Goal: Task Accomplishment & Management: Manage account settings

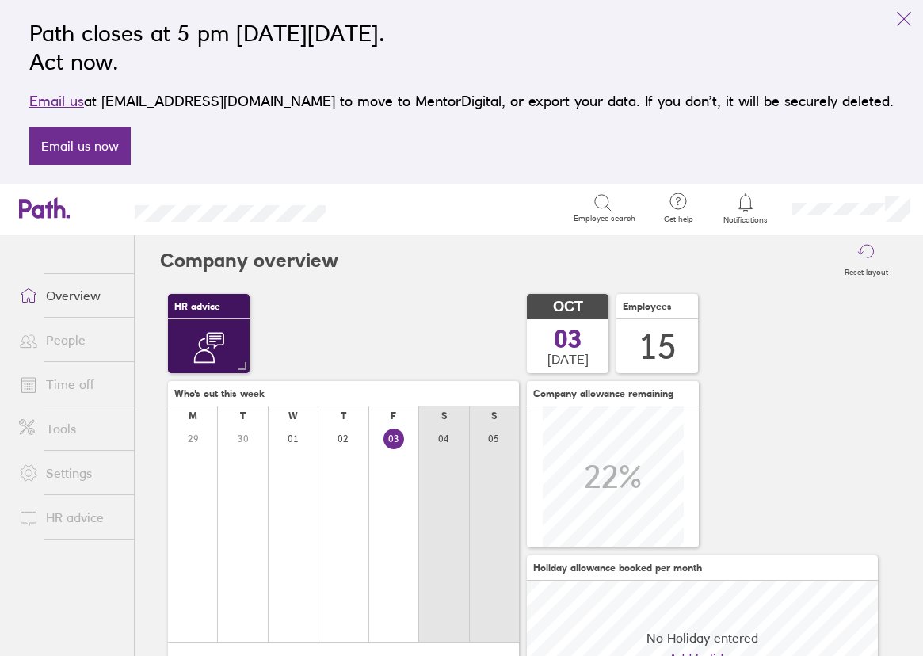
scroll to position [141, 351]
click at [71, 391] on link "Time off" at bounding box center [70, 384] width 128 height 32
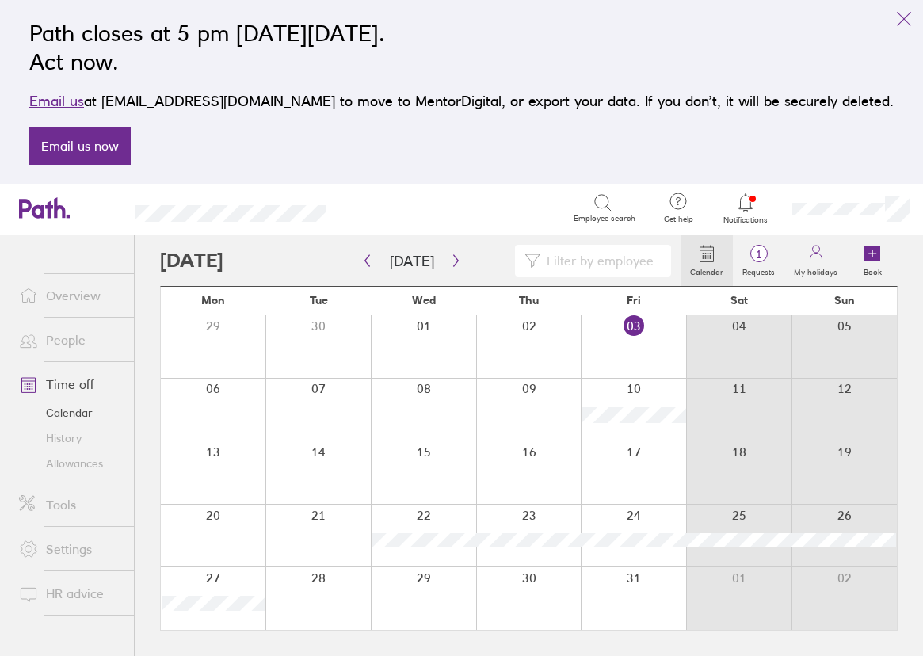
click at [584, 255] on input at bounding box center [600, 261] width 121 height 30
type input "[PERSON_NAME]"
click at [456, 265] on icon "button" at bounding box center [456, 260] width 12 height 13
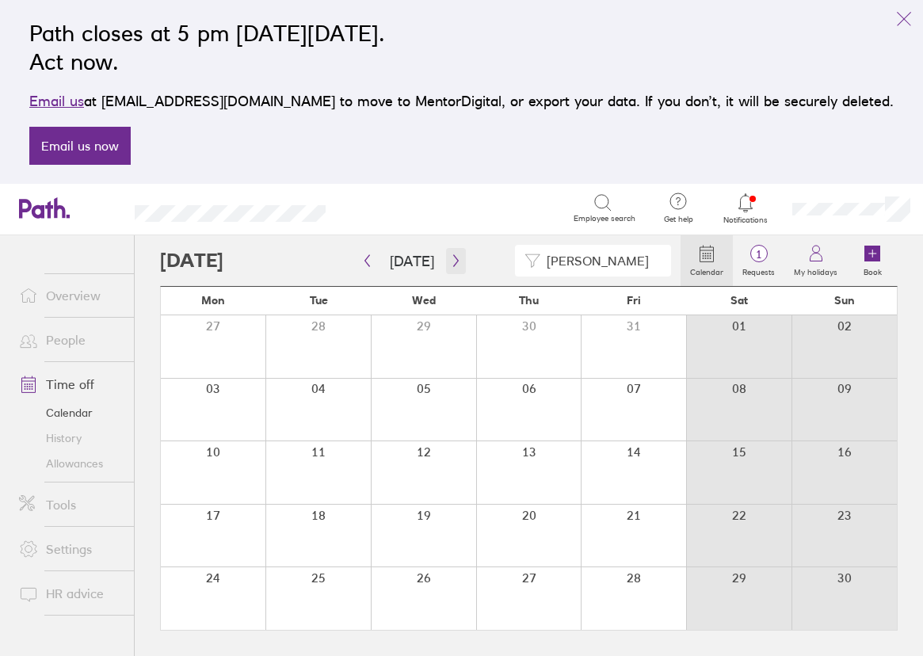
click at [457, 260] on button "button" at bounding box center [456, 261] width 20 height 26
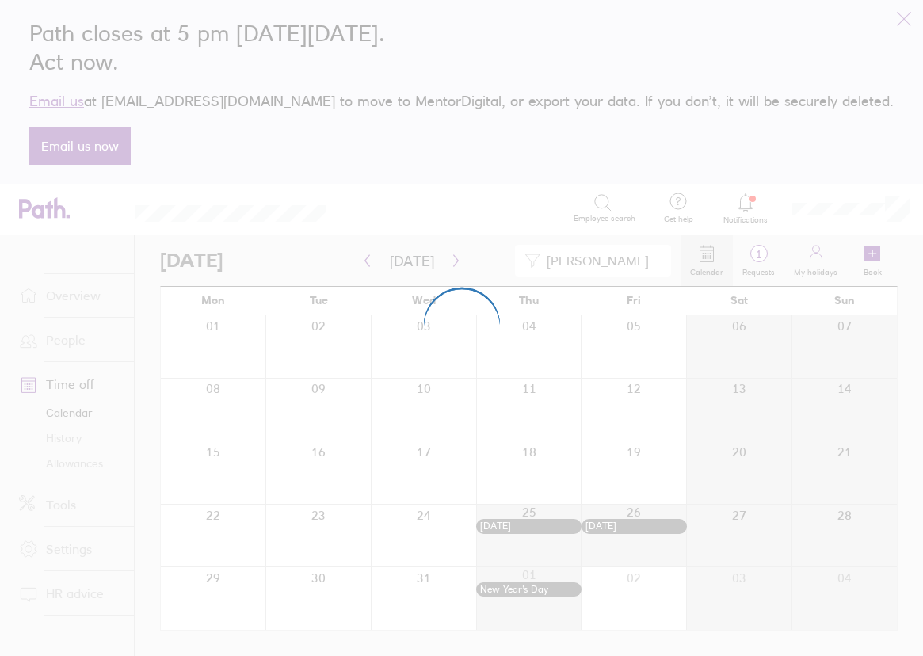
click at [903, 20] on div at bounding box center [461, 328] width 923 height 656
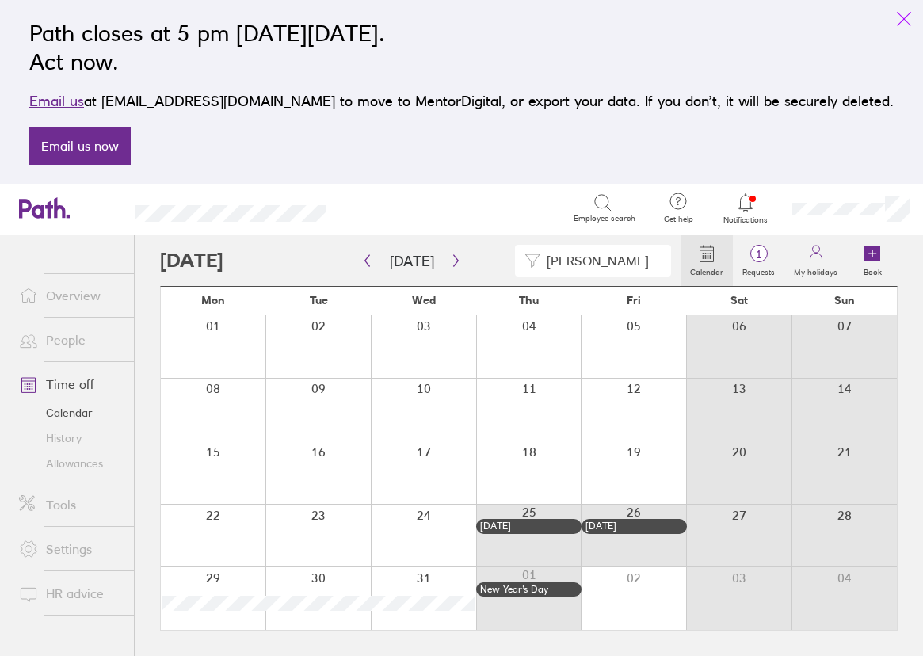
click at [905, 21] on icon "link" at bounding box center [903, 19] width 19 height 19
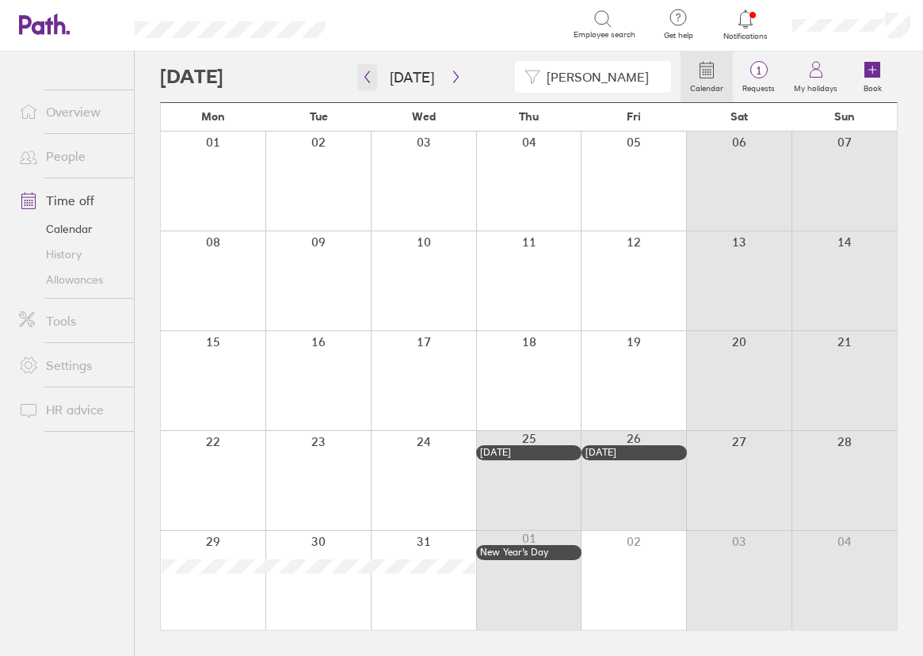
click at [362, 81] on icon "button" at bounding box center [367, 77] width 12 height 13
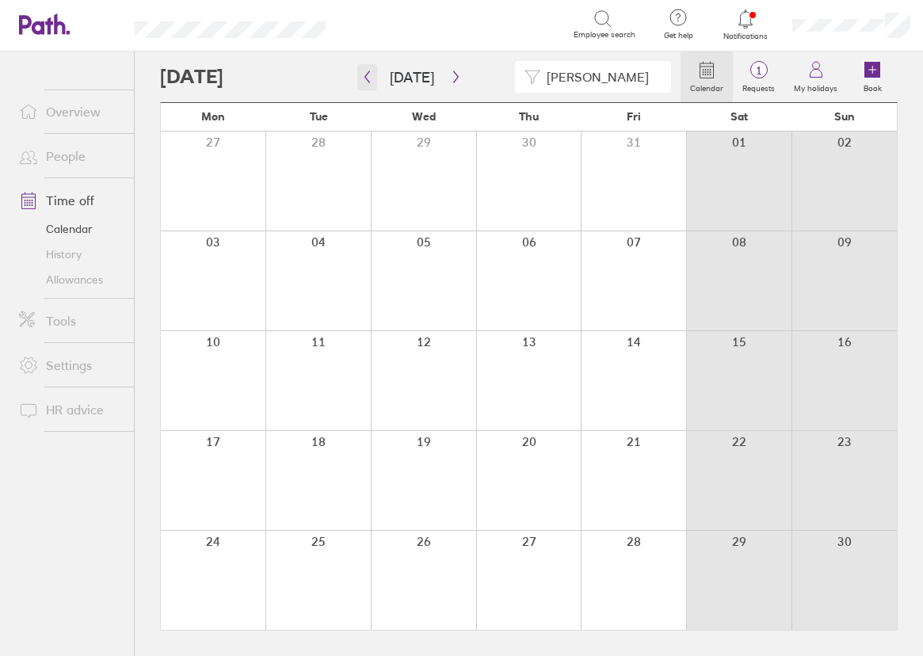
click at [362, 81] on icon "button" at bounding box center [367, 77] width 12 height 13
click at [367, 77] on icon "button" at bounding box center [367, 77] width 12 height 13
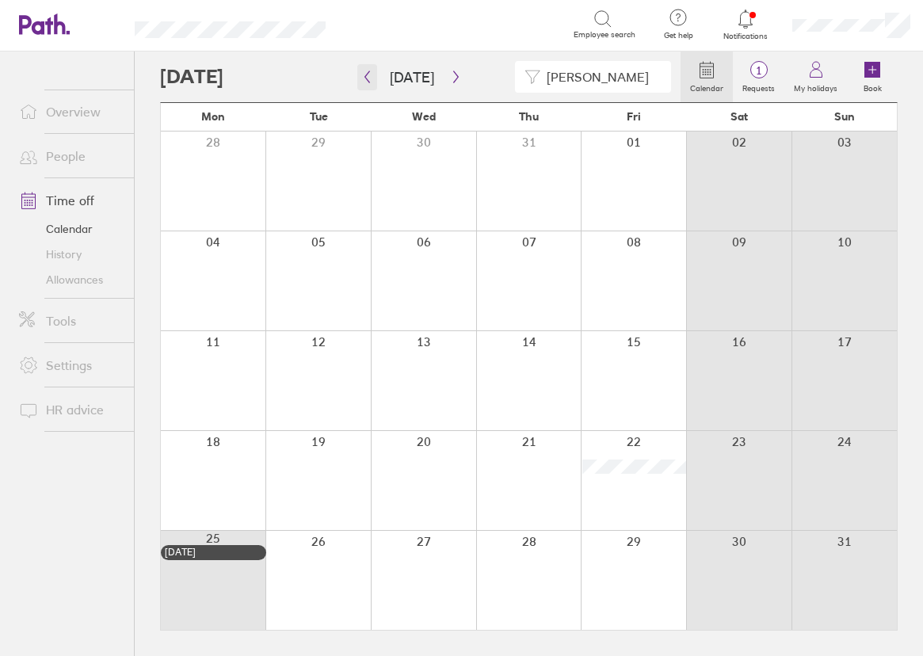
click at [365, 77] on icon "button" at bounding box center [367, 77] width 5 height 12
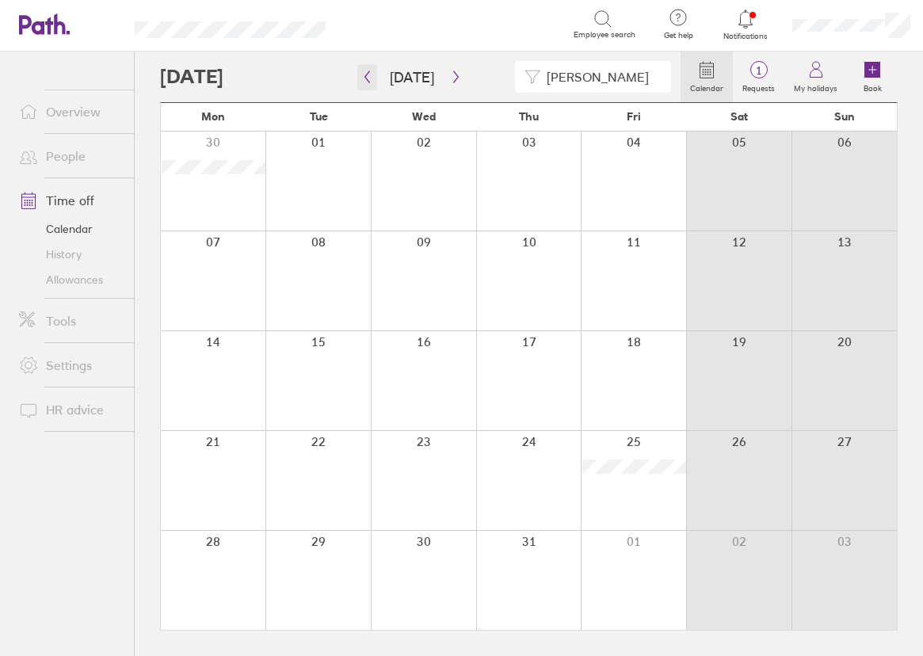
click at [364, 81] on icon "button" at bounding box center [367, 77] width 12 height 13
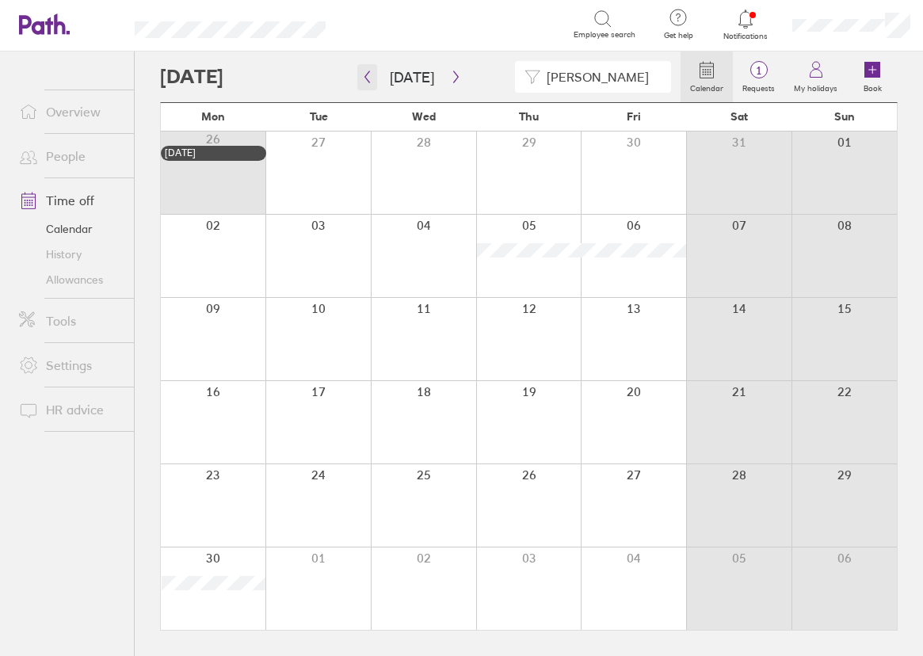
click at [362, 76] on icon "button" at bounding box center [367, 77] width 12 height 13
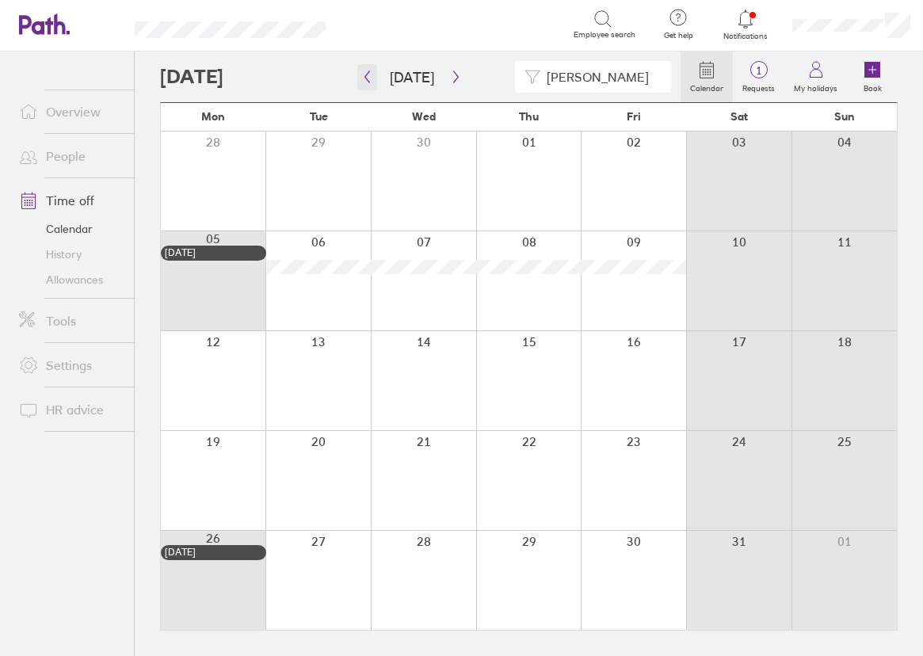
click at [373, 72] on button "button" at bounding box center [367, 77] width 20 height 26
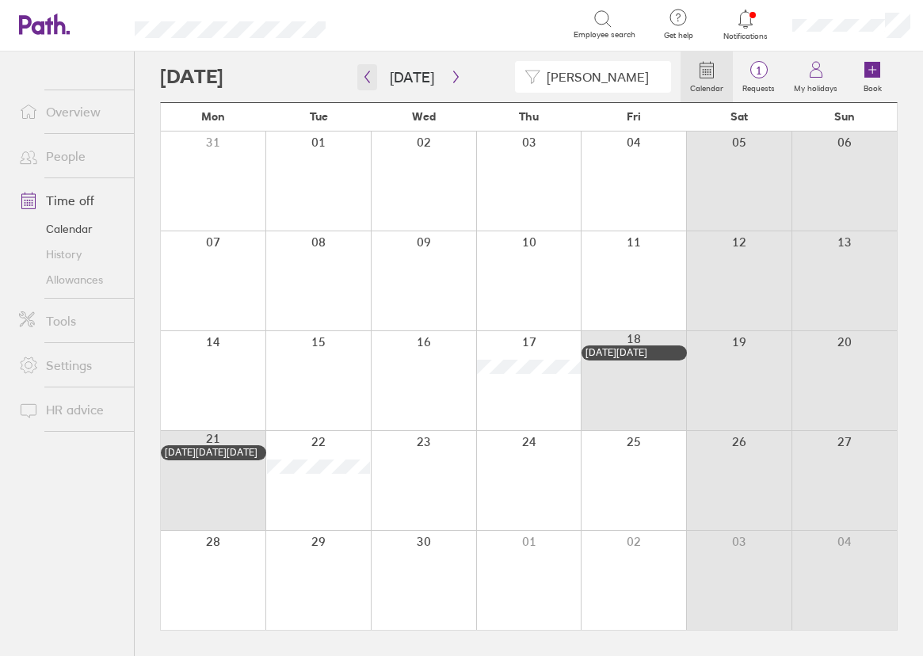
click at [369, 74] on icon "button" at bounding box center [367, 77] width 12 height 13
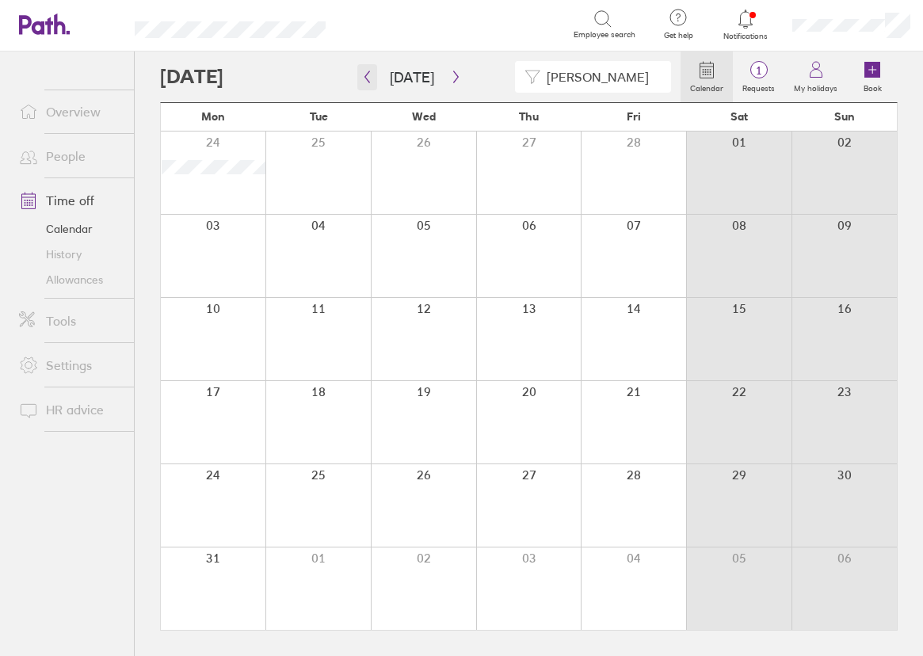
click at [369, 74] on icon "button" at bounding box center [367, 77] width 12 height 13
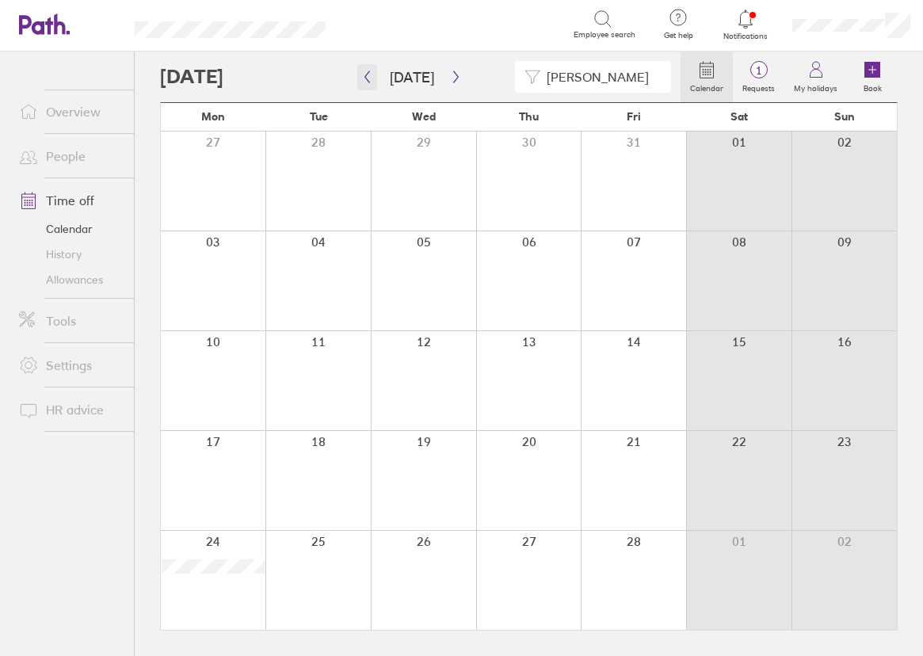
click at [370, 78] on icon "button" at bounding box center [367, 77] width 12 height 13
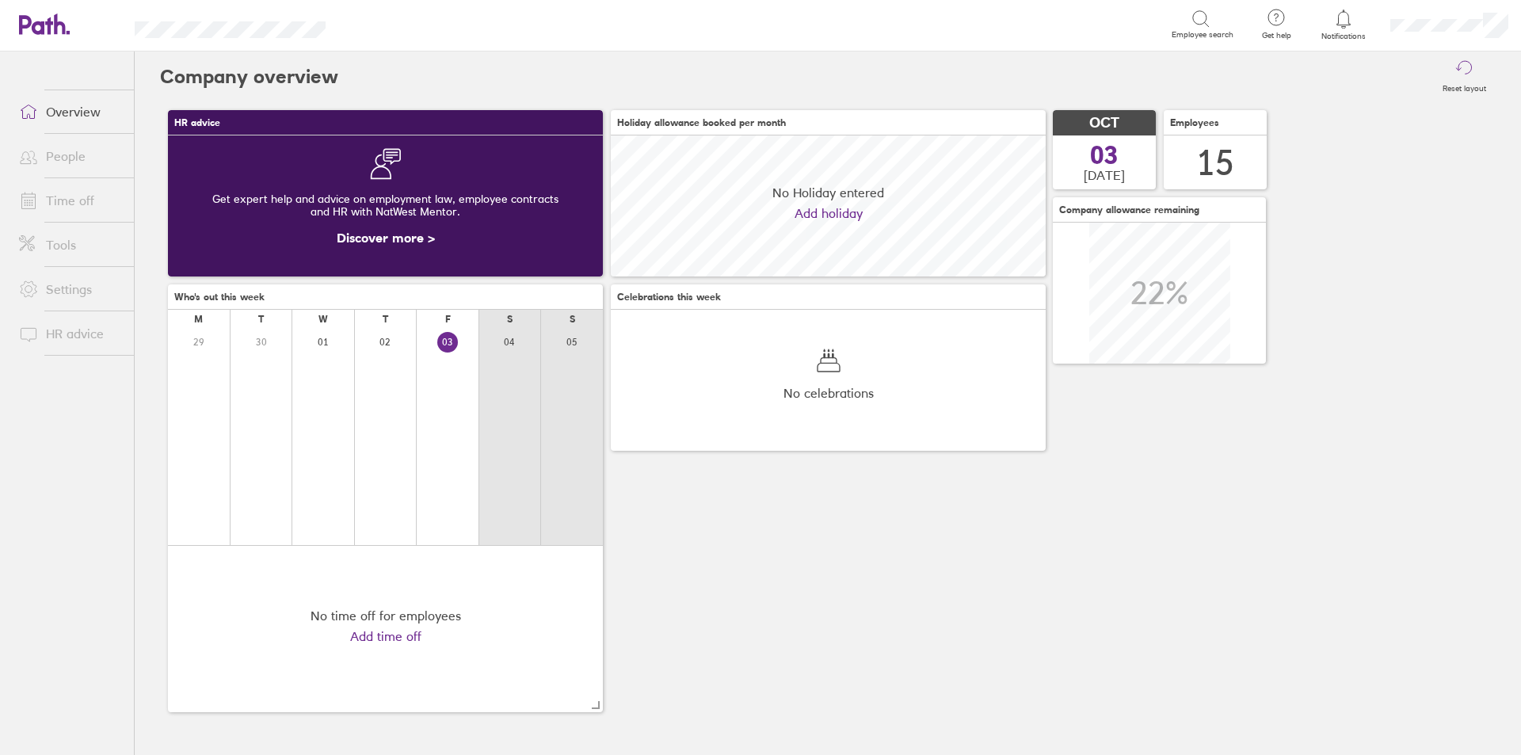
scroll to position [141, 435]
click at [66, 206] on link "Time off" at bounding box center [70, 201] width 128 height 32
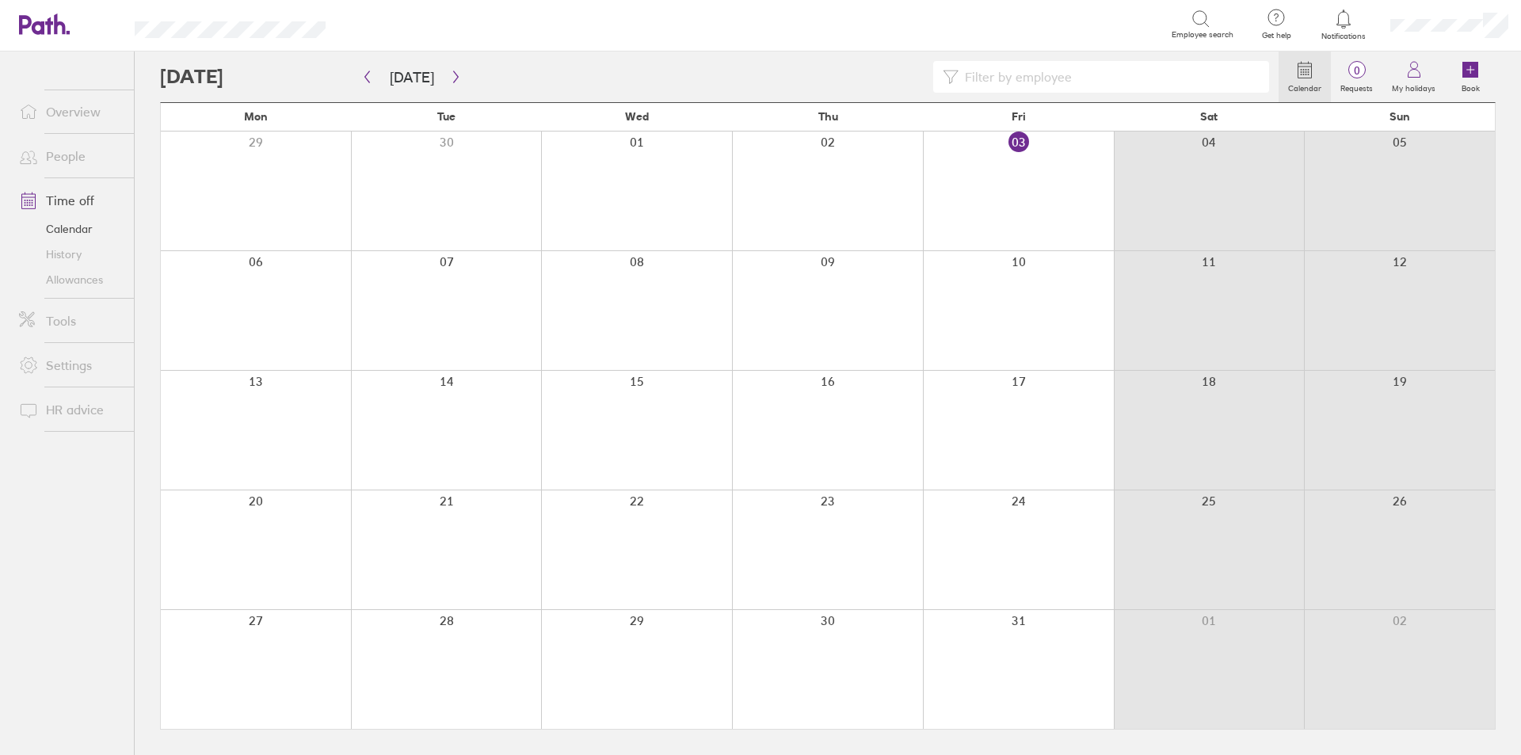
click at [1008, 74] on input at bounding box center [1108, 77] width 301 height 30
type input "kev"
click at [447, 83] on button "button" at bounding box center [456, 77] width 20 height 26
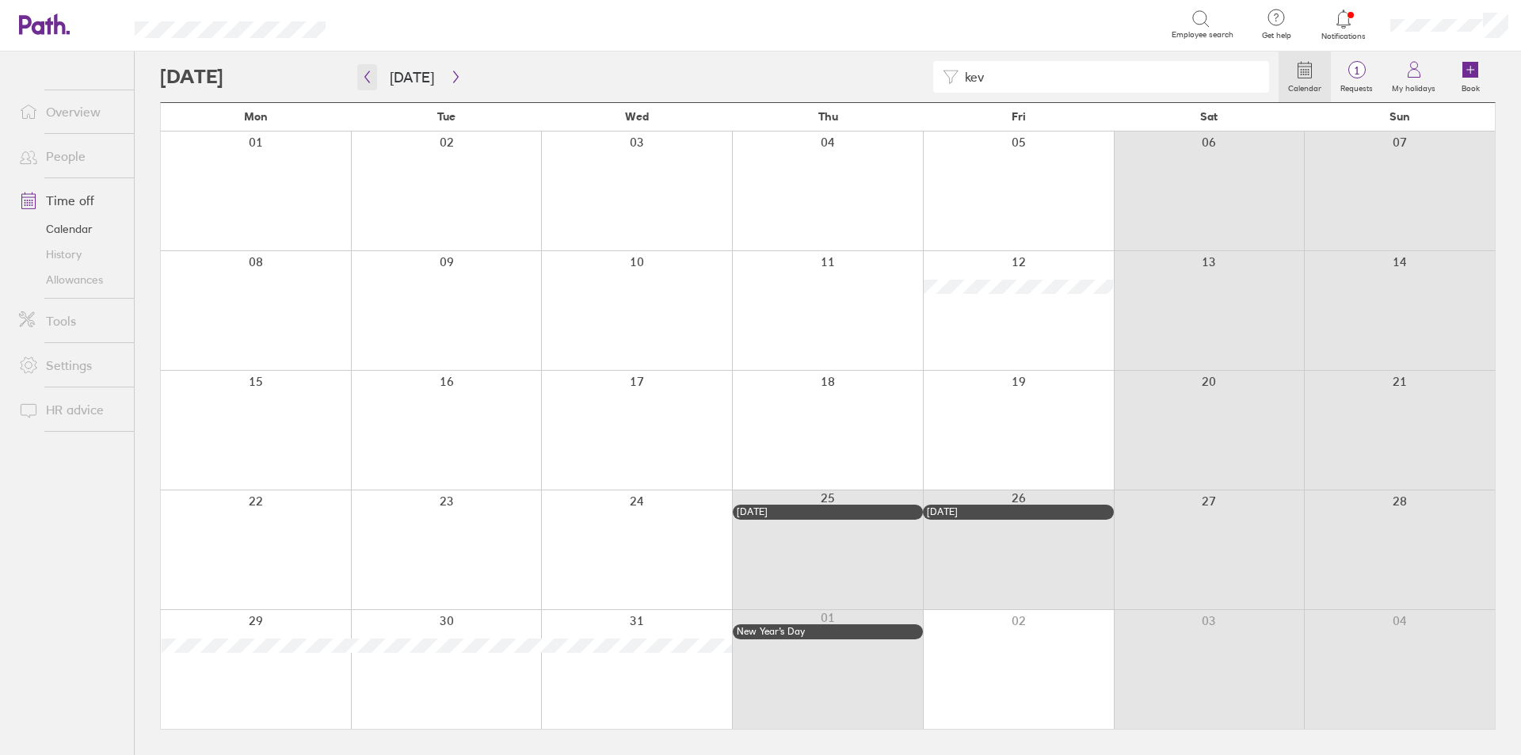
click at [364, 74] on icon "button" at bounding box center [367, 77] width 12 height 13
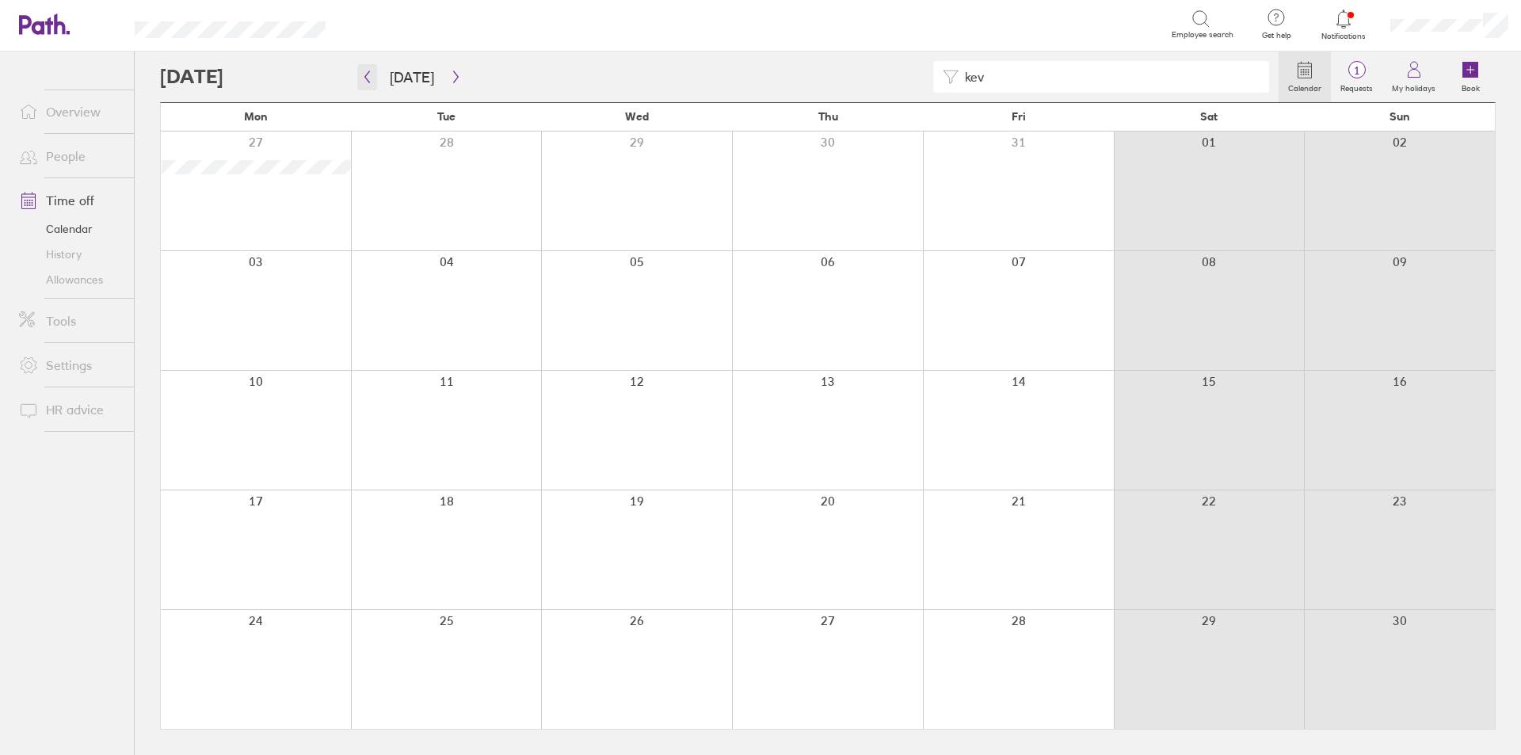
click at [369, 70] on button "button" at bounding box center [367, 77] width 20 height 26
click at [368, 70] on button "button" at bounding box center [367, 77] width 20 height 26
click at [367, 71] on icon "button" at bounding box center [367, 77] width 12 height 13
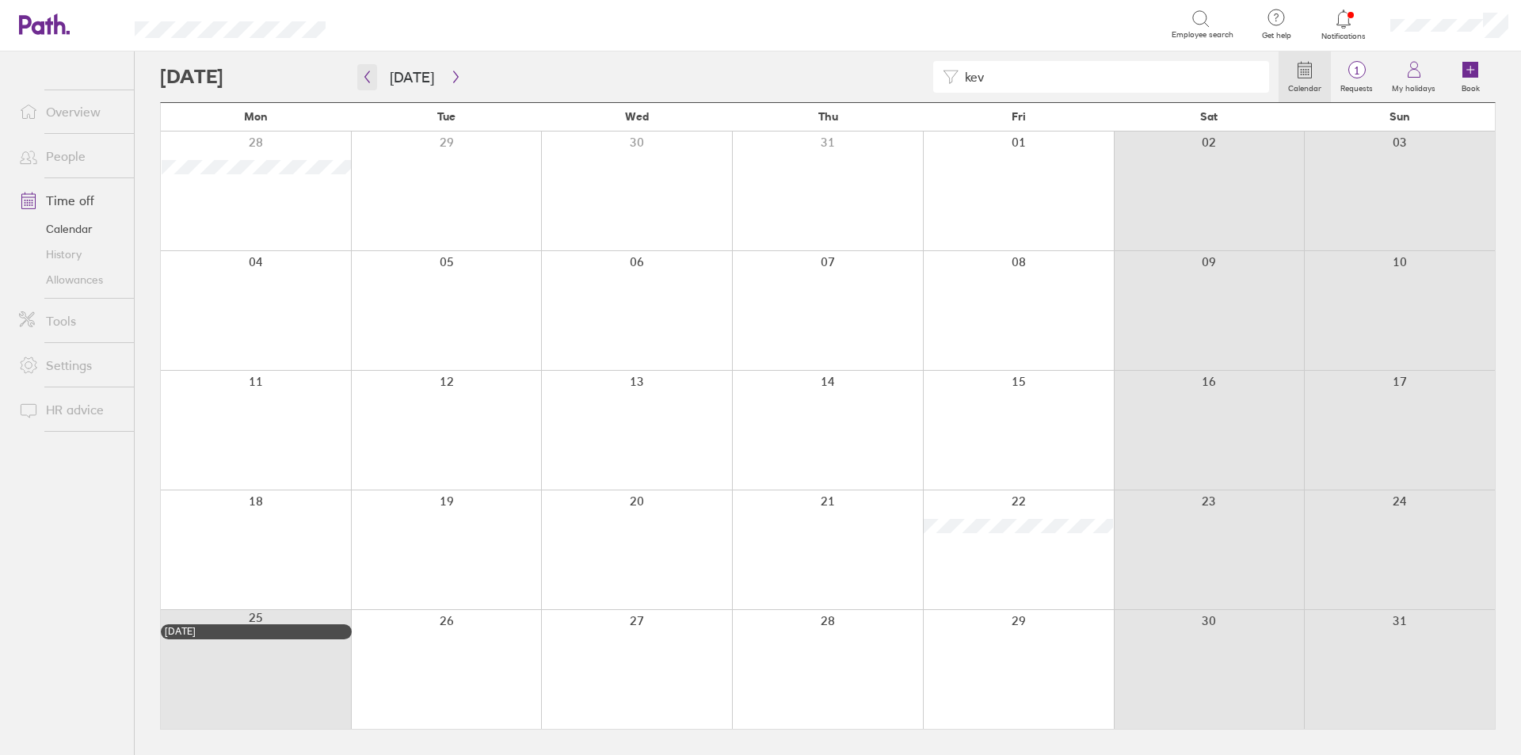
click at [373, 76] on button "button" at bounding box center [367, 77] width 20 height 26
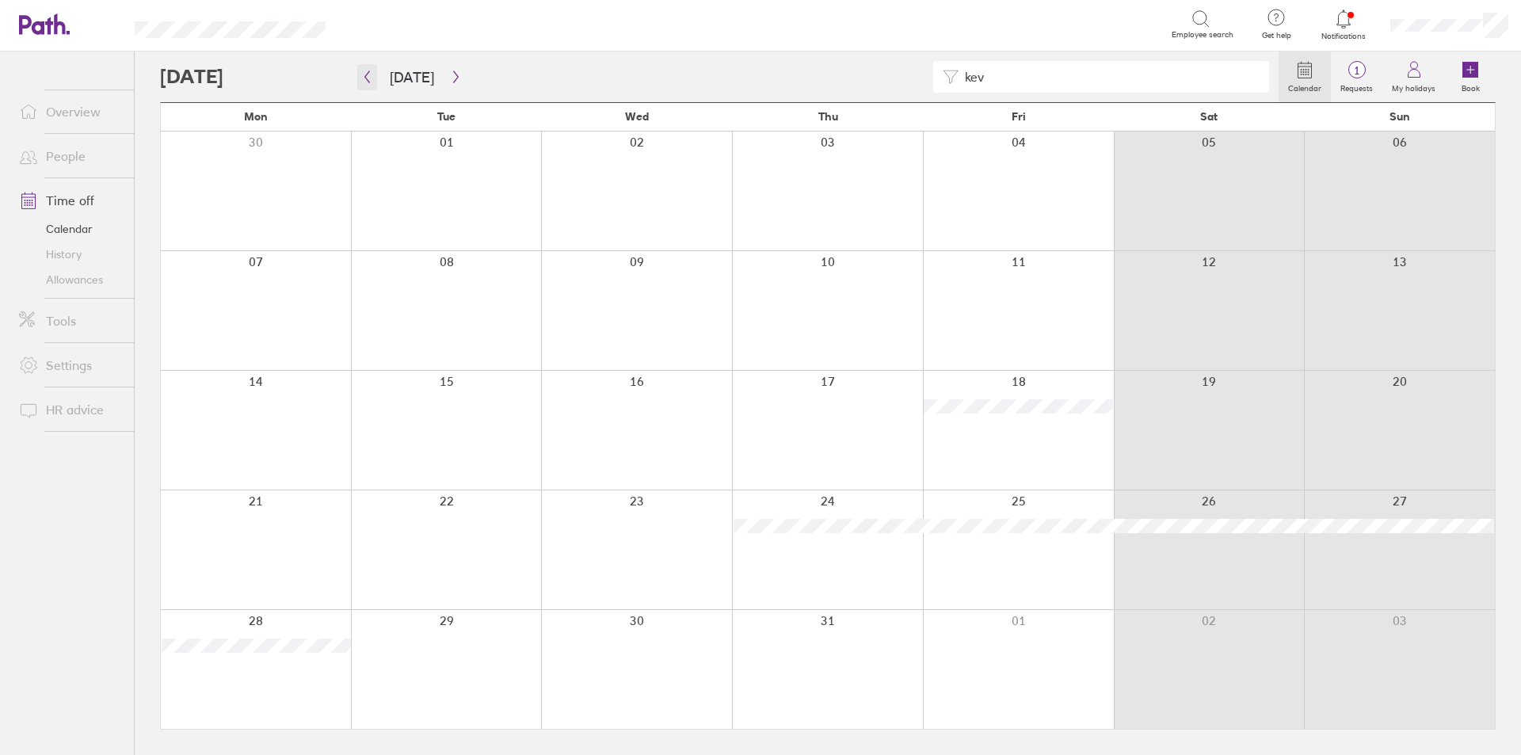
click at [372, 78] on icon "button" at bounding box center [367, 77] width 12 height 13
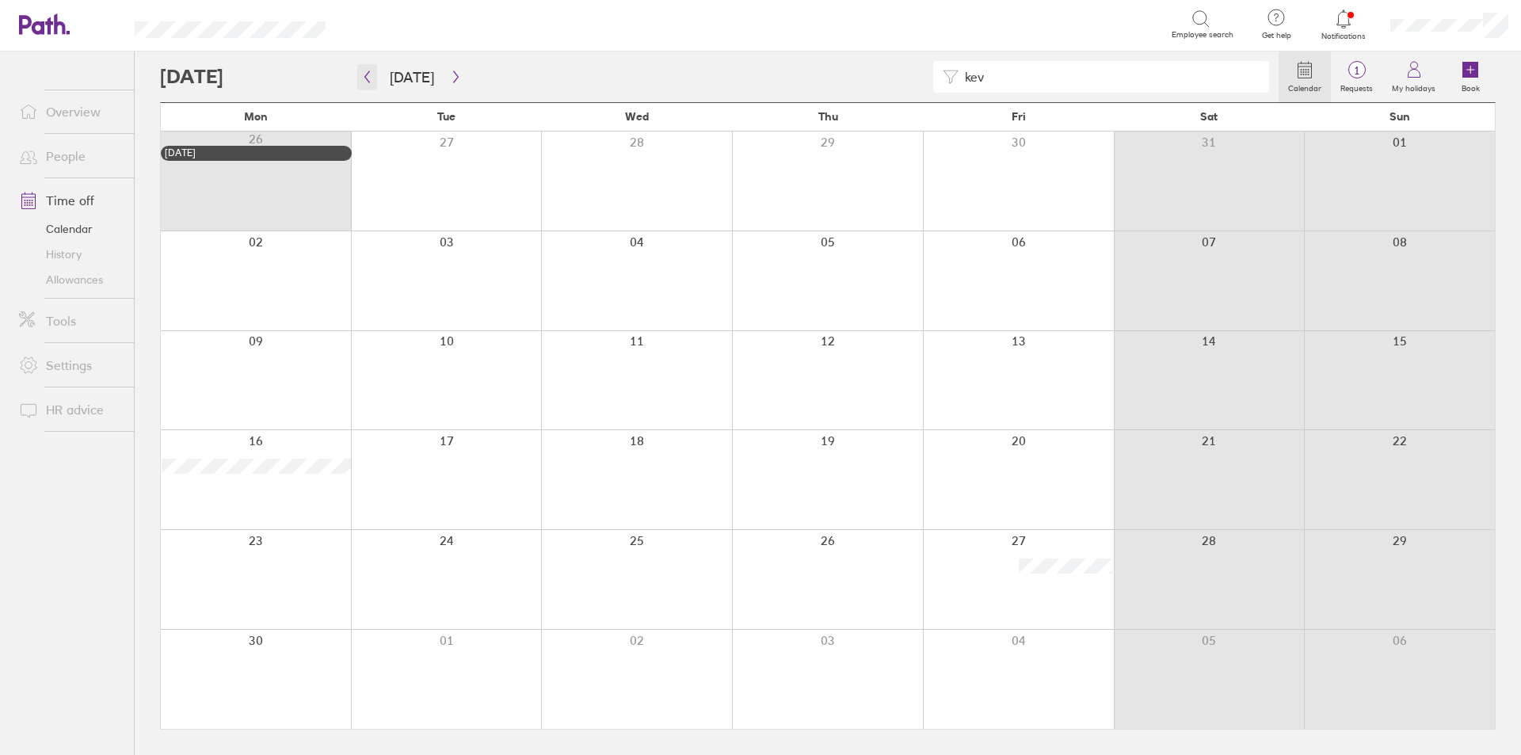
click at [369, 78] on icon "button" at bounding box center [367, 77] width 12 height 13
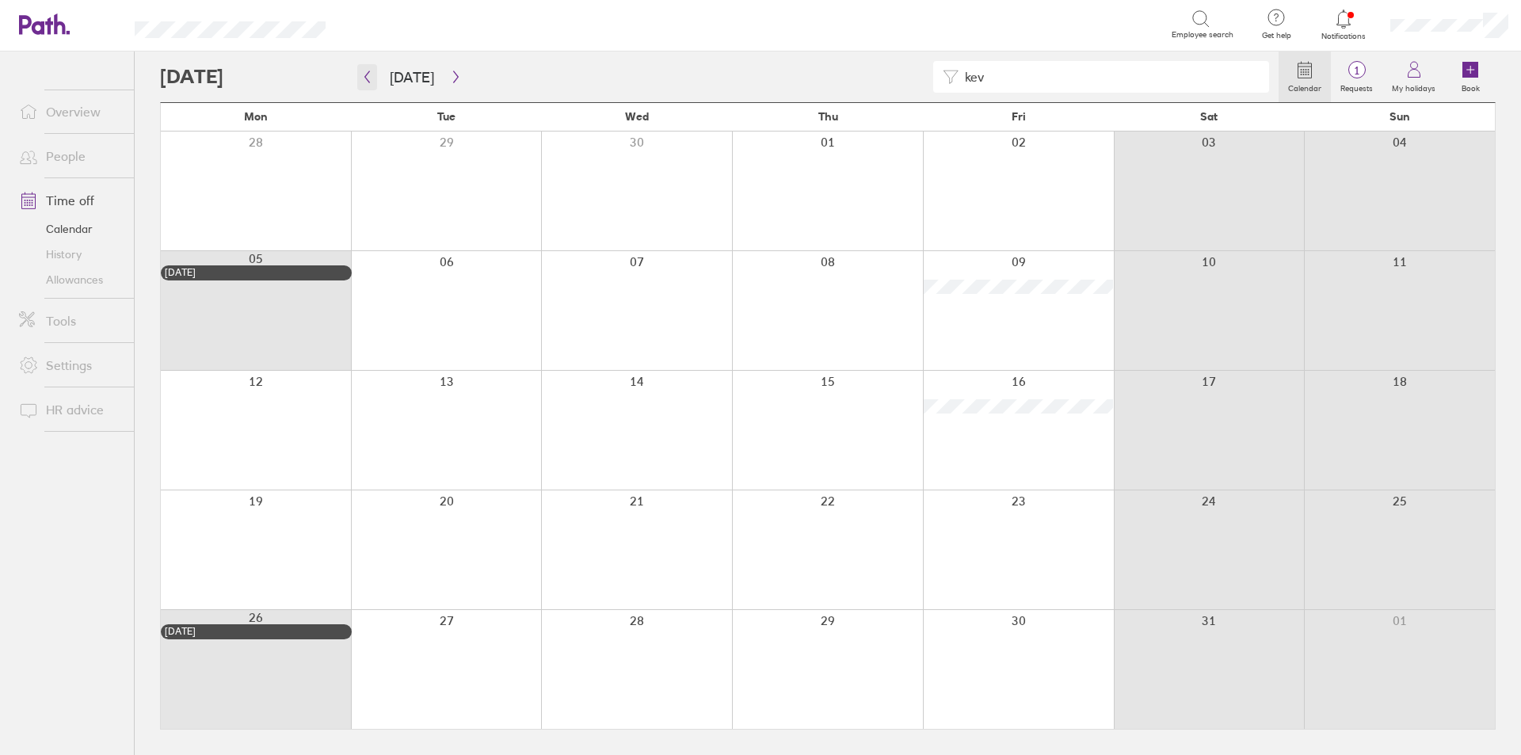
click at [376, 78] on button "button" at bounding box center [367, 77] width 20 height 26
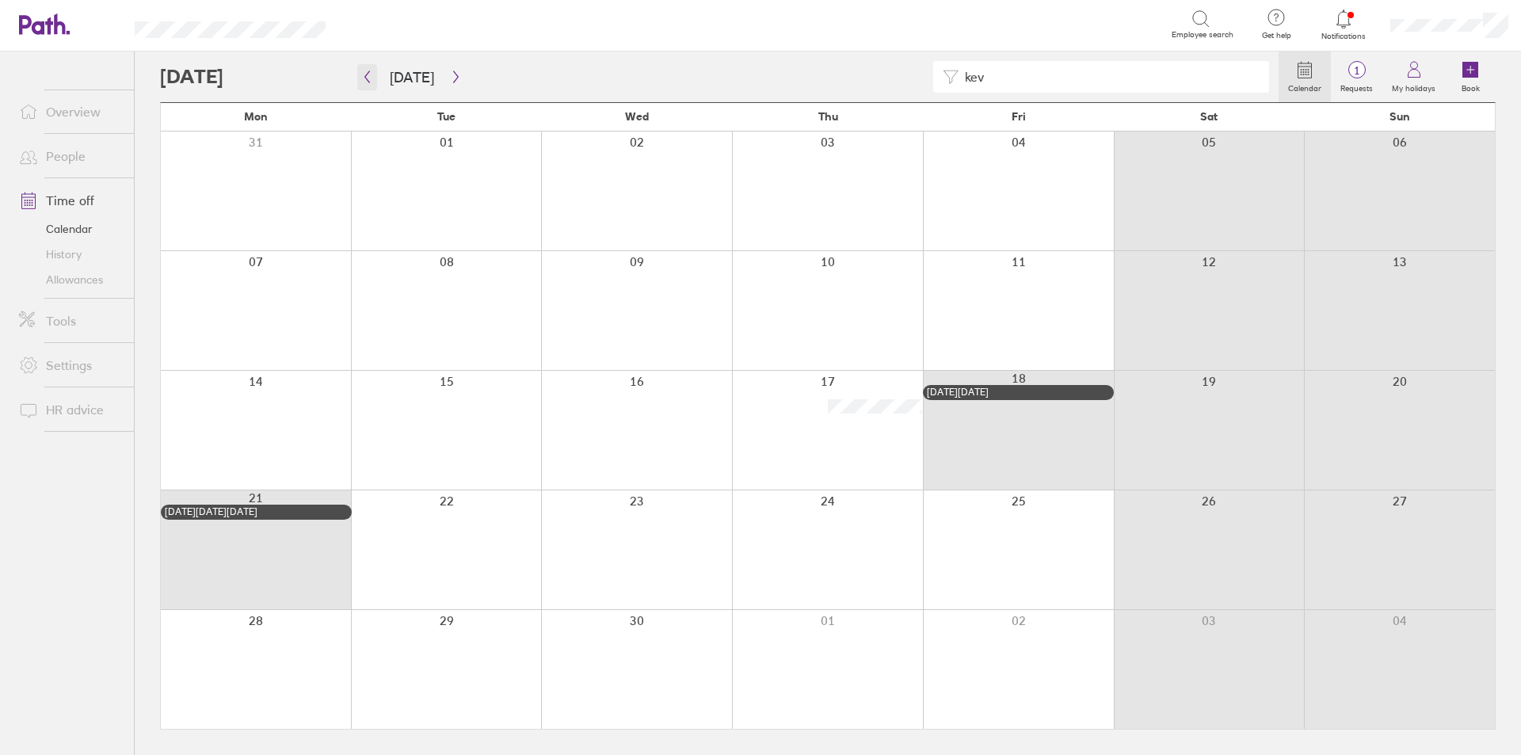
click at [375, 76] on button "button" at bounding box center [367, 77] width 20 height 26
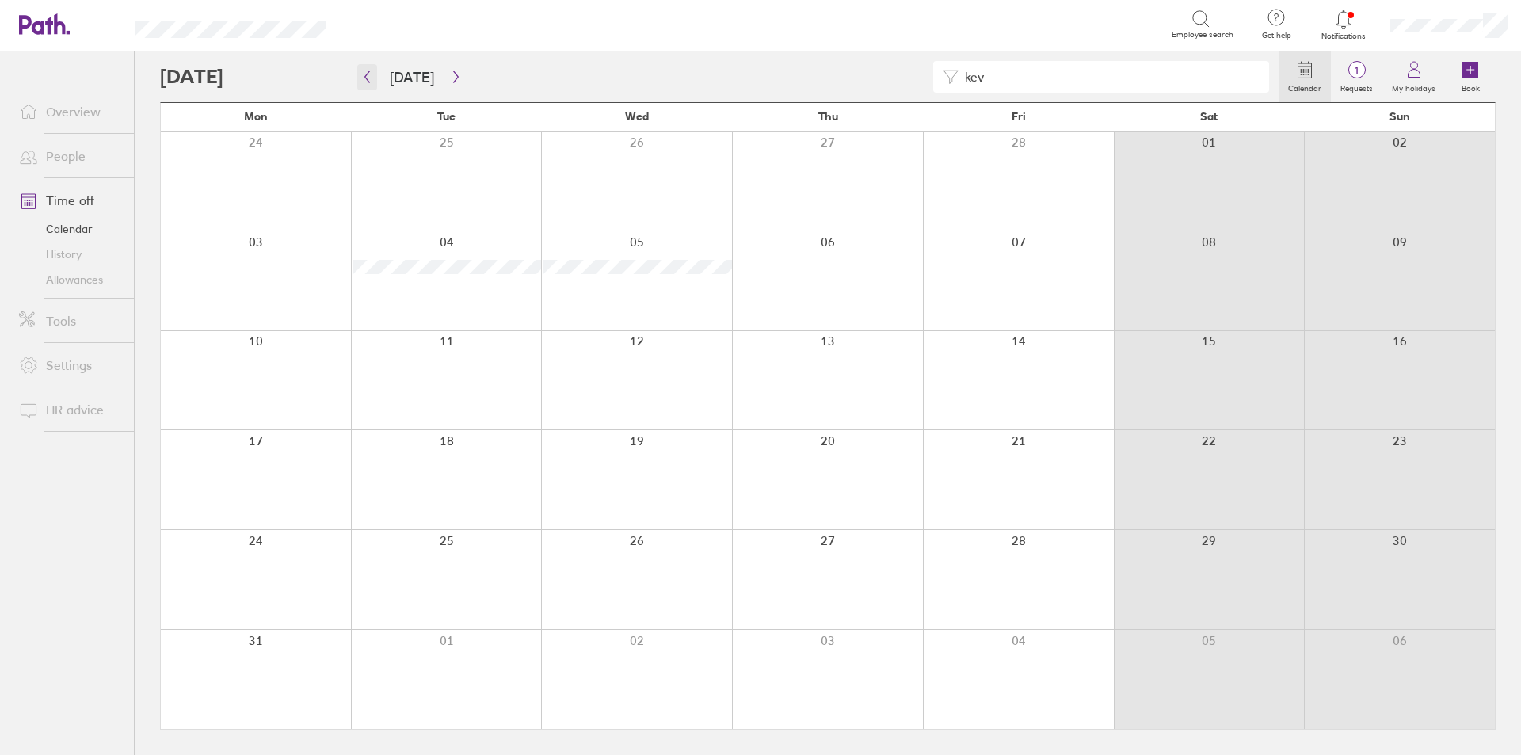
click at [364, 78] on icon "button" at bounding box center [367, 77] width 12 height 13
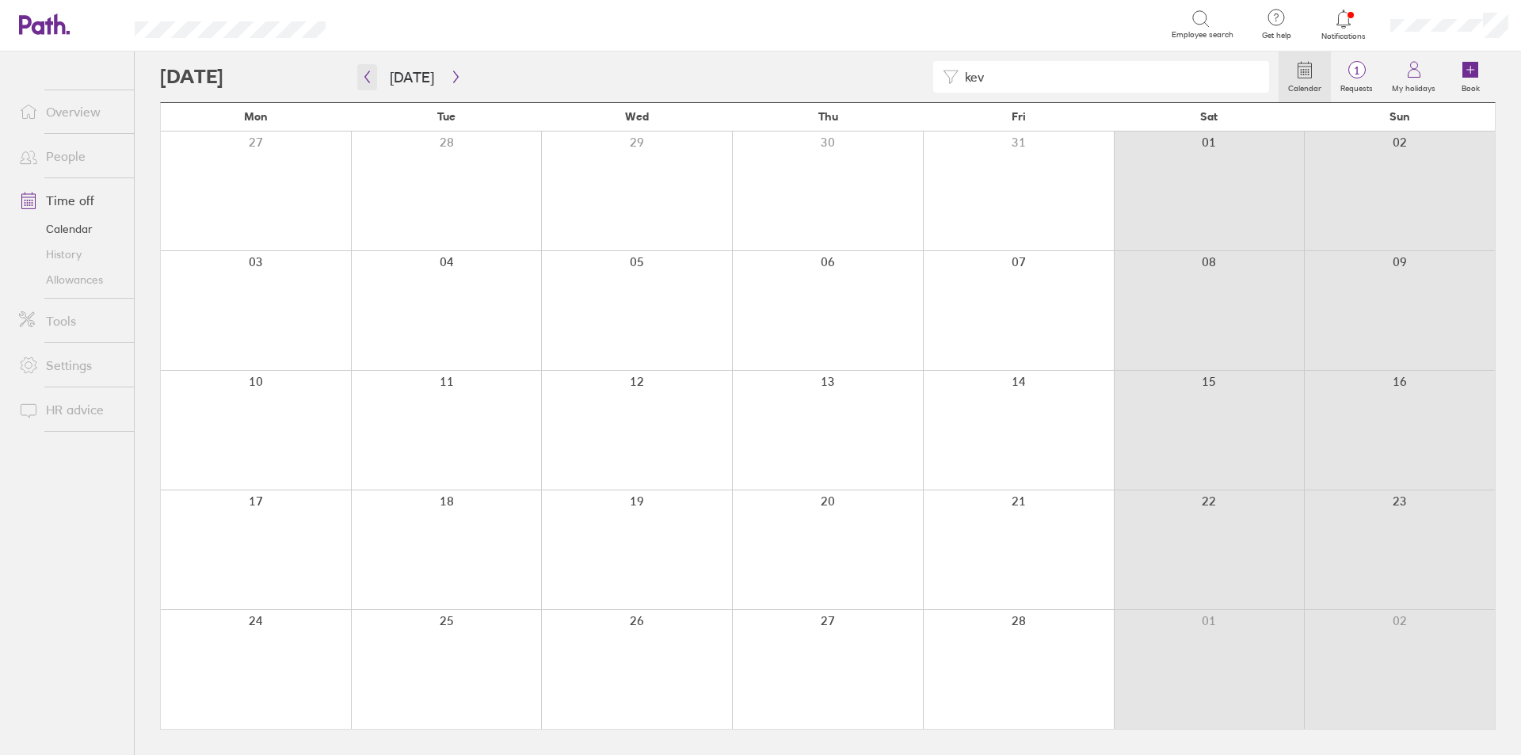
click at [368, 73] on icon "button" at bounding box center [367, 77] width 5 height 12
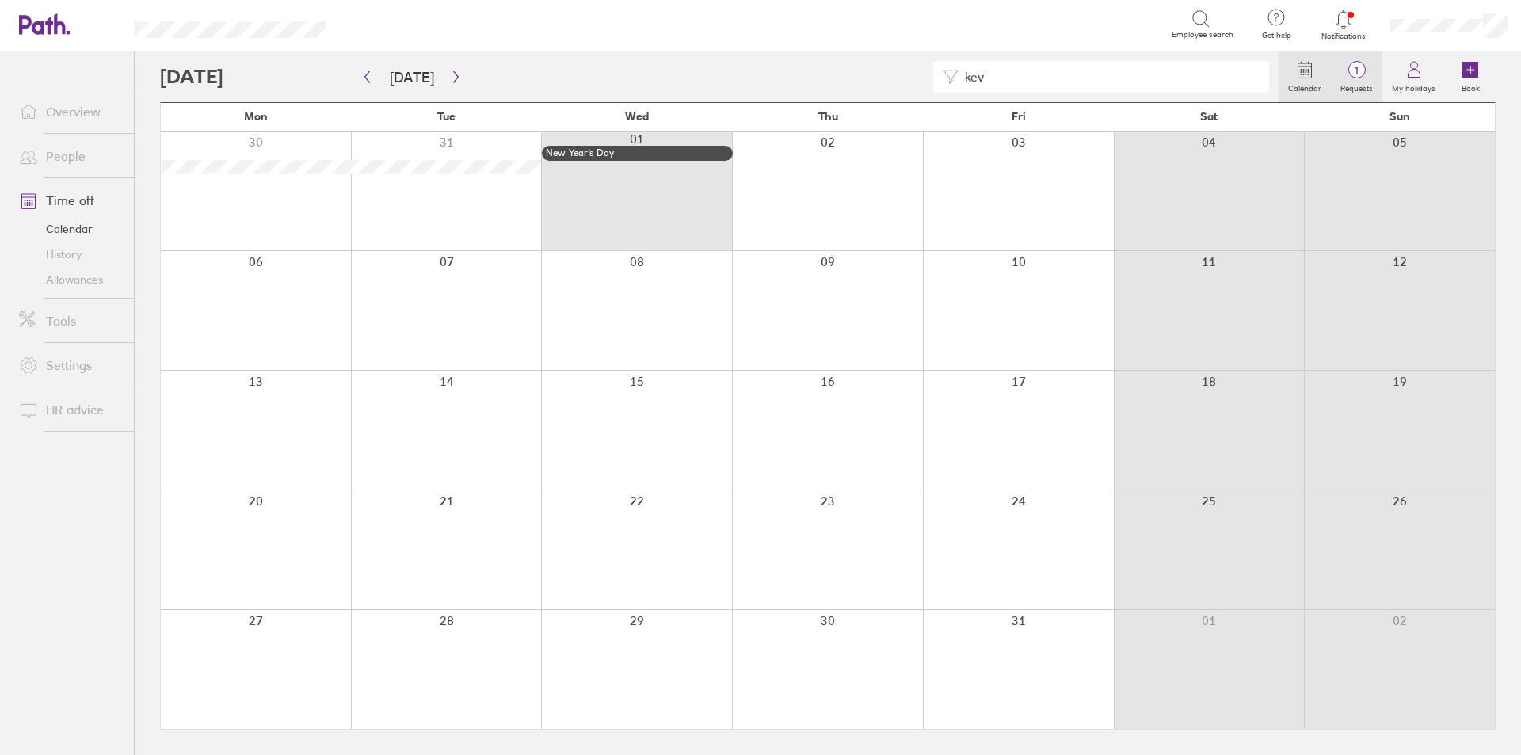
click at [1366, 80] on label "Requests" at bounding box center [1356, 86] width 51 height 14
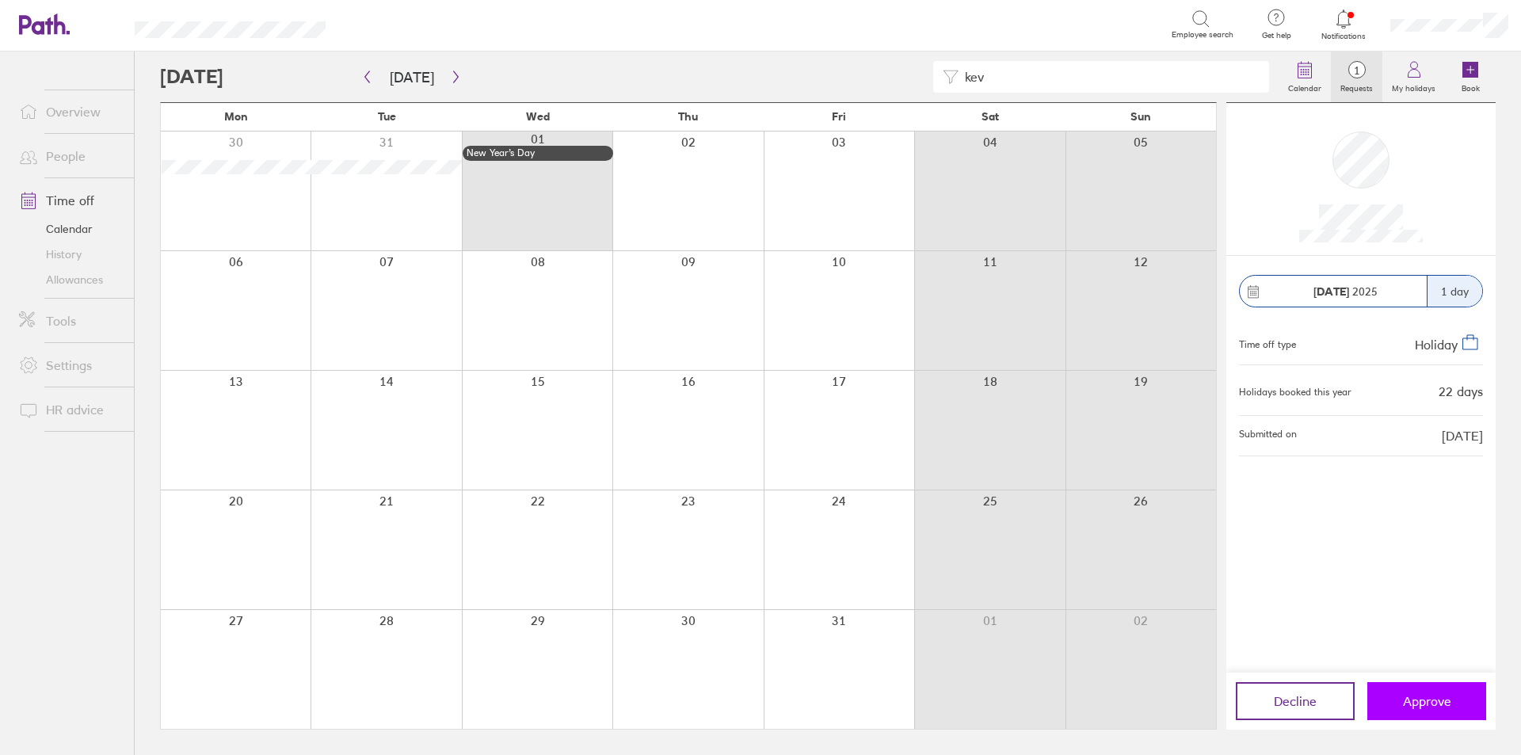
click at [1435, 698] on span "Approve" at bounding box center [1427, 701] width 48 height 14
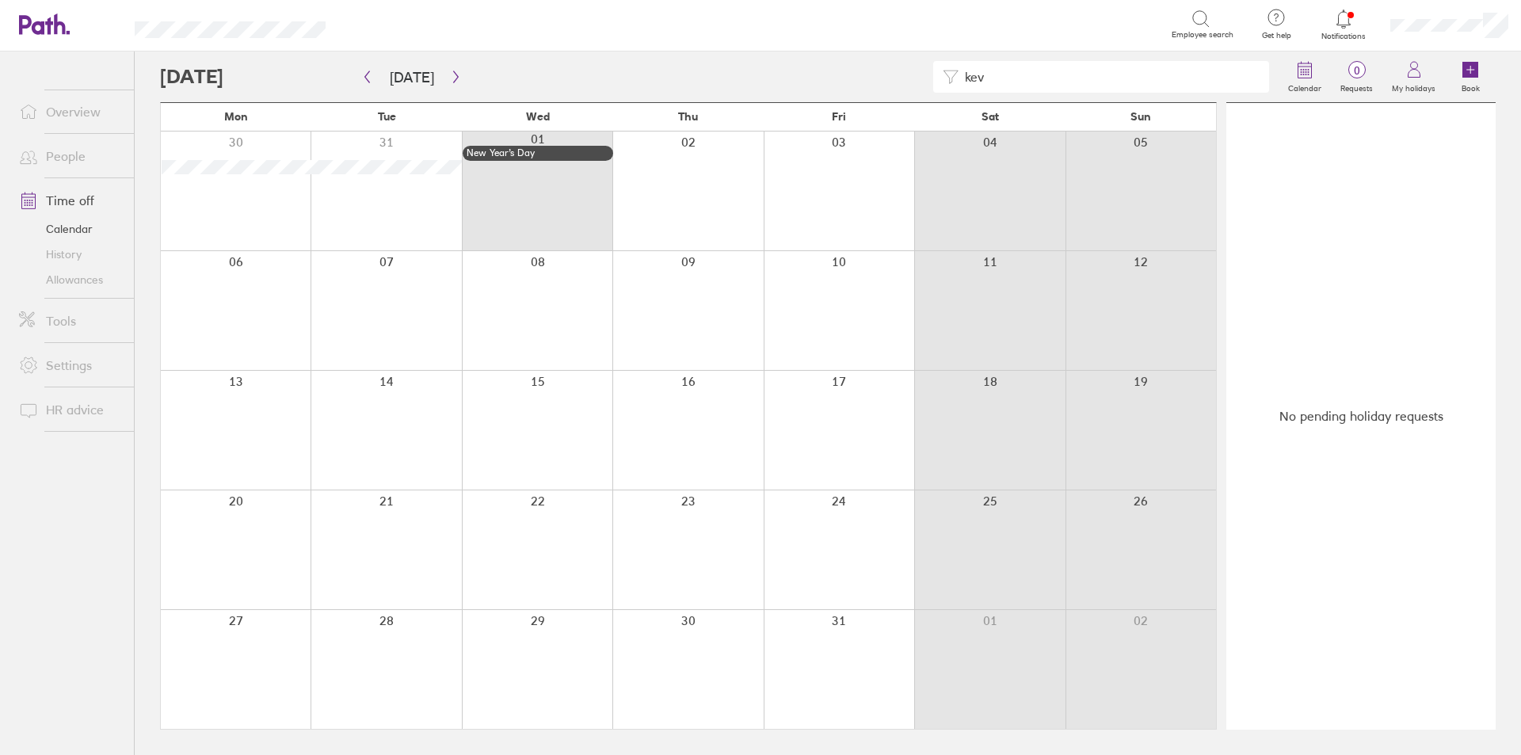
click at [86, 284] on link "Allowances" at bounding box center [70, 279] width 128 height 25
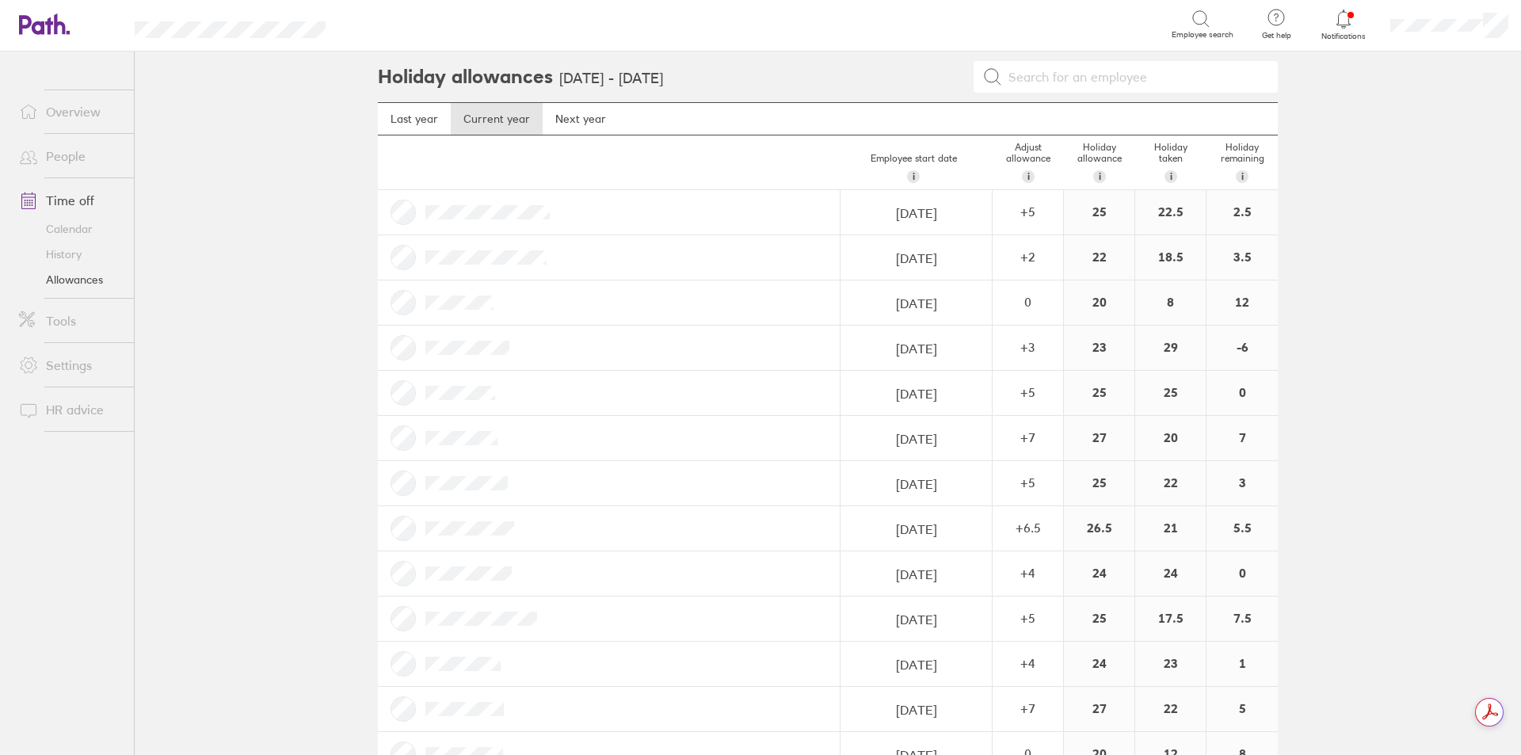
click at [314, 220] on main "Holiday allowances [DATE] - [DATE] Last year Current year Next year Employee st…" at bounding box center [828, 402] width 1386 height 703
click at [335, 193] on main "Holiday allowances [DATE] - [DATE] Last year Current year Next year Employee st…" at bounding box center [828, 402] width 1386 height 703
click at [79, 235] on link "Calendar" at bounding box center [70, 228] width 128 height 25
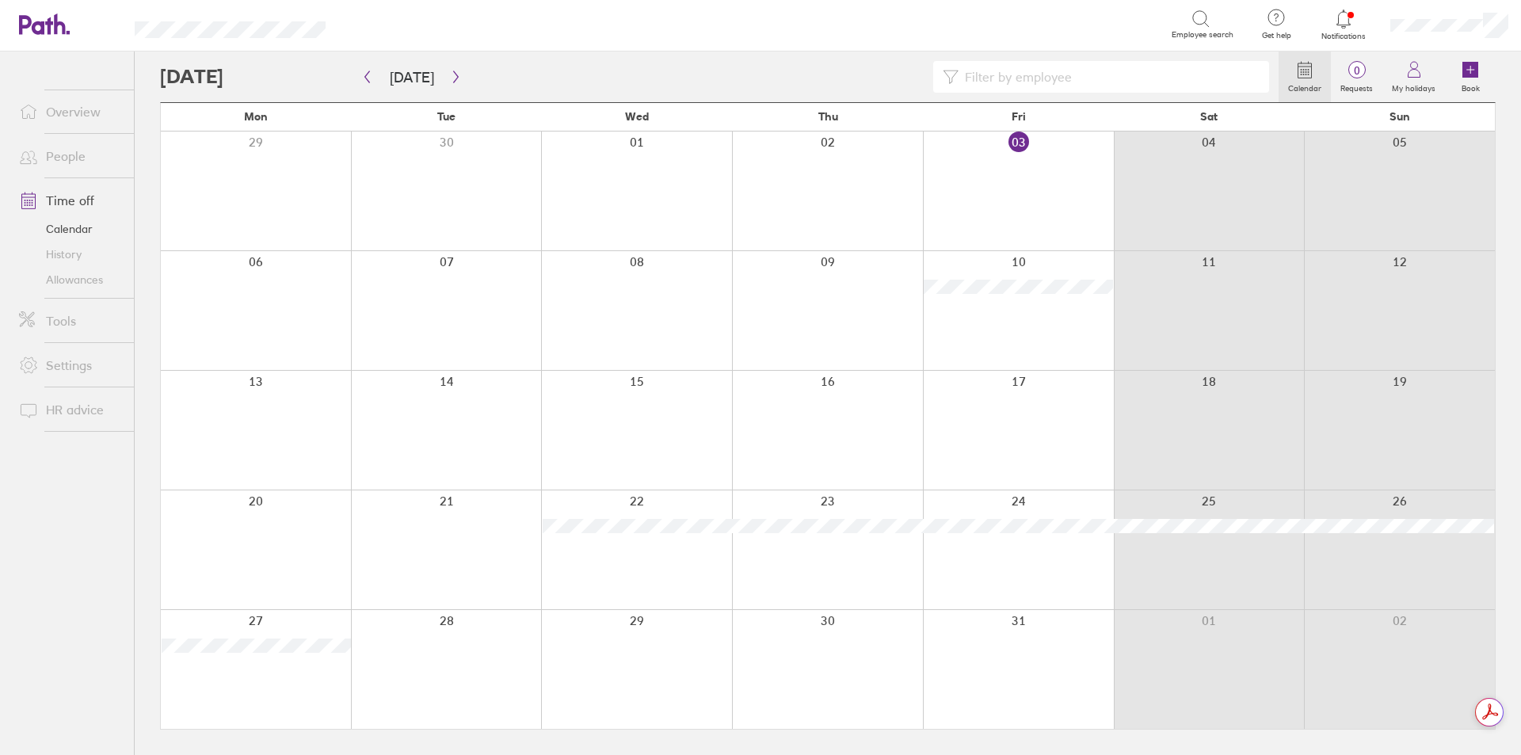
click at [1042, 74] on input at bounding box center [1108, 77] width 301 height 30
type input "mark"
click at [454, 78] on icon "button" at bounding box center [456, 77] width 12 height 13
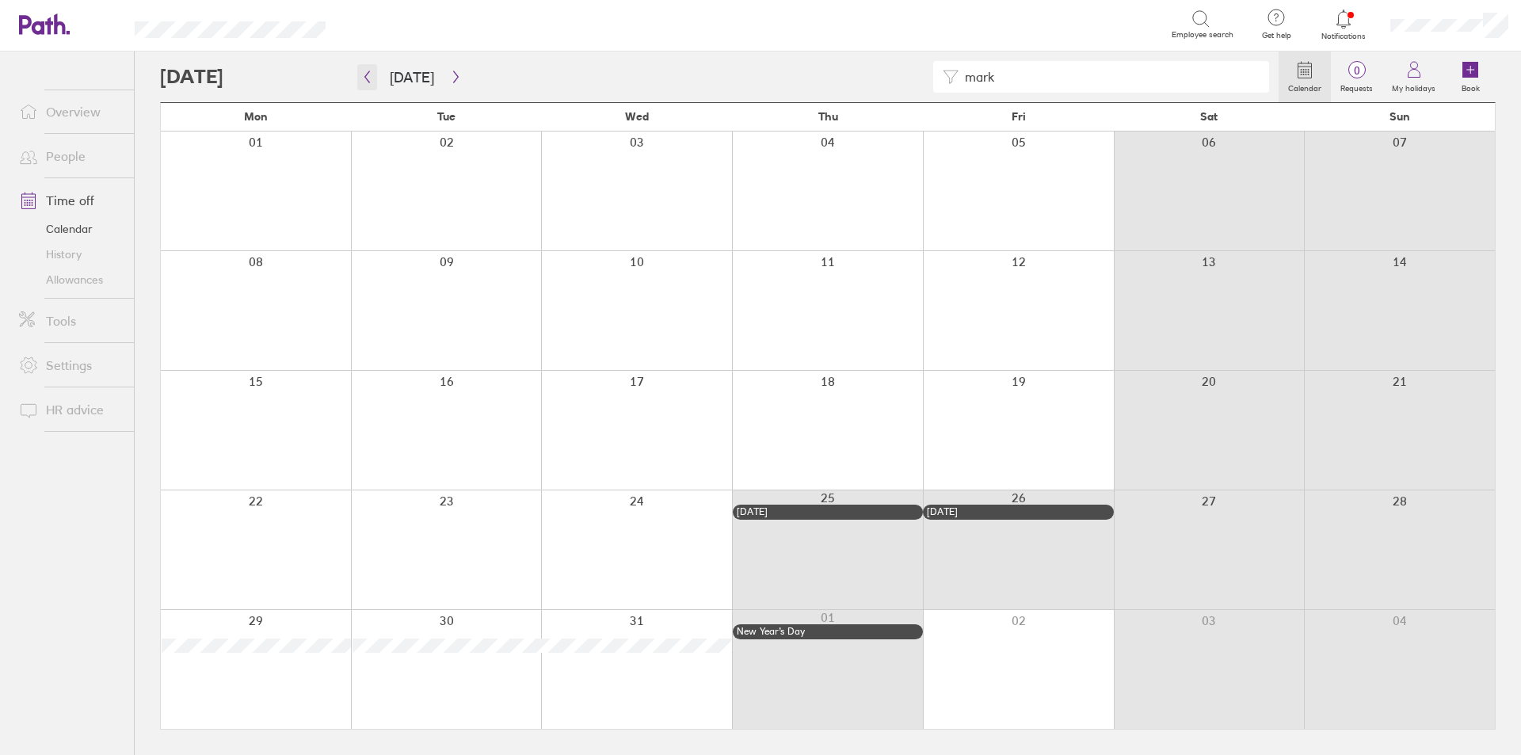
click at [364, 78] on icon "button" at bounding box center [367, 77] width 12 height 13
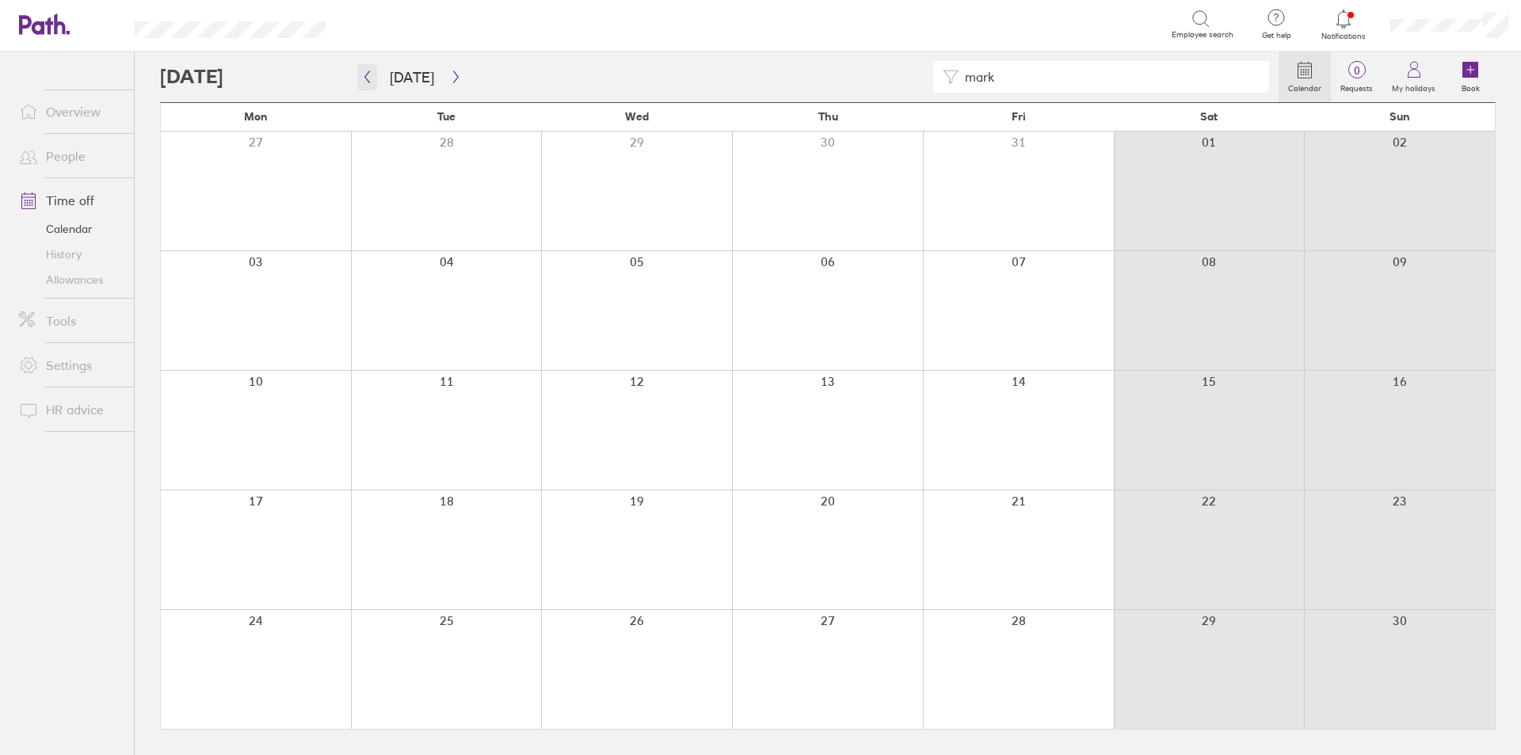
click at [374, 82] on button "button" at bounding box center [367, 77] width 20 height 26
click at [382, 82] on button "[DATE]" at bounding box center [412, 77] width 70 height 26
click at [373, 78] on button "button" at bounding box center [367, 77] width 20 height 26
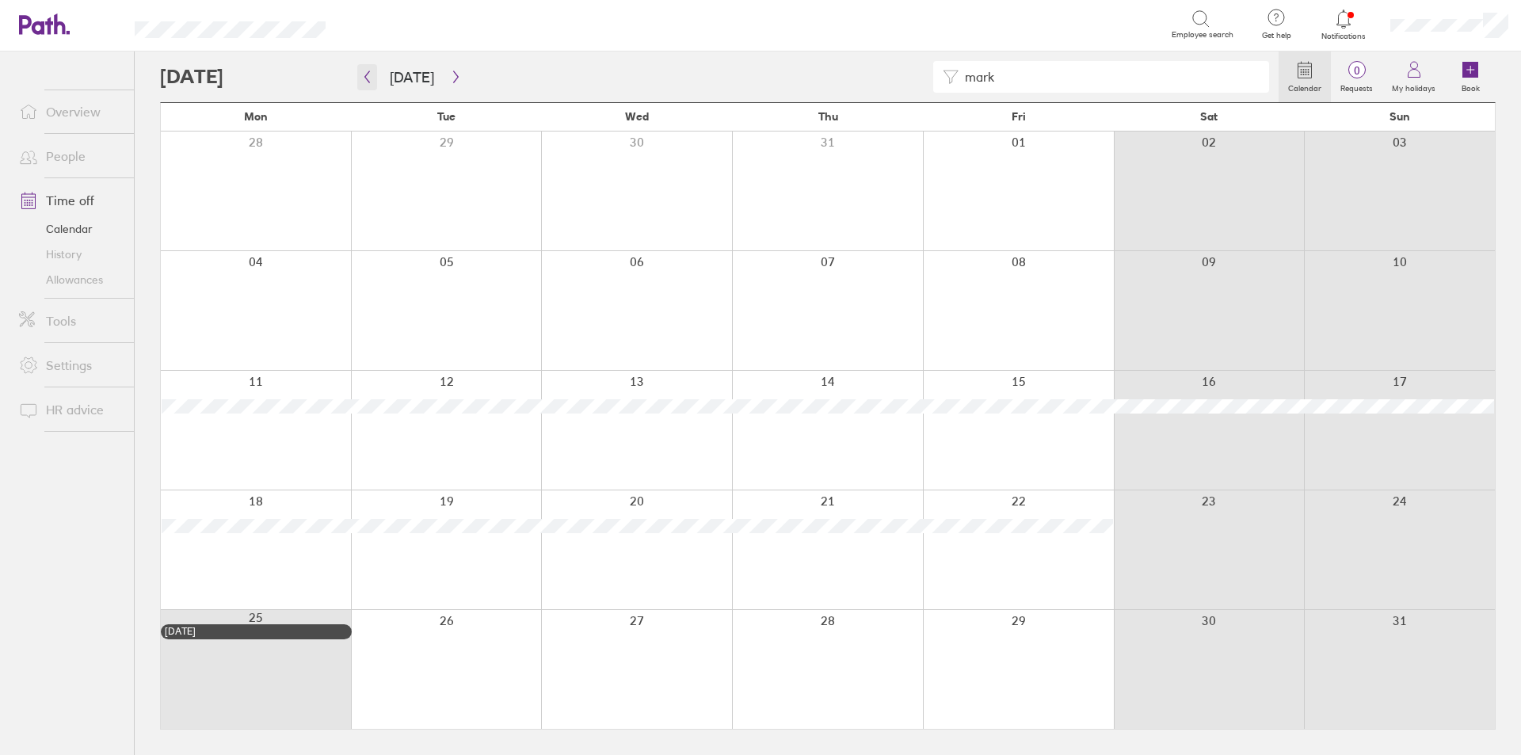
click at [375, 76] on button "button" at bounding box center [367, 77] width 20 height 26
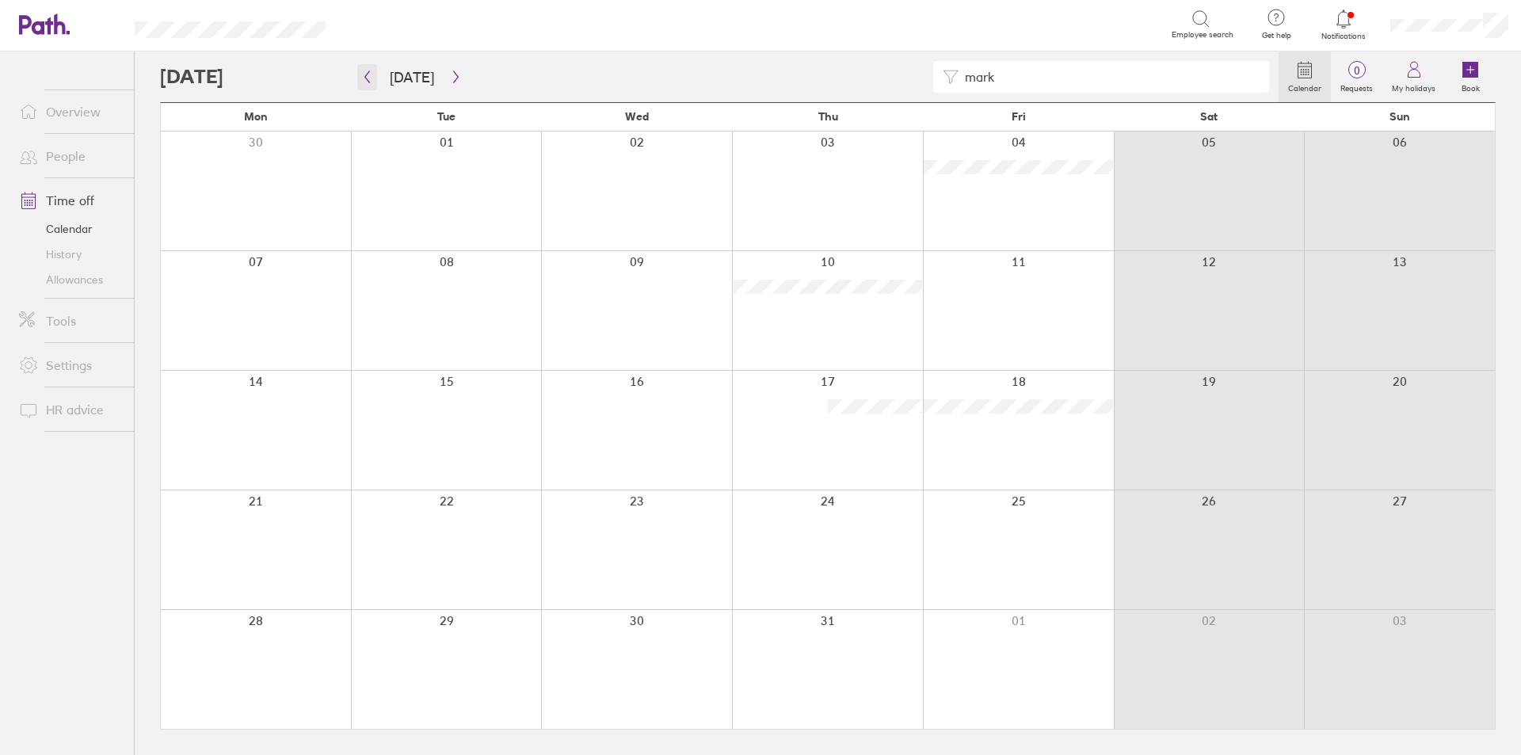
click at [365, 74] on icon "button" at bounding box center [367, 77] width 12 height 13
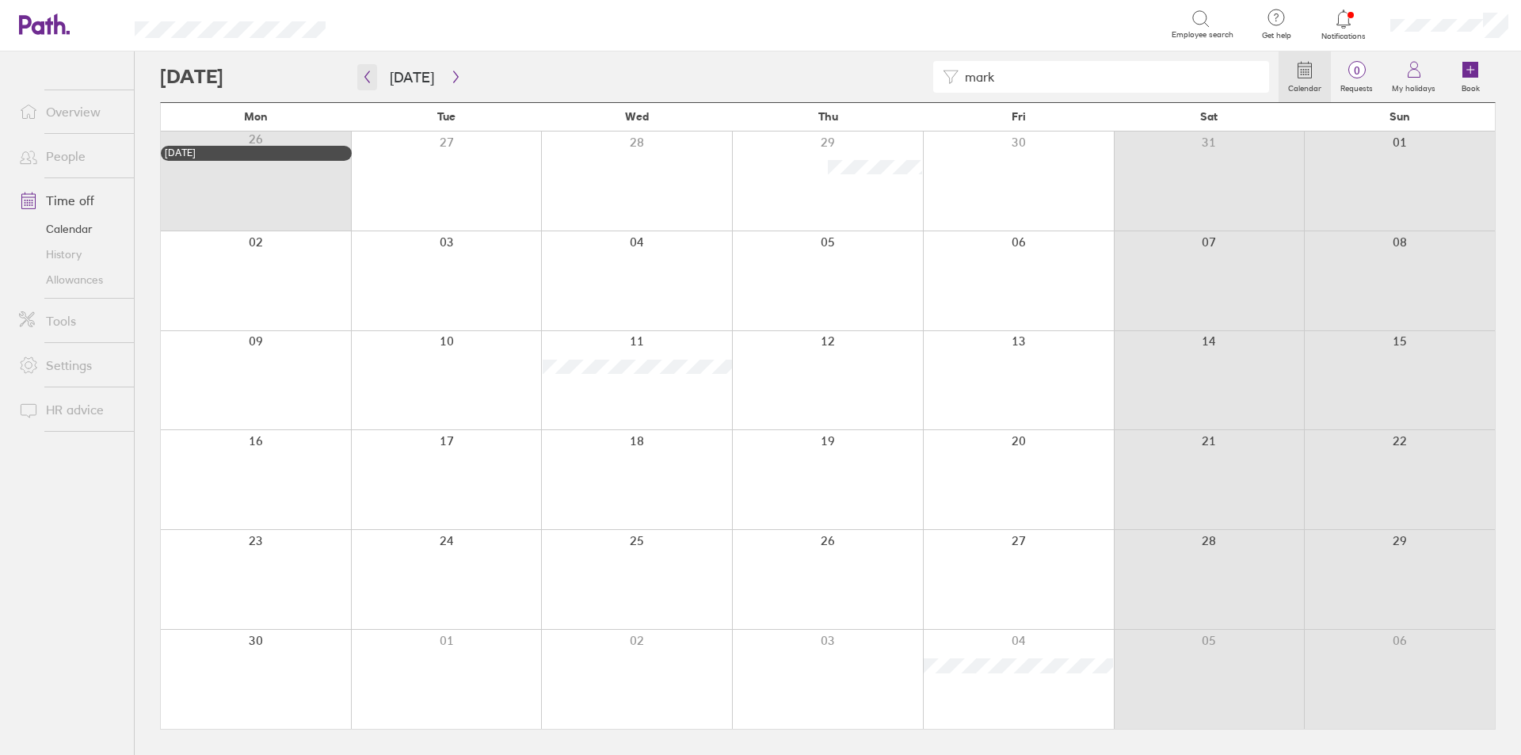
click at [368, 76] on icon "button" at bounding box center [367, 77] width 12 height 13
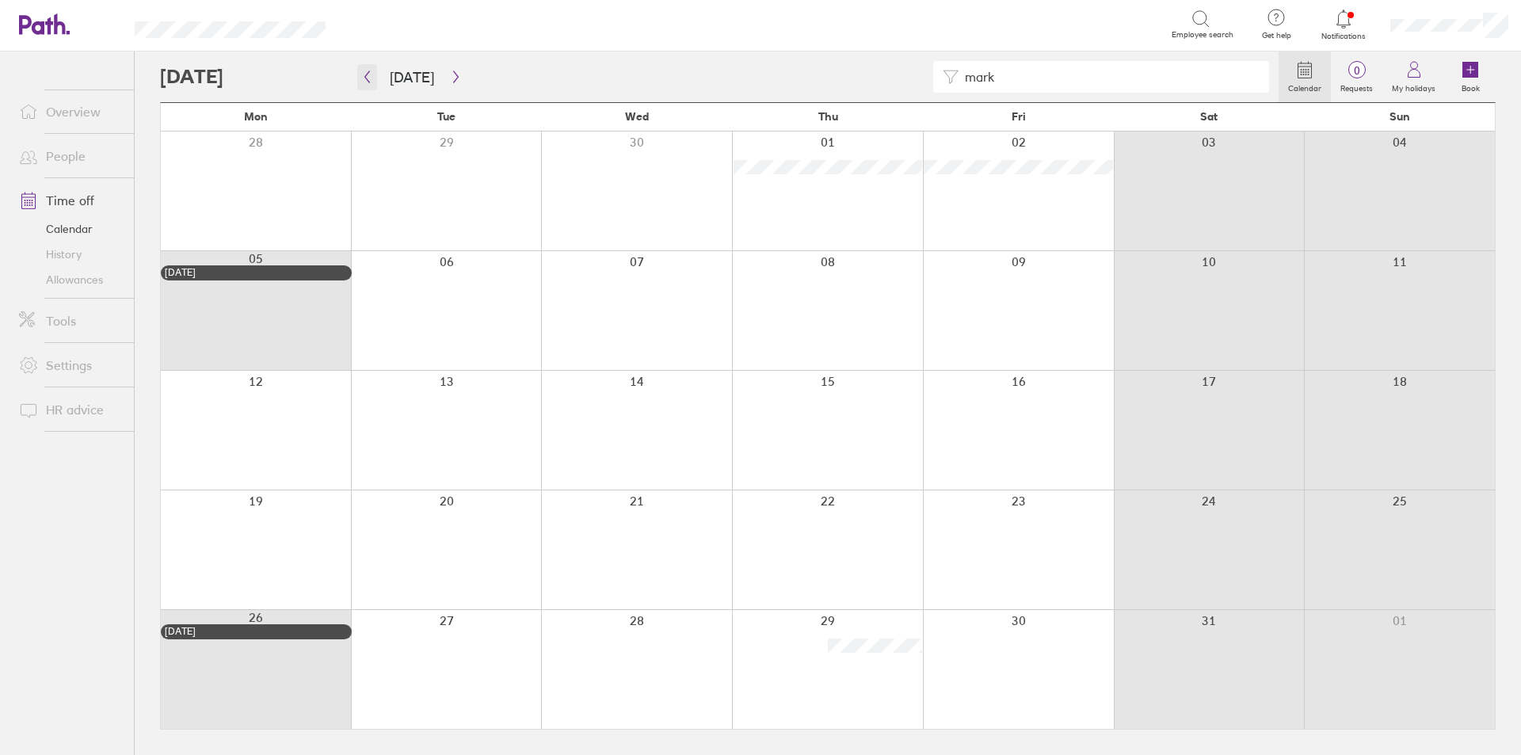
click at [368, 81] on icon "button" at bounding box center [367, 77] width 5 height 12
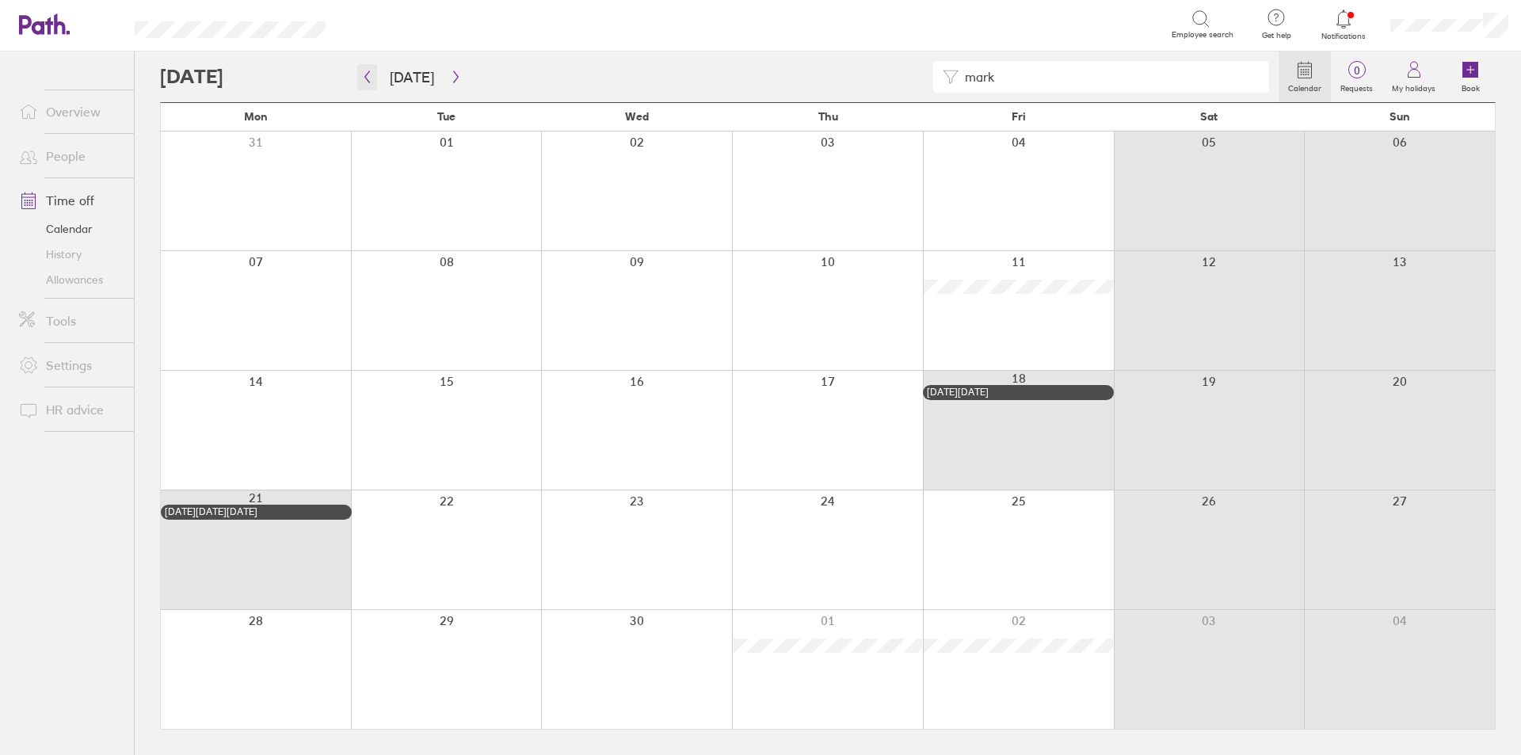
click at [369, 77] on icon "button" at bounding box center [367, 77] width 12 height 13
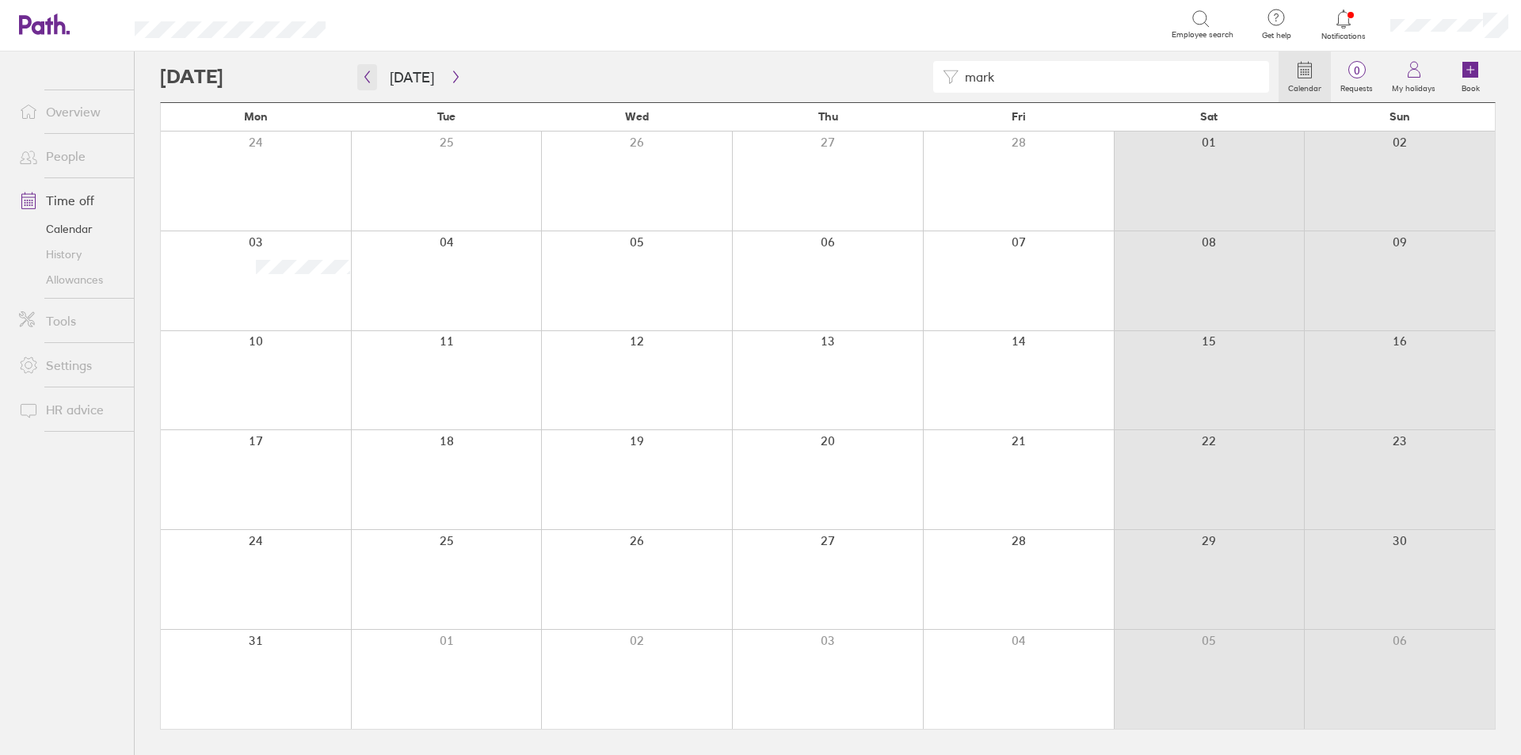
click at [361, 80] on icon "button" at bounding box center [367, 77] width 12 height 13
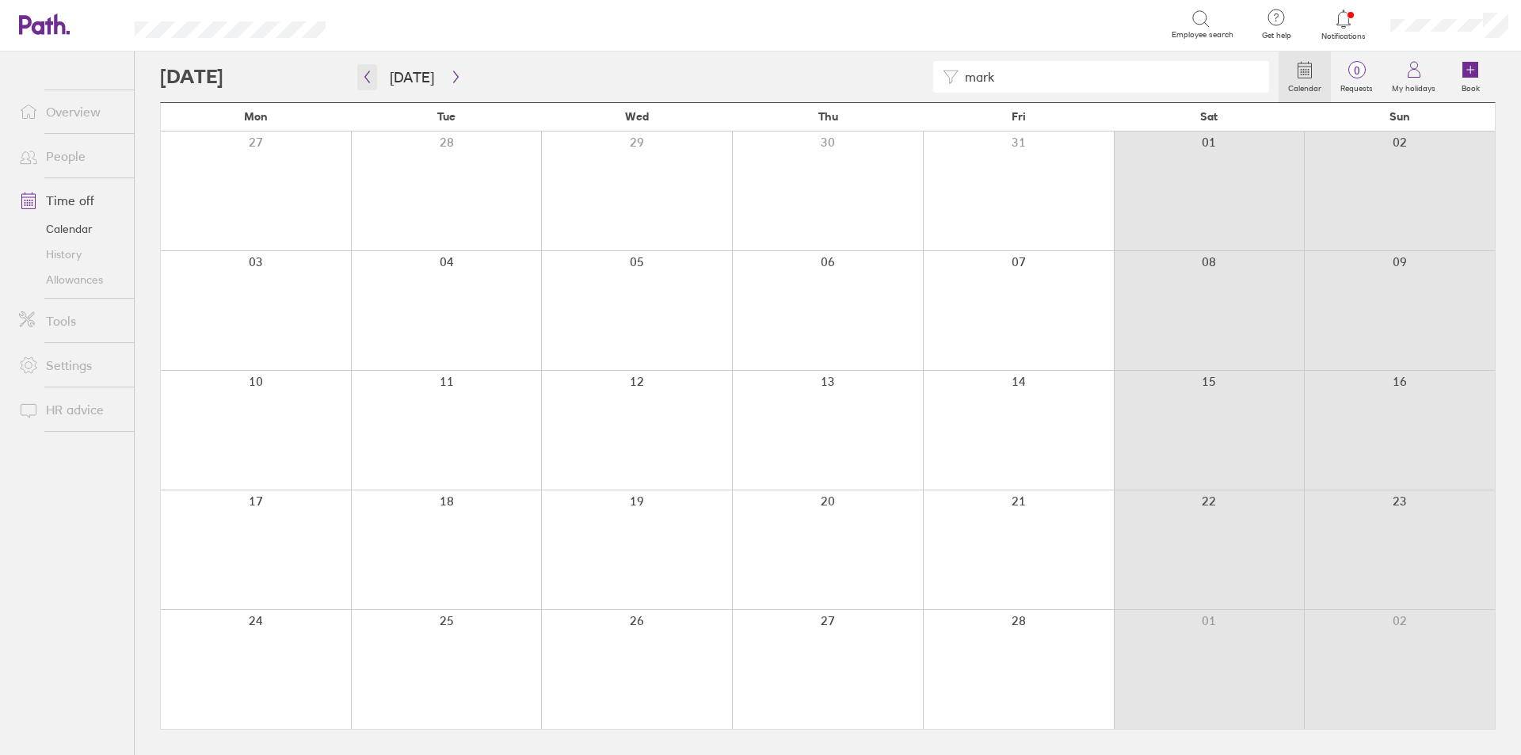
click at [375, 71] on button "button" at bounding box center [367, 77] width 20 height 26
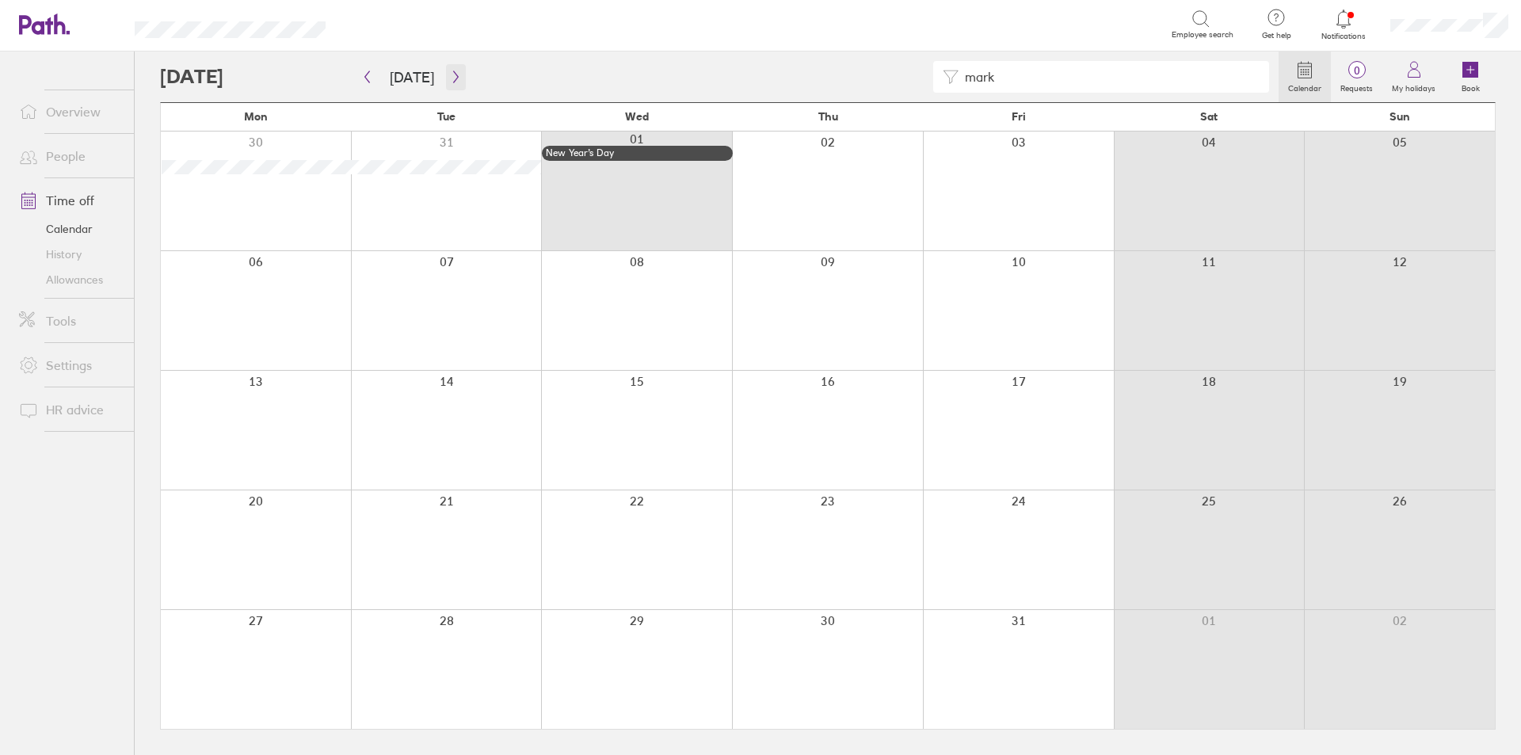
click at [450, 78] on icon "button" at bounding box center [456, 77] width 12 height 13
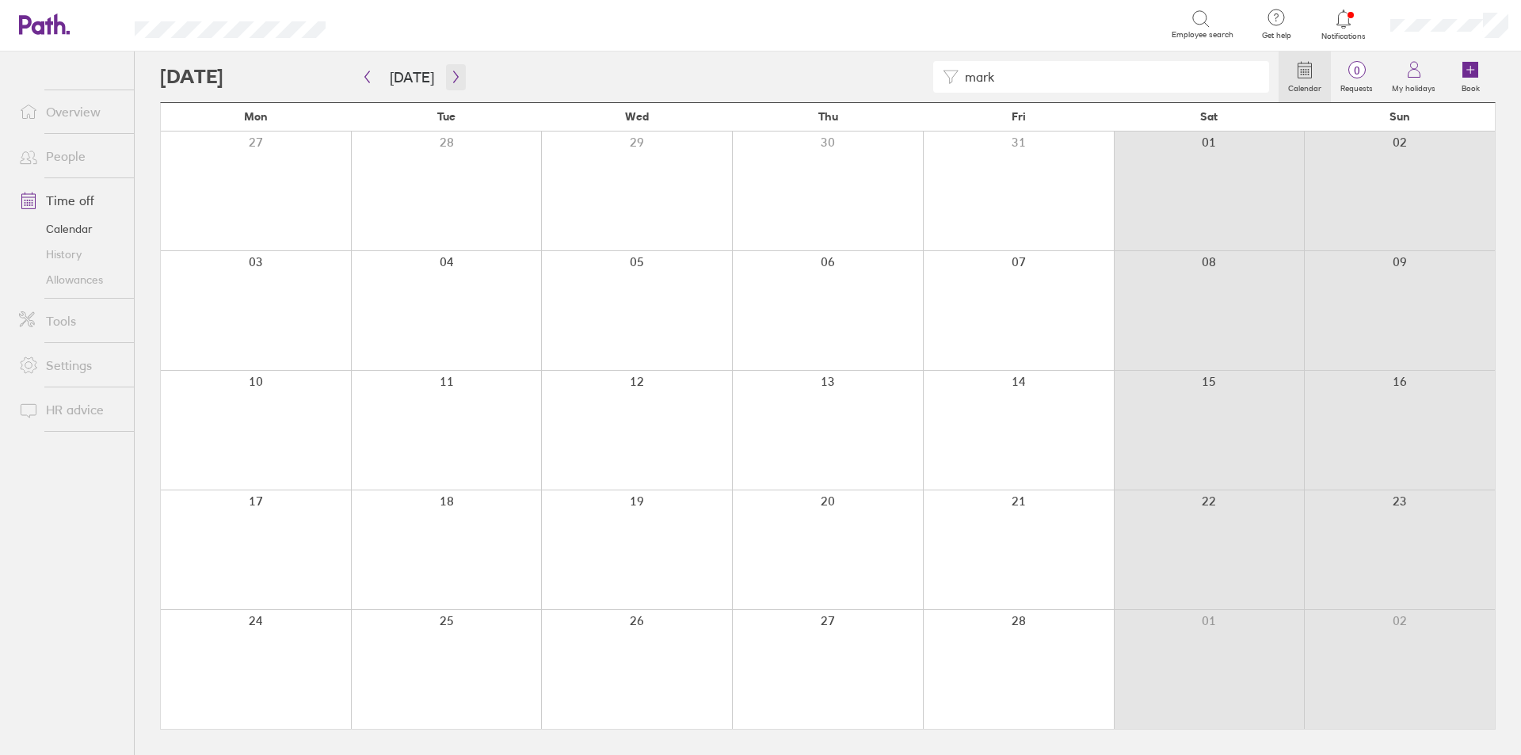
click at [450, 78] on icon "button" at bounding box center [456, 77] width 12 height 13
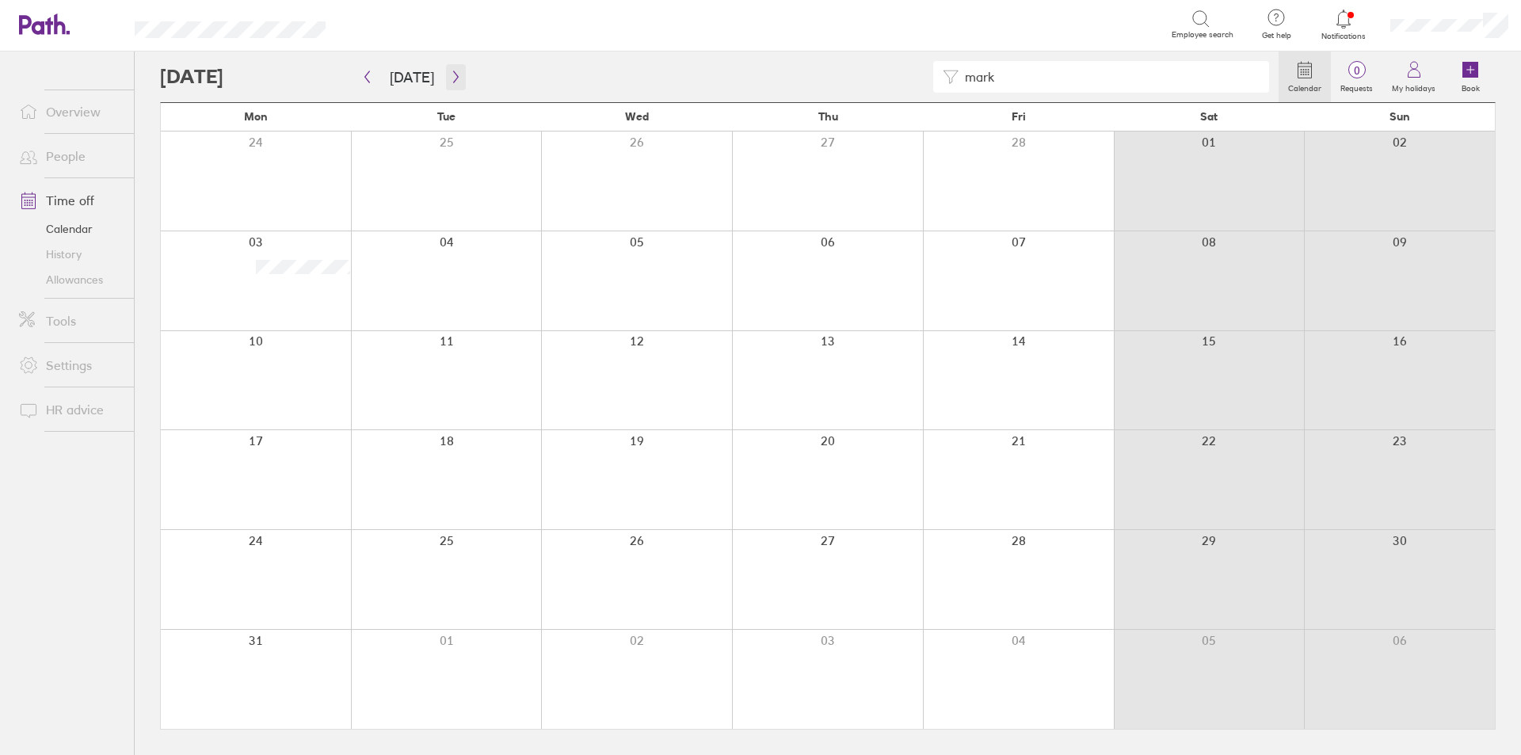
click at [450, 78] on icon "button" at bounding box center [456, 77] width 12 height 13
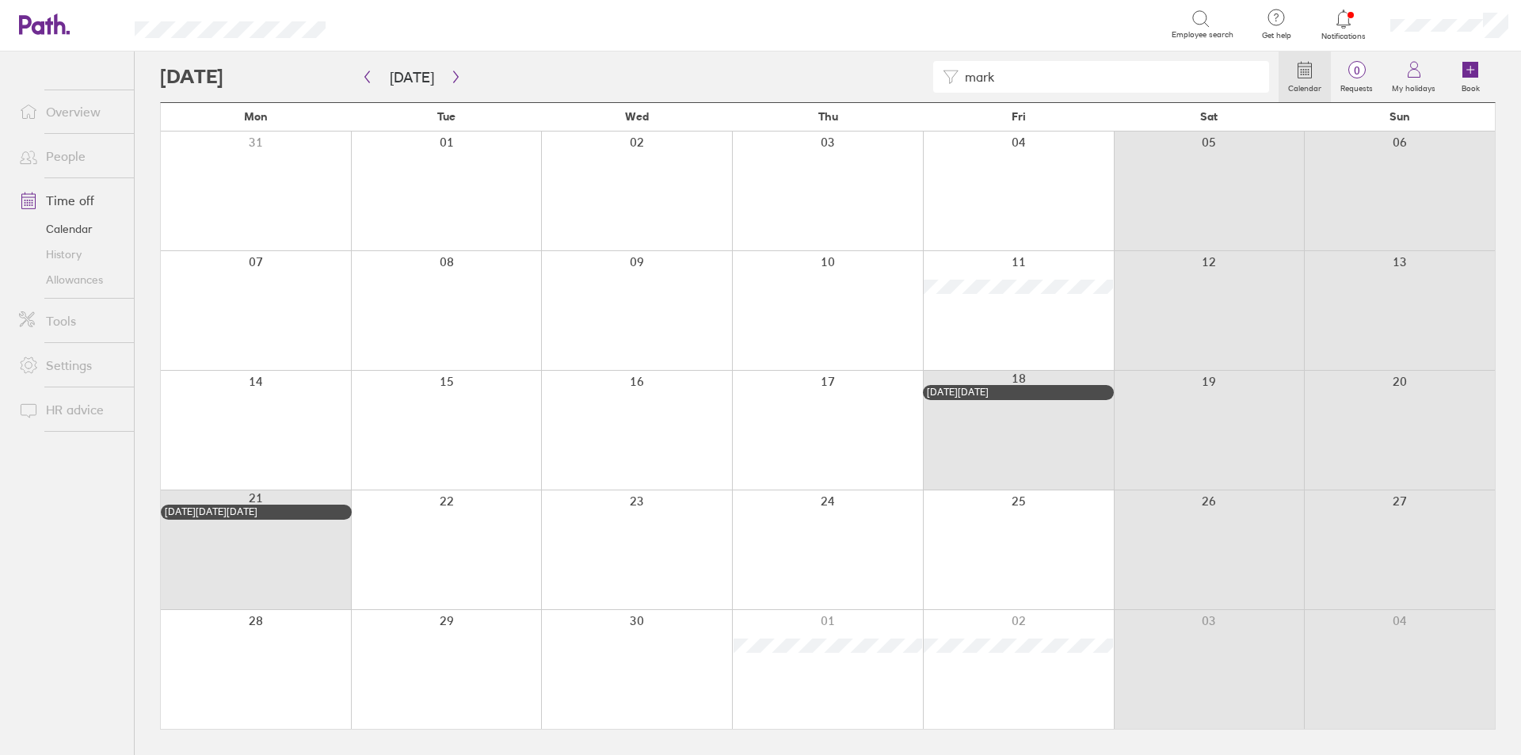
click at [86, 283] on link "Allowances" at bounding box center [70, 279] width 128 height 25
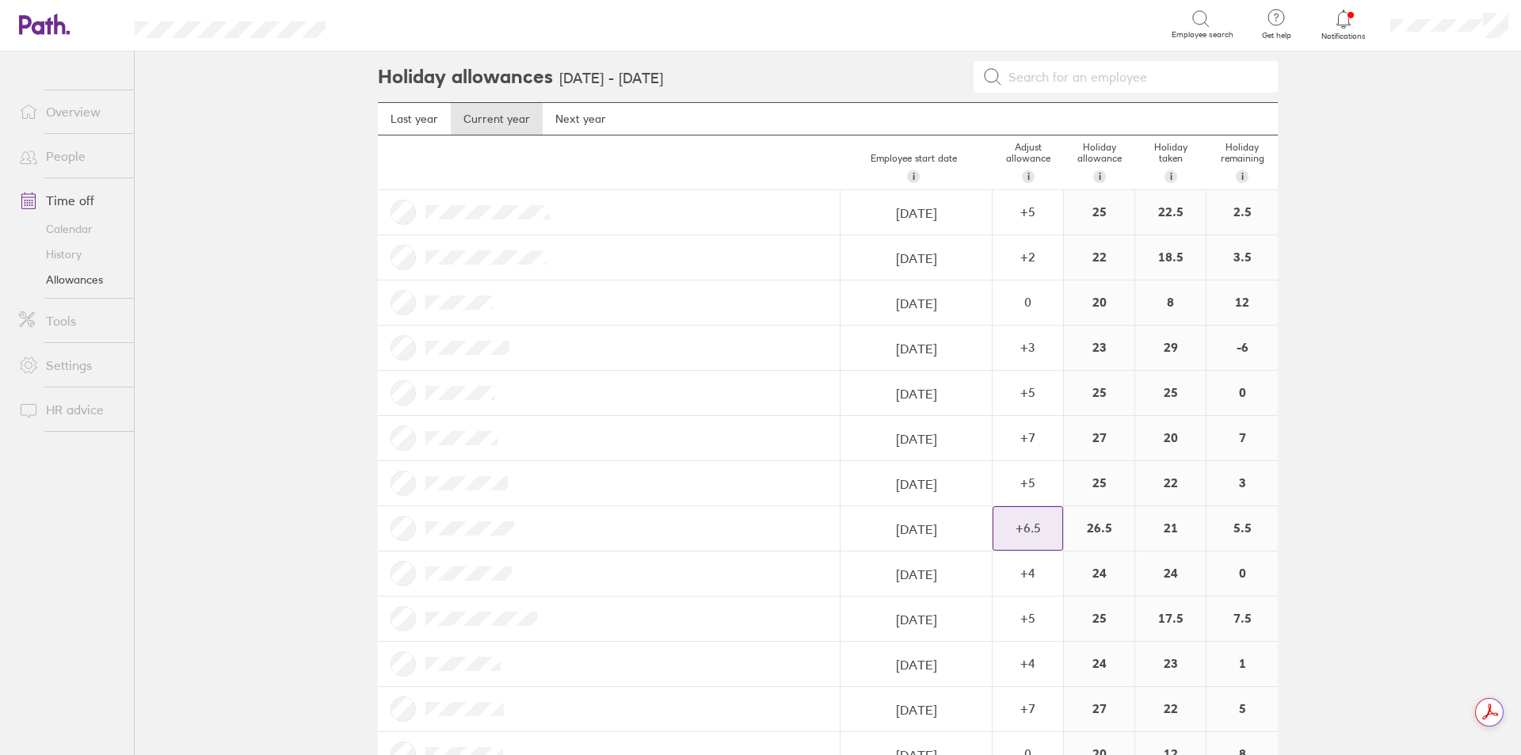
click at [1027, 524] on div "+ 6.5" at bounding box center [1027, 527] width 69 height 14
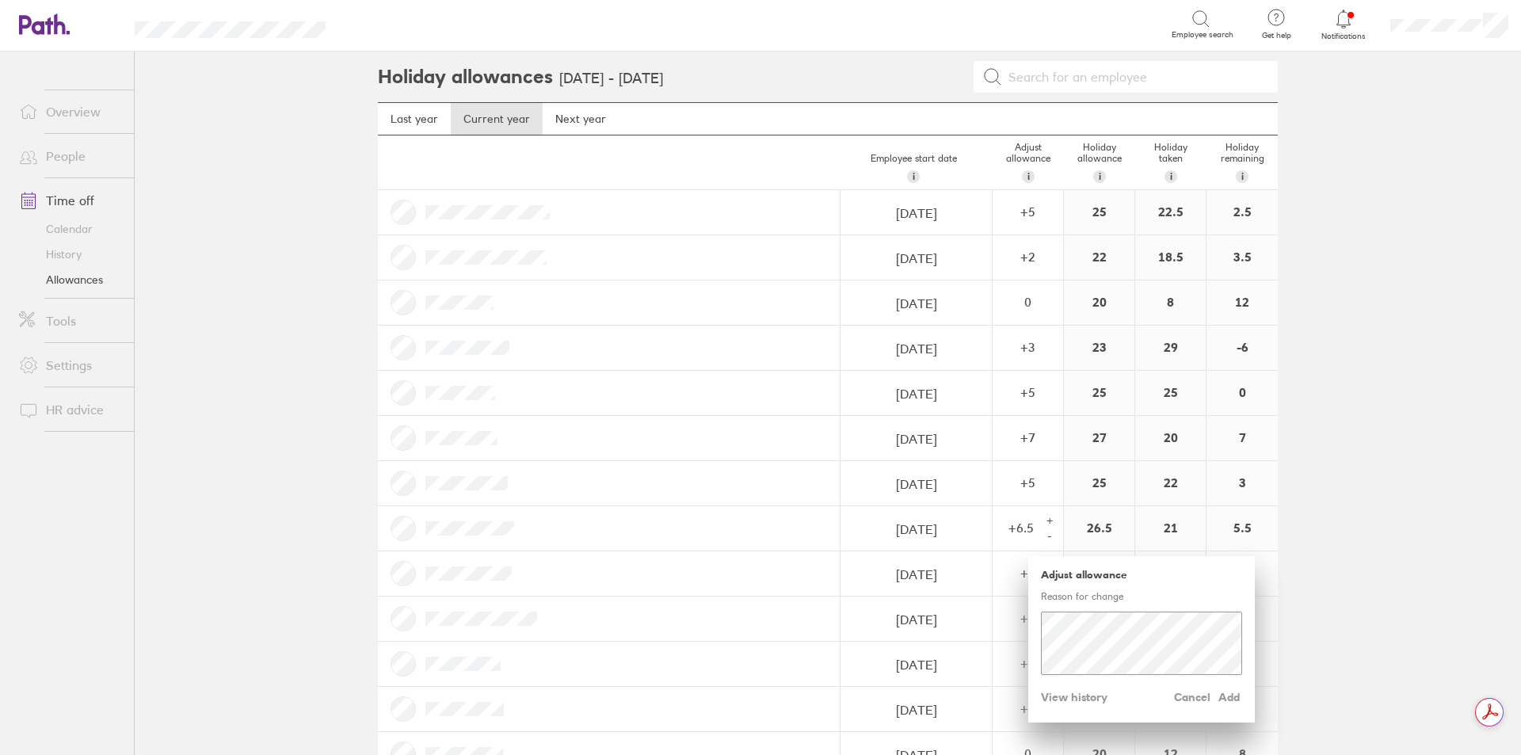
click at [1411, 531] on main "Holiday allowances [DATE] - [DATE] Last year Current year Next year Employee st…" at bounding box center [828, 402] width 1386 height 703
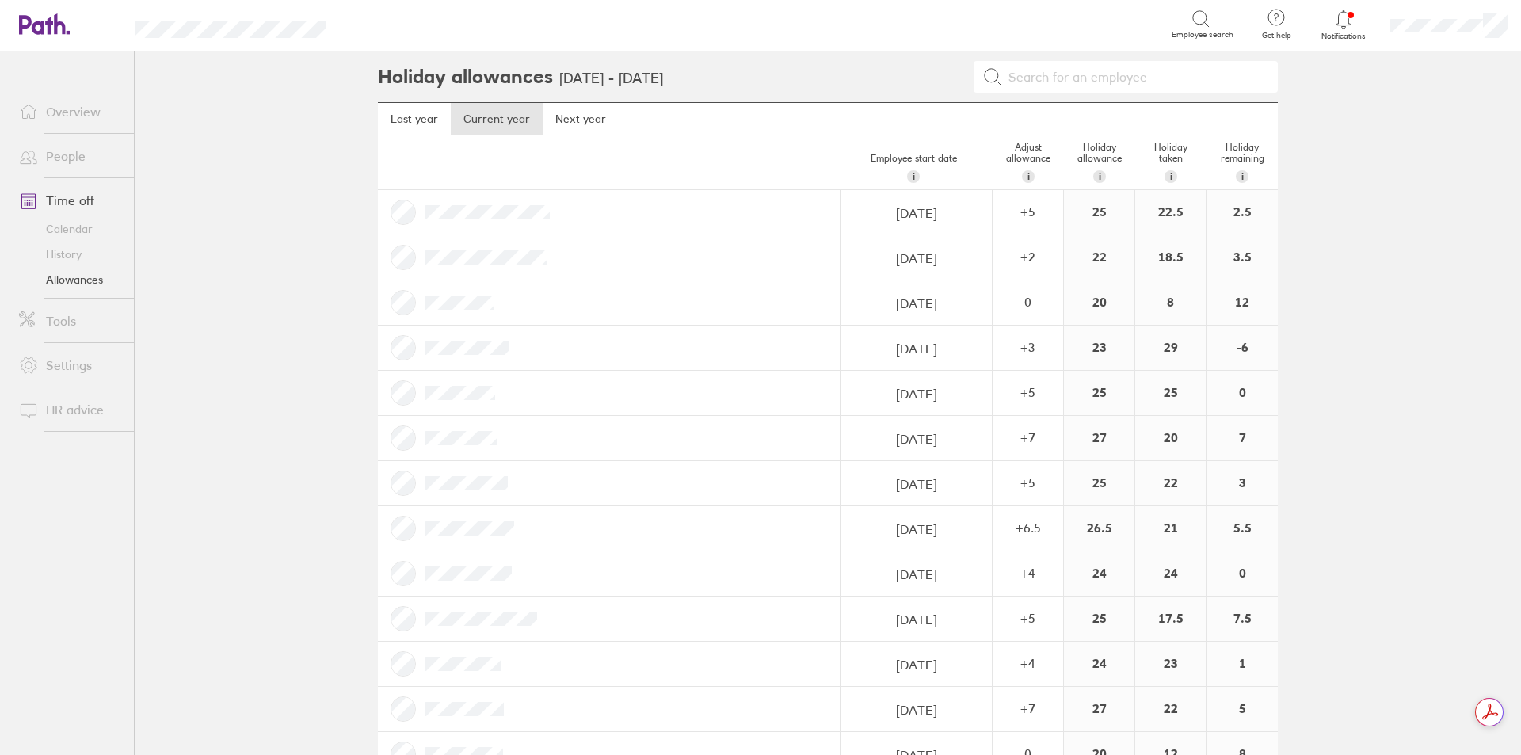
click at [67, 224] on link "Calendar" at bounding box center [70, 228] width 128 height 25
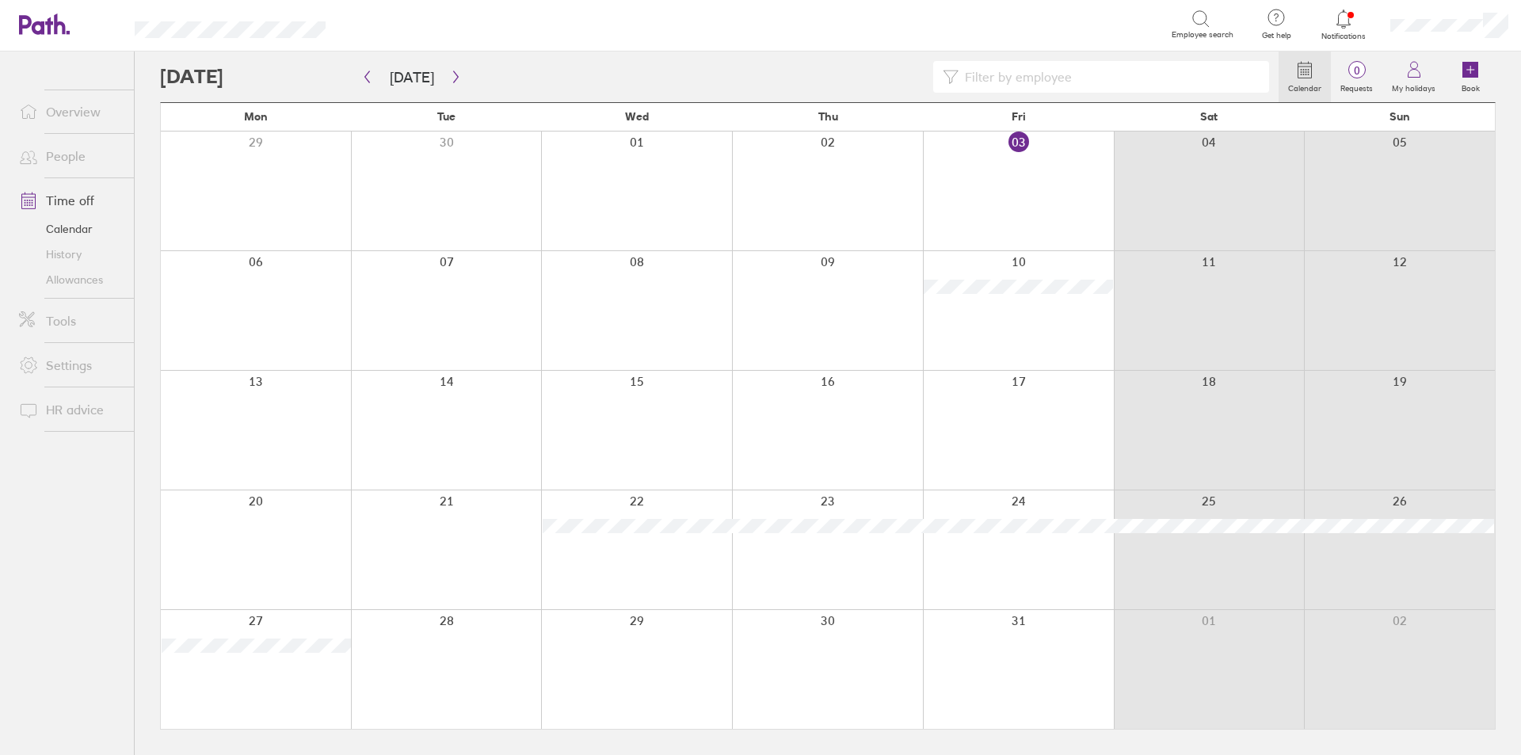
click at [1056, 74] on input at bounding box center [1108, 77] width 301 height 30
type input "merv"
click at [452, 81] on icon "button" at bounding box center [456, 77] width 12 height 13
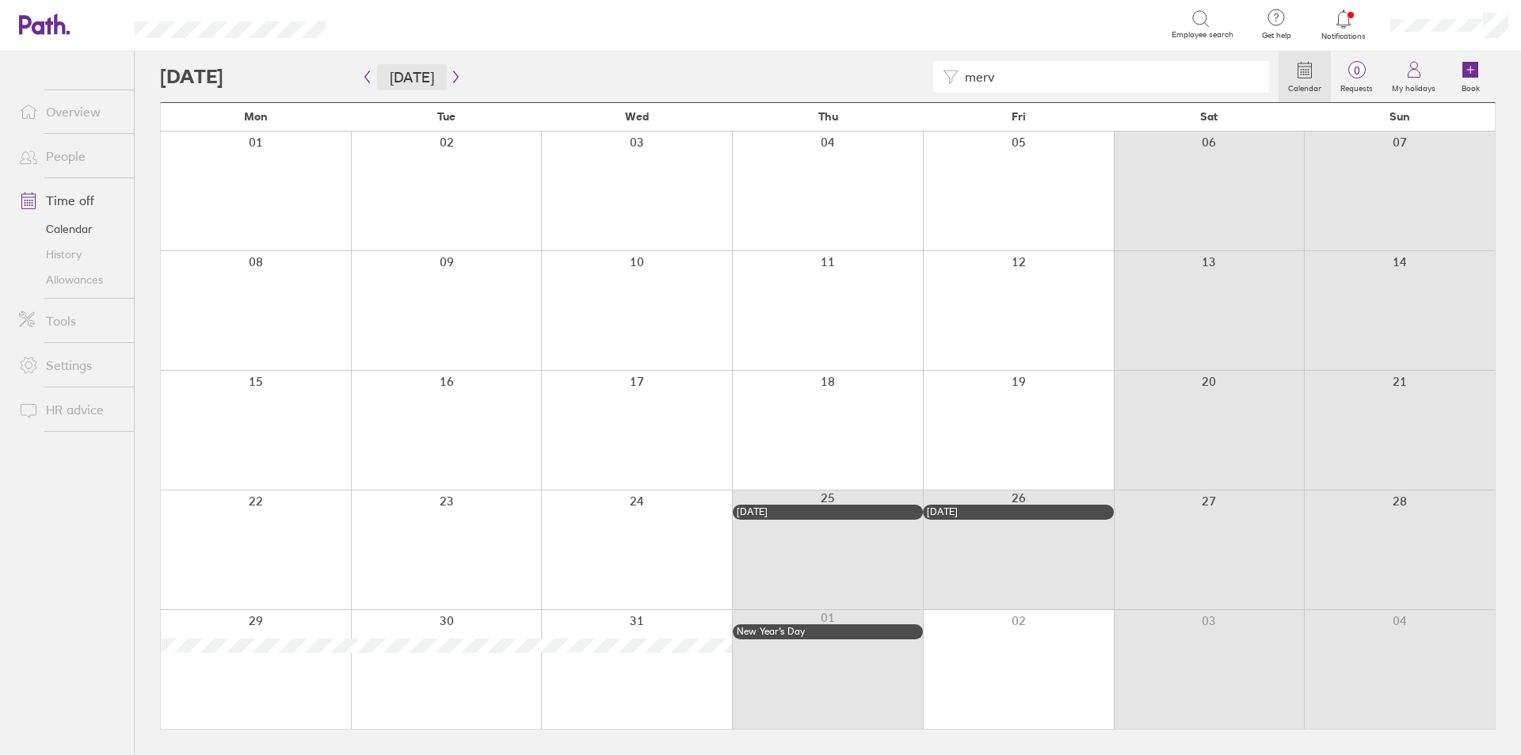
click at [396, 81] on button "[DATE]" at bounding box center [412, 77] width 70 height 26
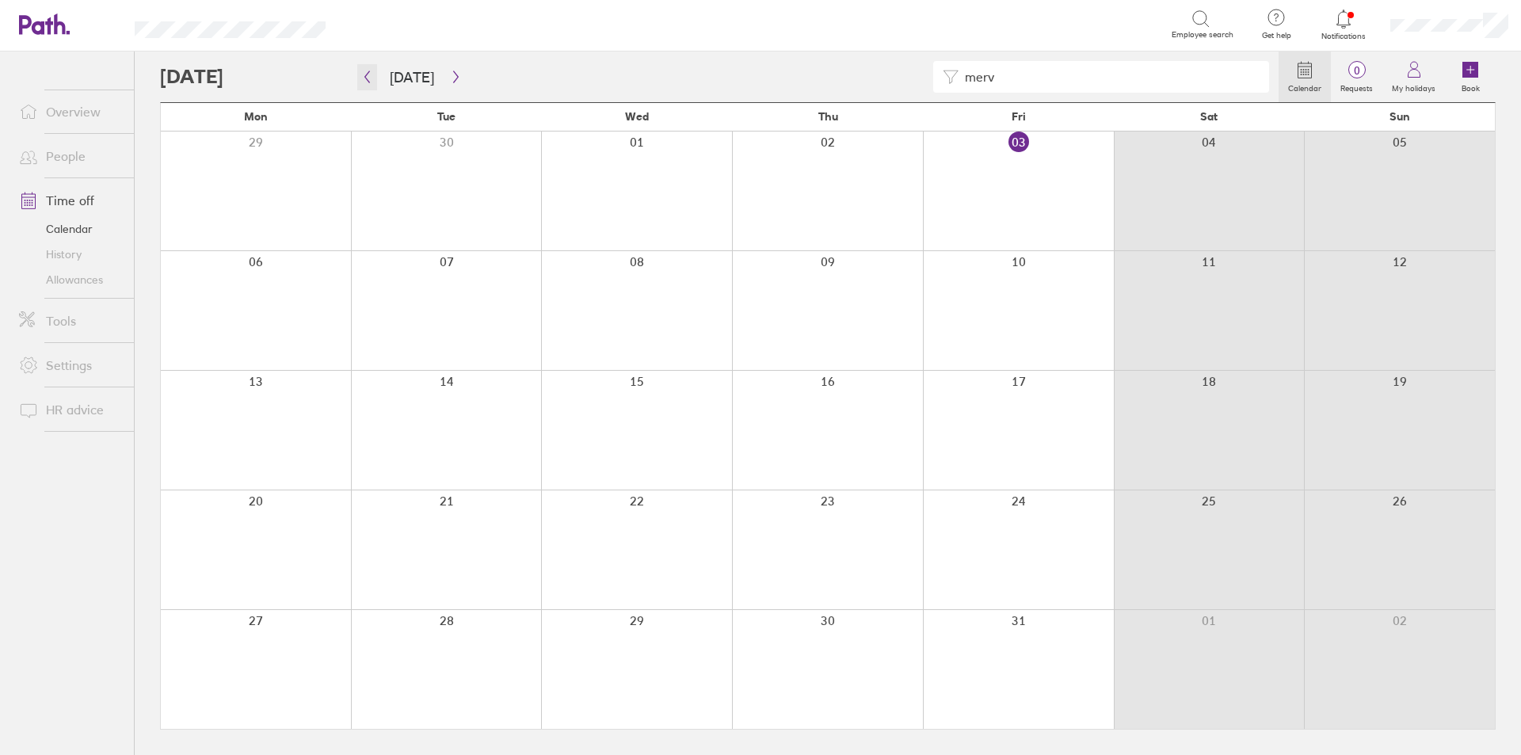
click at [368, 80] on icon "button" at bounding box center [367, 77] width 5 height 12
click at [372, 86] on button "button" at bounding box center [367, 77] width 20 height 26
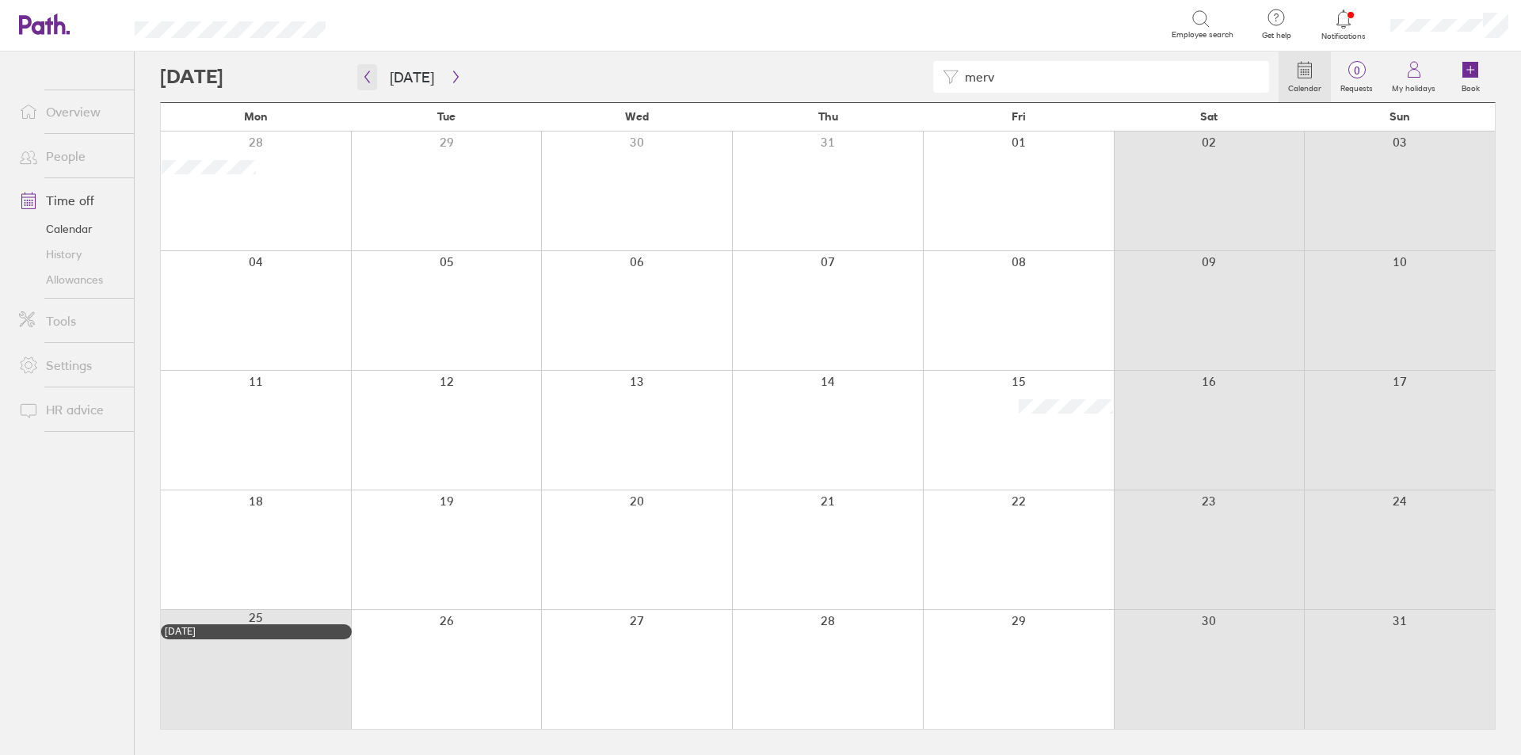
click at [366, 77] on icon "button" at bounding box center [367, 77] width 12 height 13
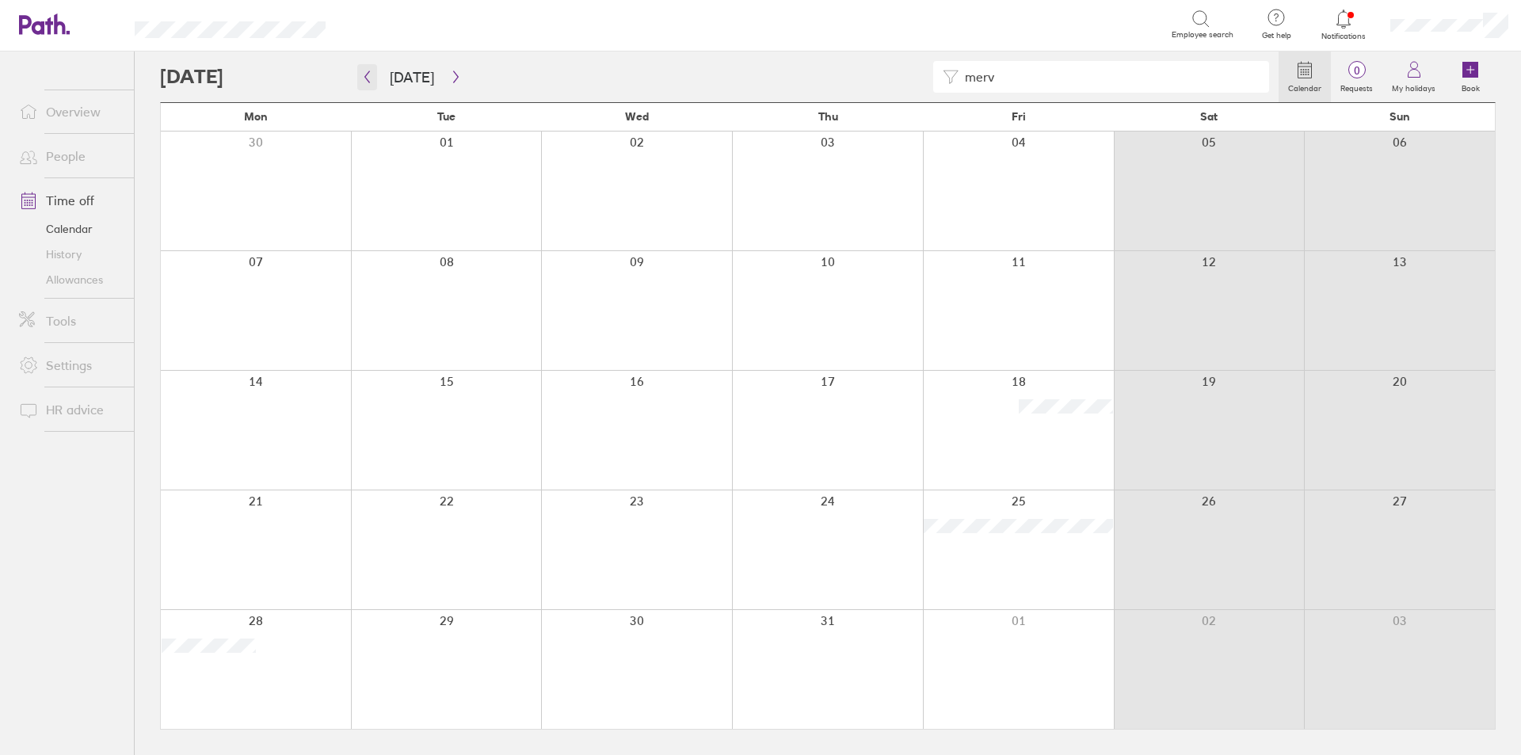
click at [367, 79] on icon "button" at bounding box center [367, 77] width 5 height 12
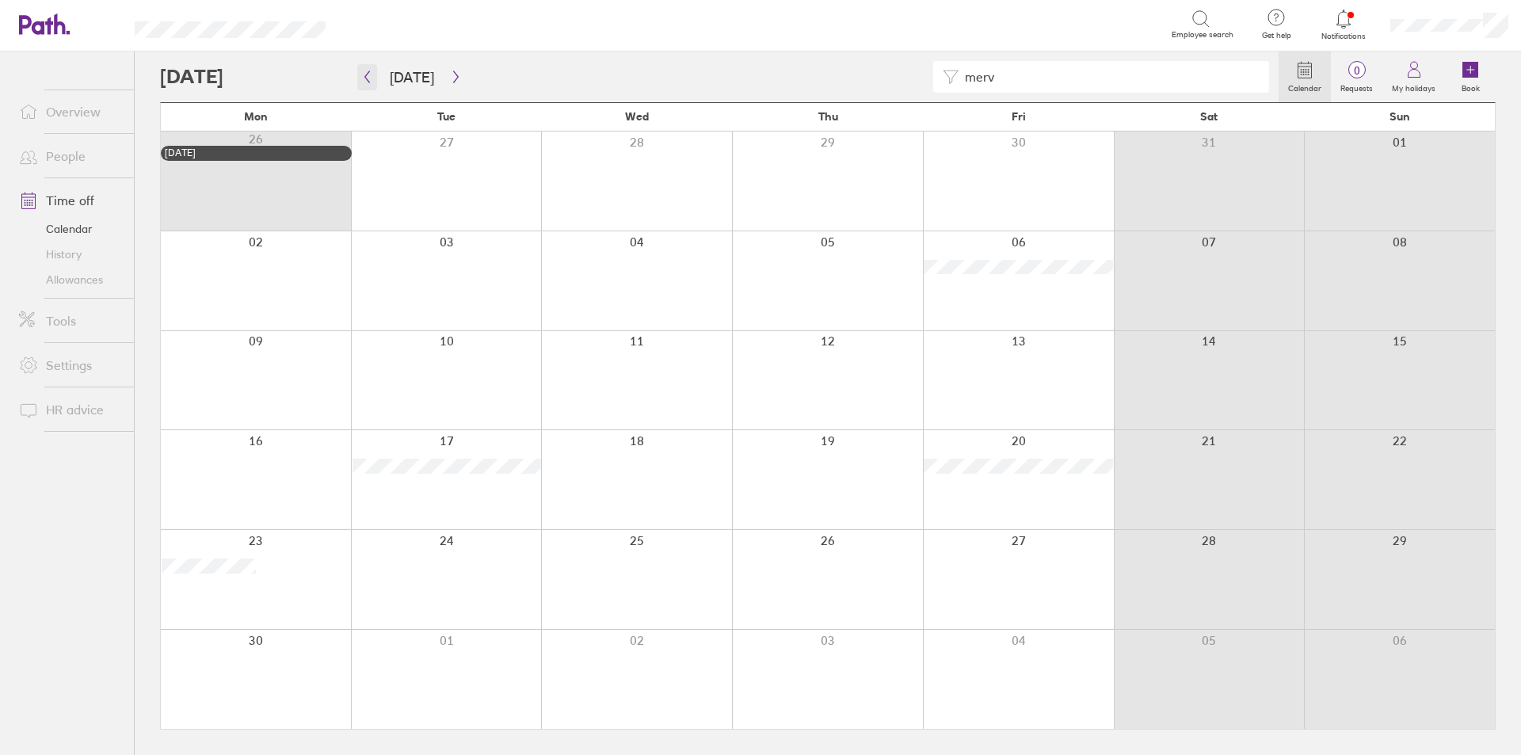
click at [372, 66] on button "button" at bounding box center [367, 77] width 20 height 26
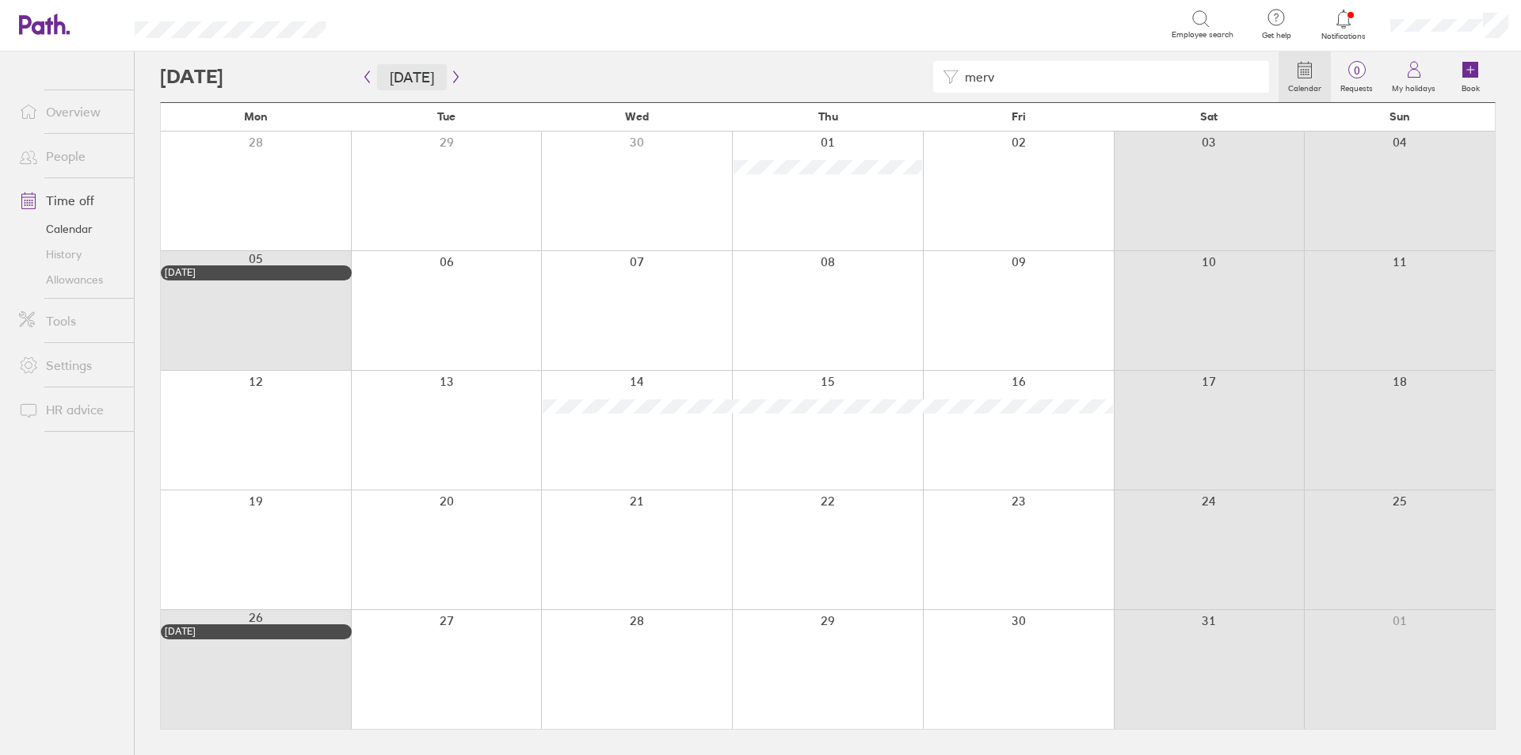
click at [380, 81] on button "[DATE]" at bounding box center [412, 77] width 70 height 26
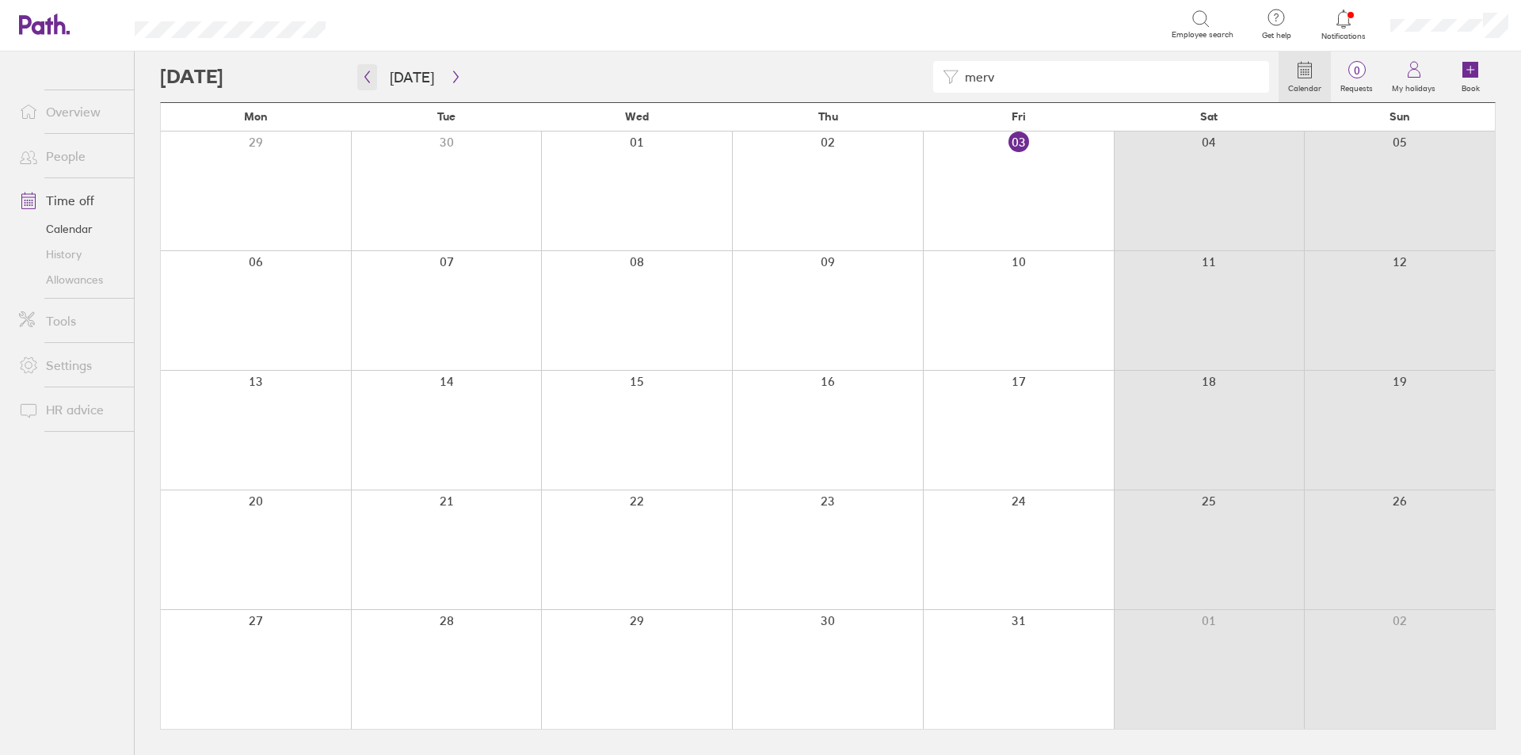
click at [364, 78] on icon "button" at bounding box center [367, 77] width 12 height 13
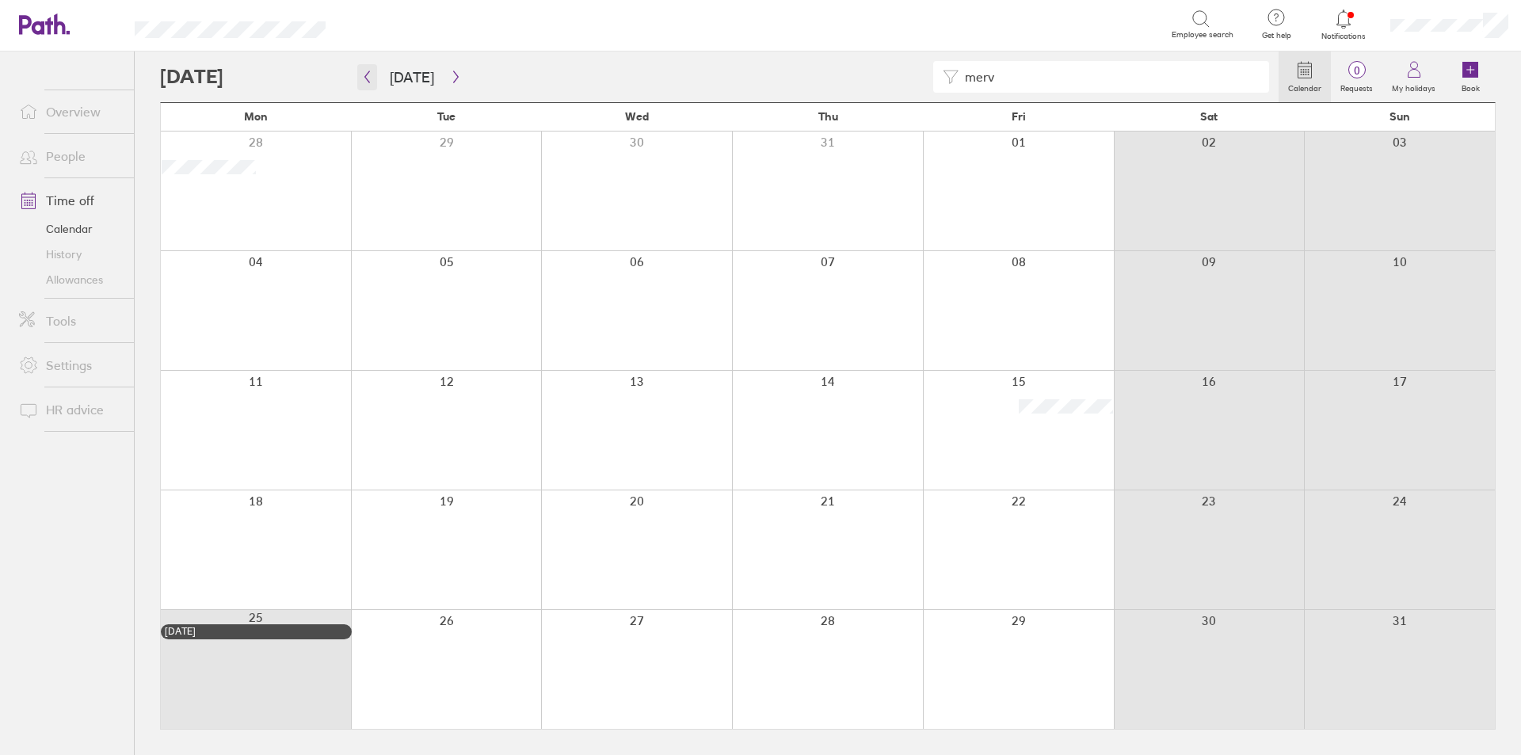
click at [364, 82] on icon "button" at bounding box center [367, 77] width 12 height 13
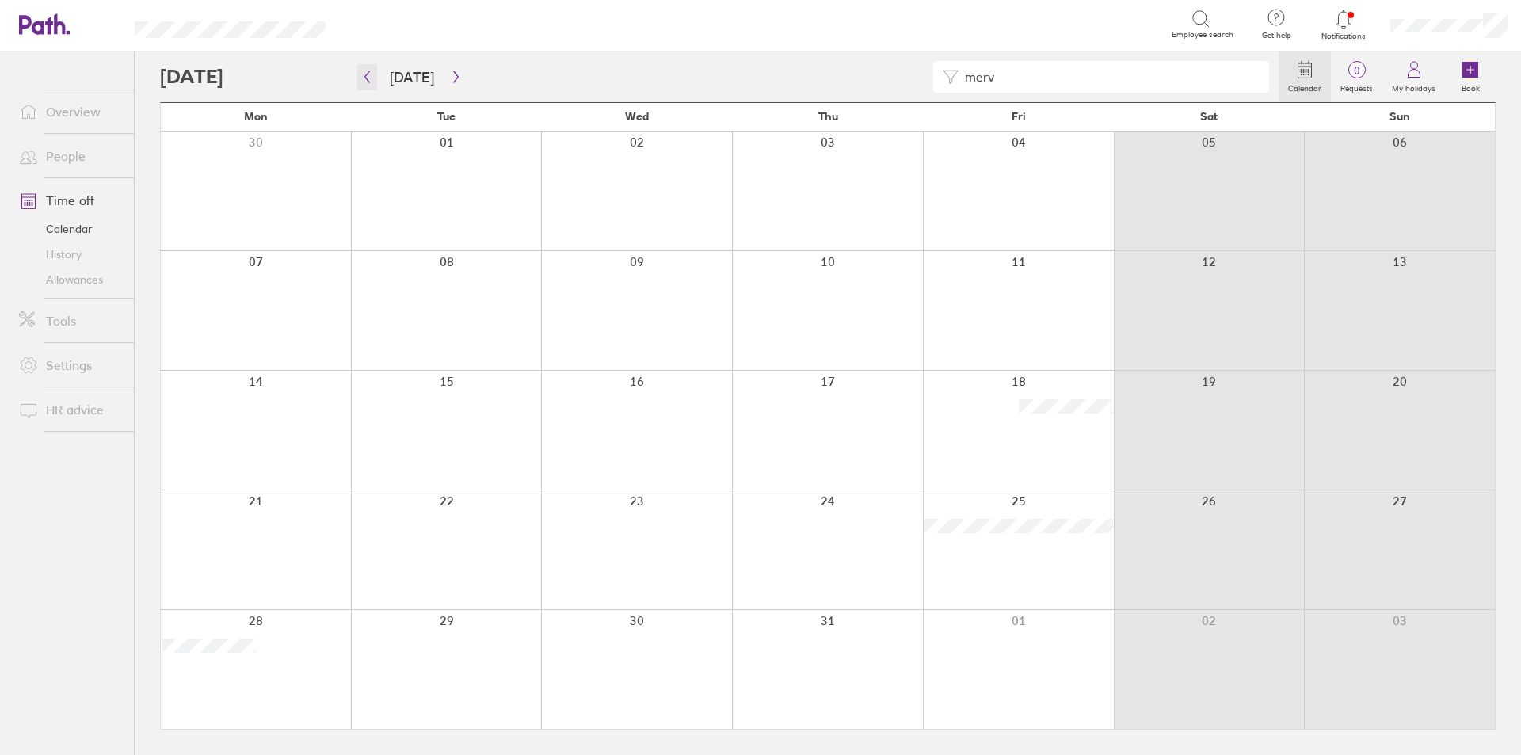
click at [369, 79] on icon "button" at bounding box center [367, 77] width 12 height 13
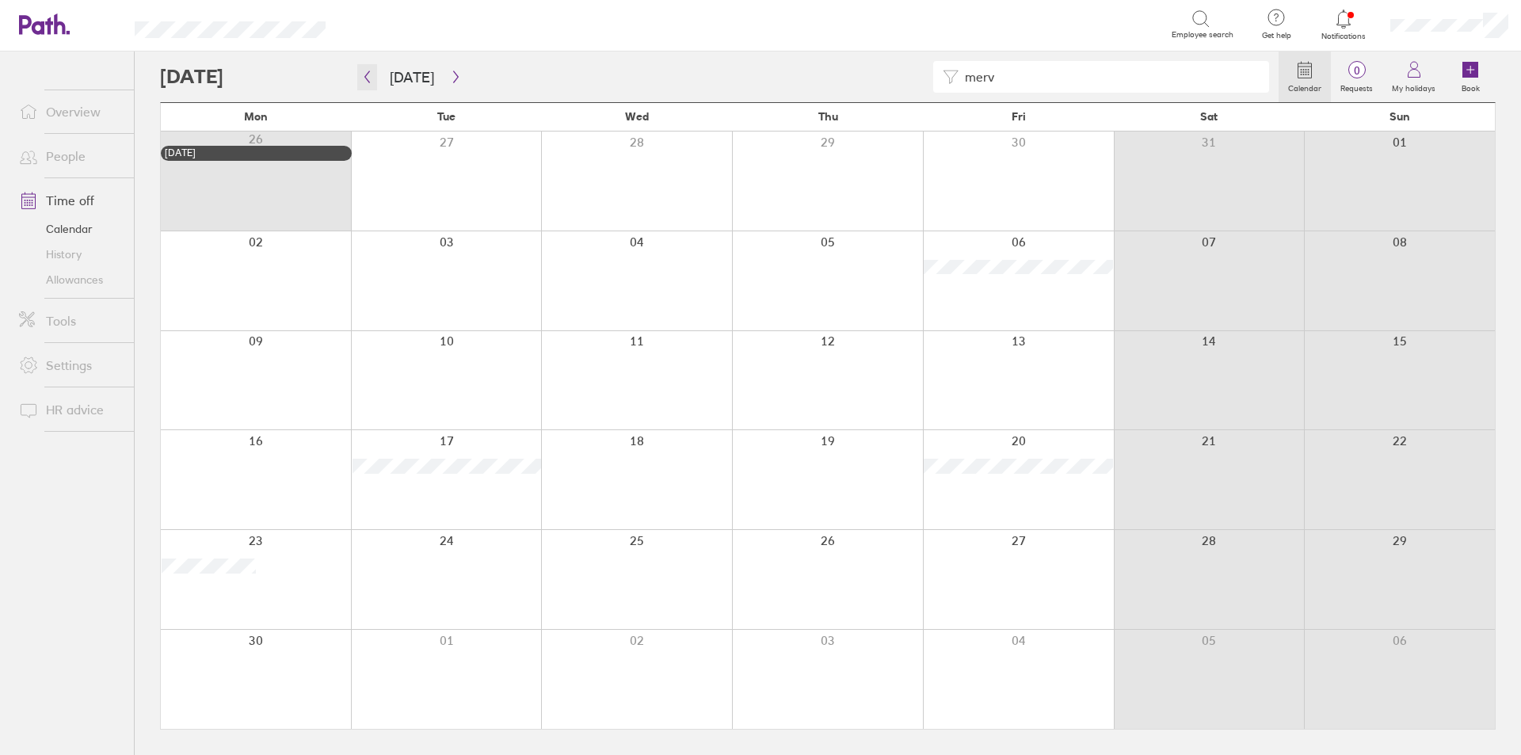
click at [372, 82] on icon "button" at bounding box center [367, 77] width 12 height 13
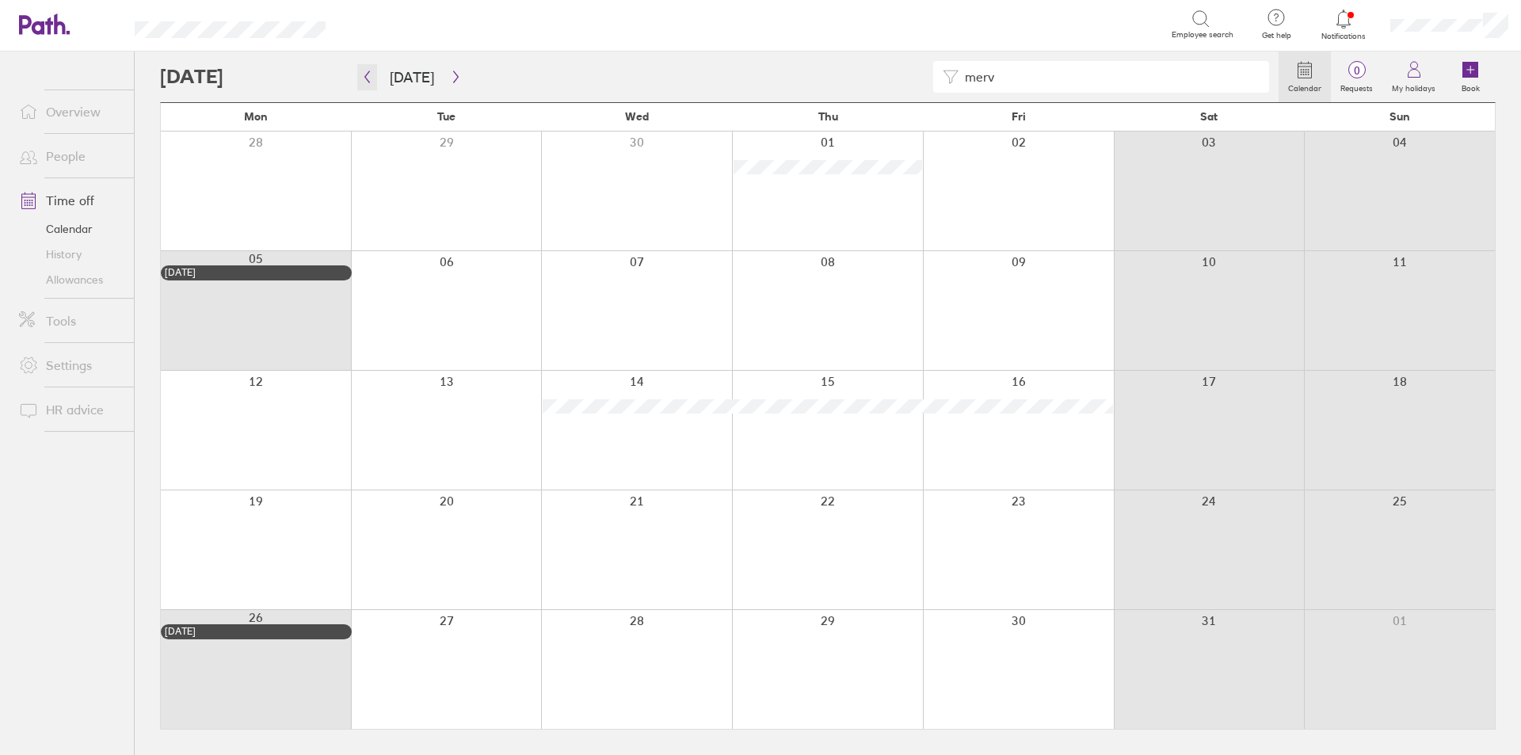
click at [370, 82] on icon "button" at bounding box center [367, 77] width 12 height 13
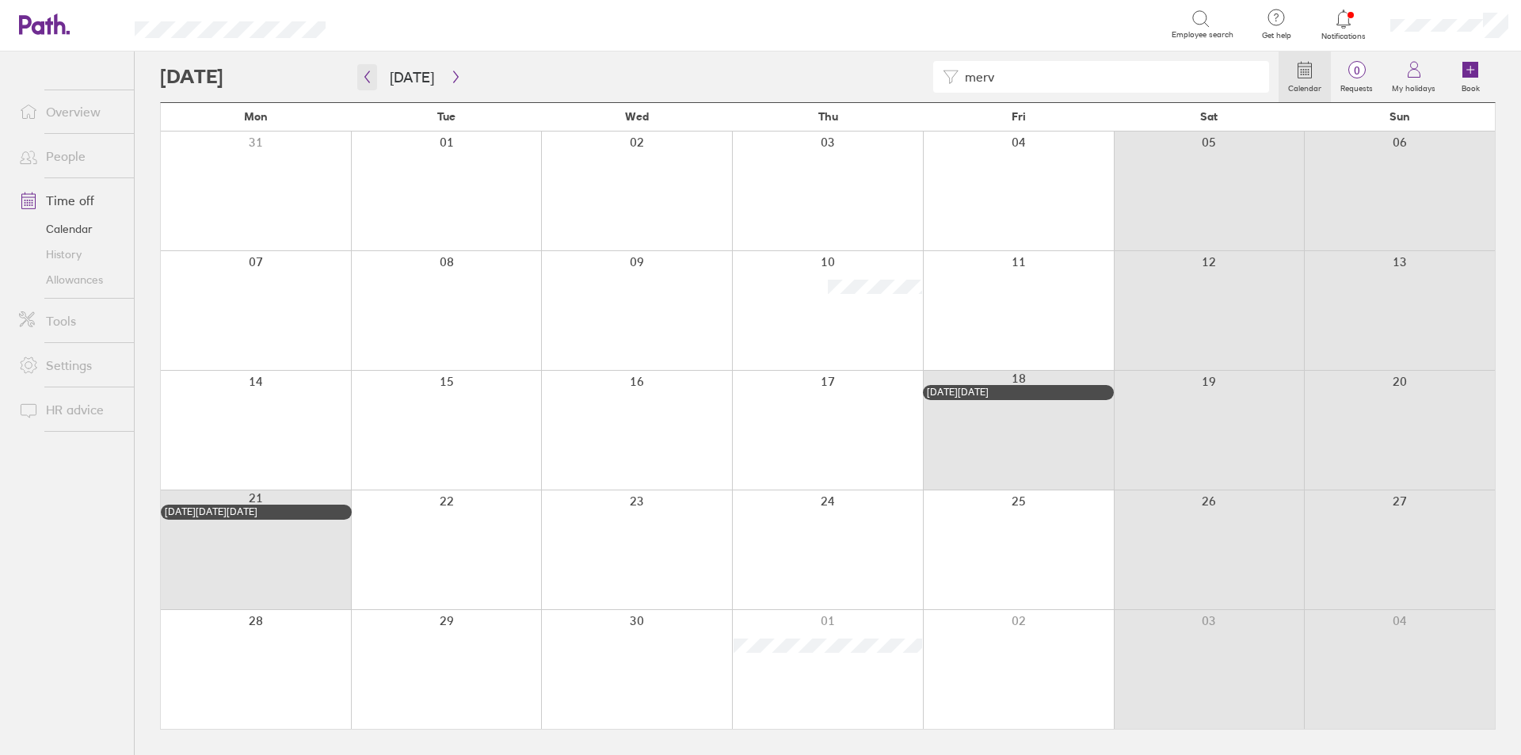
click at [368, 80] on icon "button" at bounding box center [367, 77] width 5 height 12
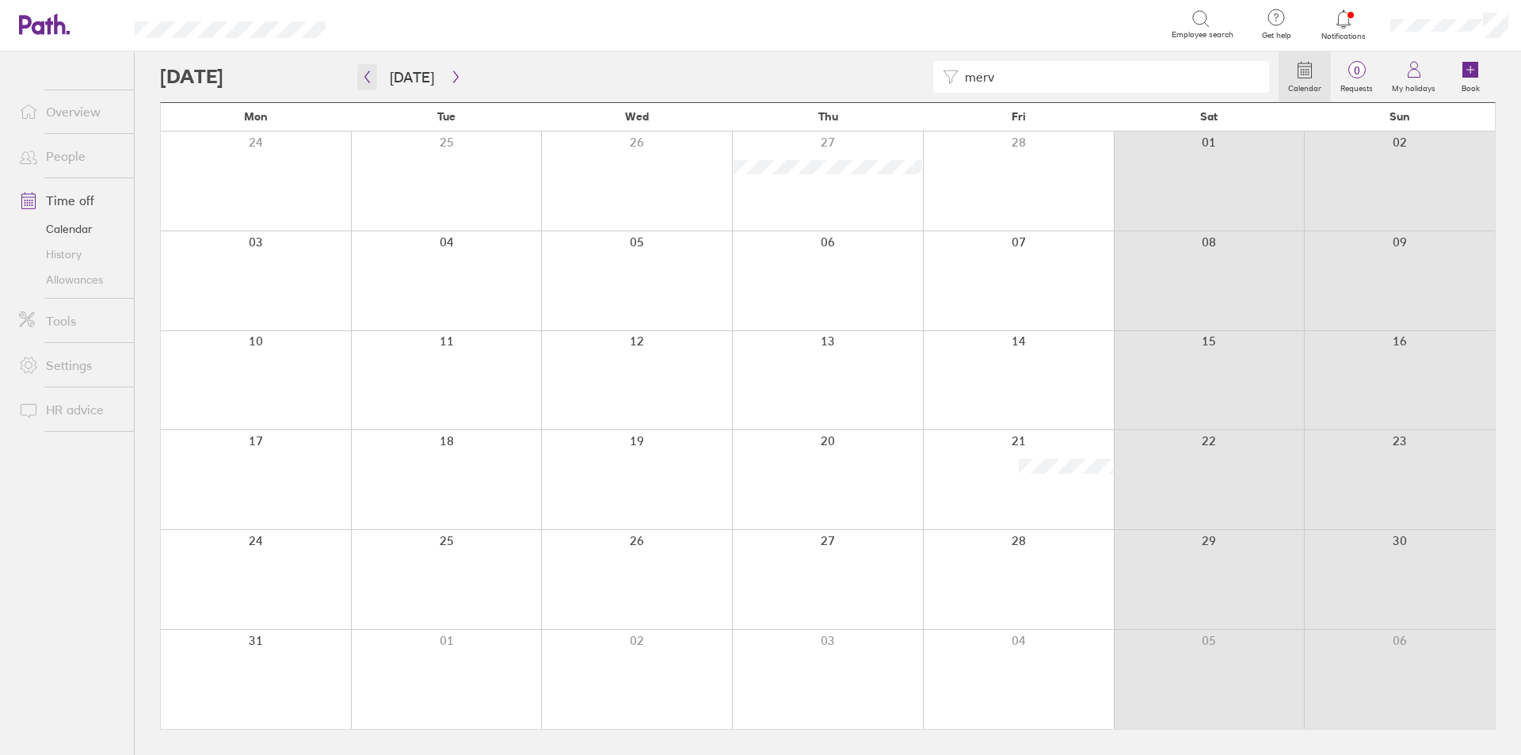
click at [370, 78] on icon "button" at bounding box center [367, 77] width 12 height 13
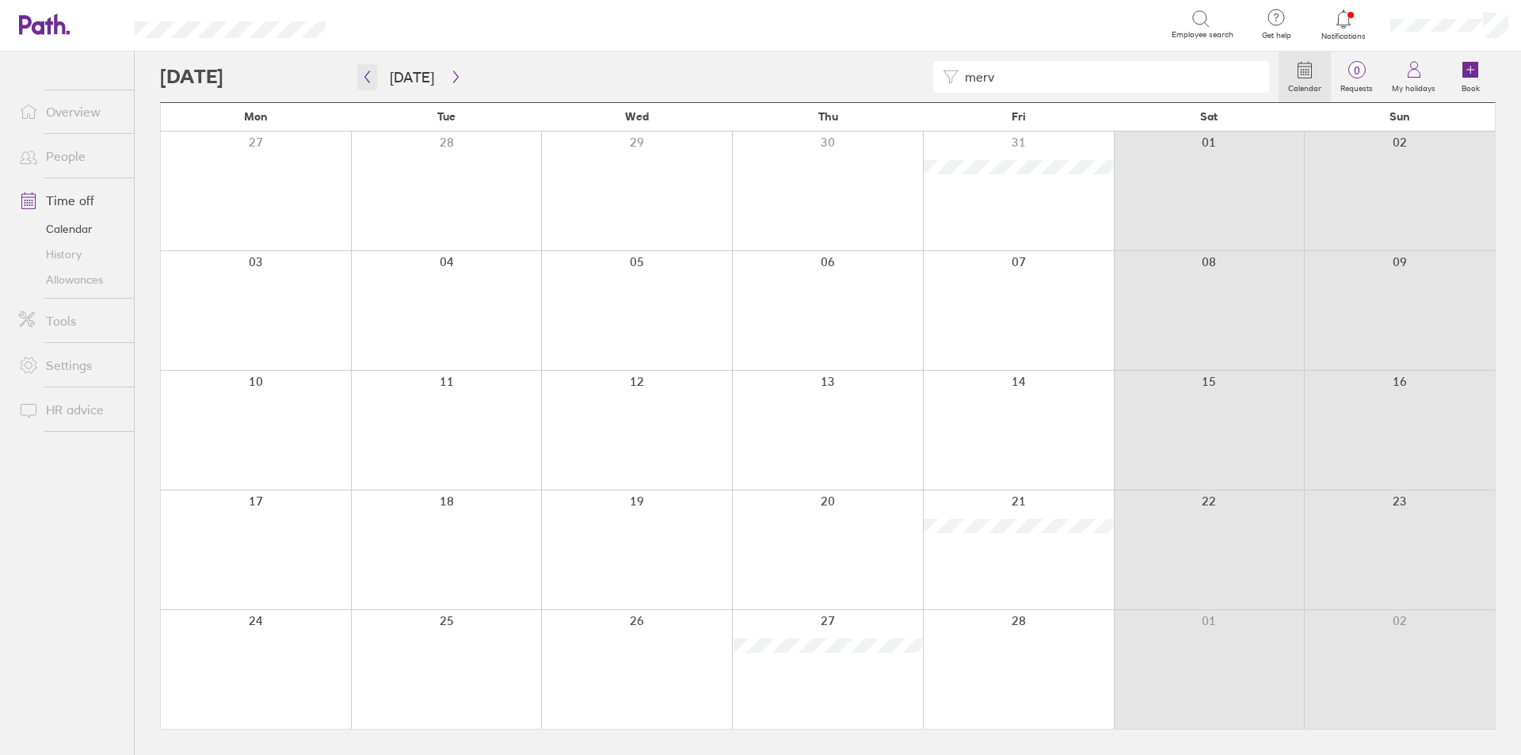
click at [362, 81] on icon "button" at bounding box center [367, 77] width 12 height 13
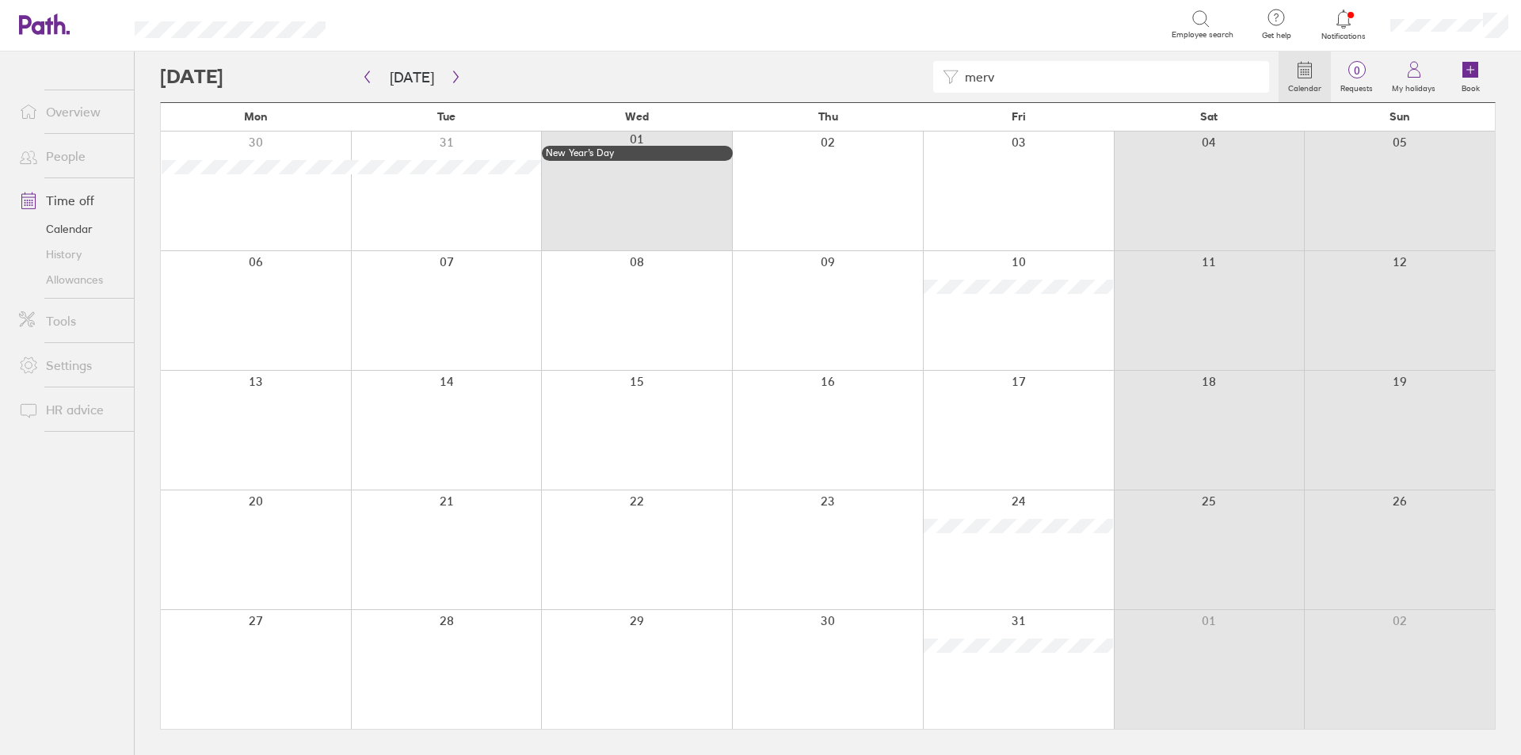
click at [61, 280] on link "Allowances" at bounding box center [70, 279] width 128 height 25
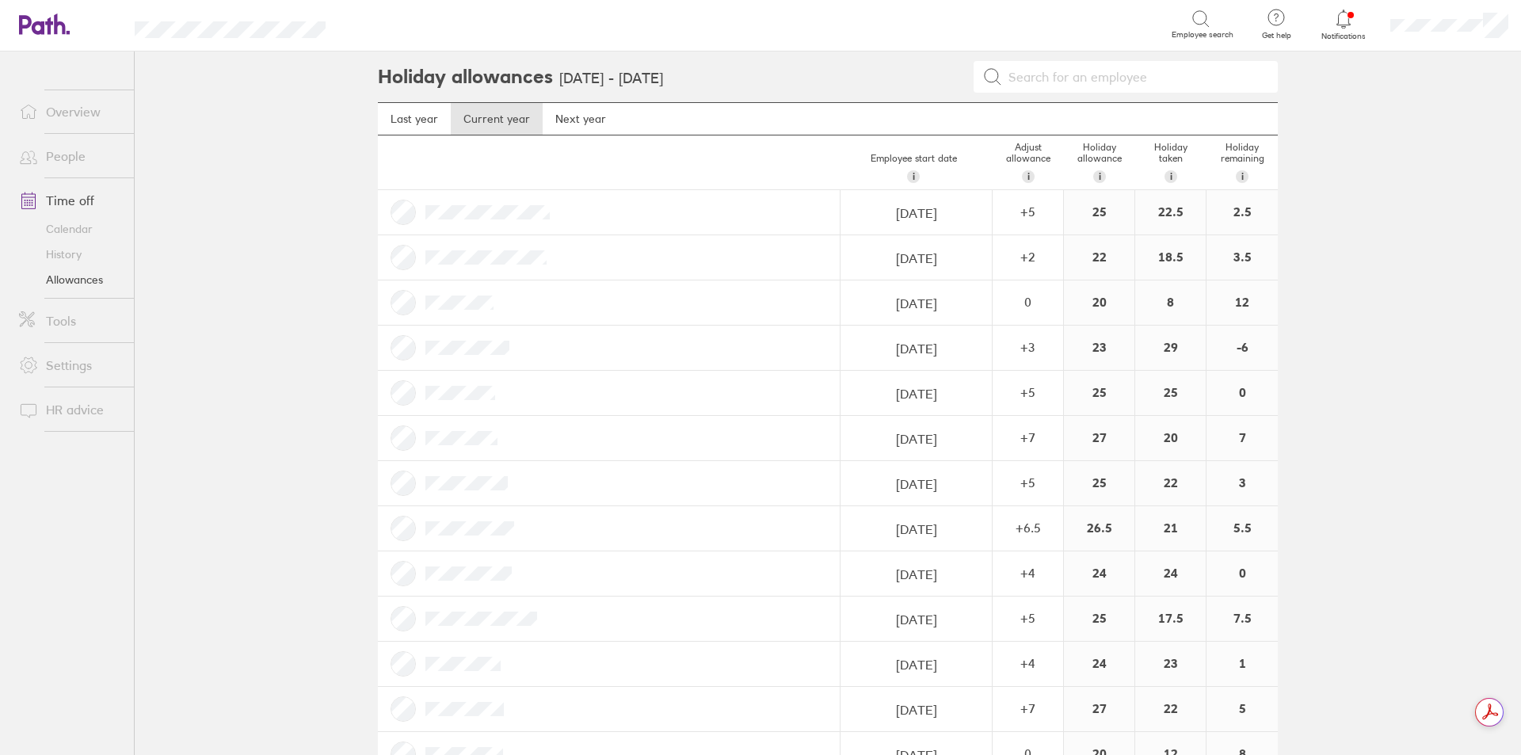
click at [86, 235] on link "Calendar" at bounding box center [70, 228] width 128 height 25
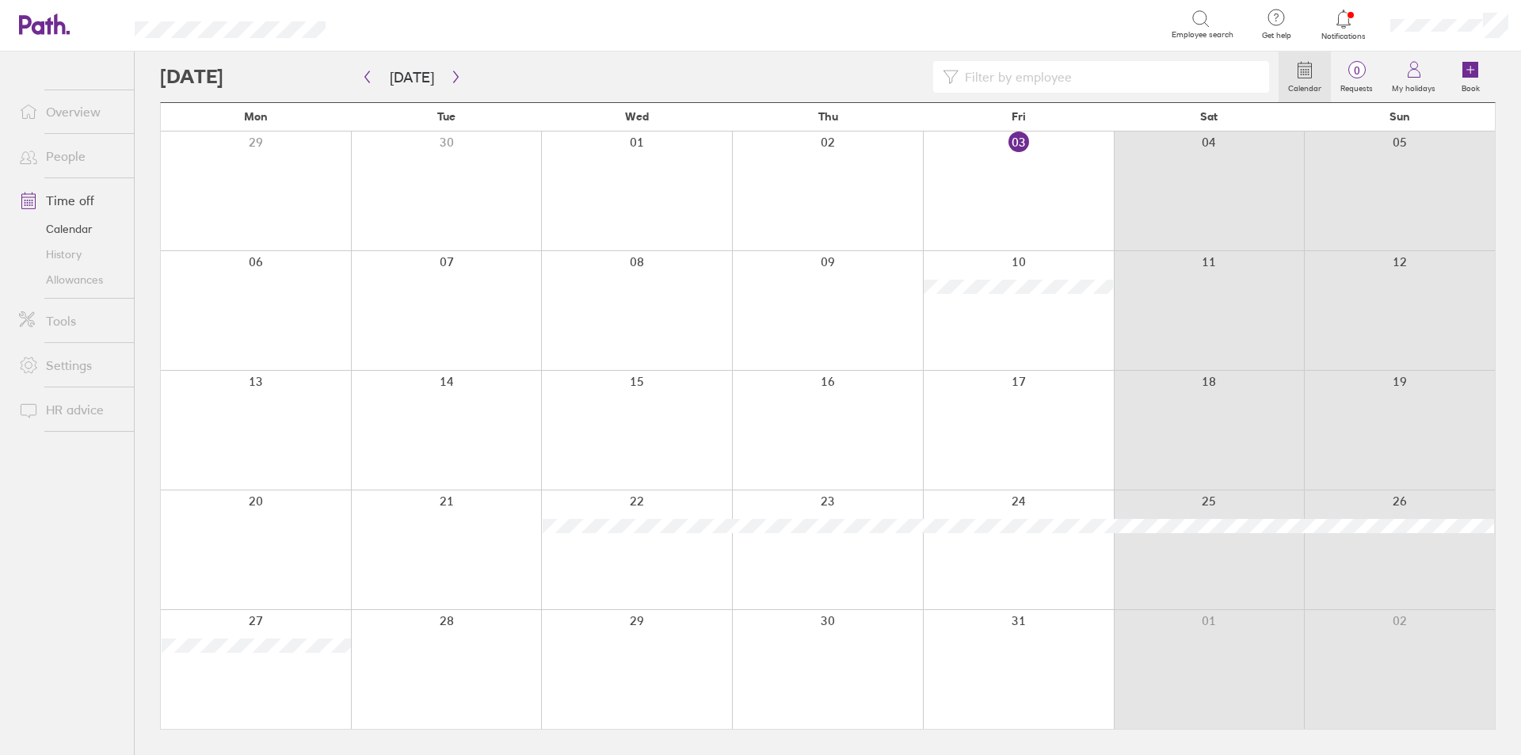
click at [1044, 78] on input at bounding box center [1108, 77] width 301 height 30
type input "[PERSON_NAME]"
click at [448, 65] on button "button" at bounding box center [456, 77] width 20 height 26
click at [450, 73] on icon "button" at bounding box center [456, 77] width 12 height 13
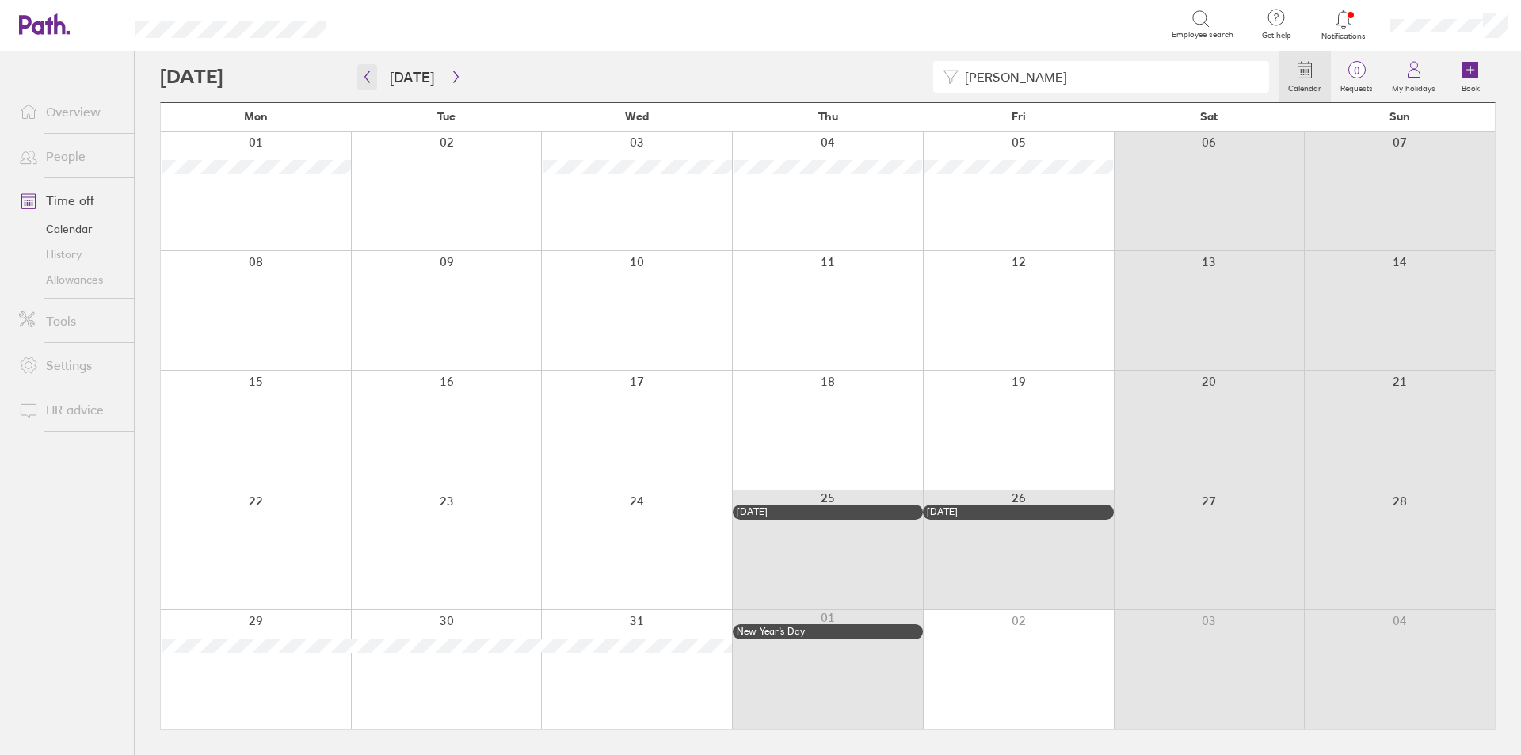
click at [362, 77] on icon "button" at bounding box center [367, 77] width 12 height 13
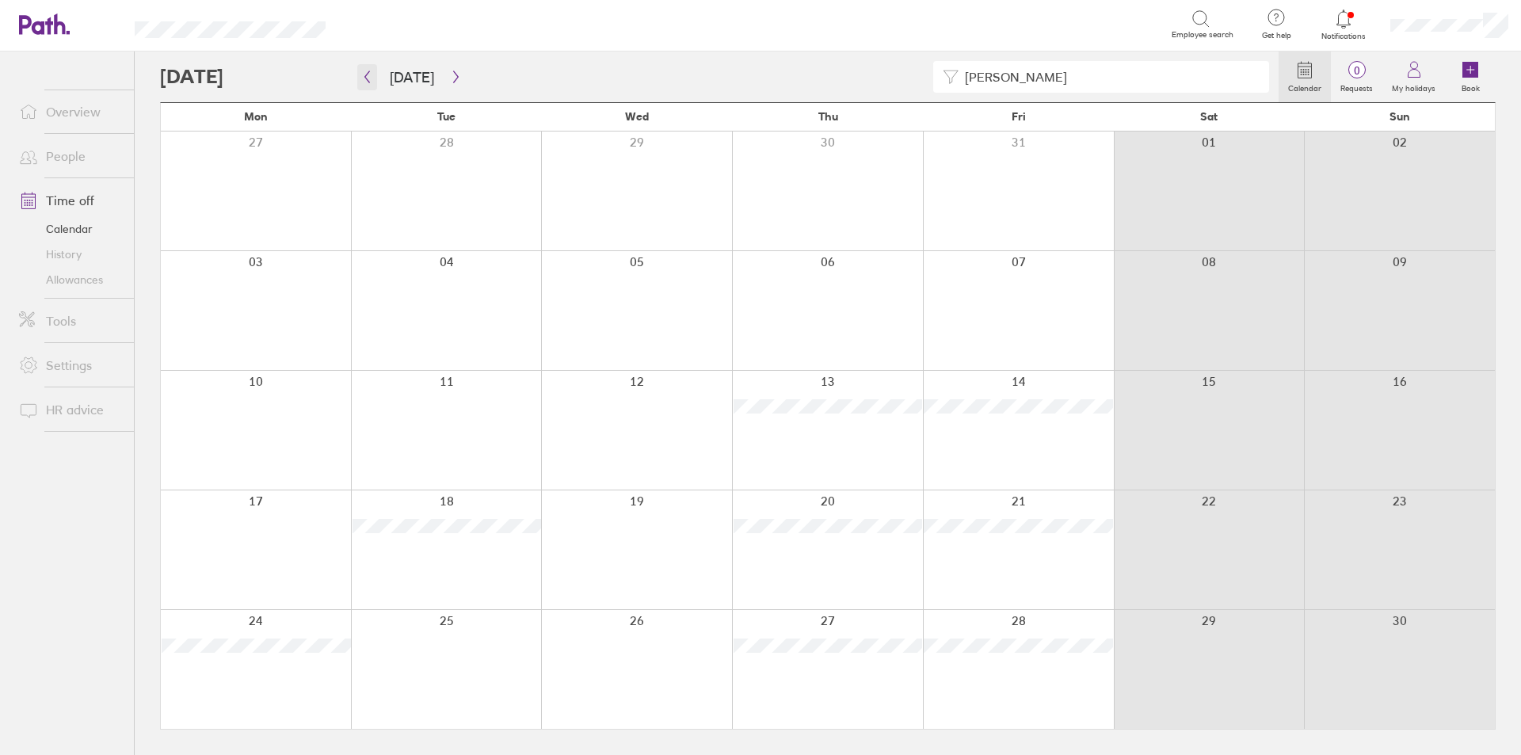
click at [358, 77] on button "button" at bounding box center [367, 77] width 20 height 26
click at [374, 77] on button "button" at bounding box center [367, 77] width 20 height 26
click at [372, 80] on icon "button" at bounding box center [367, 77] width 12 height 13
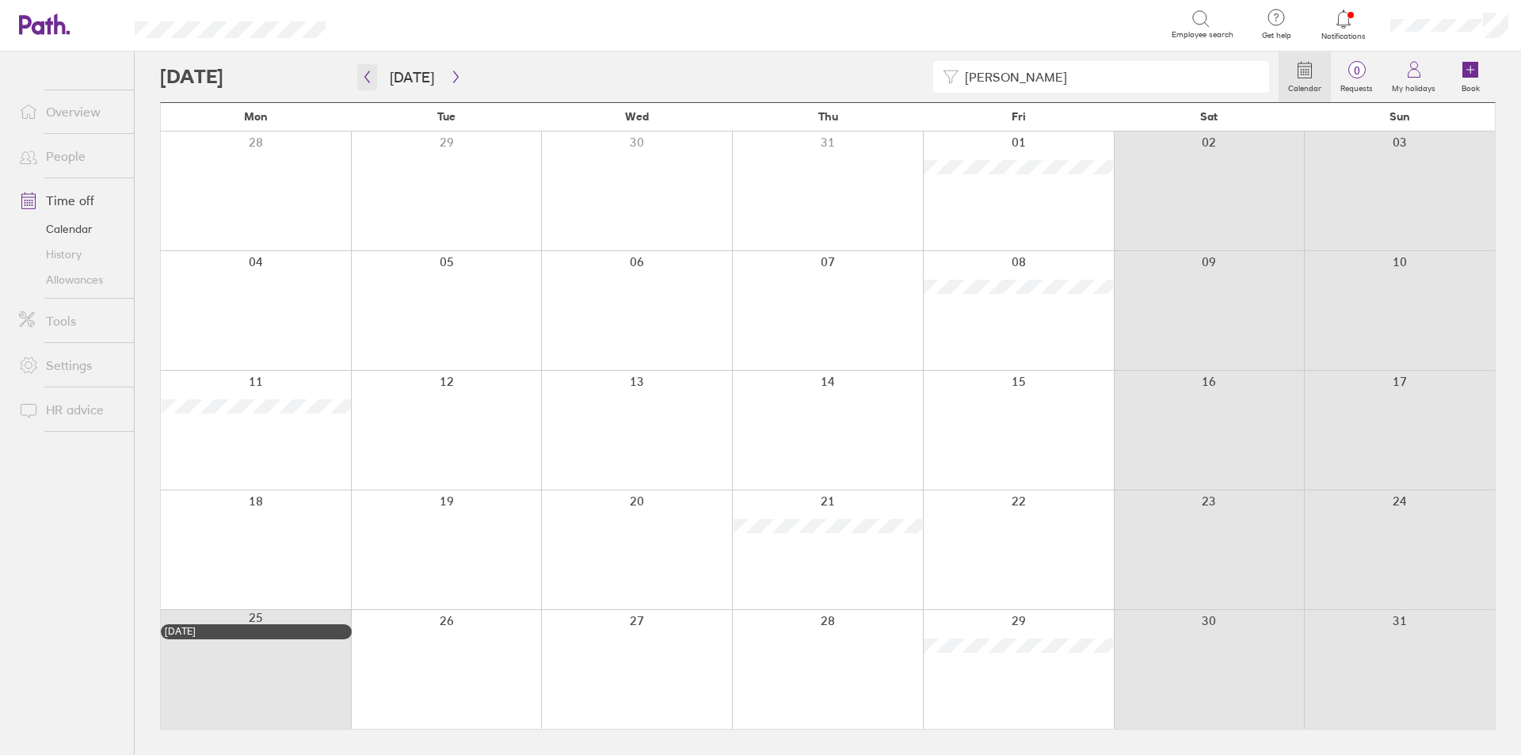
click at [372, 82] on icon "button" at bounding box center [367, 77] width 12 height 13
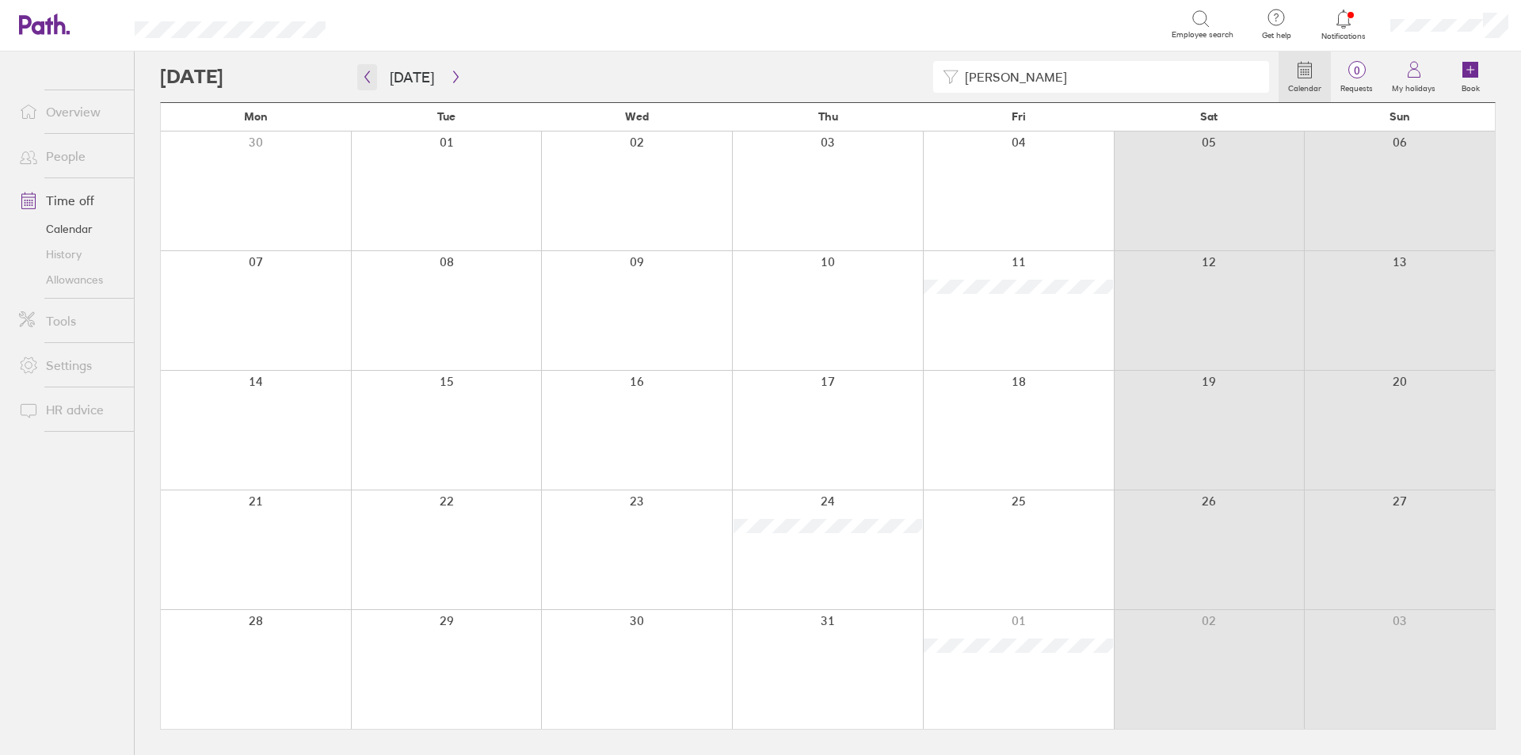
click at [365, 76] on icon "button" at bounding box center [367, 77] width 5 height 12
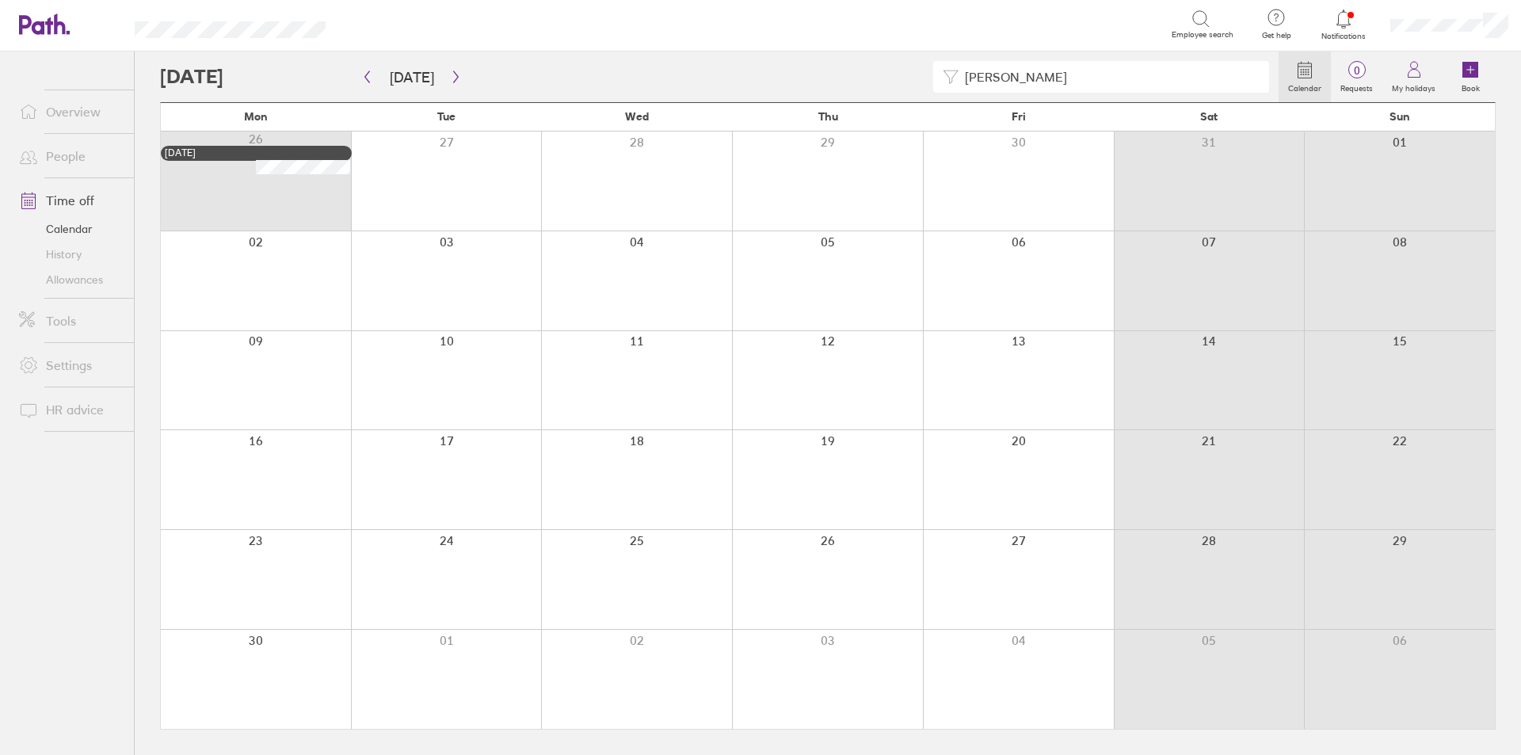
click at [1057, 18] on div "Search" at bounding box center [765, 24] width 810 height 25
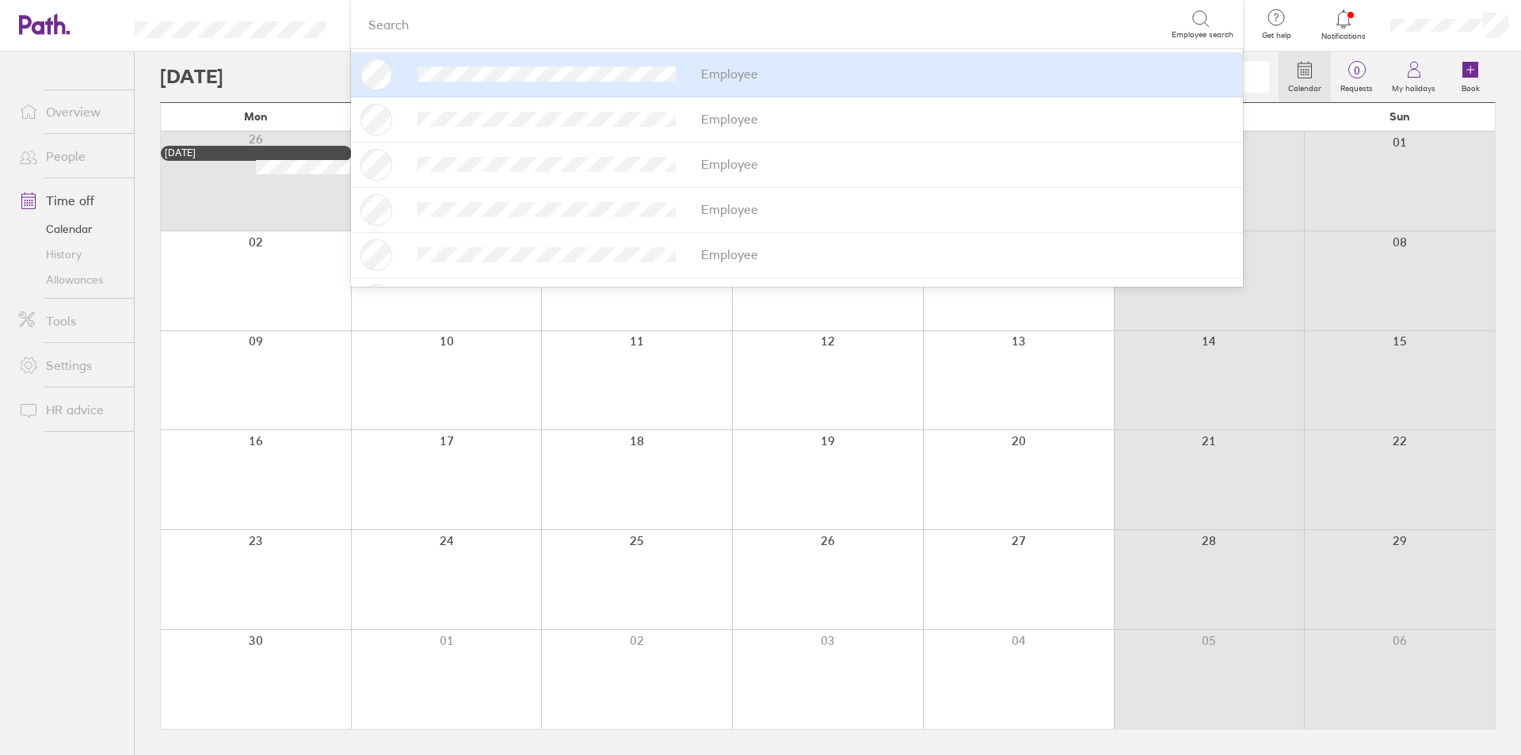
click at [474, 21] on div "Search" at bounding box center [765, 24] width 810 height 25
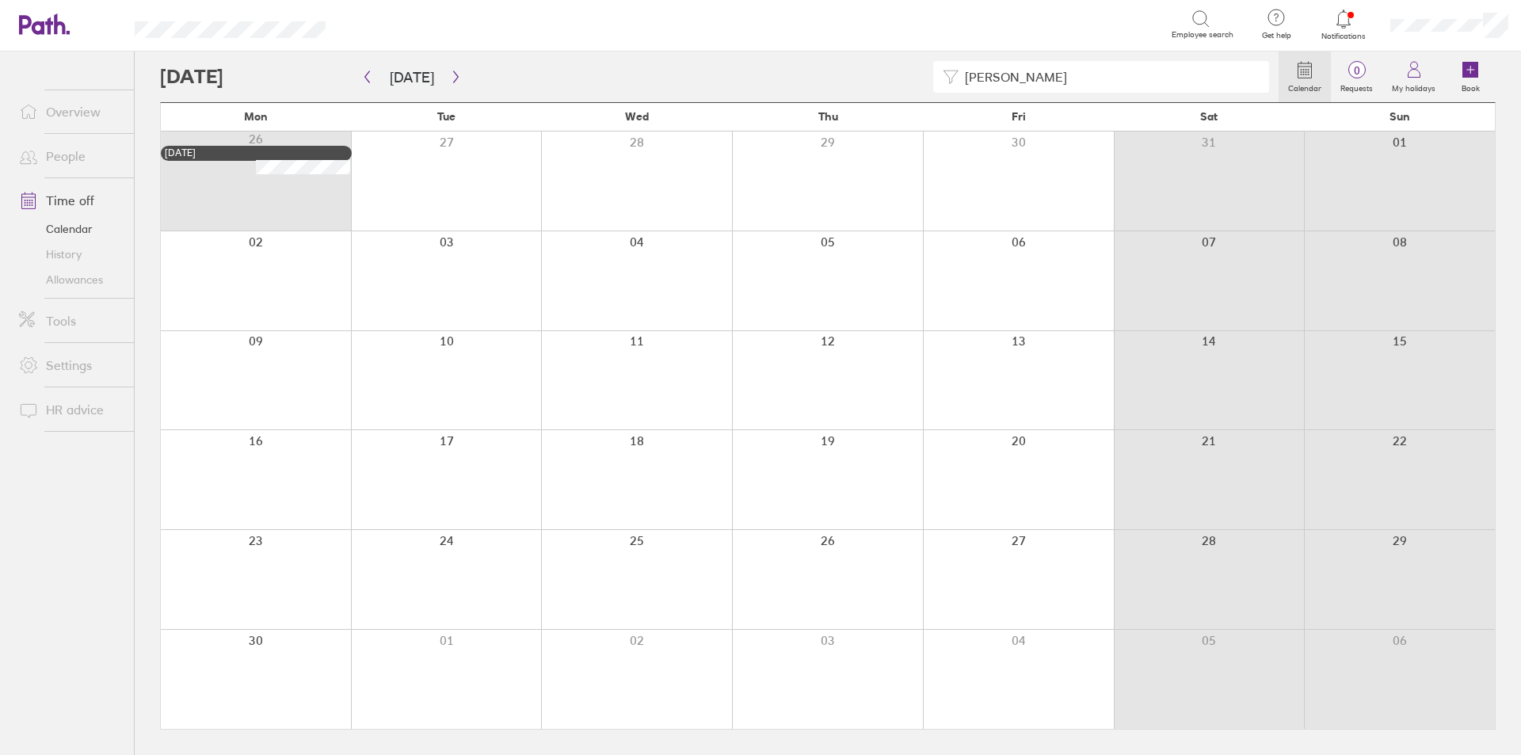
click at [474, 21] on div "Search" at bounding box center [765, 24] width 810 height 25
click at [476, 31] on div "Search" at bounding box center [765, 24] width 810 height 25
click at [653, 17] on div "Search" at bounding box center [765, 24] width 810 height 25
click at [364, 38] on div "Search Employee search" at bounding box center [796, 25] width 872 height 30
click at [362, 21] on div "Search" at bounding box center [765, 24] width 810 height 25
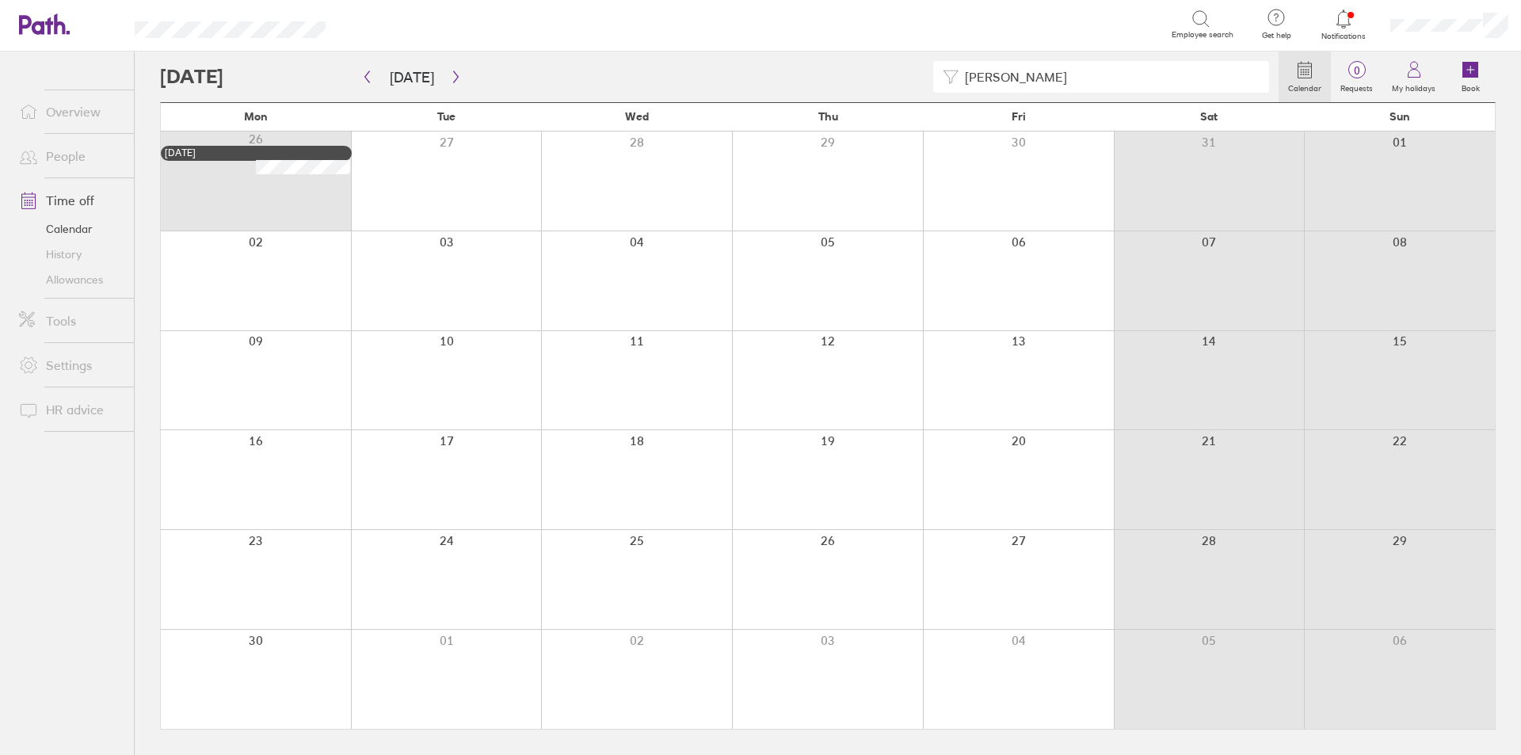
click at [282, 15] on header "Search Employee search Get help FAQs Contact us Notifications My profile Sign o…" at bounding box center [760, 25] width 1521 height 51
click at [599, 21] on div "Search" at bounding box center [765, 24] width 810 height 25
click at [604, 28] on div "Search" at bounding box center [765, 24] width 810 height 25
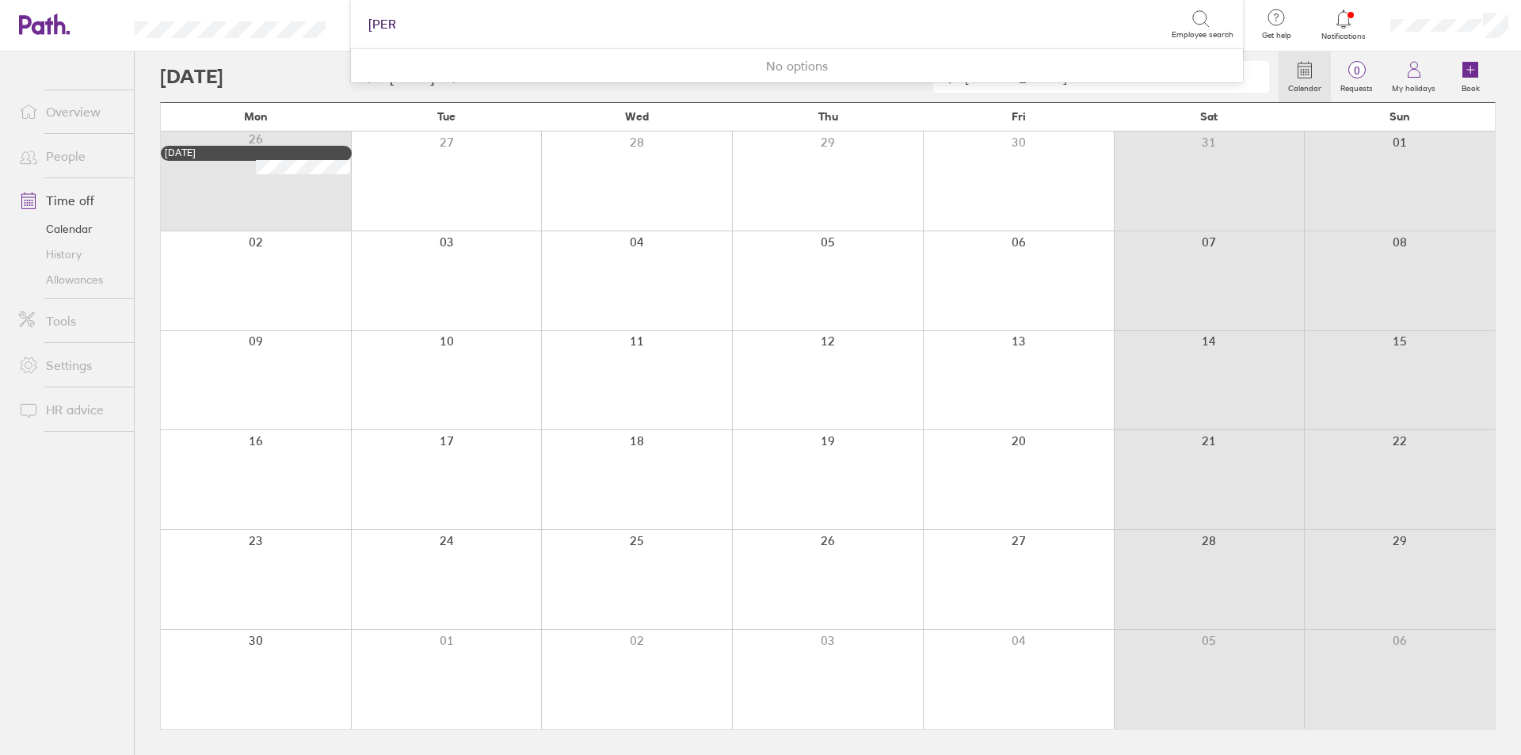
type input "mir"
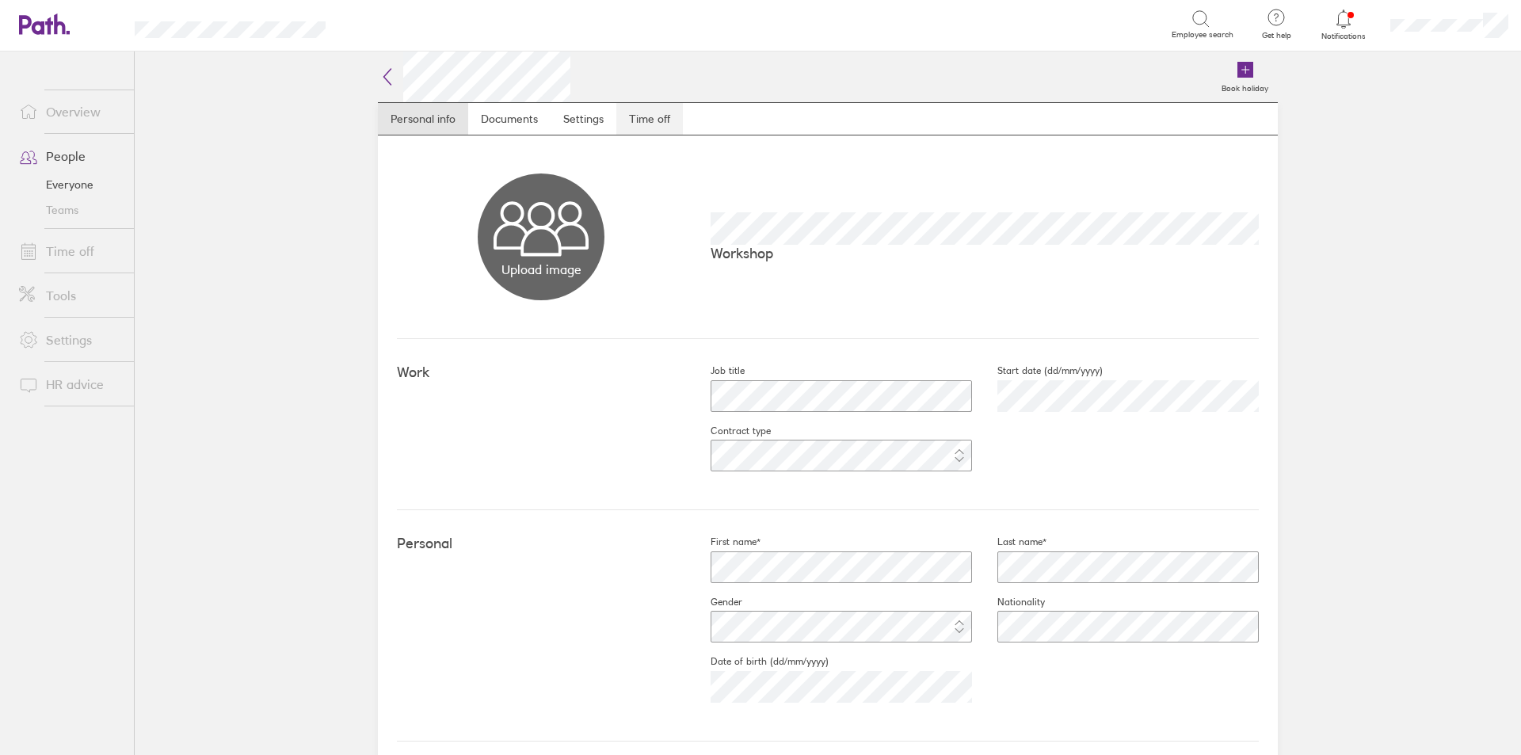
click at [646, 118] on link "Time off" at bounding box center [649, 119] width 67 height 32
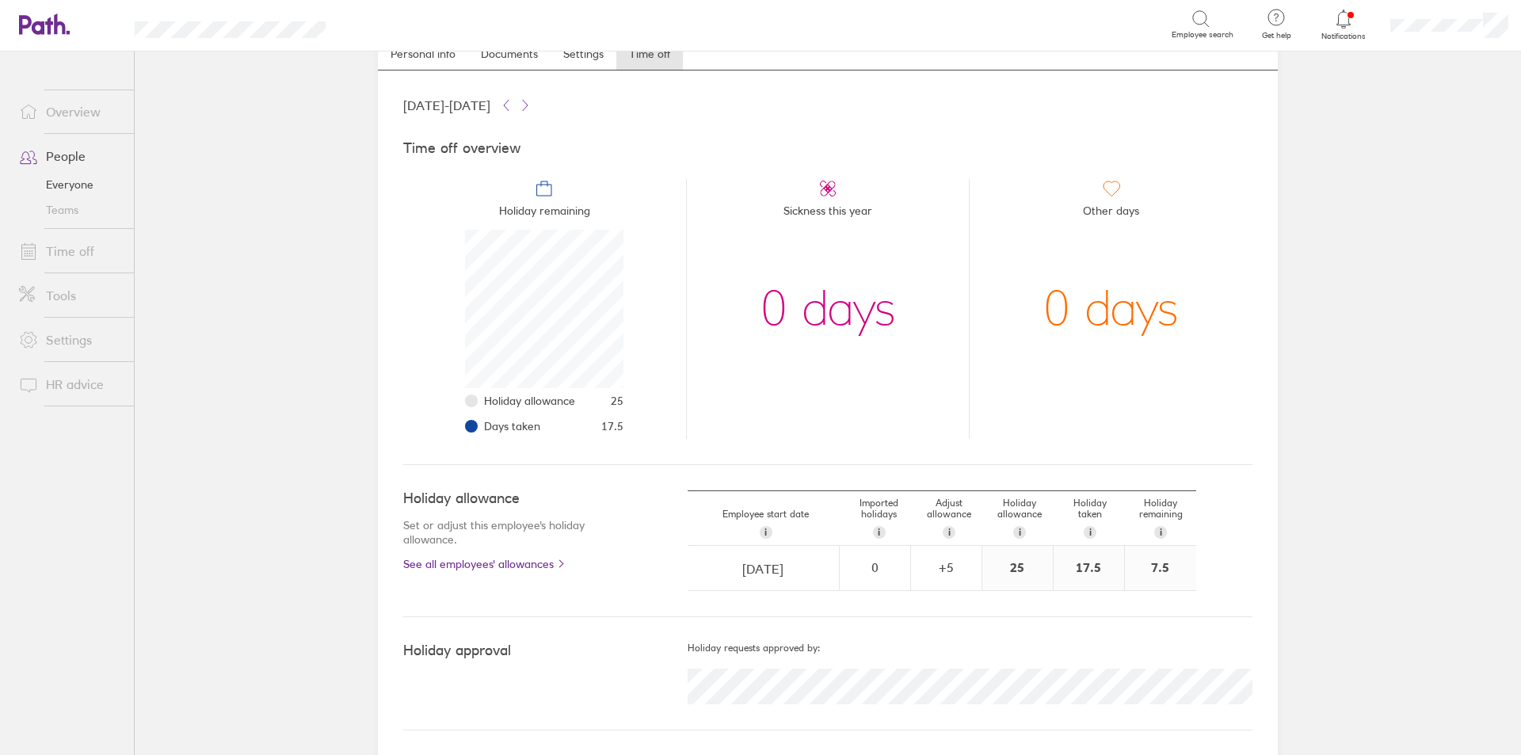
scroll to position [66, 0]
click at [806, 318] on div "0 days" at bounding box center [827, 308] width 135 height 158
click at [1092, 311] on div "0 days" at bounding box center [1110, 308] width 135 height 158
click at [802, 341] on div "0 days" at bounding box center [827, 308] width 135 height 158
click at [501, 440] on div "Time off overview Holiday remaining Holiday allowance 25 Days taken 17.5 Sickne…" at bounding box center [827, 289] width 849 height 350
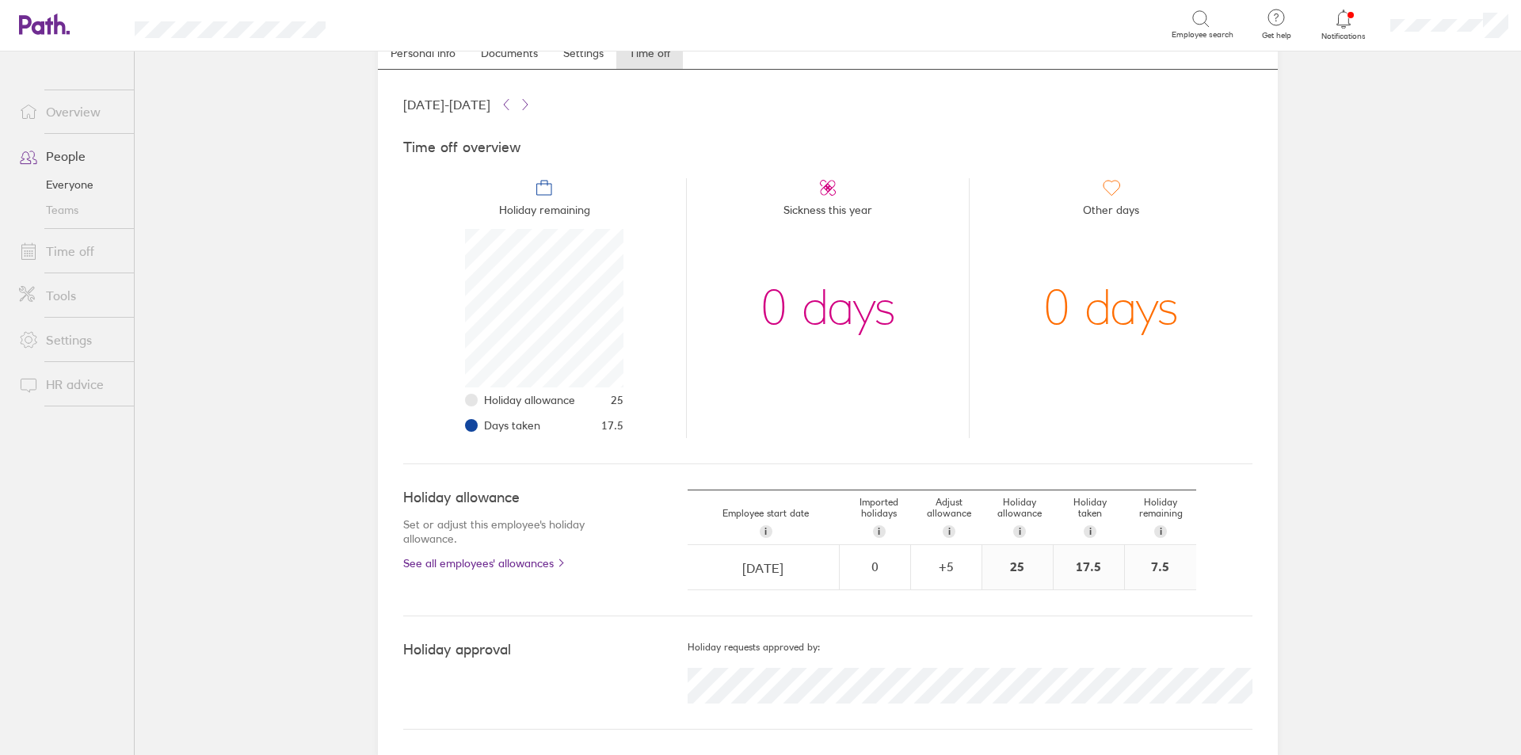
click at [1153, 562] on div "7.5" at bounding box center [1160, 567] width 71 height 44
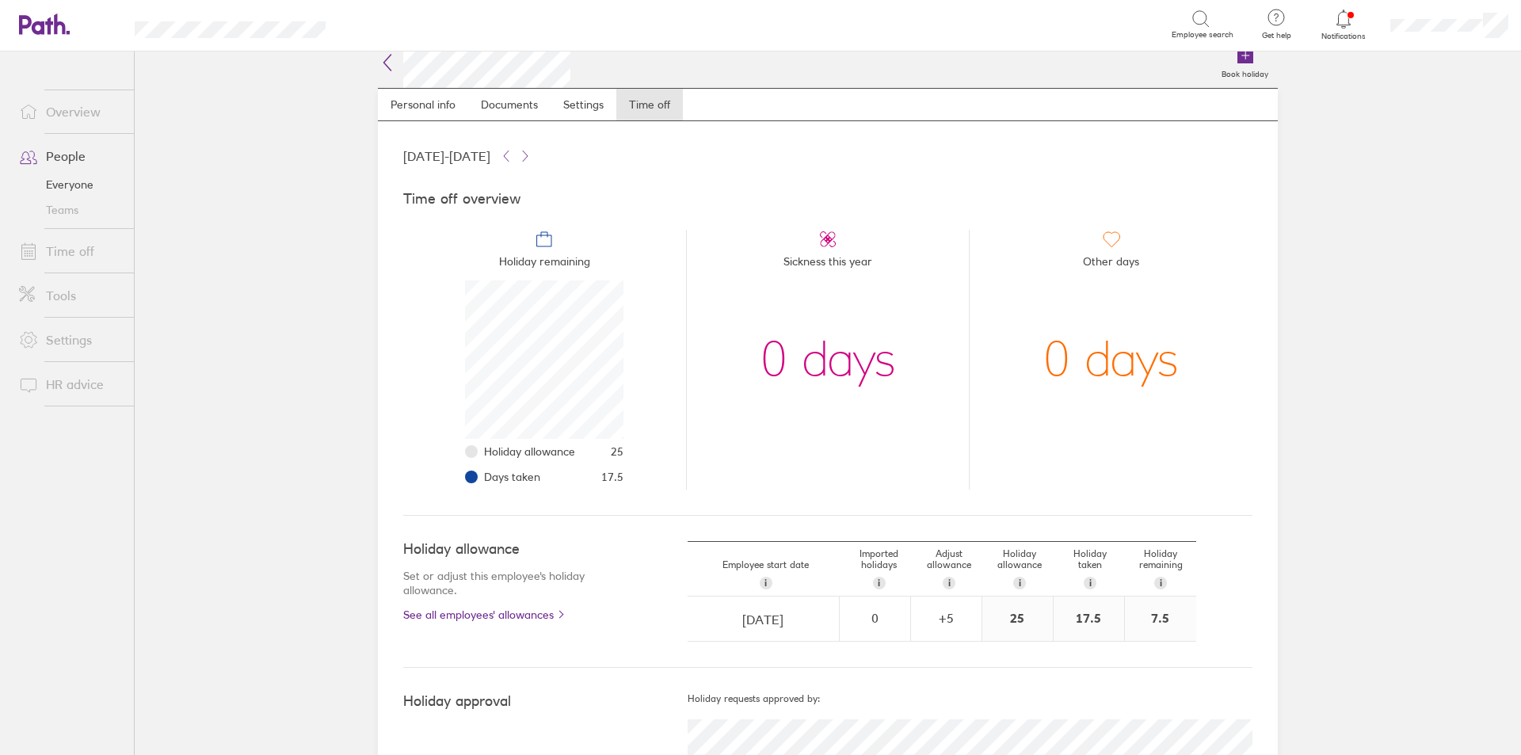
scroll to position [0, 0]
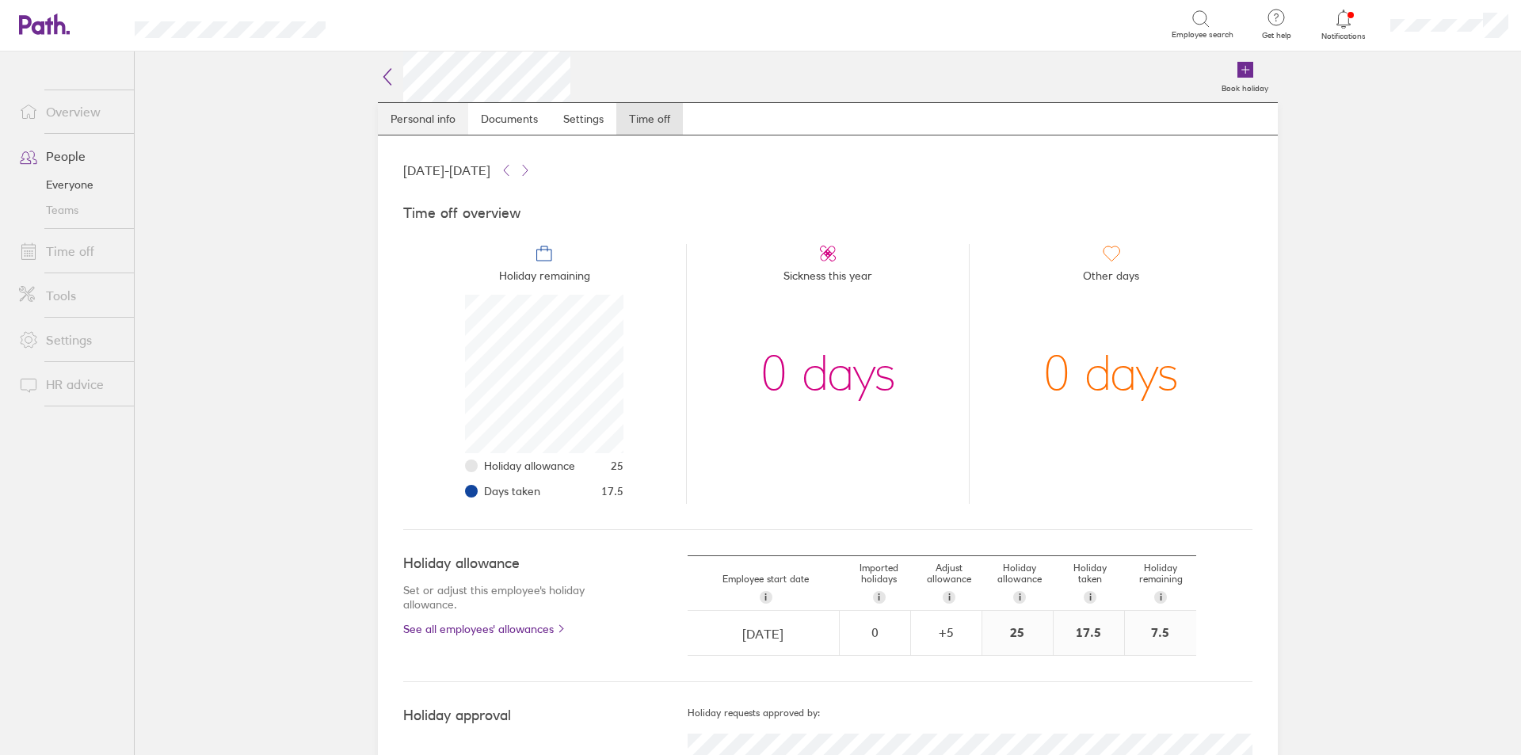
click at [421, 128] on link "Personal info" at bounding box center [423, 119] width 90 height 32
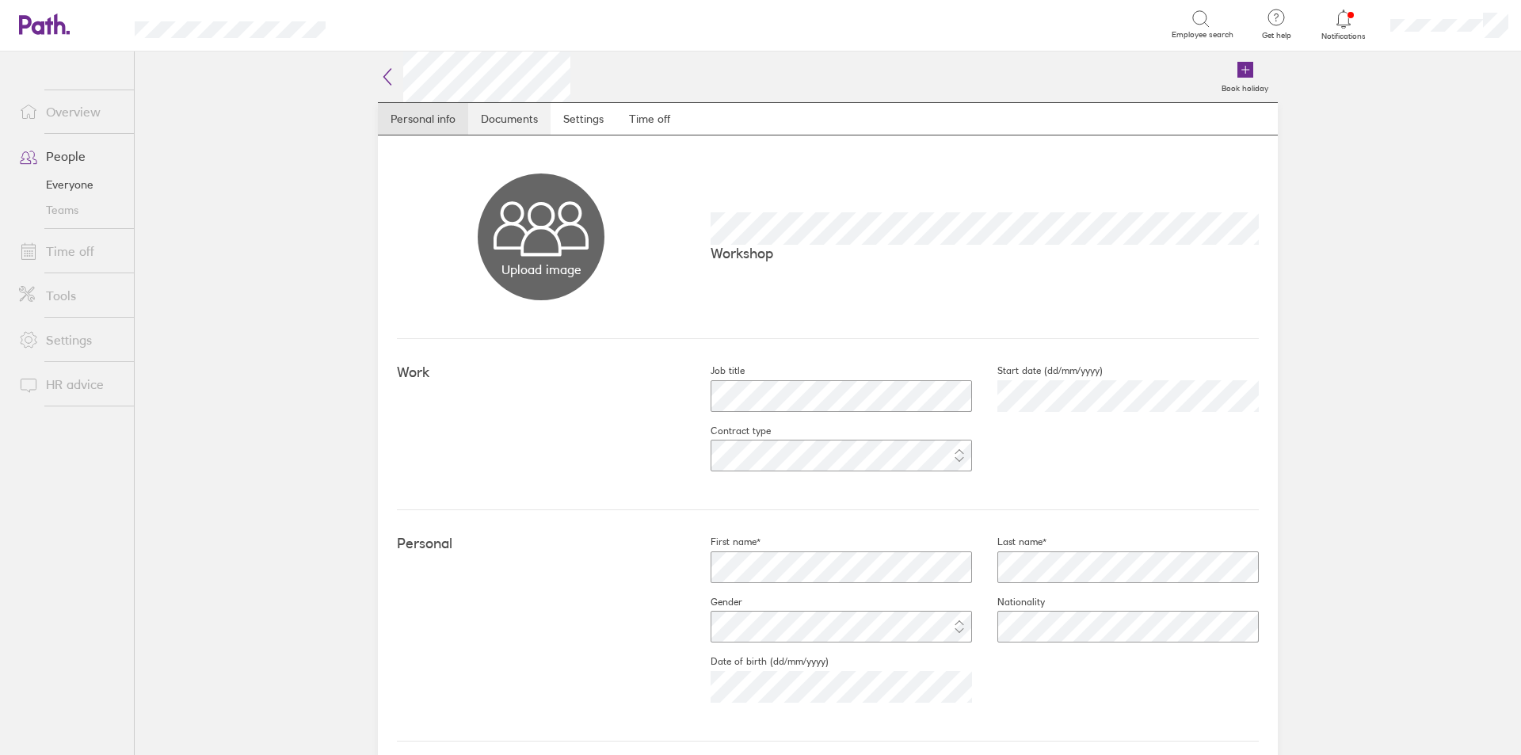
click at [496, 118] on link "Documents" at bounding box center [509, 119] width 82 height 32
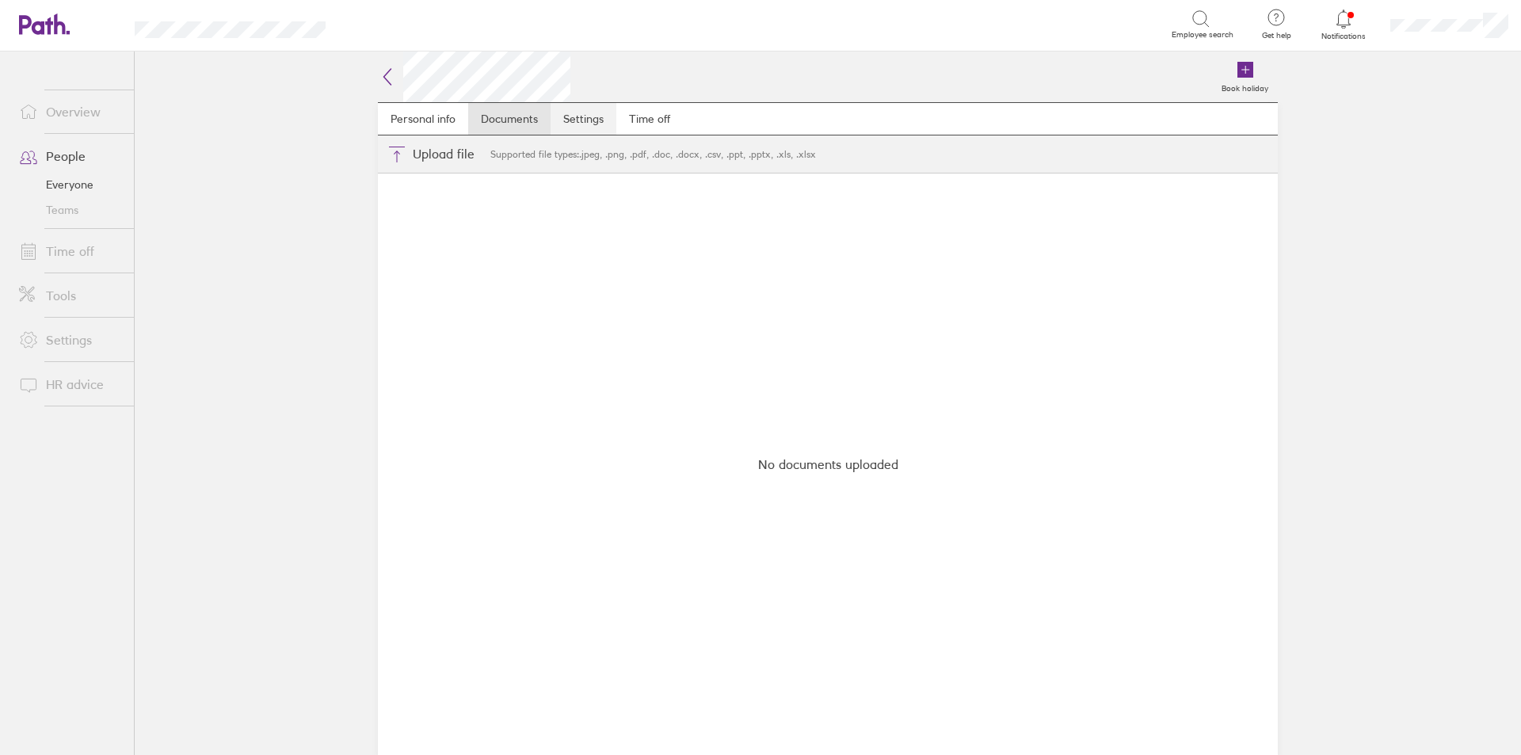
click at [603, 119] on link "Settings" at bounding box center [584, 119] width 66 height 32
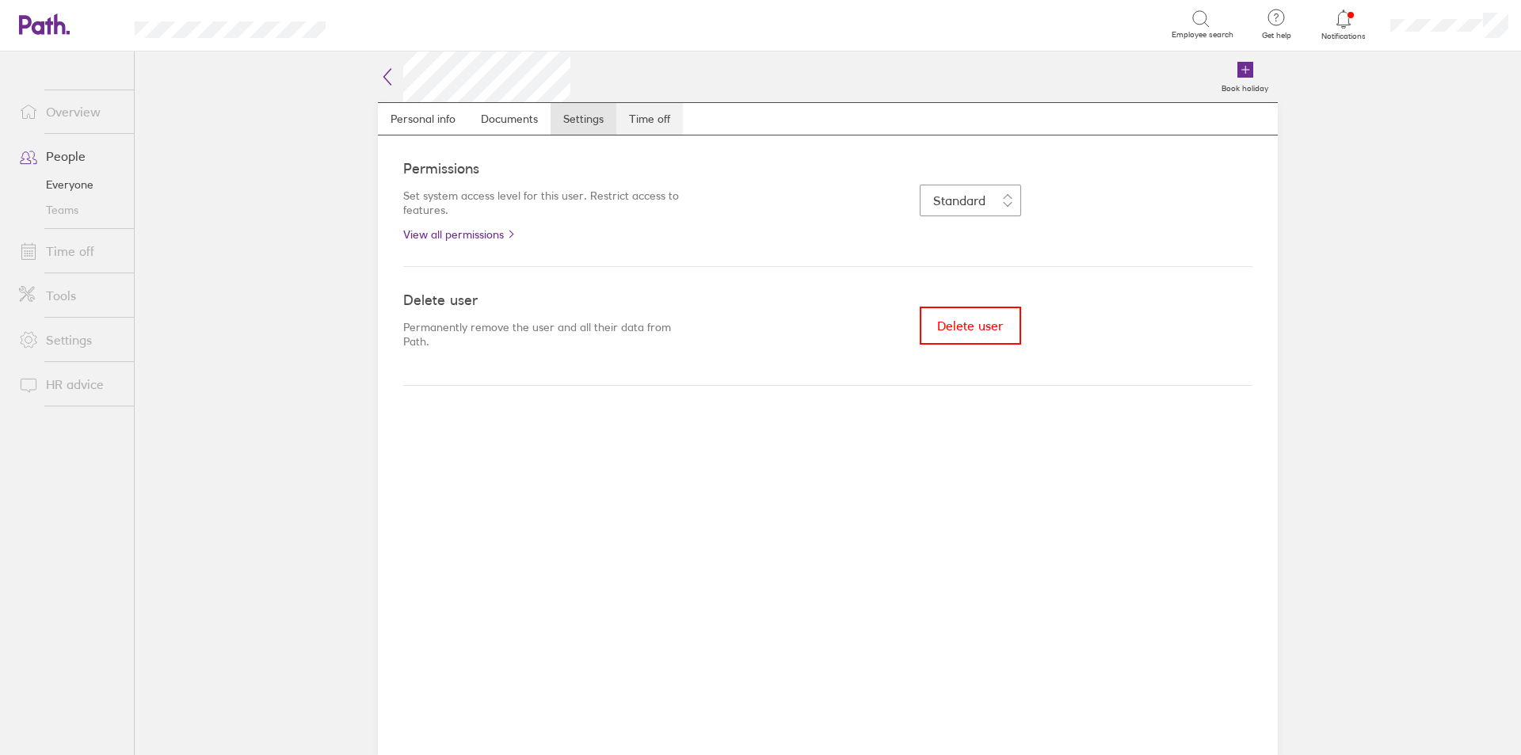
click at [673, 120] on link "Time off" at bounding box center [649, 119] width 67 height 32
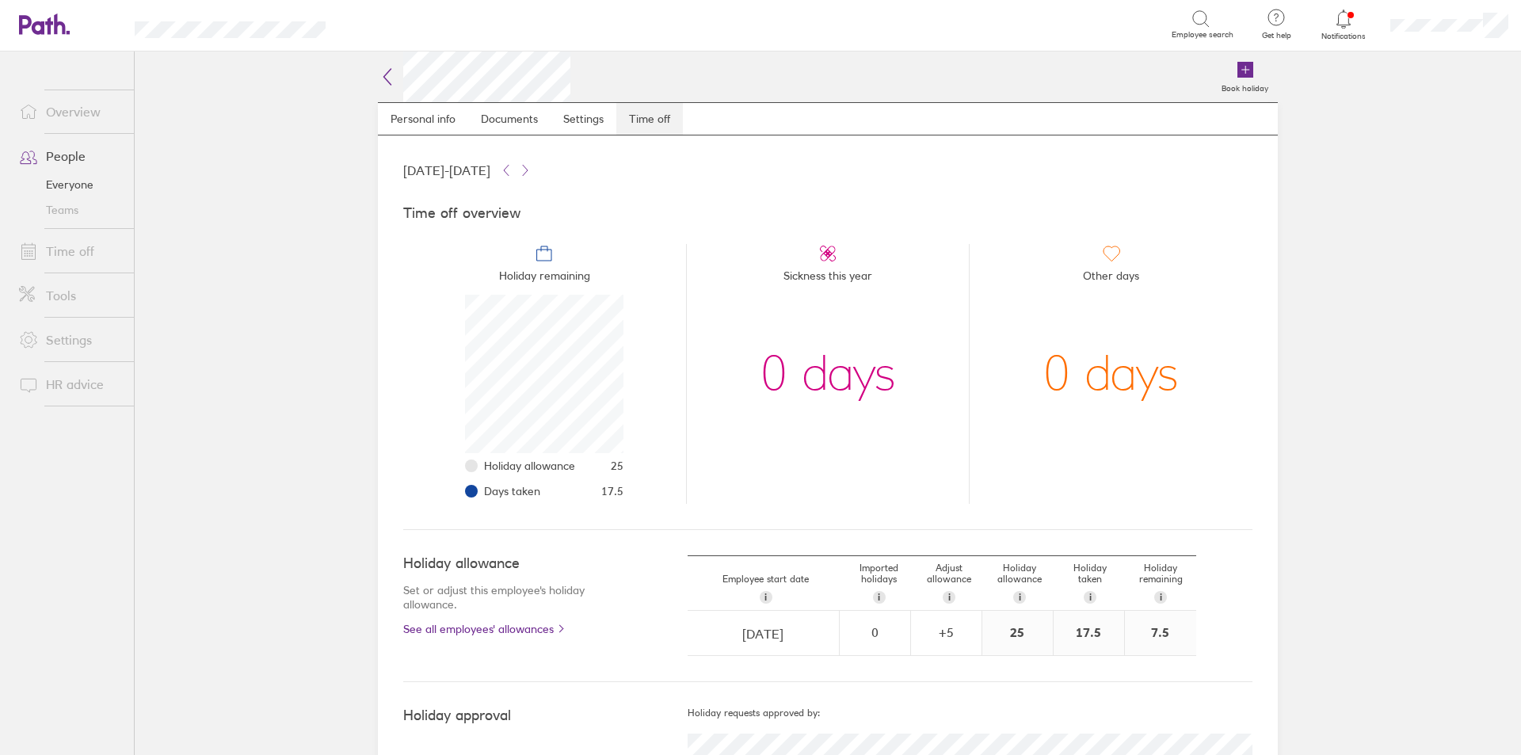
scroll to position [158, 158]
click at [535, 116] on link "Documents" at bounding box center [509, 119] width 82 height 32
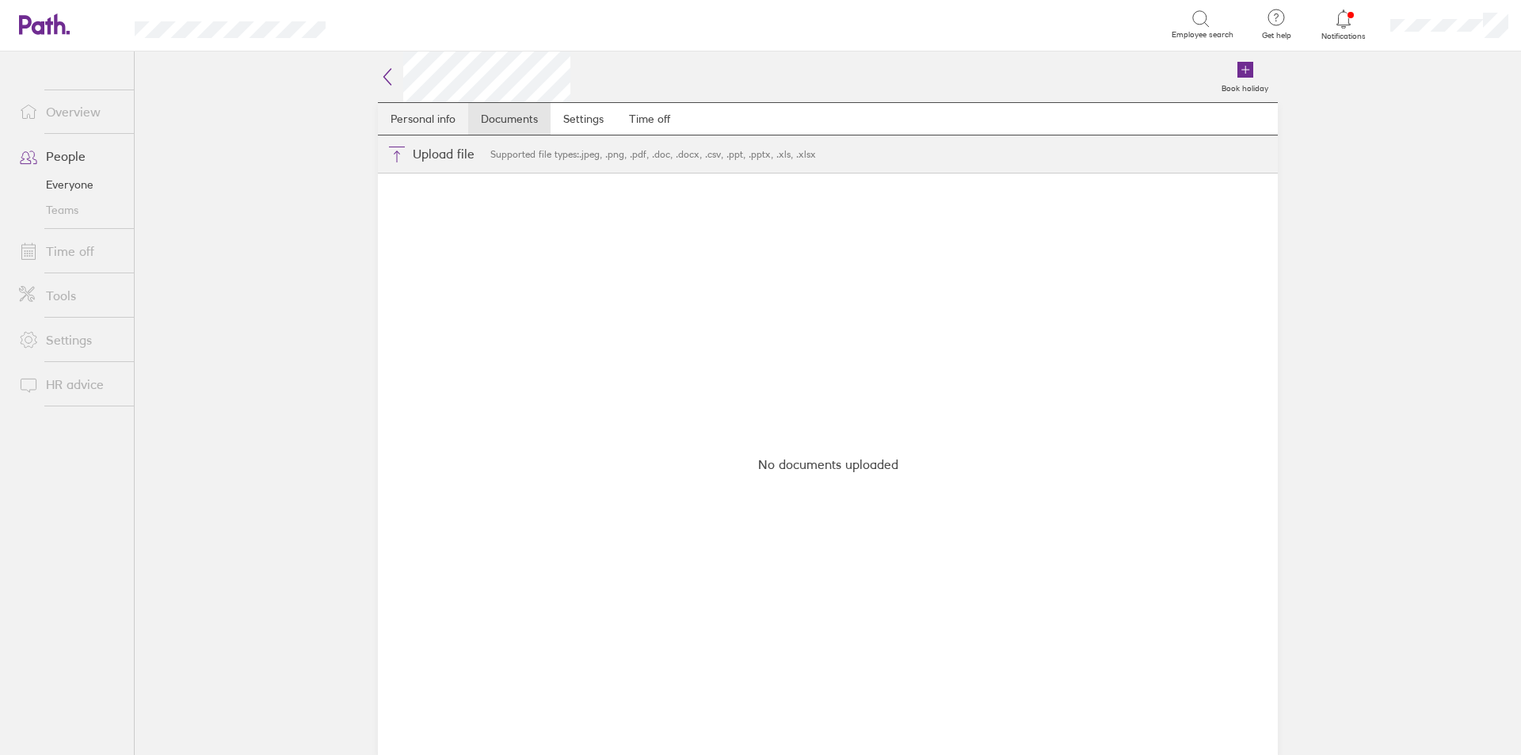
click at [400, 110] on link "Personal info" at bounding box center [423, 119] width 90 height 32
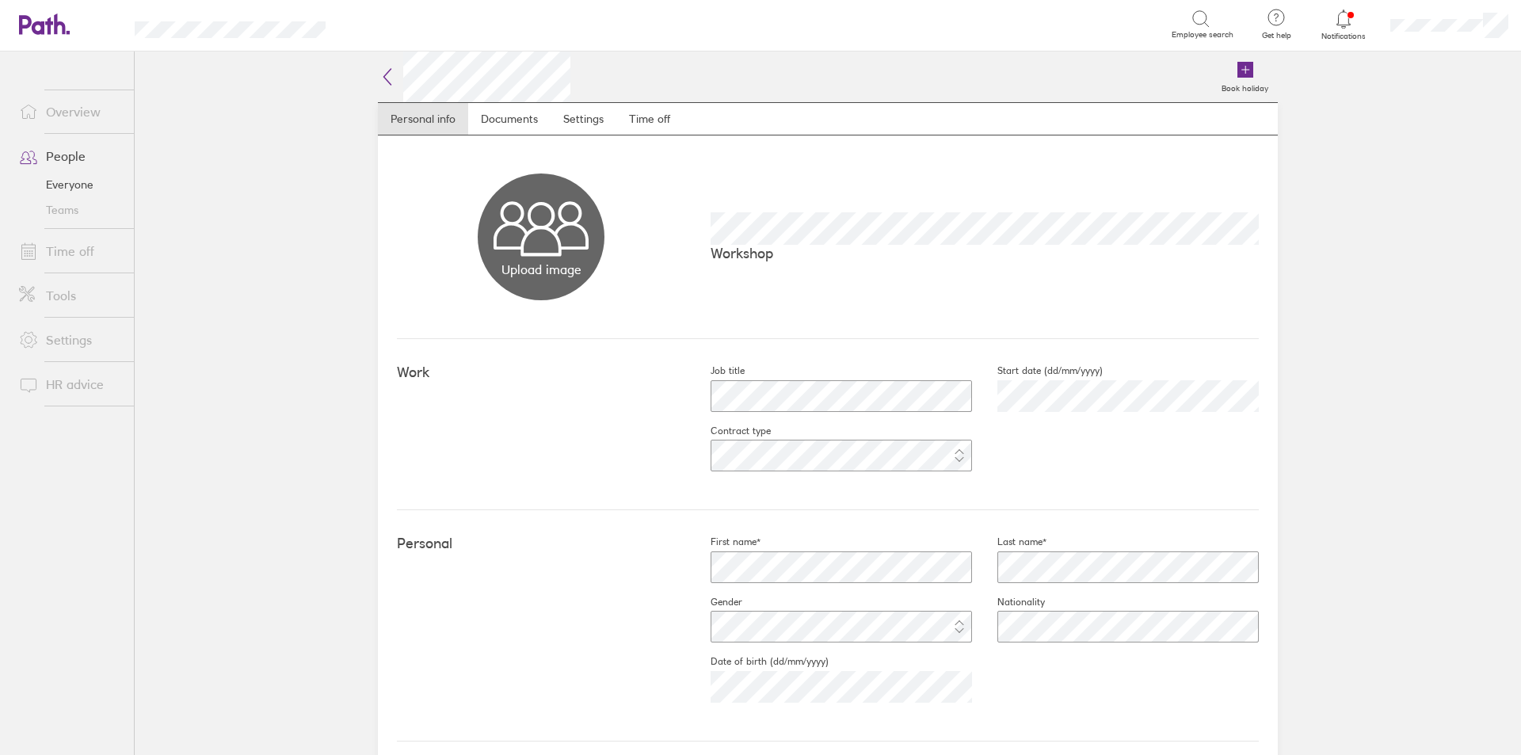
click at [86, 257] on link "Time off" at bounding box center [70, 251] width 128 height 32
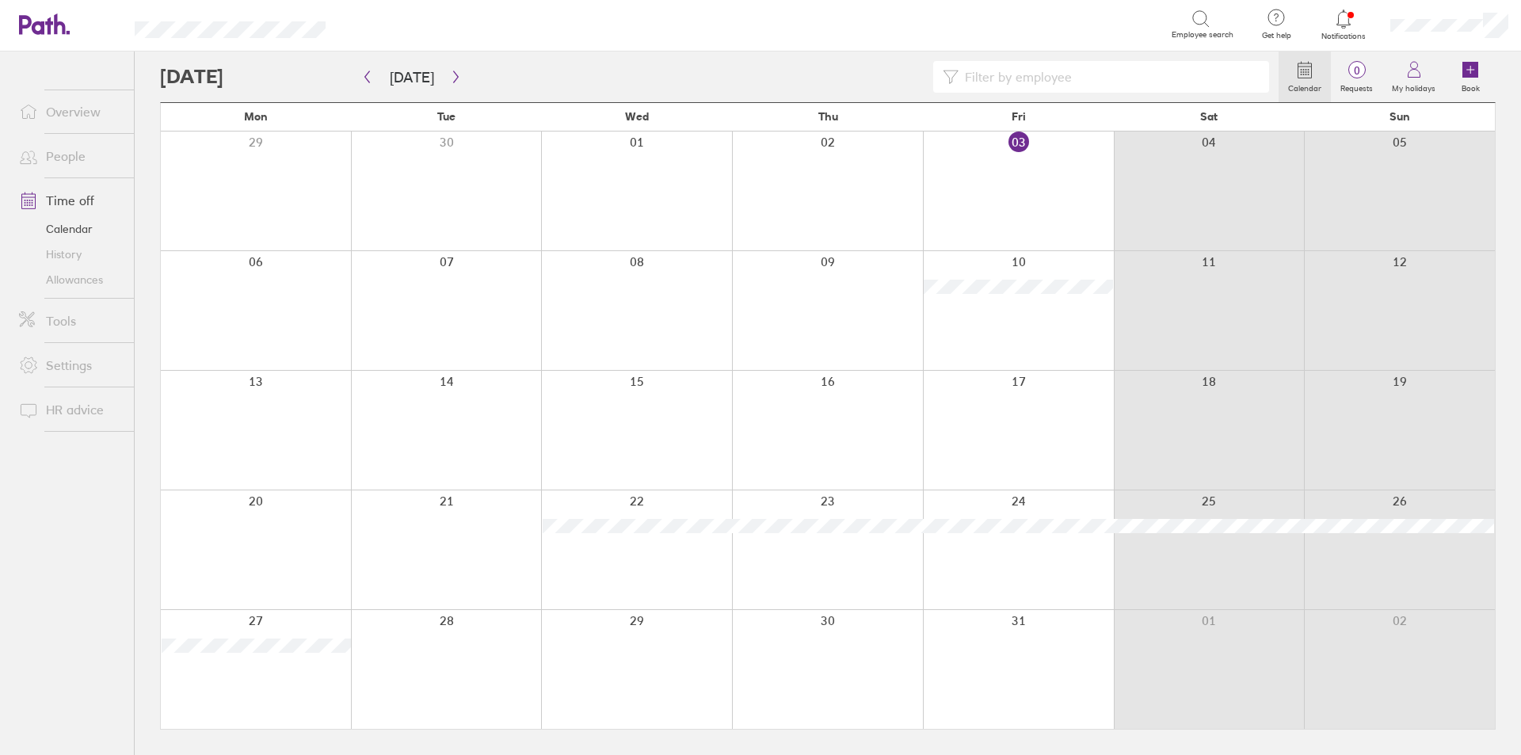
click at [96, 284] on link "Allowances" at bounding box center [70, 279] width 128 height 25
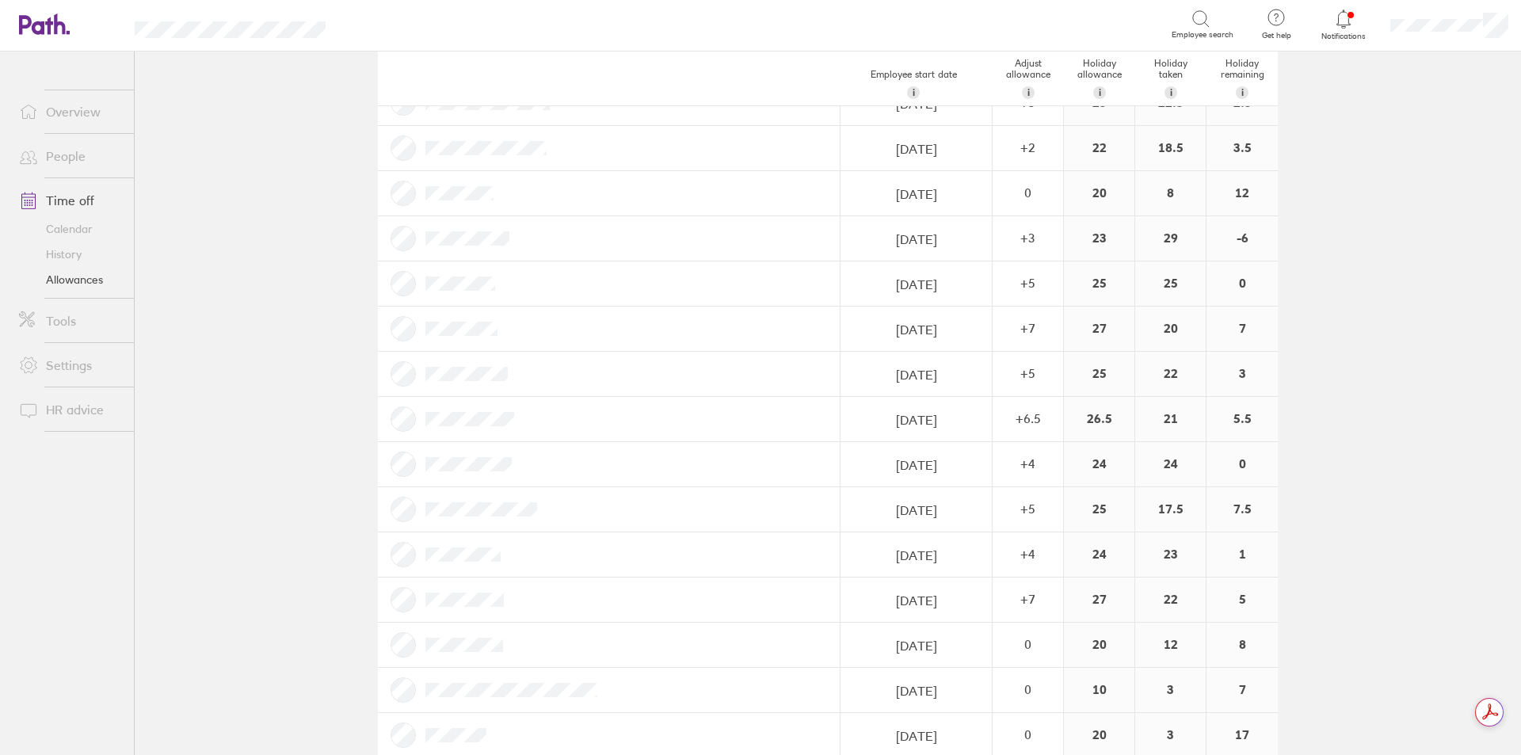
scroll to position [138, 0]
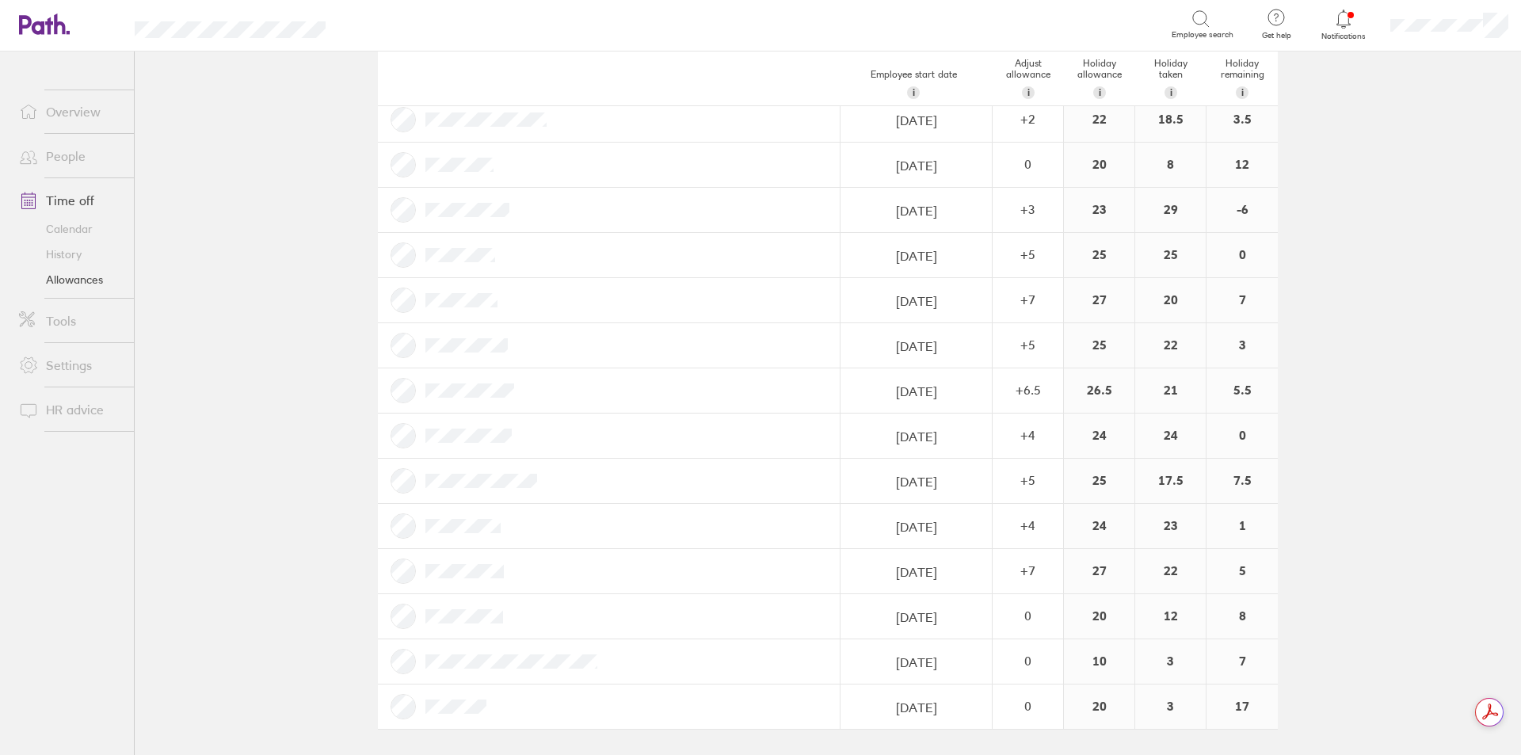
click at [60, 230] on link "Calendar" at bounding box center [70, 228] width 128 height 25
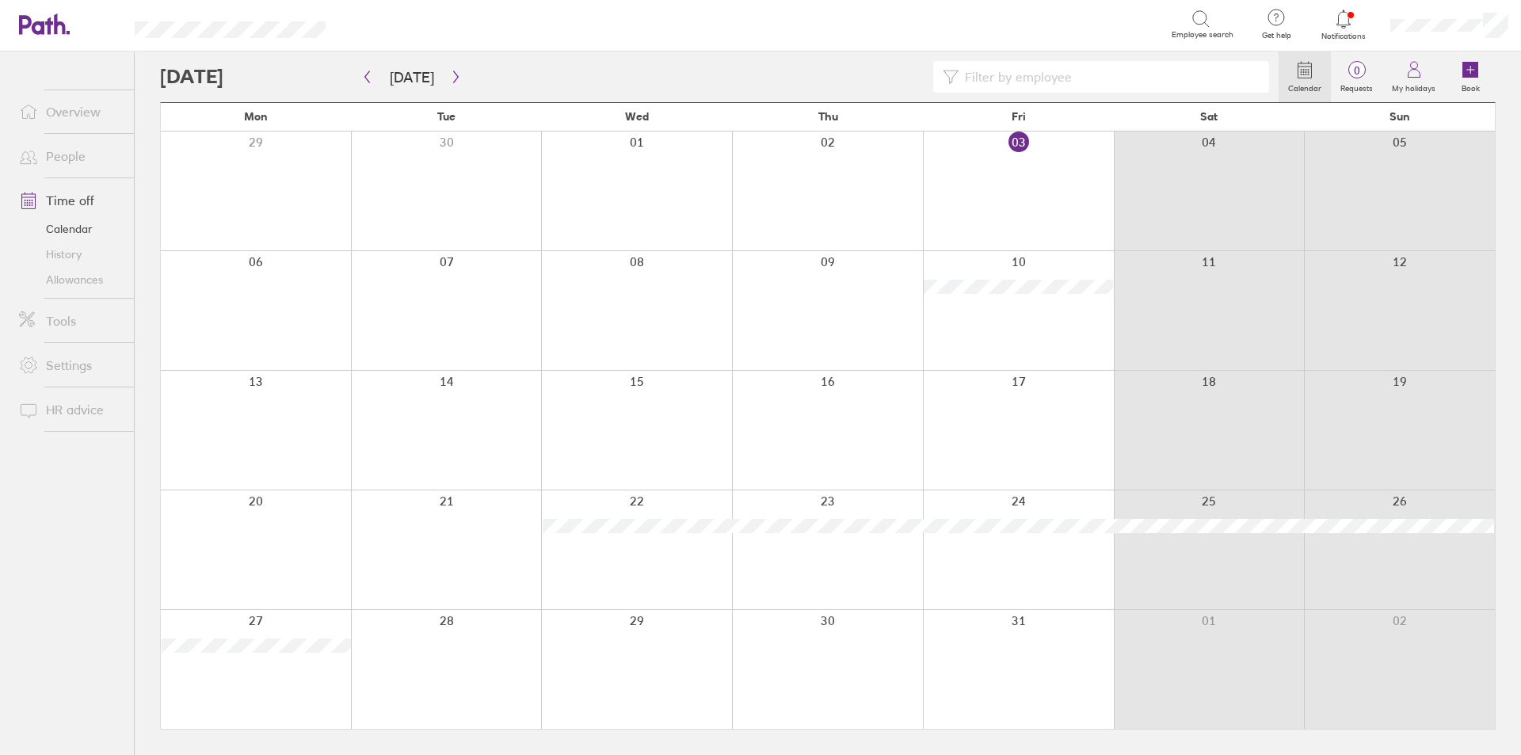
click at [1078, 29] on div "Search" at bounding box center [765, 24] width 810 height 25
click at [1008, 88] on input at bounding box center [1108, 77] width 301 height 30
type input "mir"
click at [450, 80] on icon "button" at bounding box center [456, 77] width 12 height 13
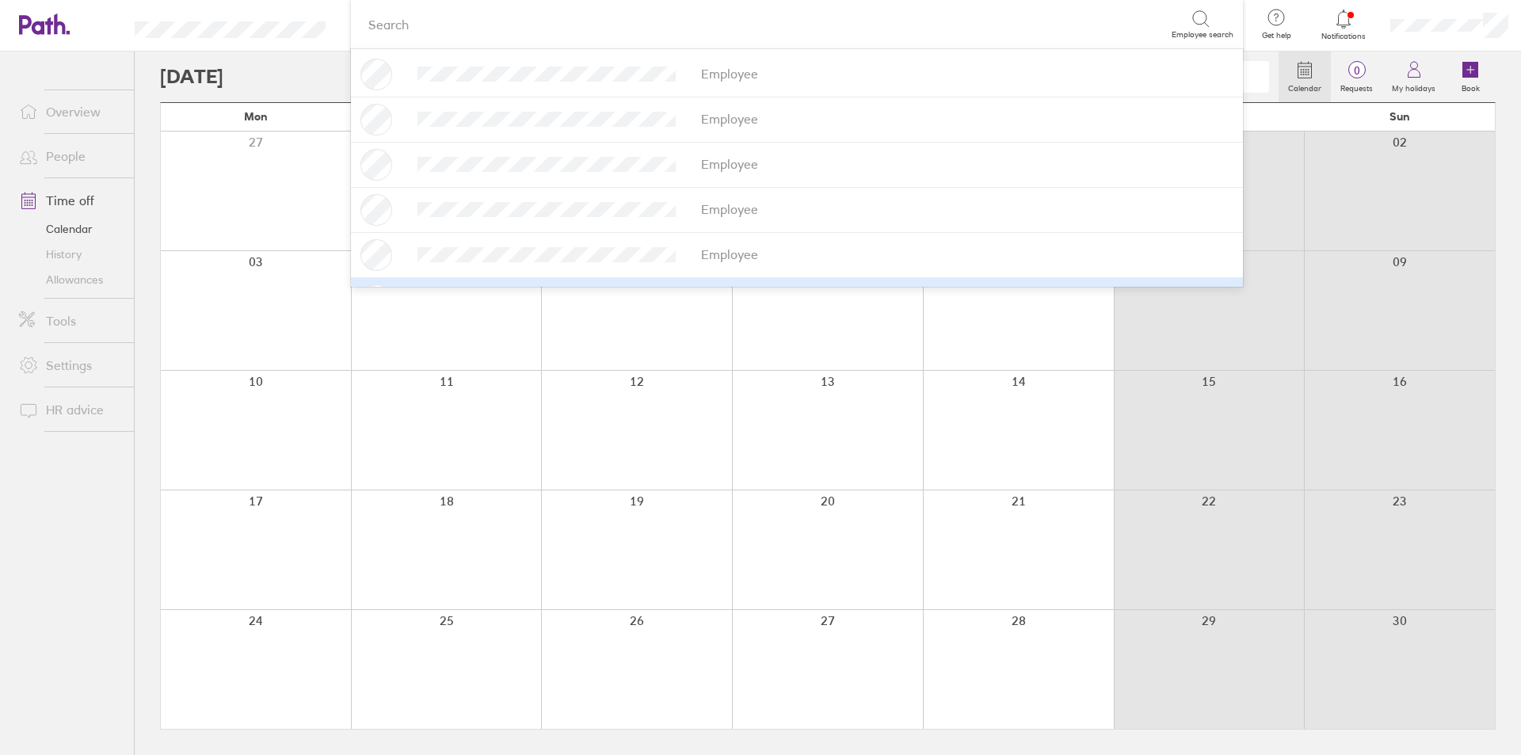
click at [315, 66] on div "mir" at bounding box center [719, 77] width 1119 height 32
click at [382, 20] on div "Search" at bounding box center [388, 24] width 40 height 14
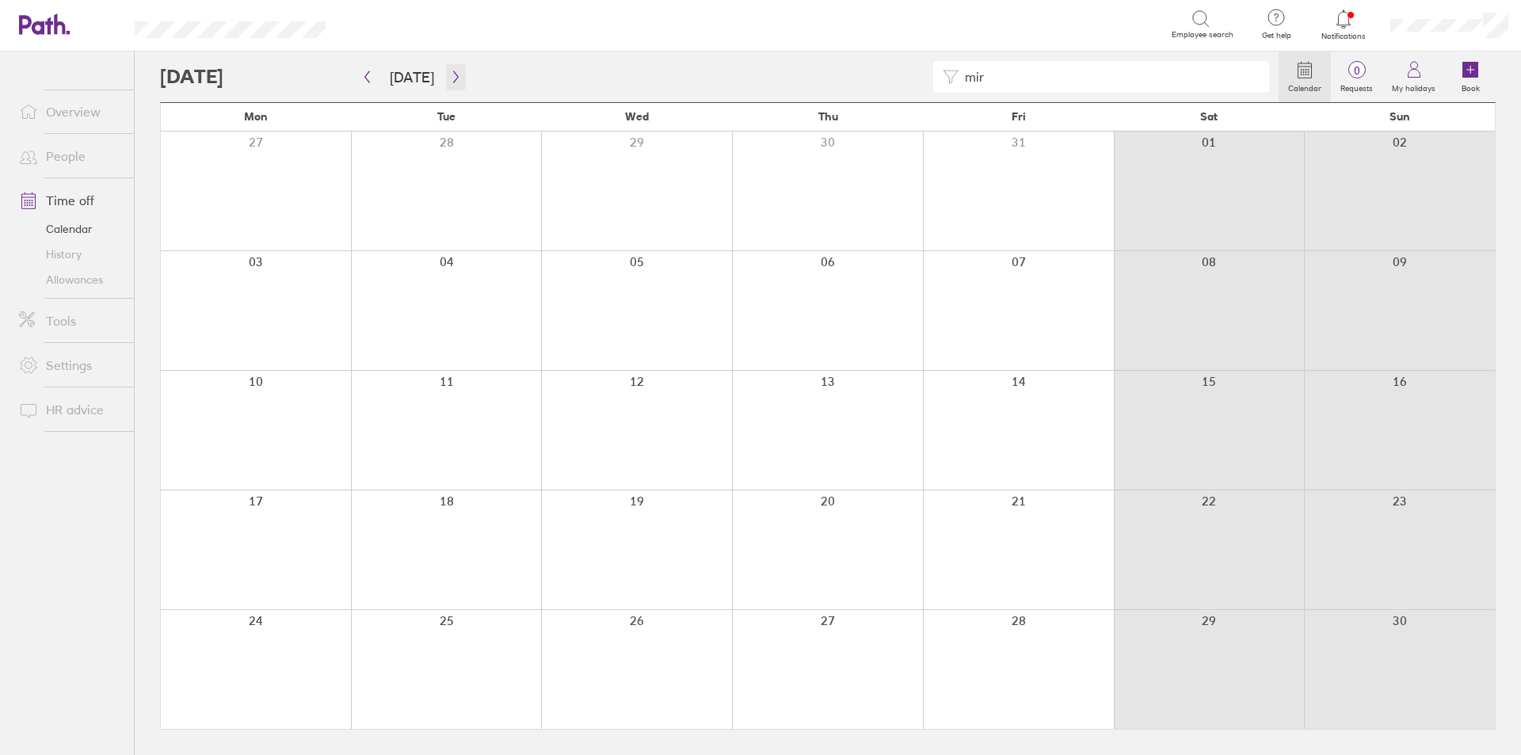
click at [453, 78] on icon "button" at bounding box center [455, 77] width 5 height 12
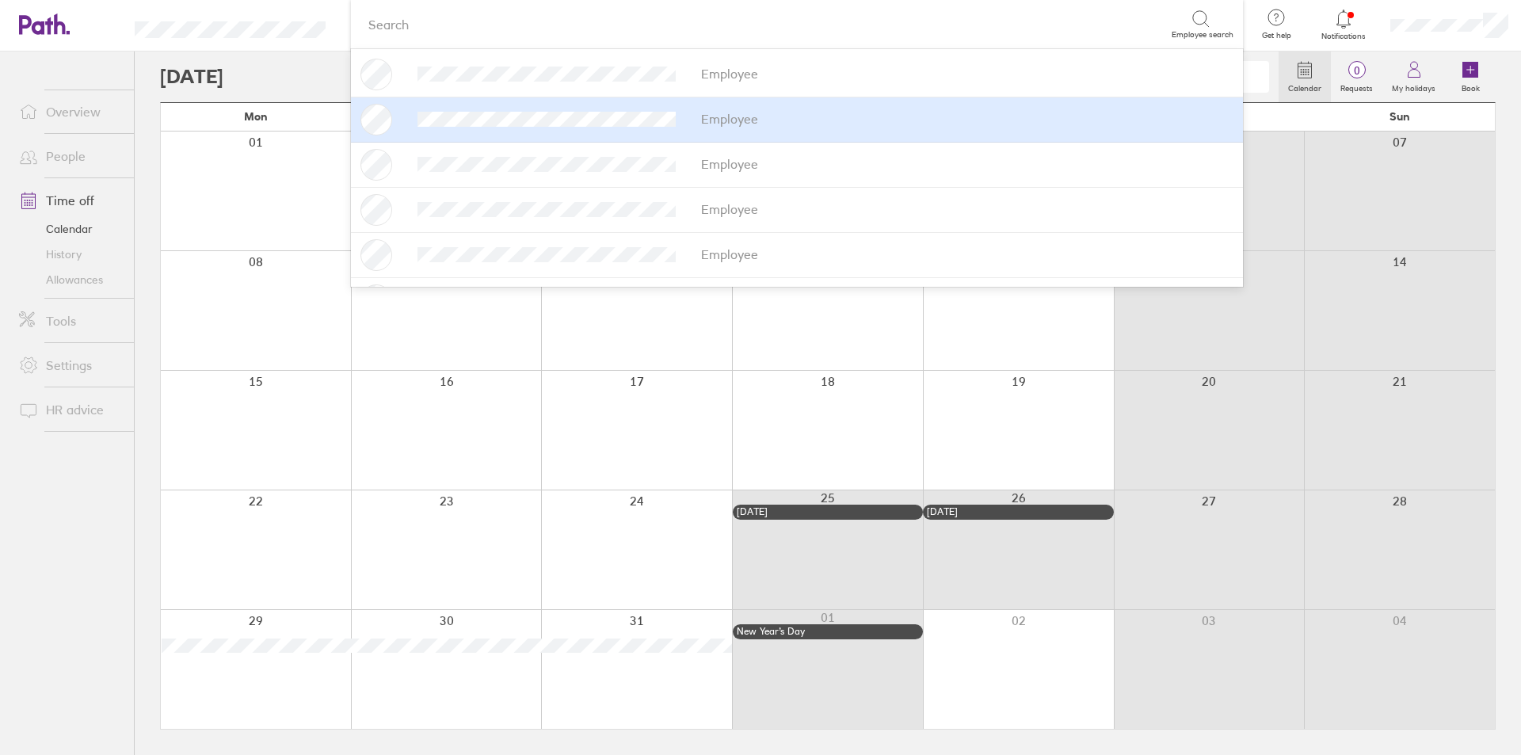
click at [312, 71] on div "mir" at bounding box center [719, 77] width 1119 height 32
click at [310, 74] on div "mir" at bounding box center [719, 77] width 1119 height 32
click at [147, 71] on div "mir Calendar 0 Requests My holidays Book [DATE] [DATE] Mon Tue Wed Thu Fri Sat …" at bounding box center [828, 402] width 1386 height 703
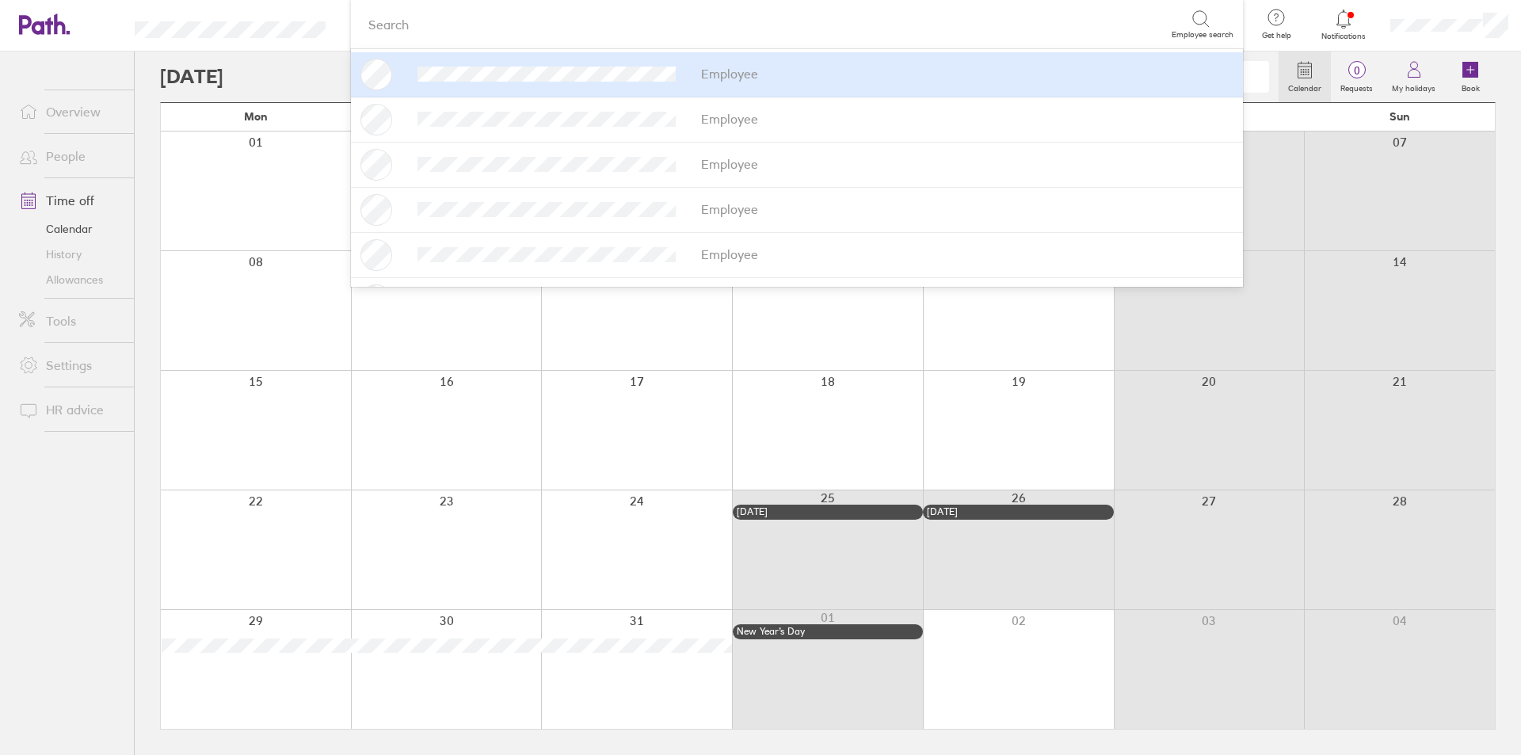
click at [400, 20] on div "Search" at bounding box center [388, 24] width 40 height 14
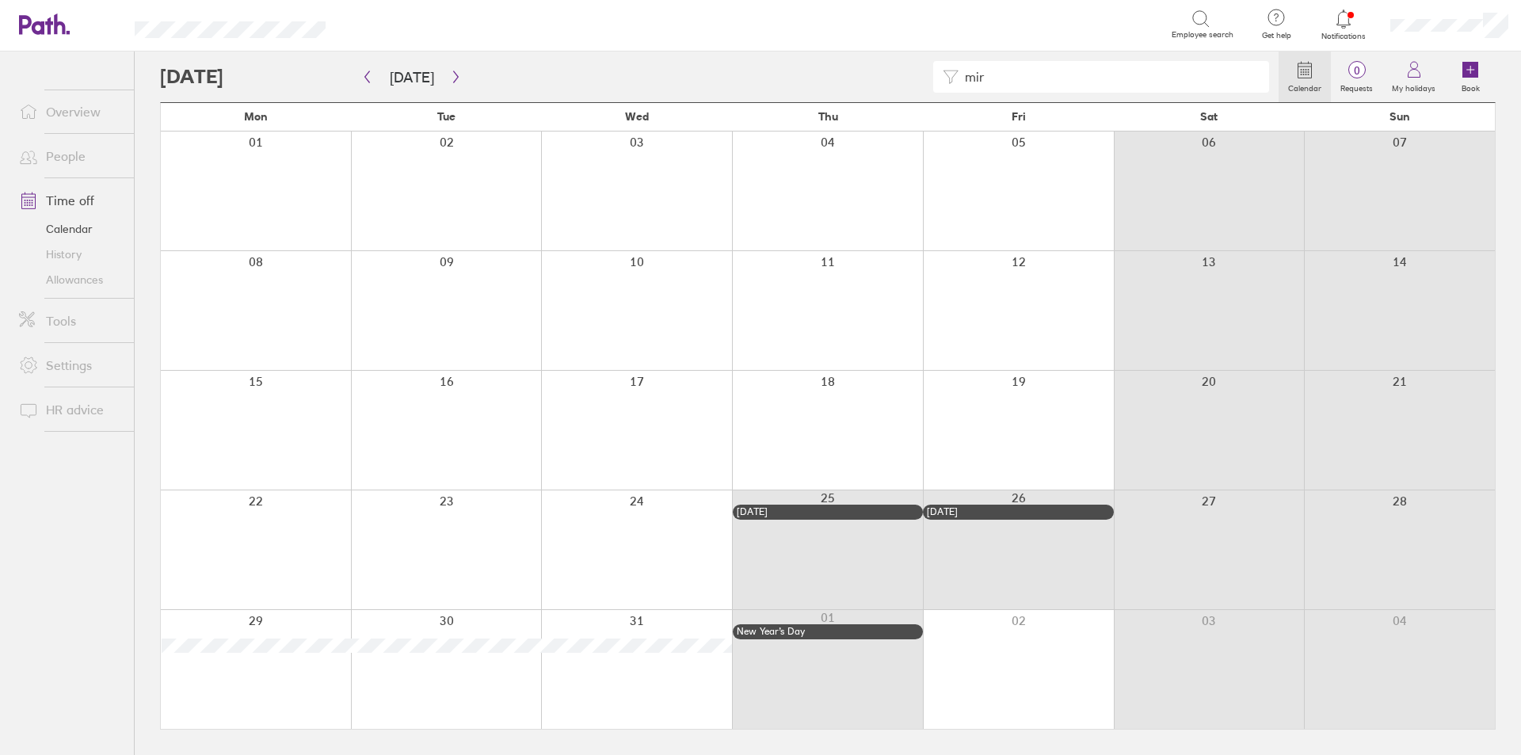
click at [420, 23] on div "Search" at bounding box center [765, 24] width 810 height 25
click at [373, 73] on button "button" at bounding box center [367, 77] width 20 height 26
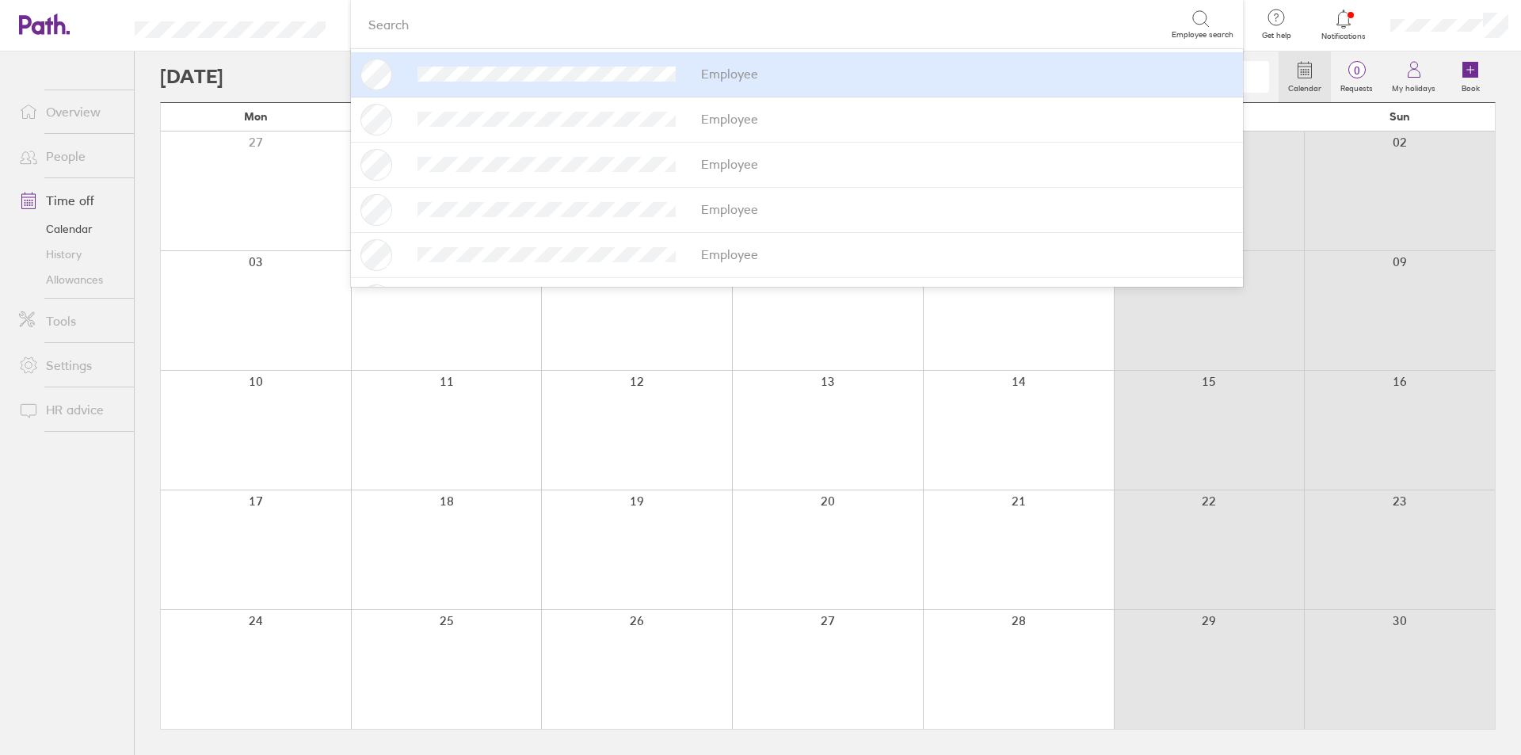
click at [1078, 30] on div "Search" at bounding box center [765, 24] width 810 height 25
click at [612, 28] on div "Search" at bounding box center [765, 24] width 810 height 25
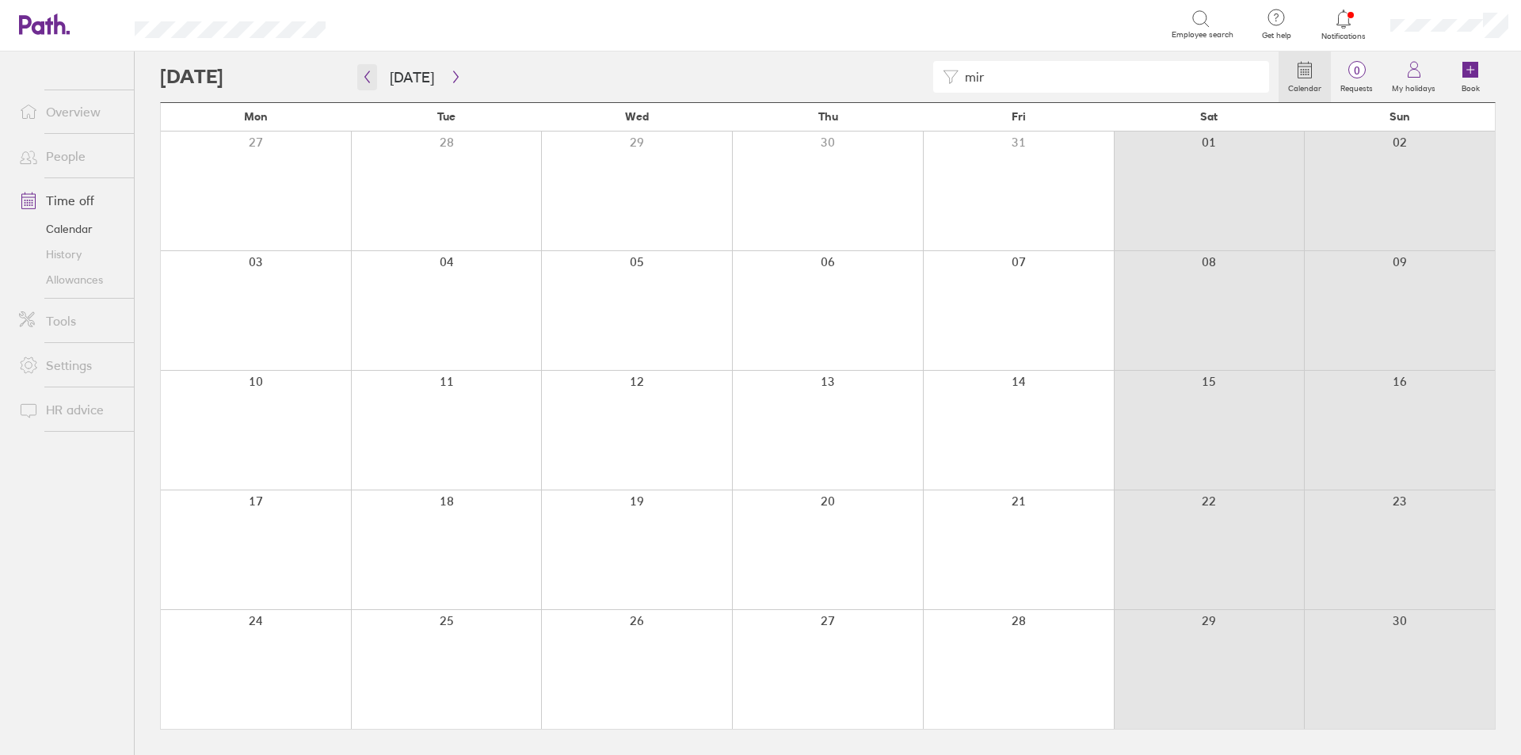
click at [370, 80] on icon "button" at bounding box center [367, 77] width 12 height 13
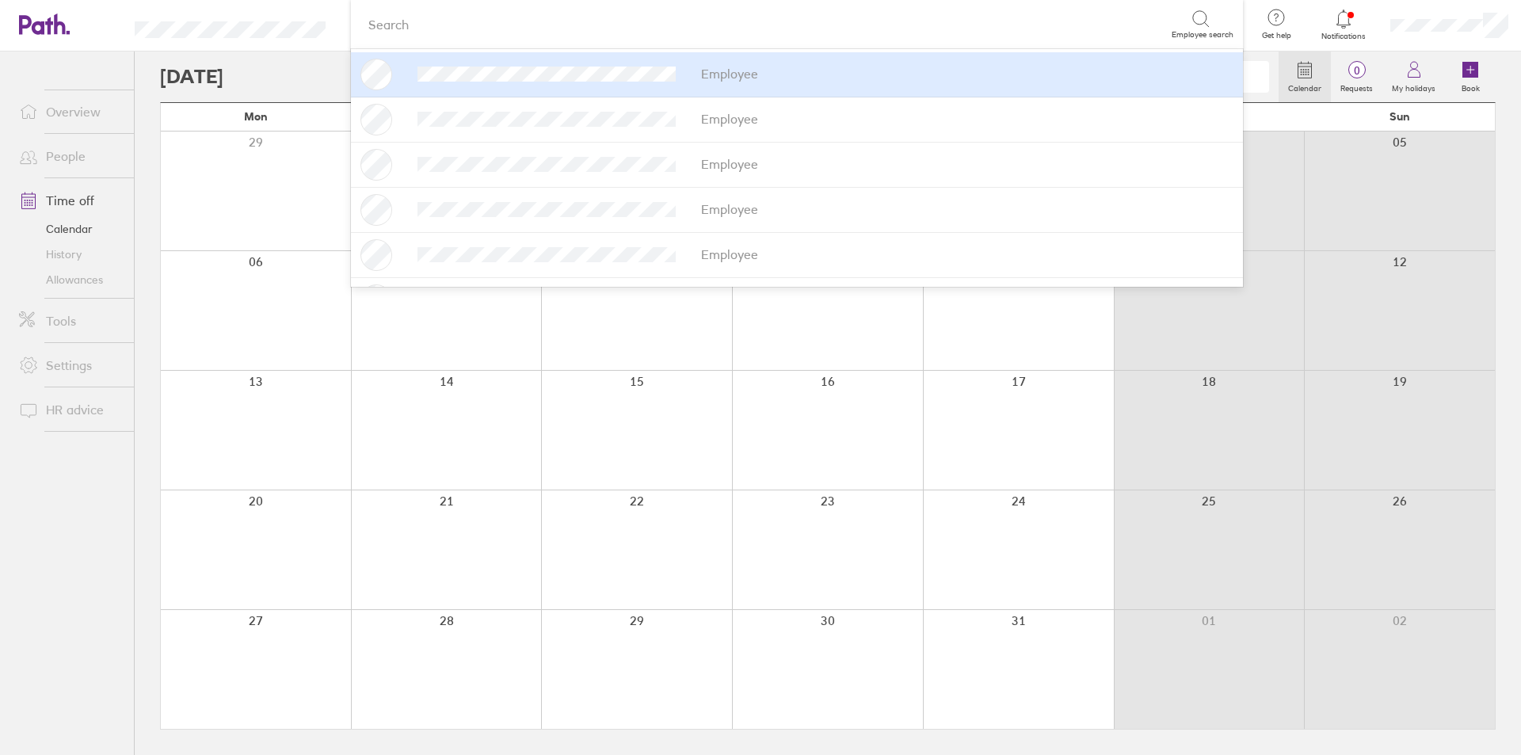
click at [1058, 25] on div "Search" at bounding box center [765, 24] width 810 height 25
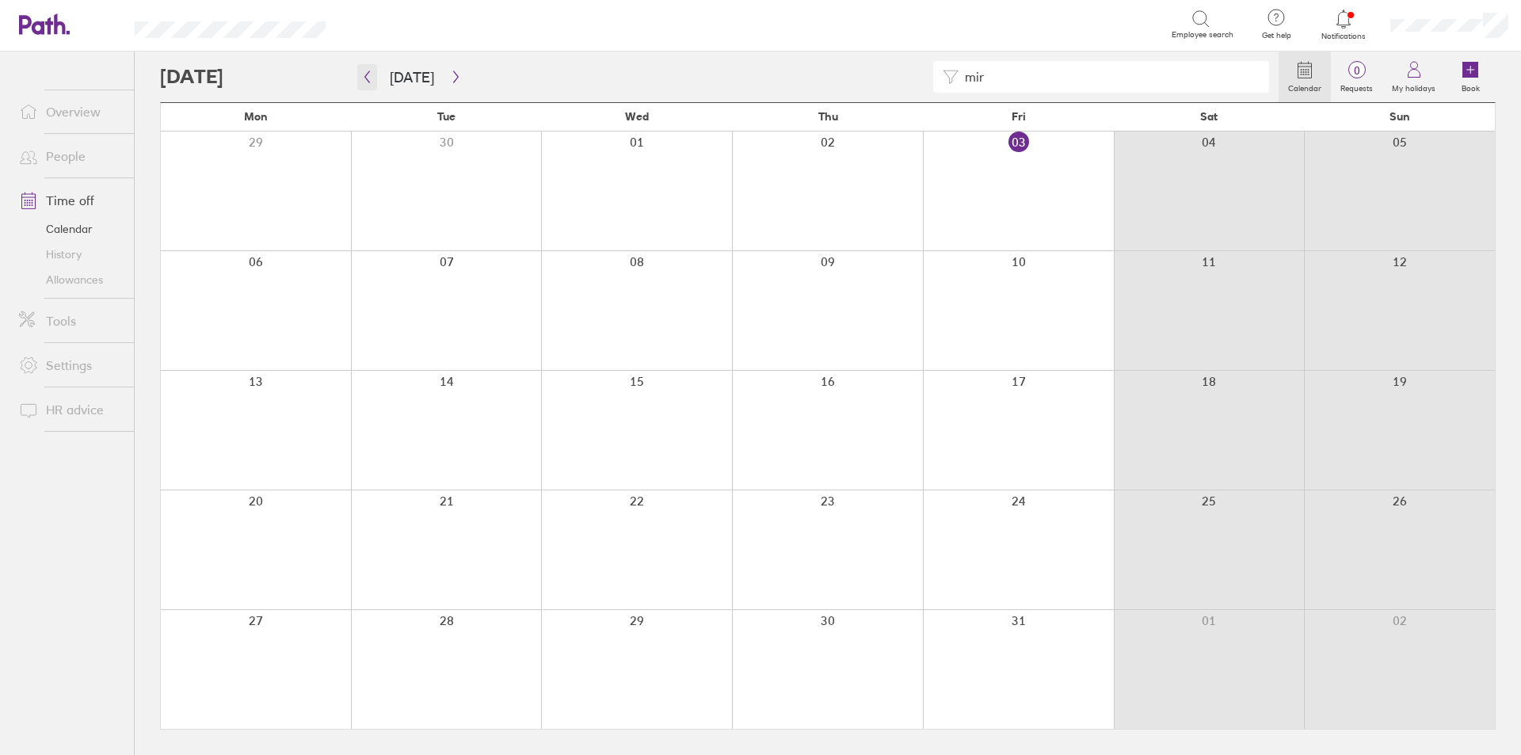
click at [371, 86] on button "button" at bounding box center [367, 77] width 20 height 26
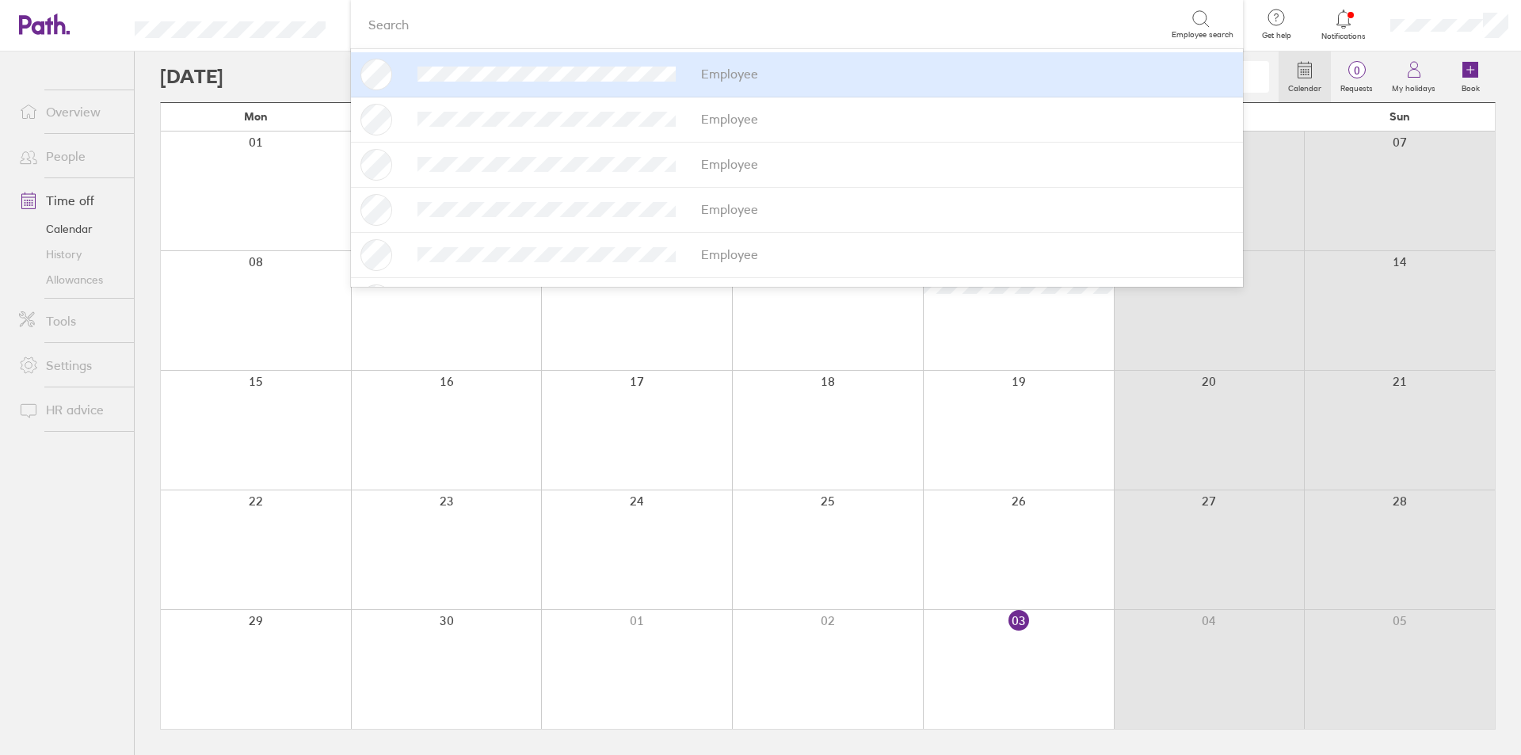
click at [1022, 29] on div "Search" at bounding box center [765, 24] width 810 height 25
click at [431, 29] on div "Search" at bounding box center [765, 24] width 810 height 25
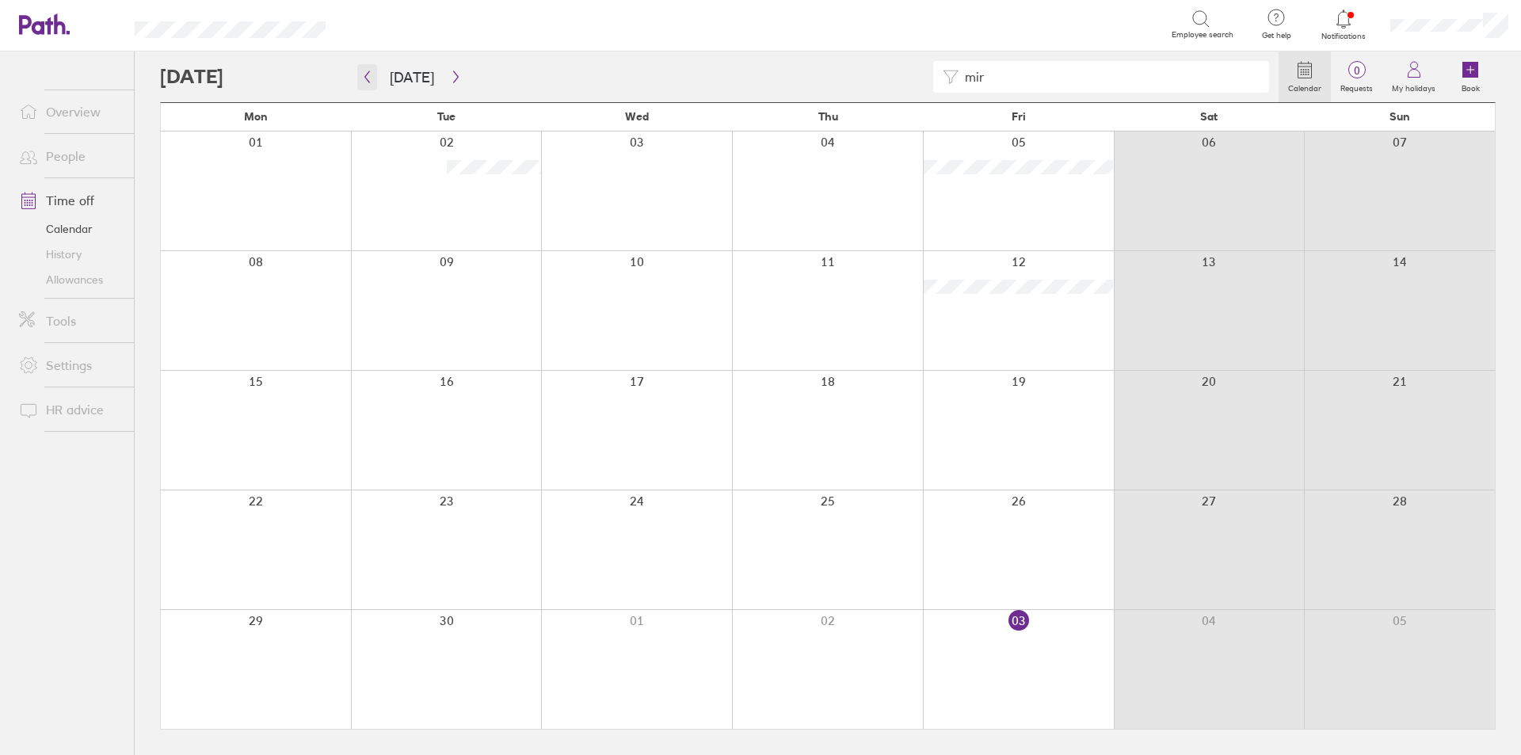
click at [374, 76] on button "button" at bounding box center [367, 77] width 20 height 26
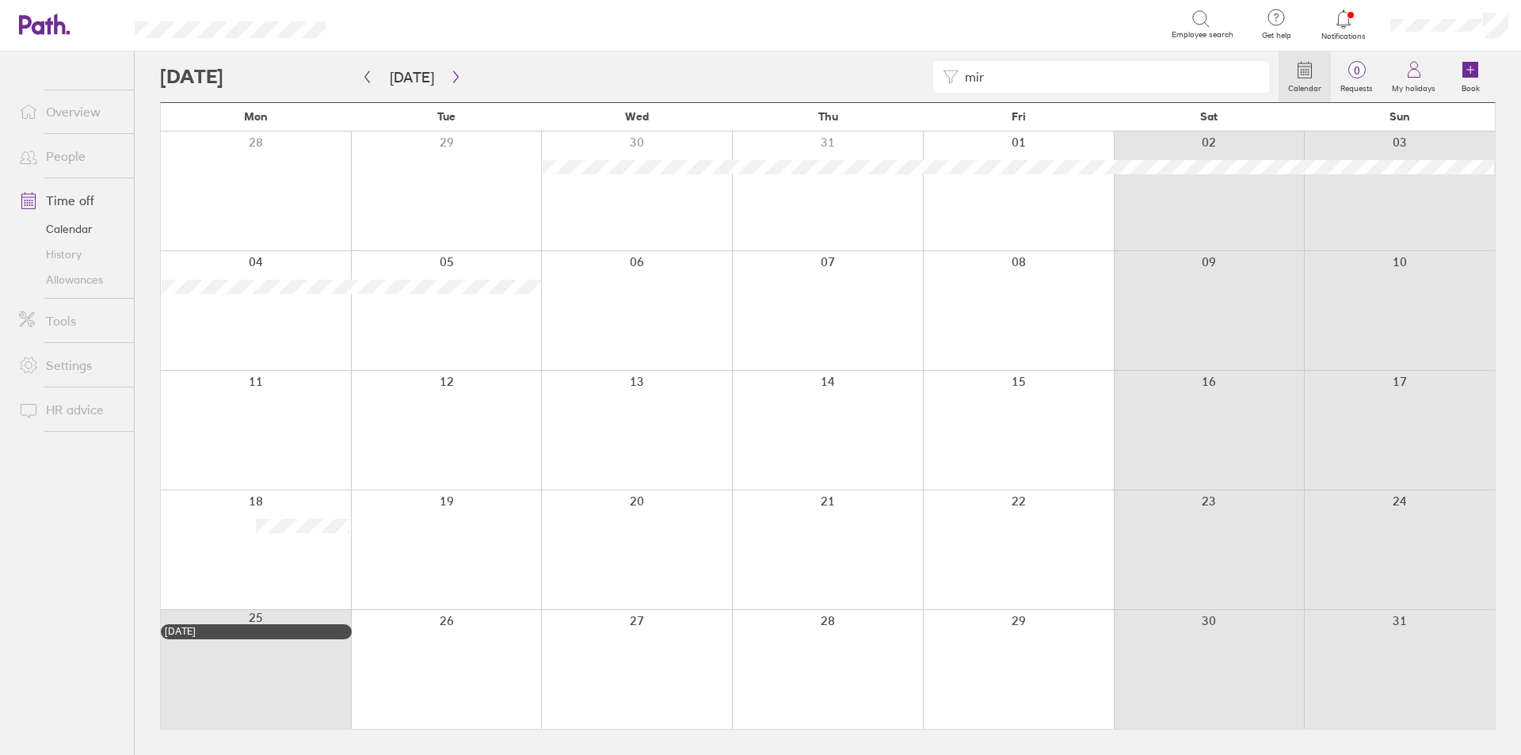
click at [1136, 21] on div "Search" at bounding box center [765, 24] width 810 height 25
drag, startPoint x: 1035, startPoint y: 29, endPoint x: 1014, endPoint y: 50, distance: 29.7
click at [1035, 29] on div "Search" at bounding box center [765, 24] width 810 height 25
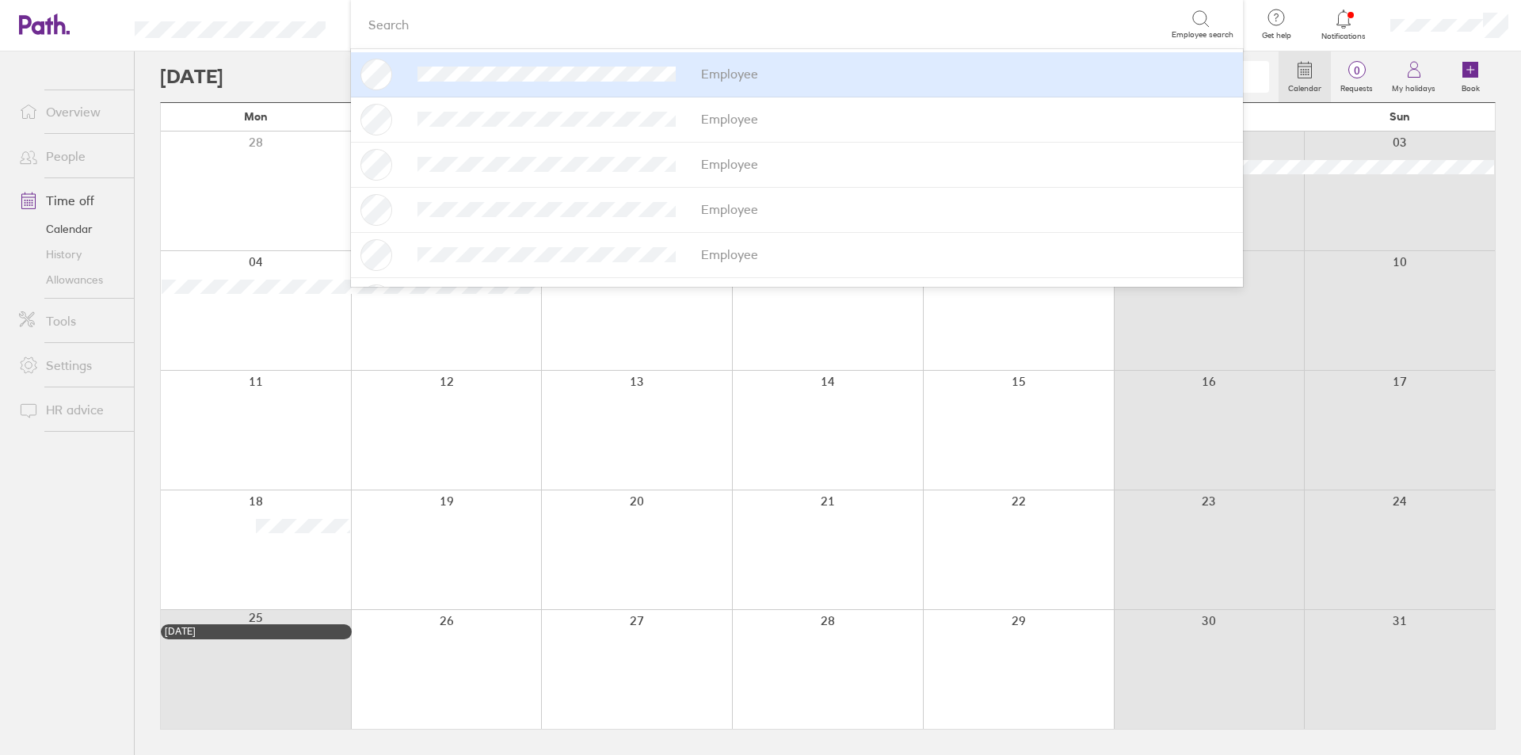
click at [454, 23] on div "Search" at bounding box center [765, 24] width 810 height 25
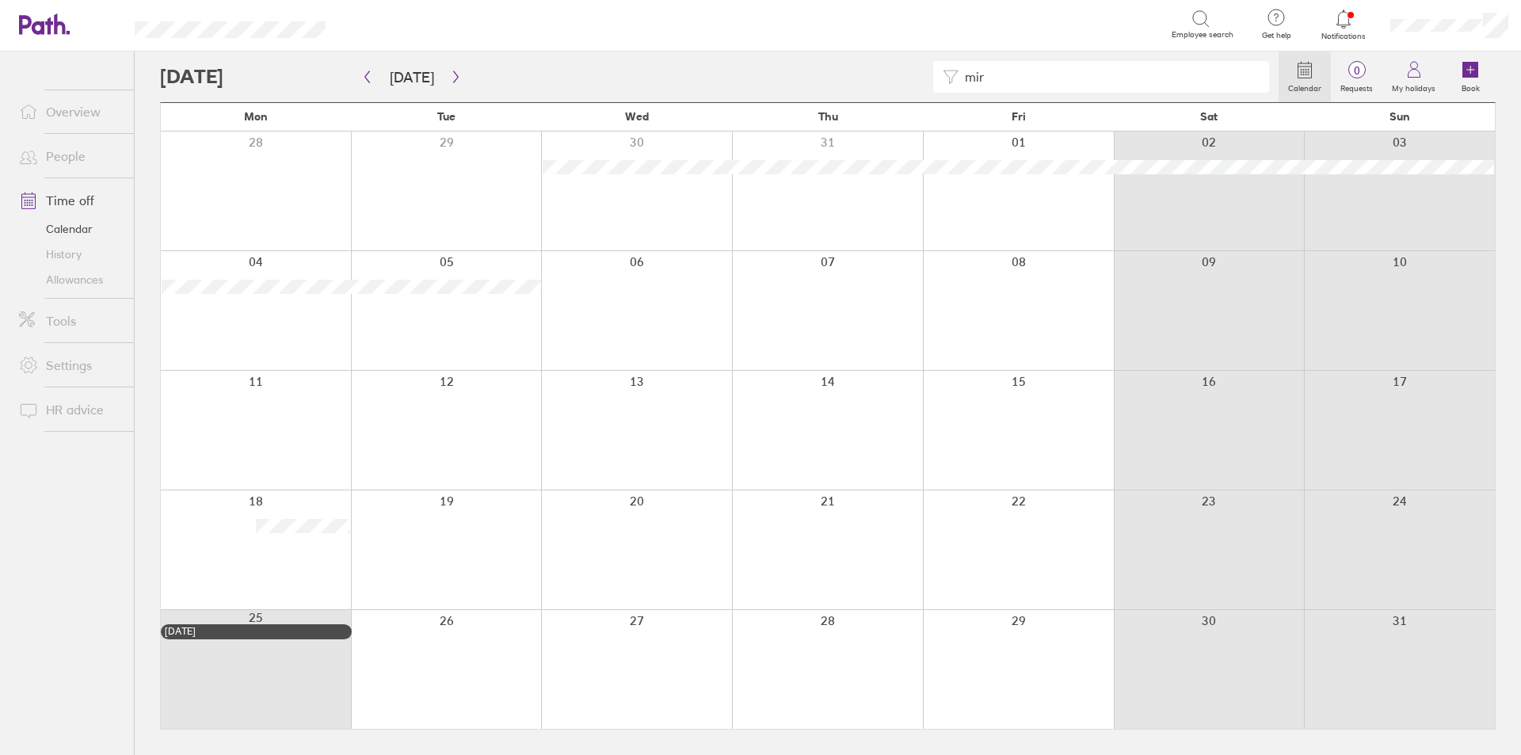
click at [71, 276] on link "Allowances" at bounding box center [70, 279] width 128 height 25
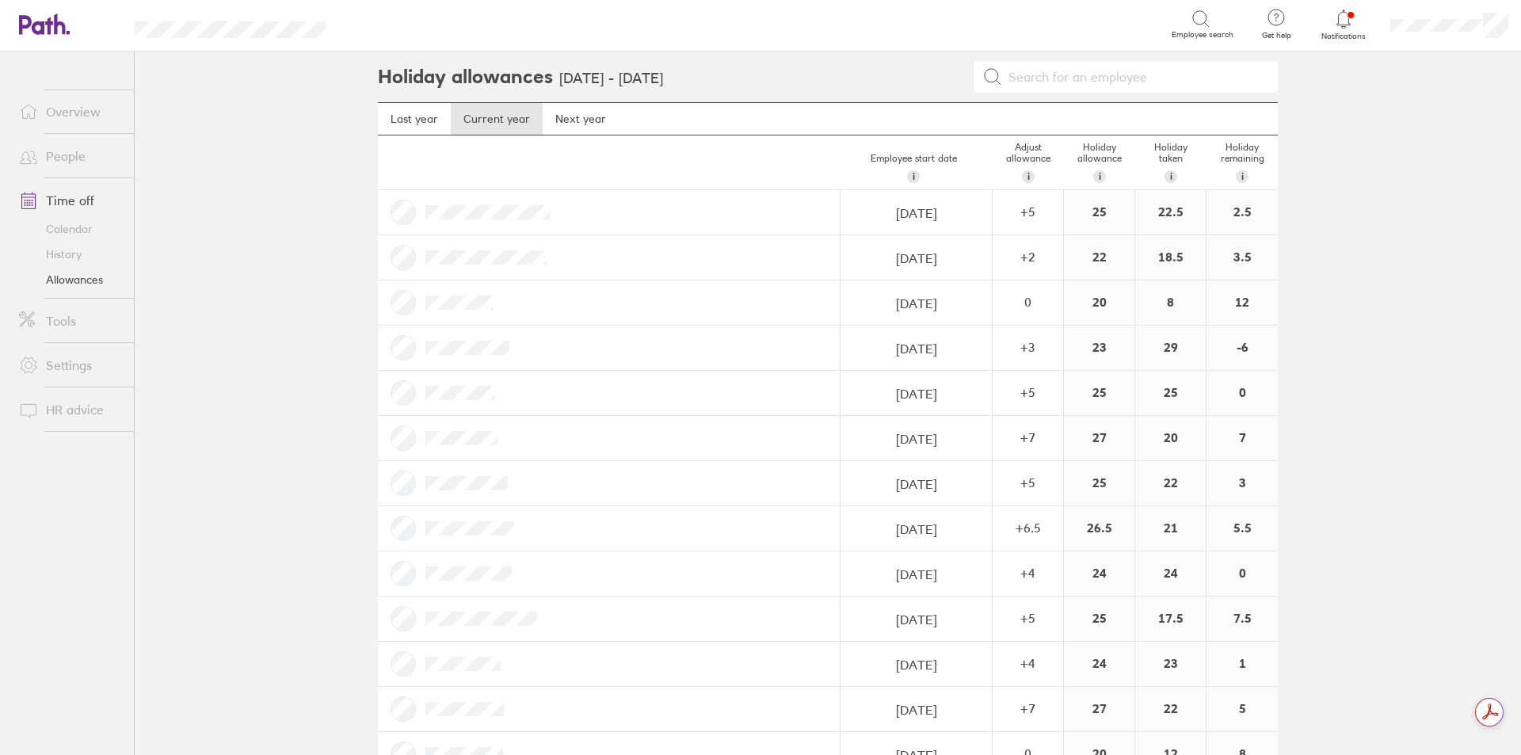
click at [80, 227] on link "Calendar" at bounding box center [70, 228] width 128 height 25
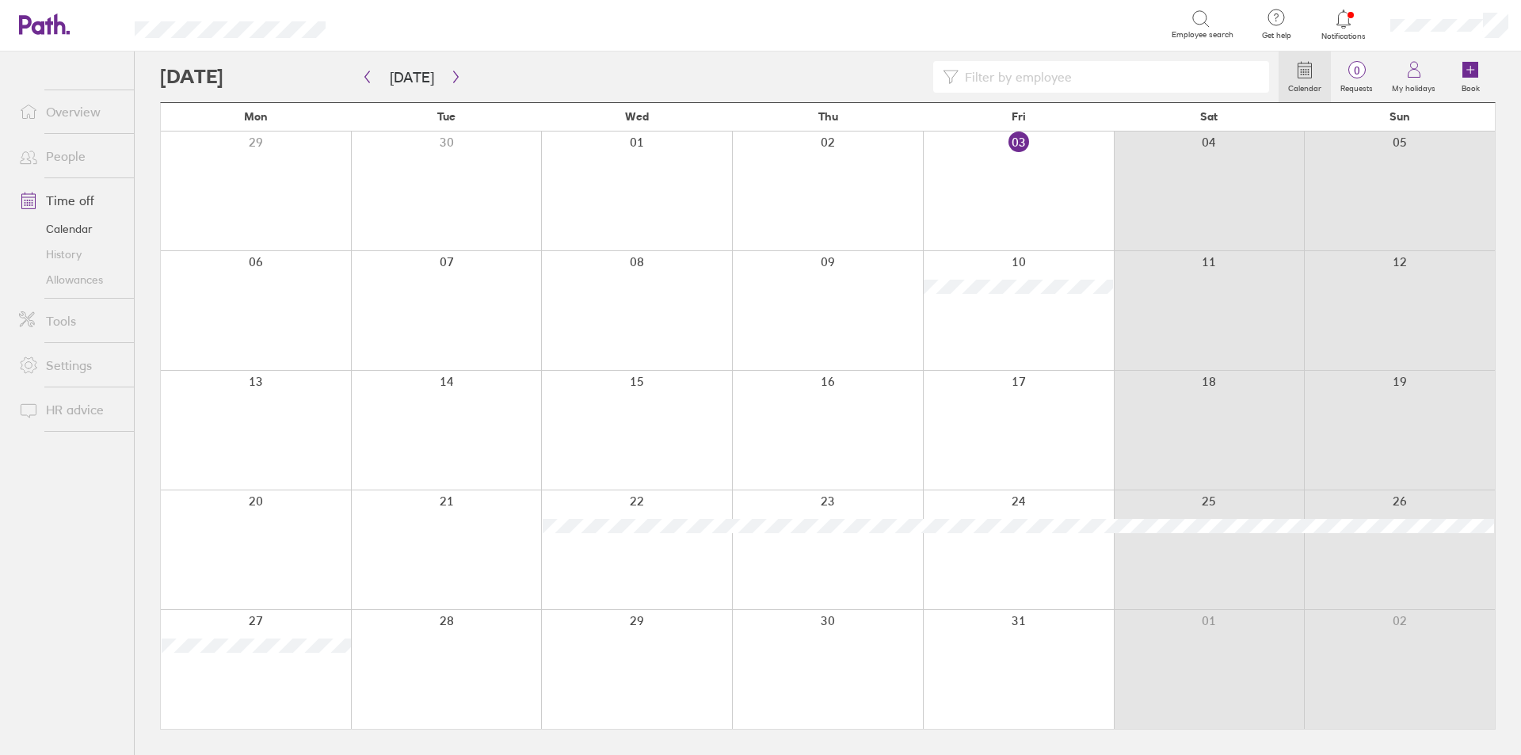
click at [1043, 66] on input at bounding box center [1108, 77] width 301 height 30
type input "nico"
click at [450, 71] on icon "button" at bounding box center [456, 77] width 12 height 13
click at [1086, 18] on div "Search" at bounding box center [765, 24] width 810 height 25
click at [455, 79] on icon "button" at bounding box center [456, 77] width 12 height 13
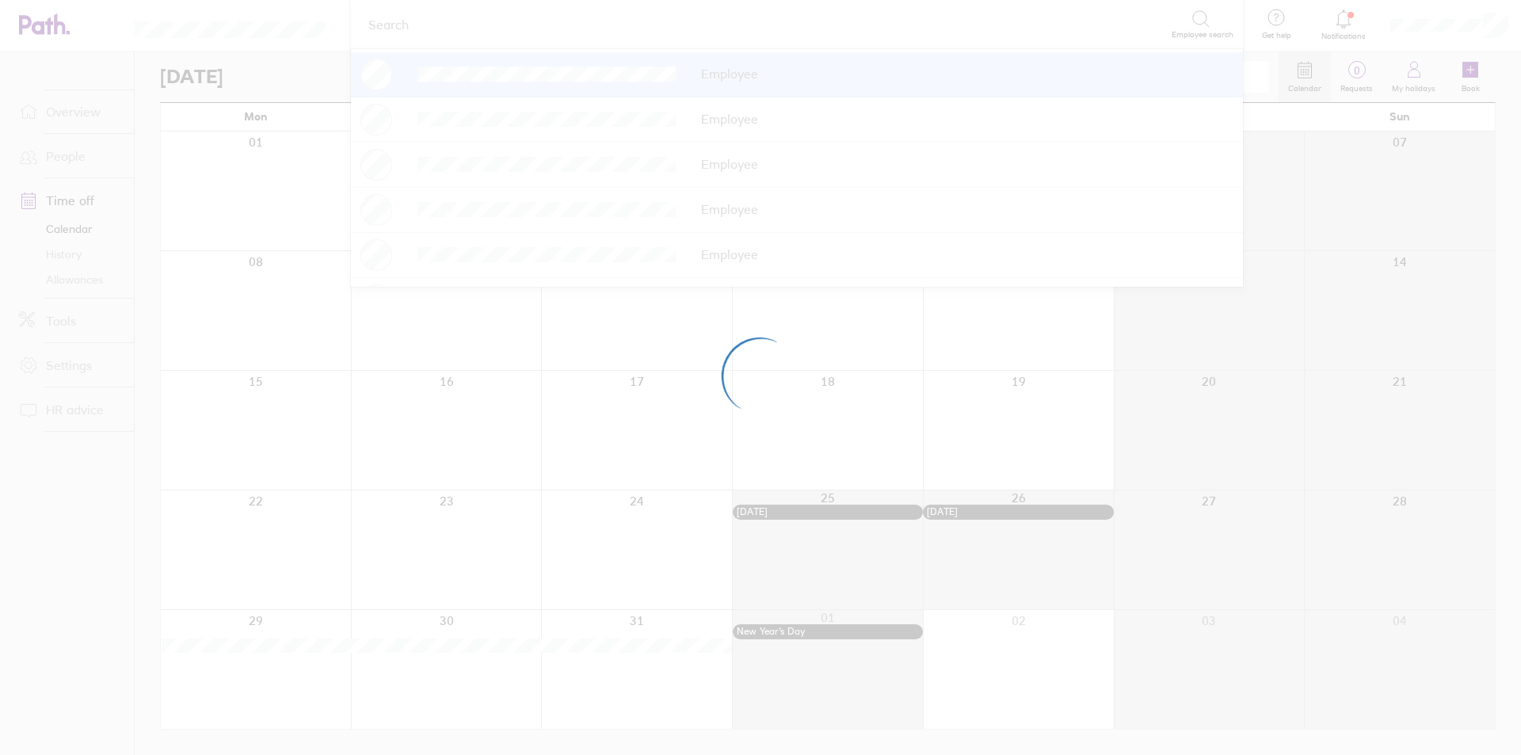
click at [520, 34] on div at bounding box center [760, 377] width 1521 height 755
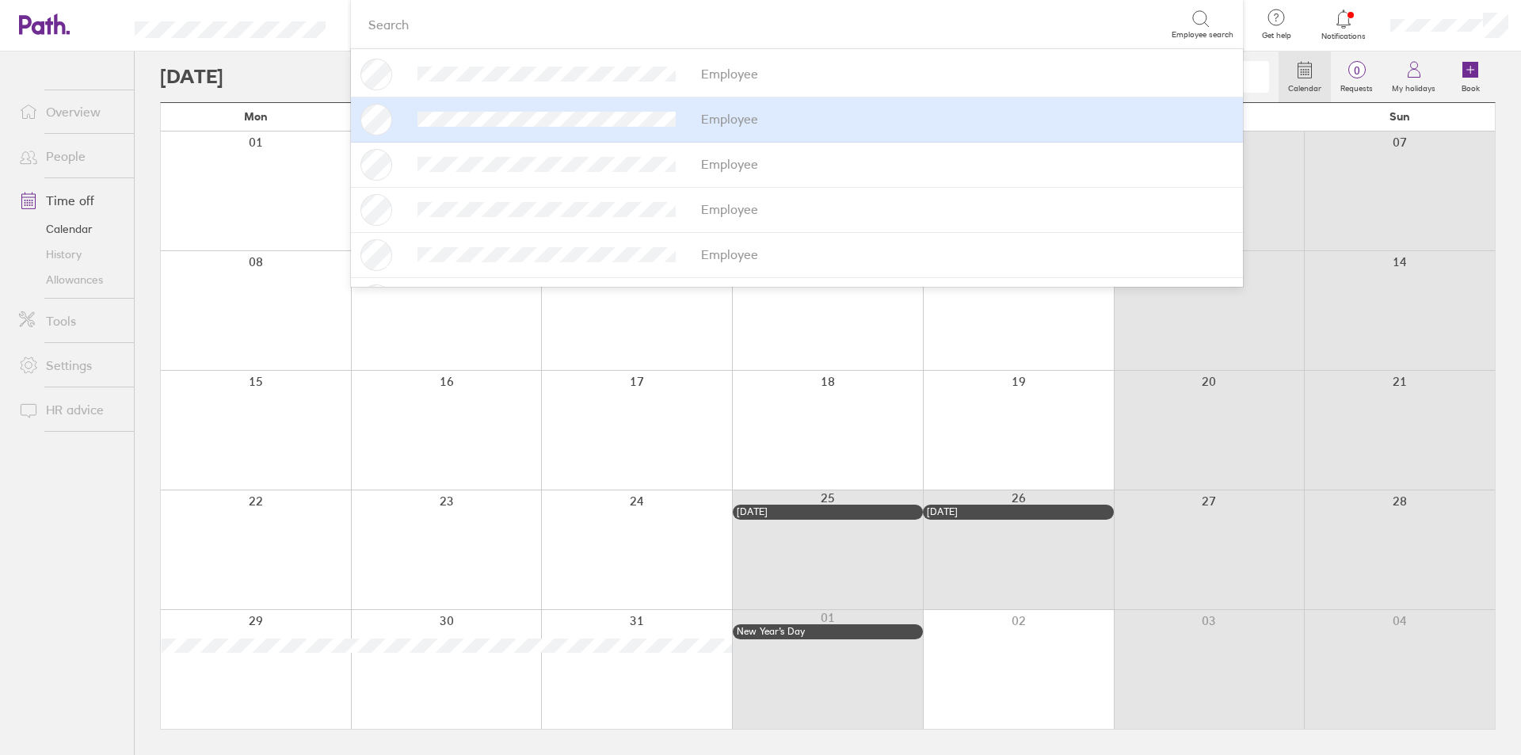
click at [1012, 26] on div "Search" at bounding box center [765, 24] width 810 height 25
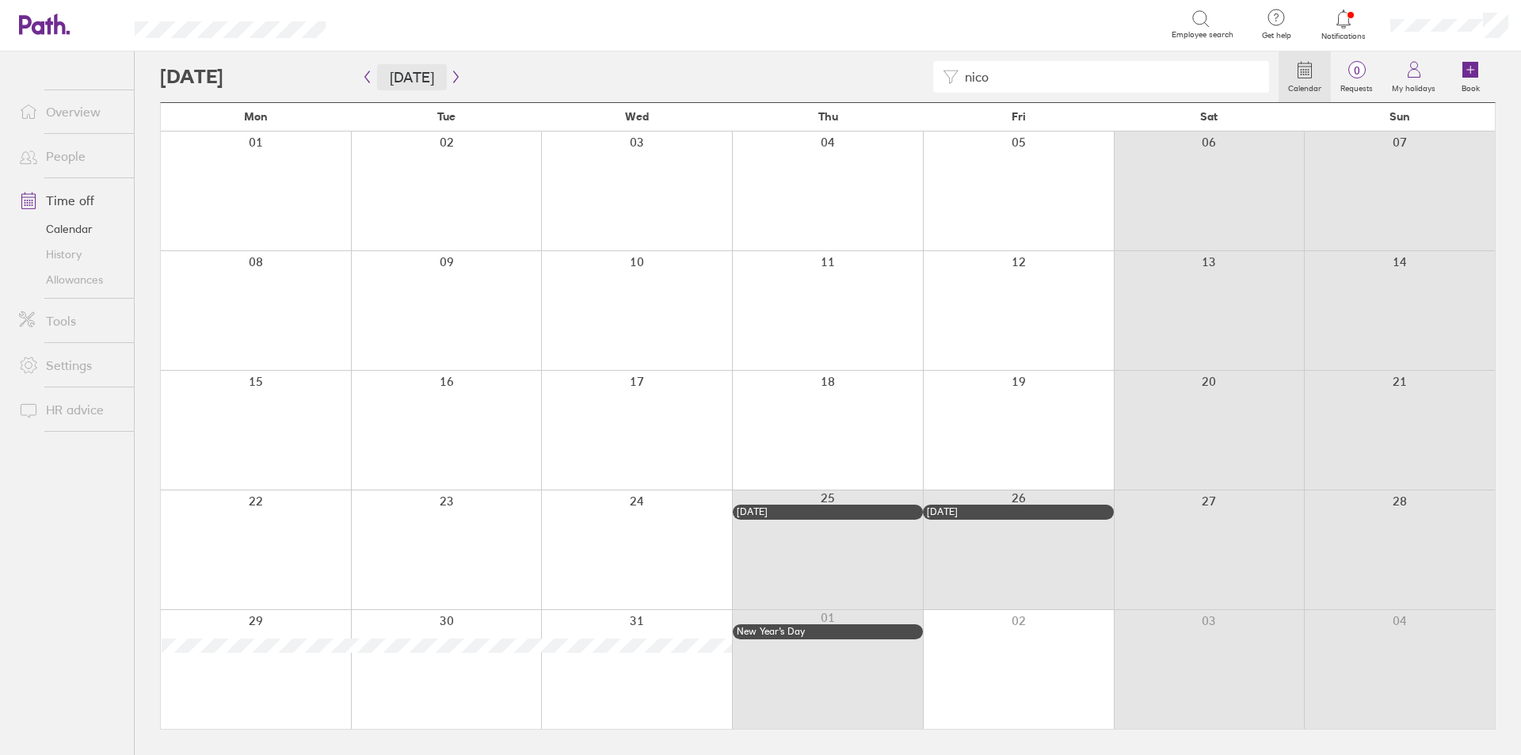
click at [417, 71] on button "[DATE]" at bounding box center [412, 77] width 70 height 26
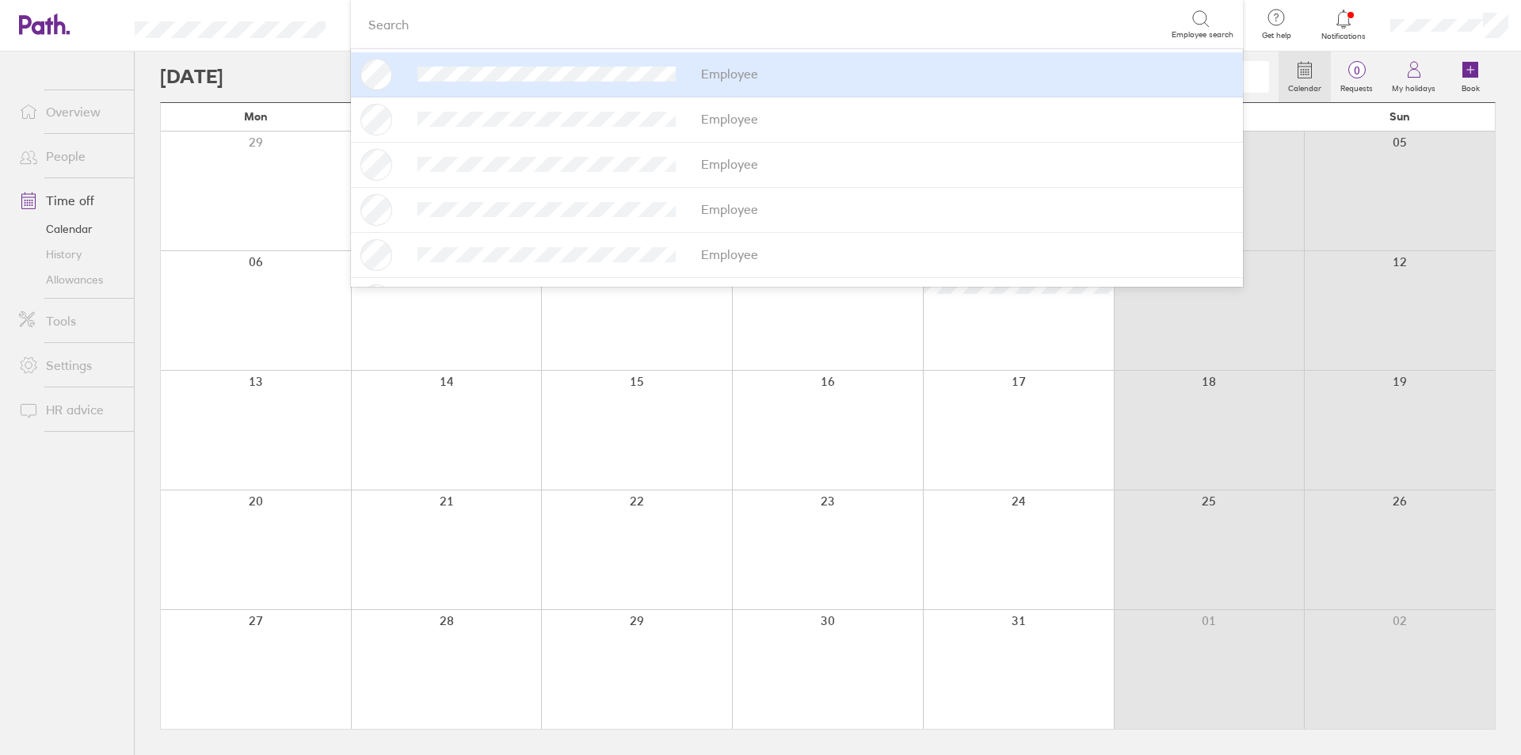
click at [1016, 26] on div "Search" at bounding box center [765, 24] width 810 height 25
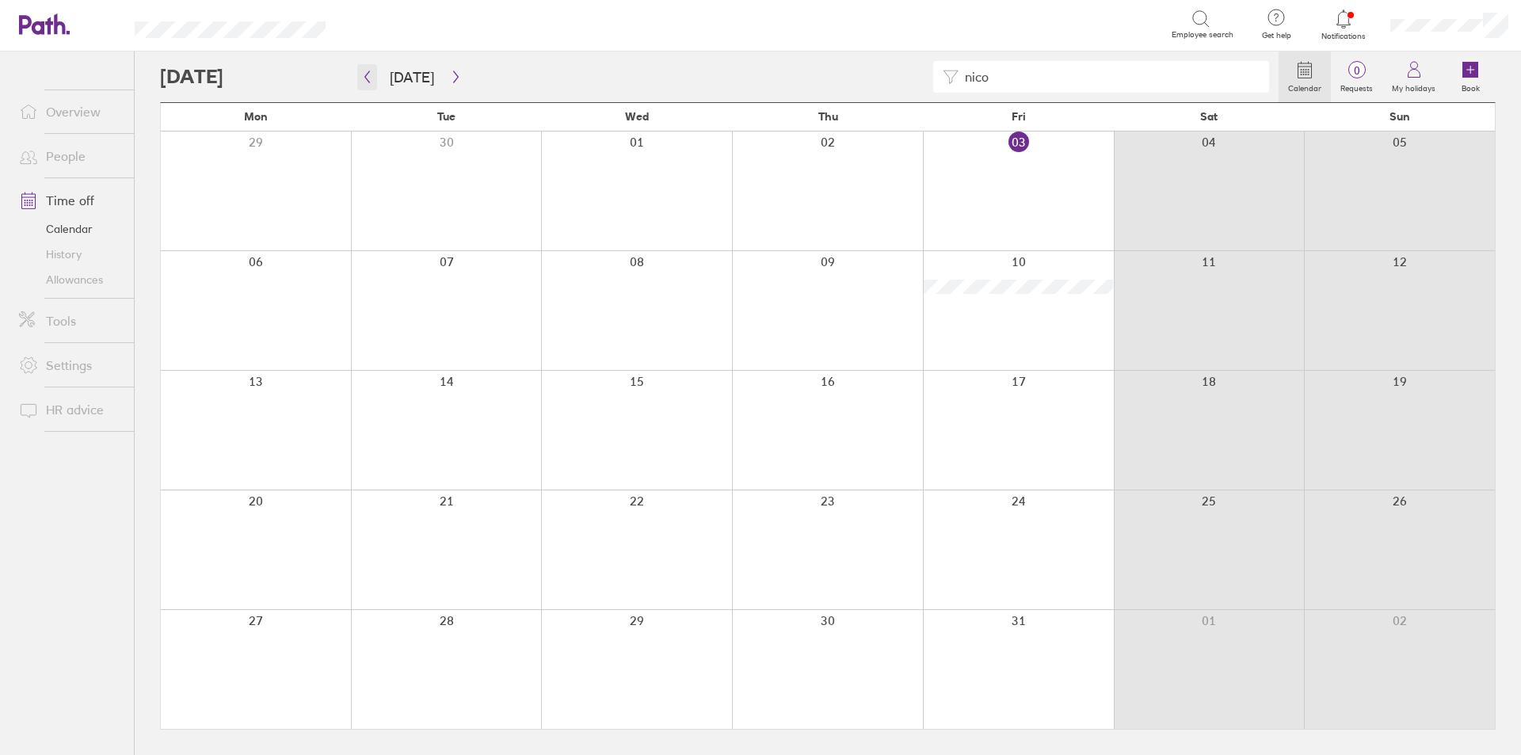
click at [361, 82] on icon "button" at bounding box center [367, 77] width 12 height 13
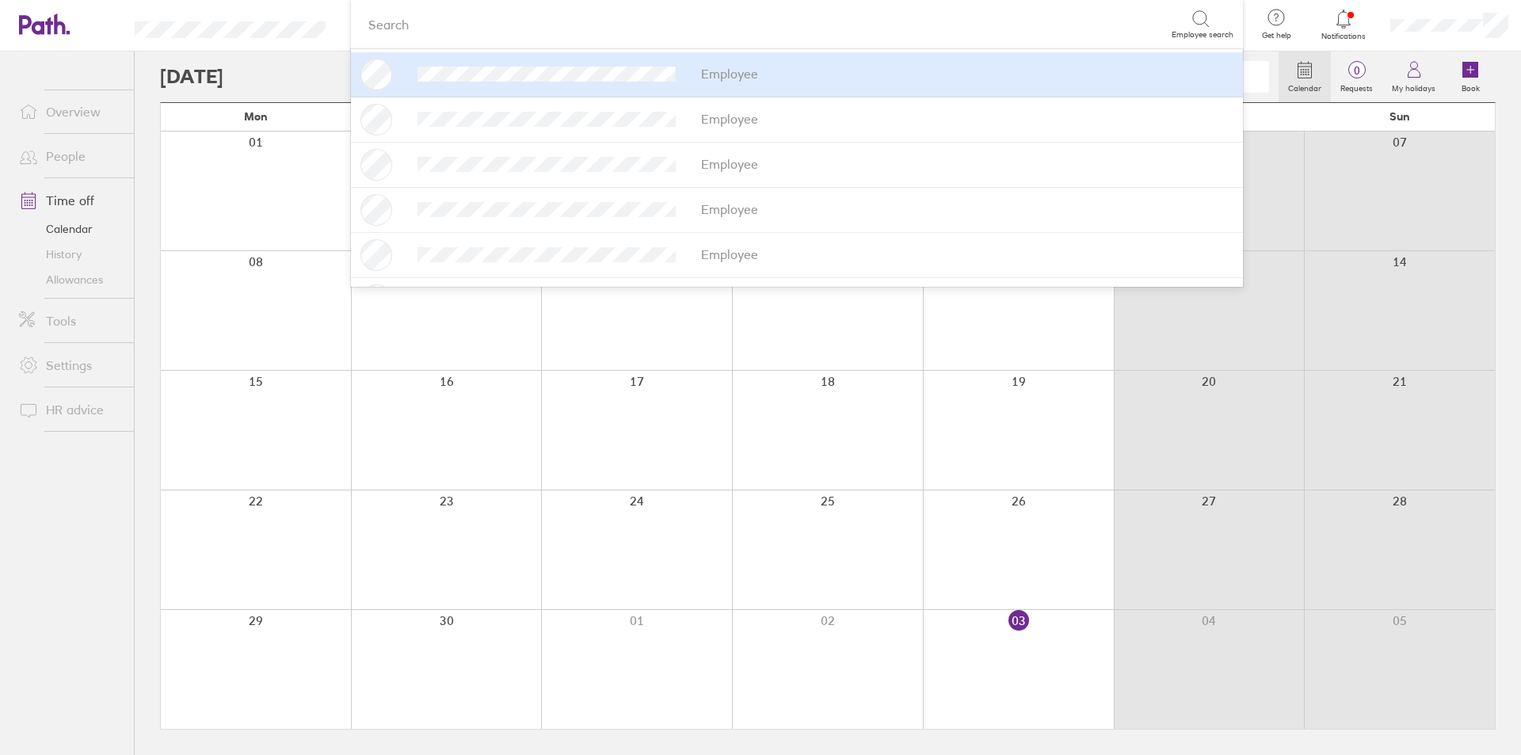
click at [1063, 7] on div "Search Employee search Employee Employee Employee Employee Employee Employee Em…" at bounding box center [796, 24] width 891 height 49
click at [463, 12] on div "Search" at bounding box center [765, 24] width 810 height 25
click at [319, 5] on header "option [PERSON_NAME] focused, 1 of 15. 15 results available. Use Up and Down to…" at bounding box center [760, 25] width 1521 height 51
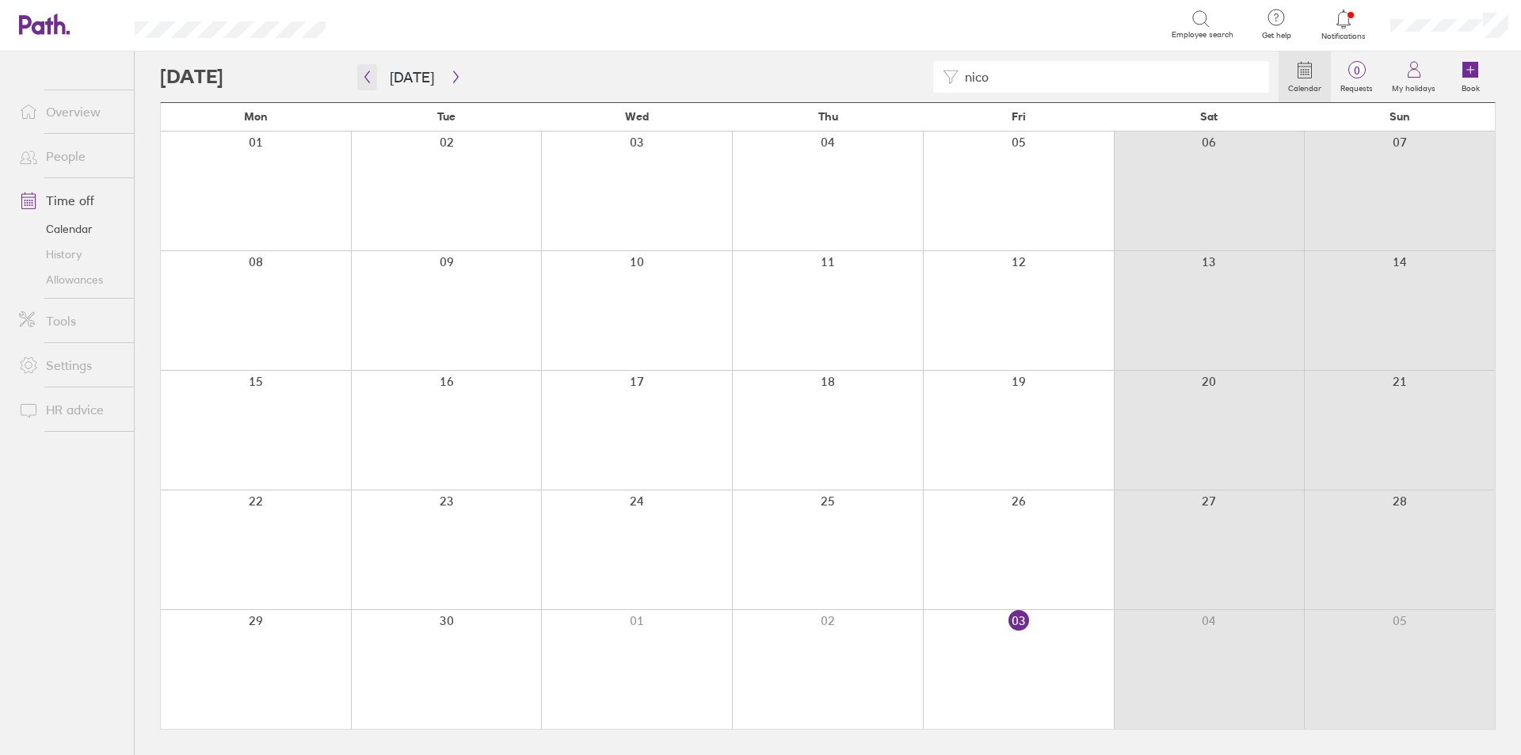
click at [374, 85] on button "button" at bounding box center [367, 77] width 20 height 26
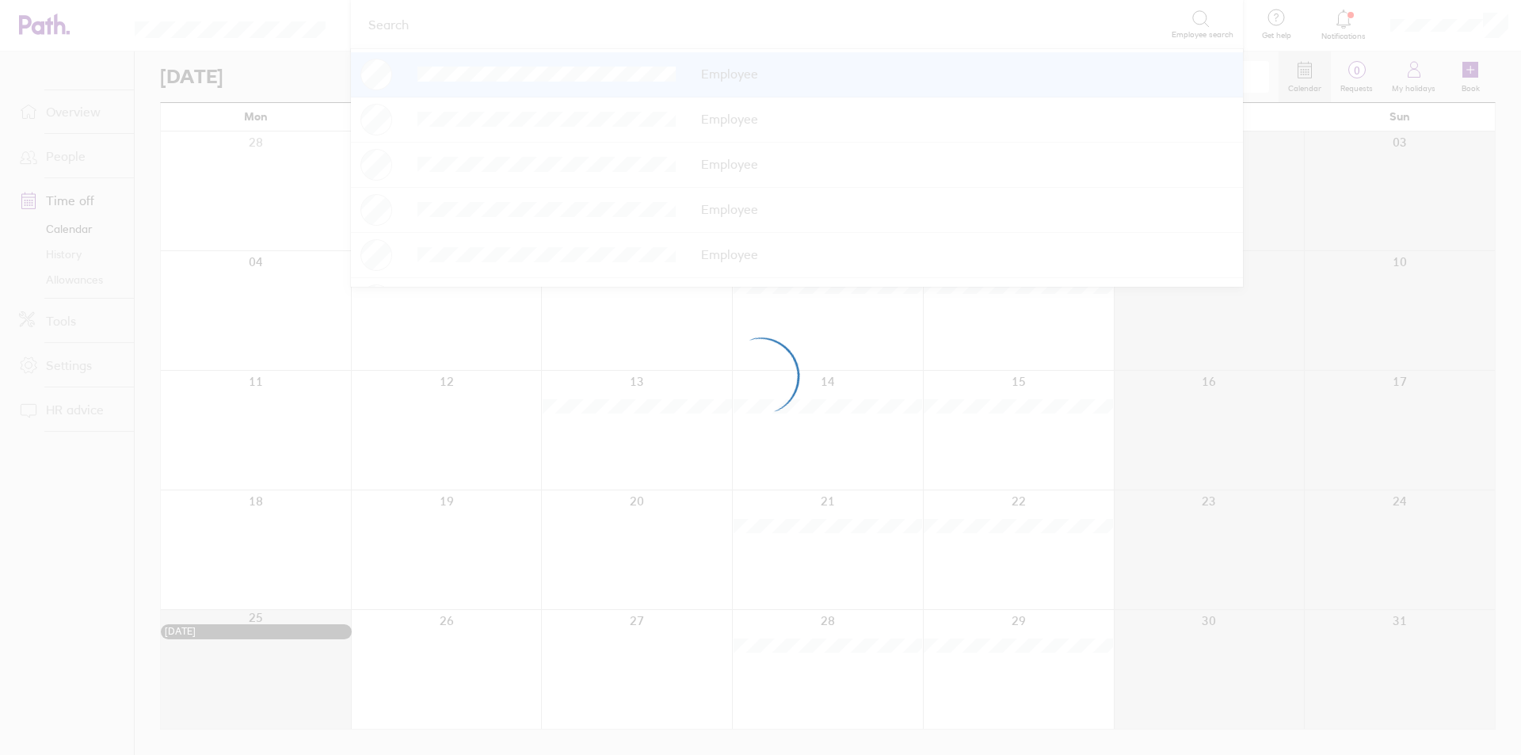
click at [710, 21] on div at bounding box center [760, 377] width 1521 height 755
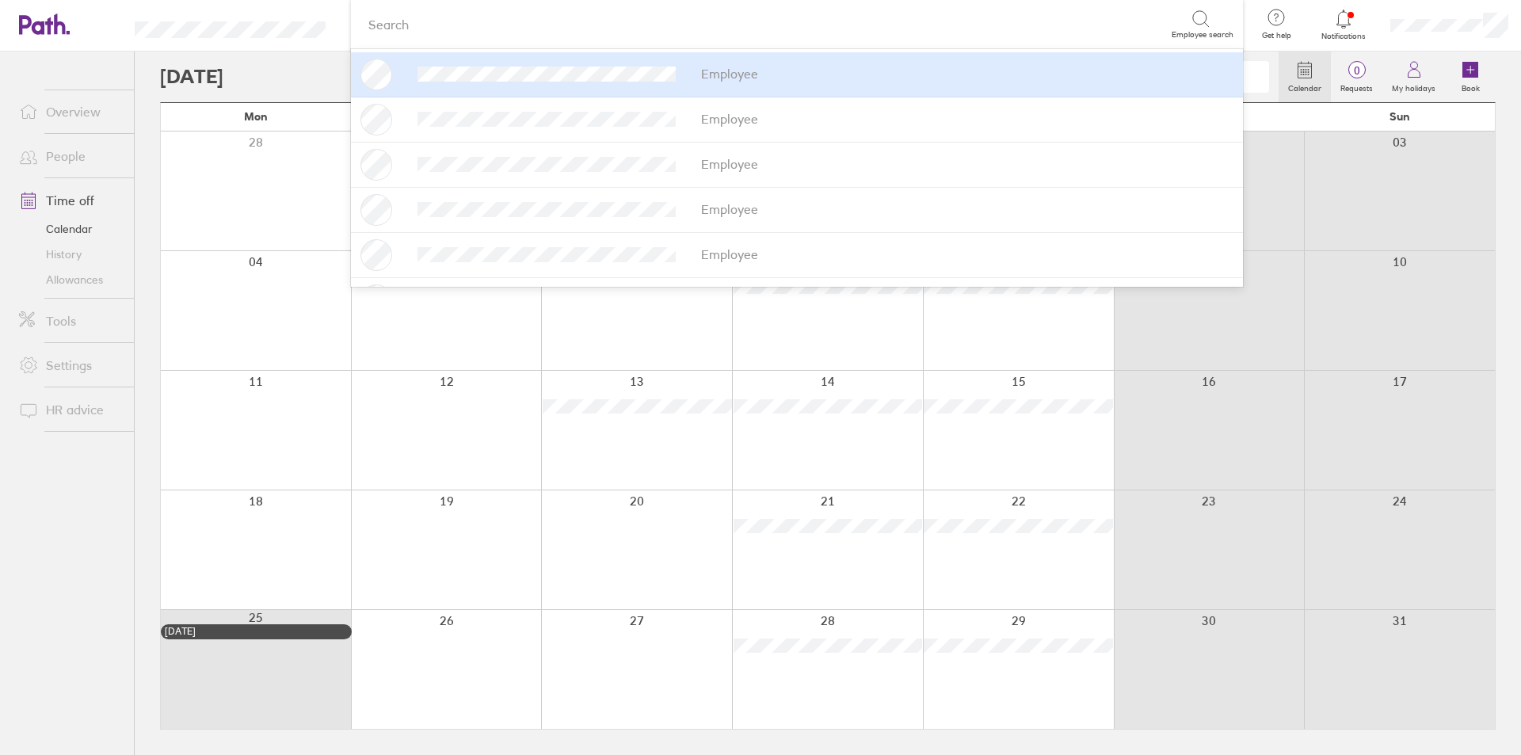
click at [552, 17] on div "Search" at bounding box center [765, 24] width 810 height 25
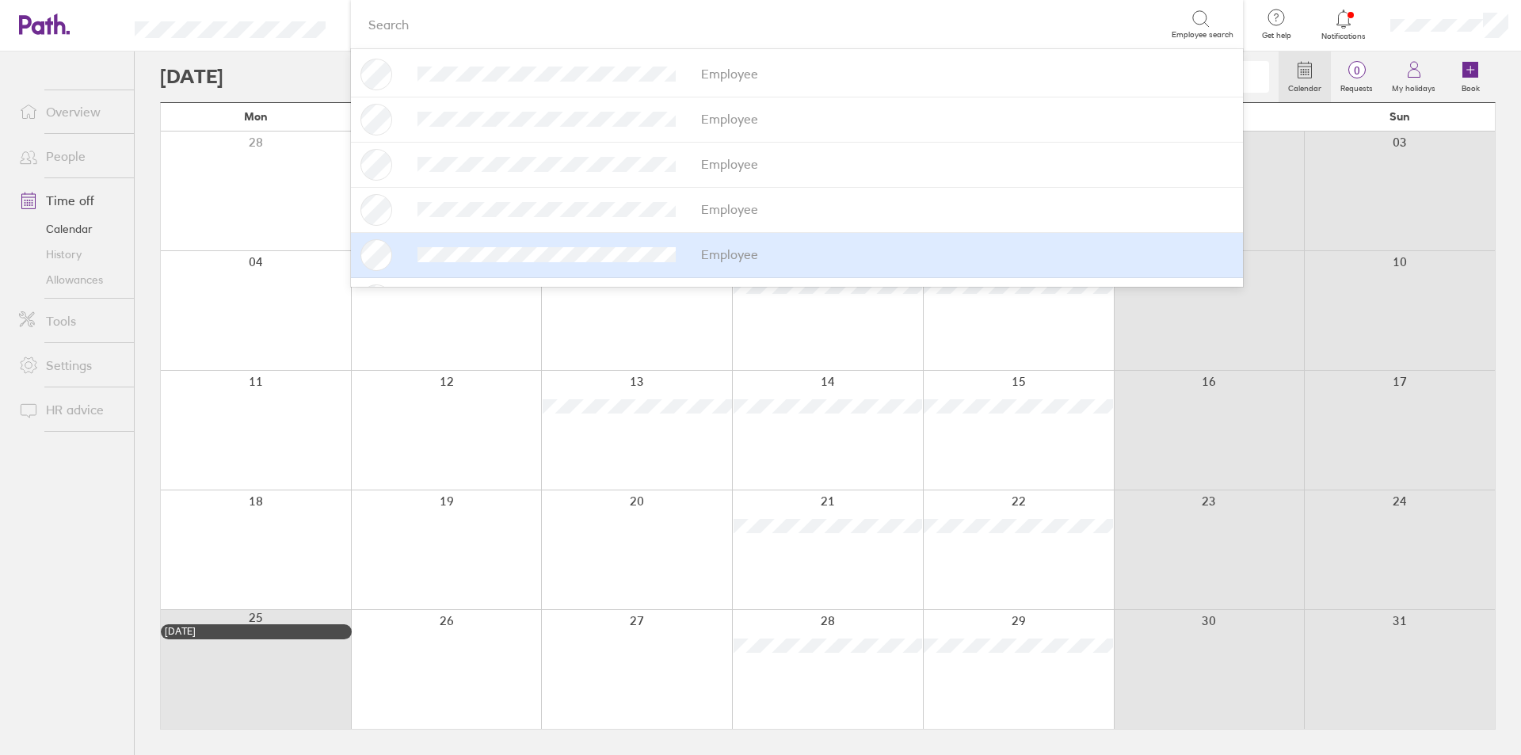
click at [288, 66] on div "nico" at bounding box center [719, 77] width 1119 height 32
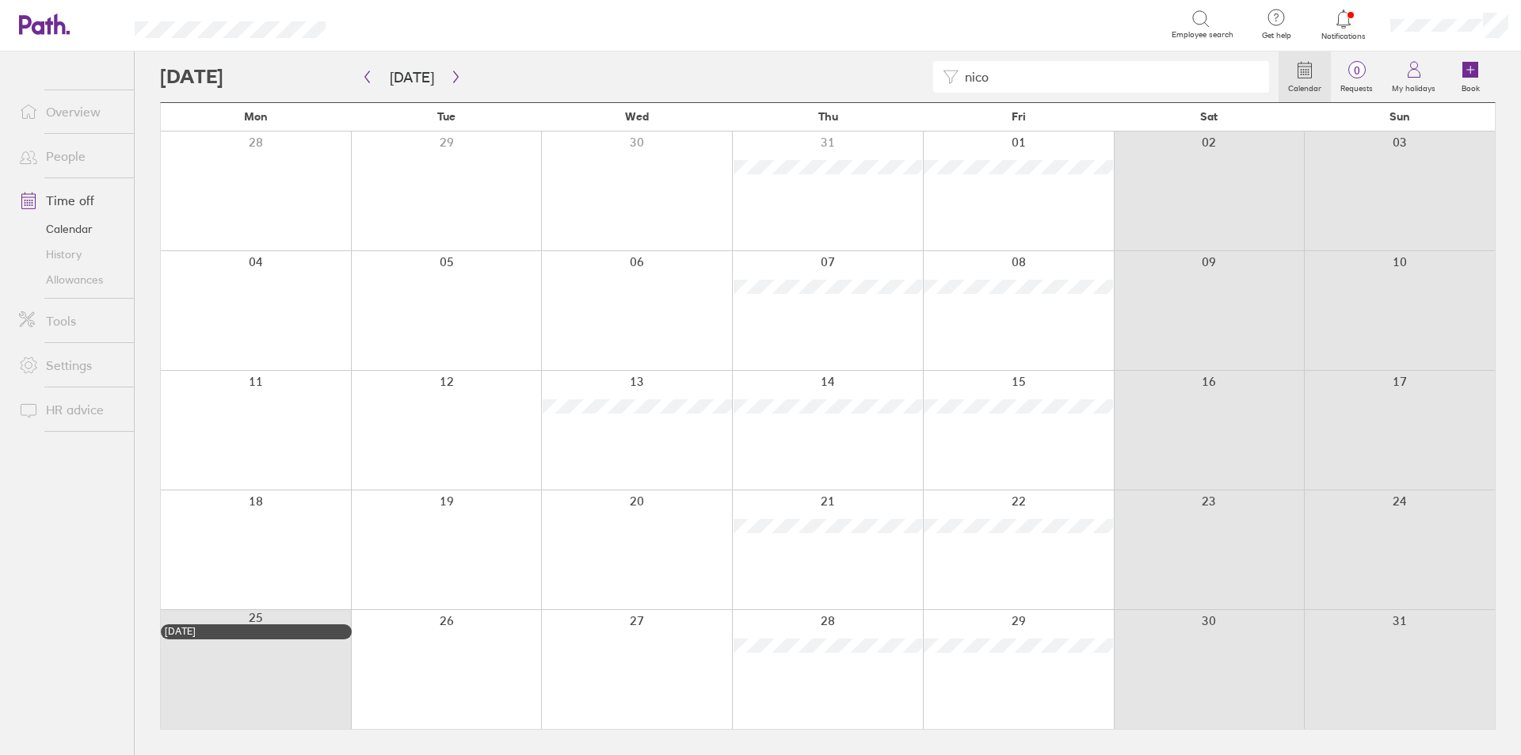
click at [1050, 75] on input "nico" at bounding box center [1108, 77] width 301 height 30
type input "pio"
click at [453, 75] on icon "button" at bounding box center [455, 77] width 5 height 12
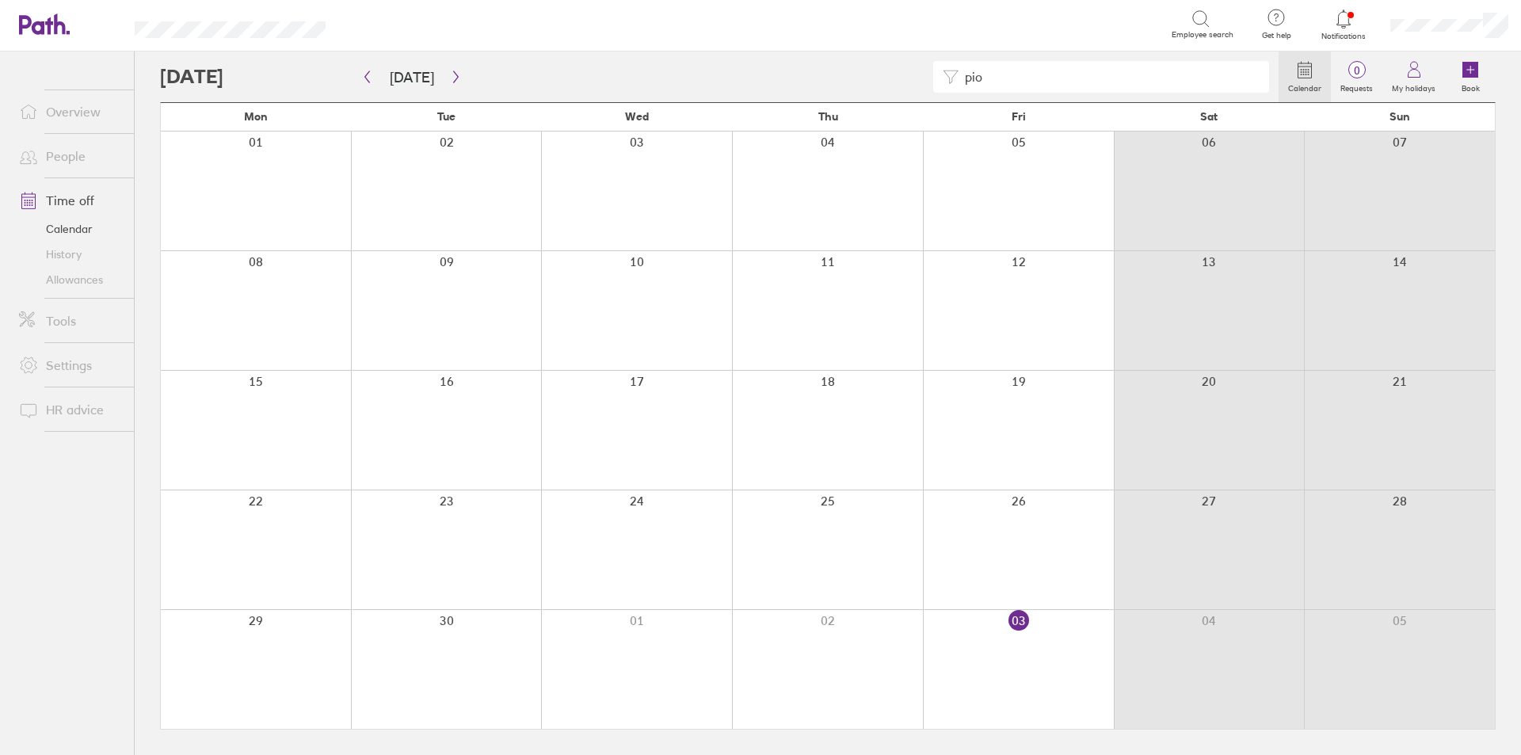
drag, startPoint x: 1047, startPoint y: 11, endPoint x: 1041, endPoint y: 25, distance: 15.6
click at [1047, 12] on div "Search" at bounding box center [765, 24] width 810 height 25
click at [450, 74] on icon "button" at bounding box center [456, 77] width 12 height 13
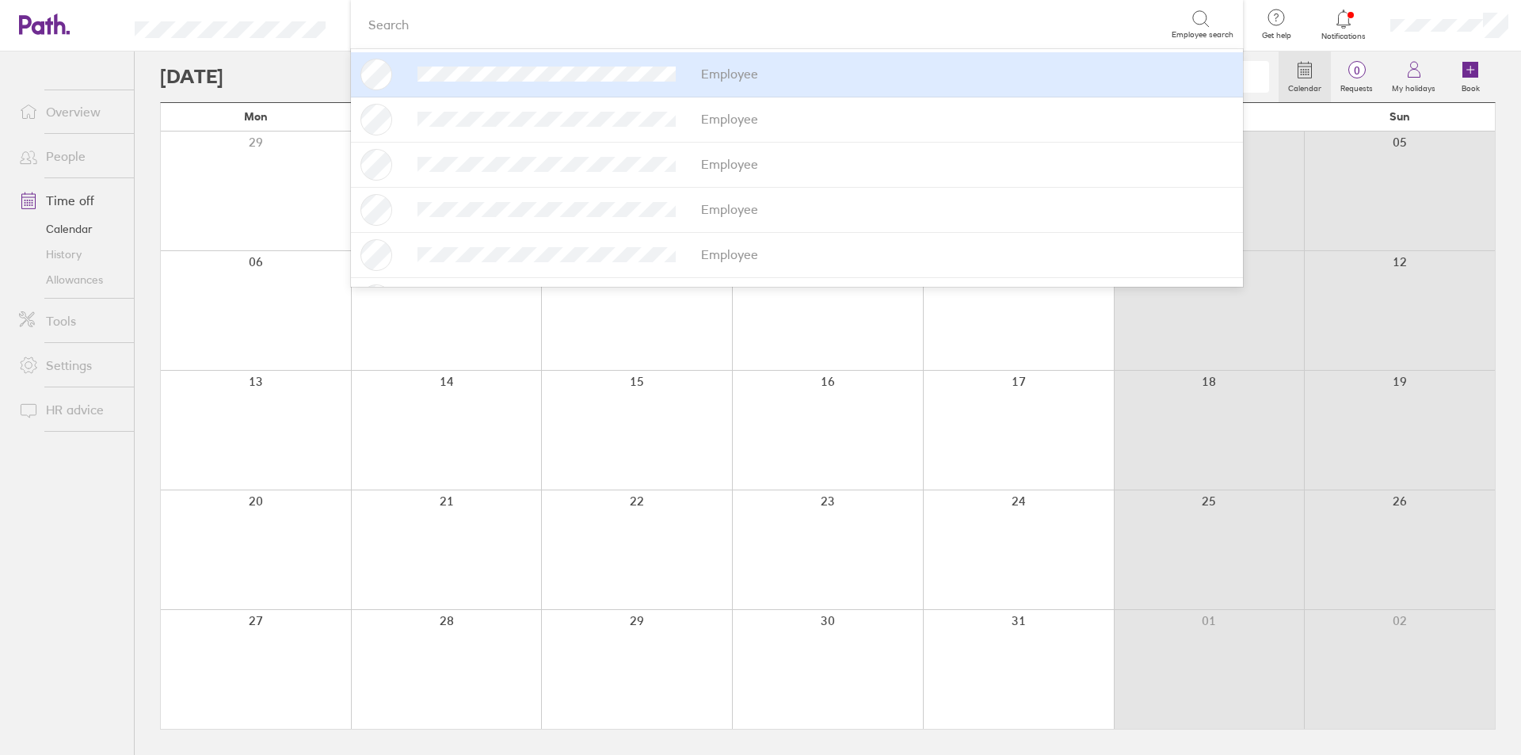
click at [523, 25] on div "Search" at bounding box center [765, 24] width 810 height 25
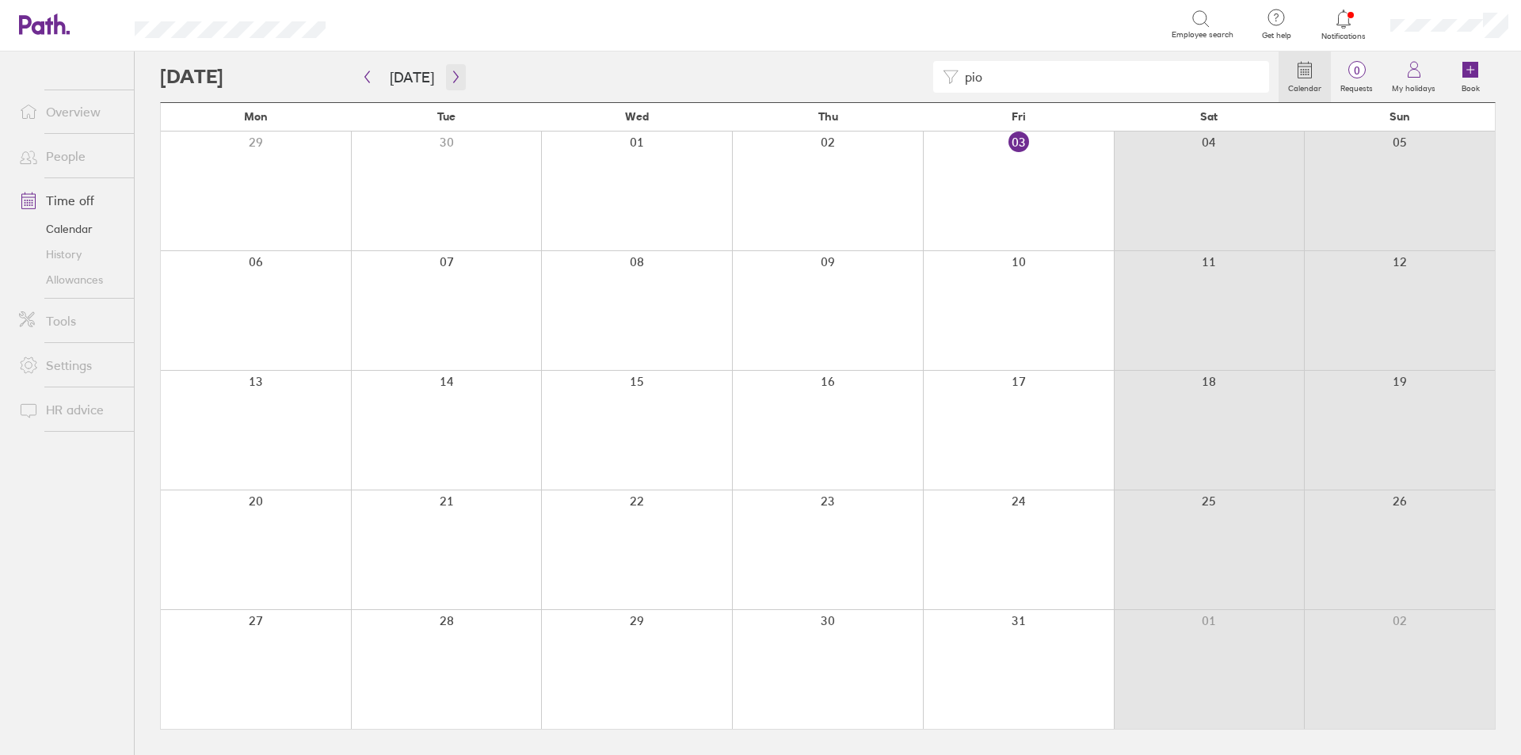
click at [450, 74] on icon "button" at bounding box center [456, 77] width 12 height 13
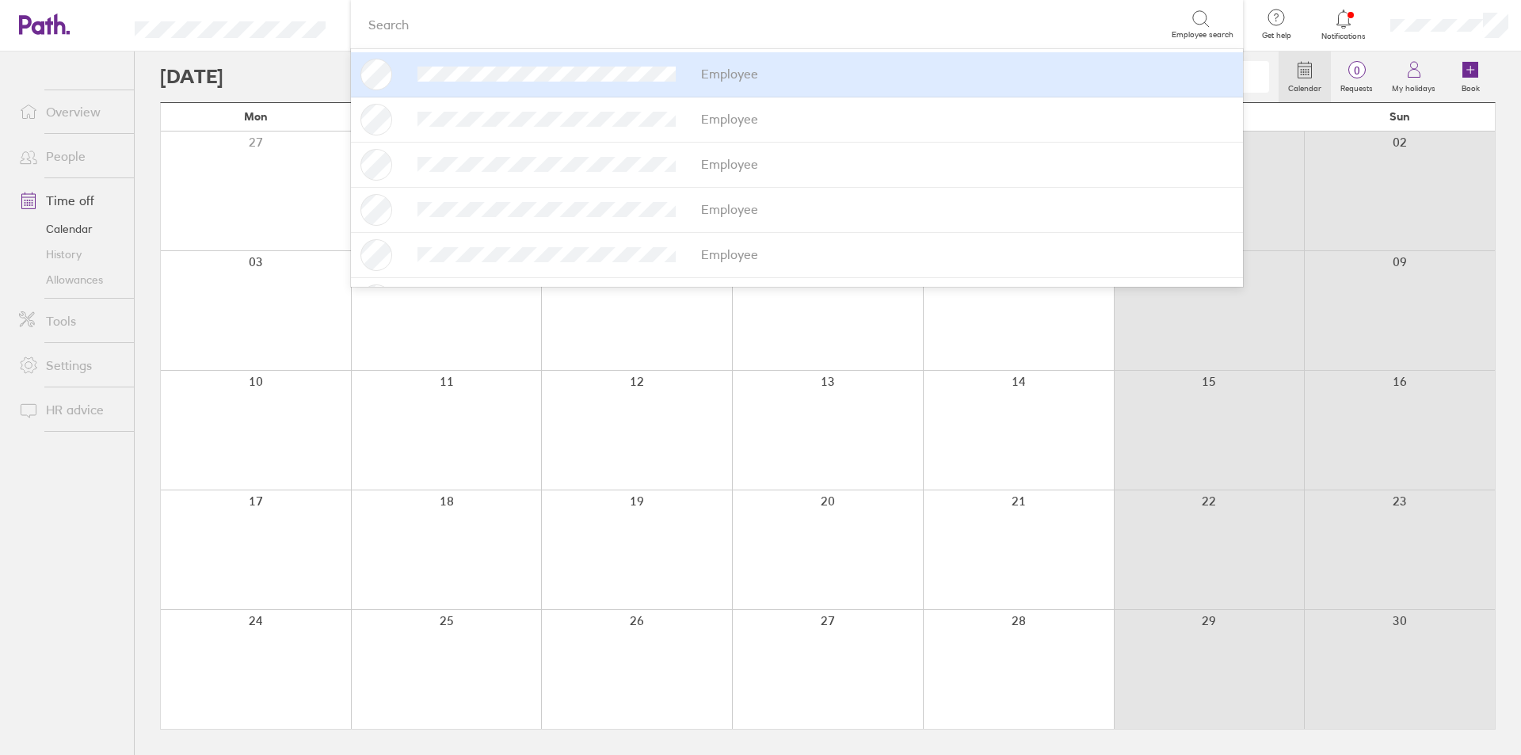
click at [1046, 30] on div "Search" at bounding box center [765, 24] width 810 height 25
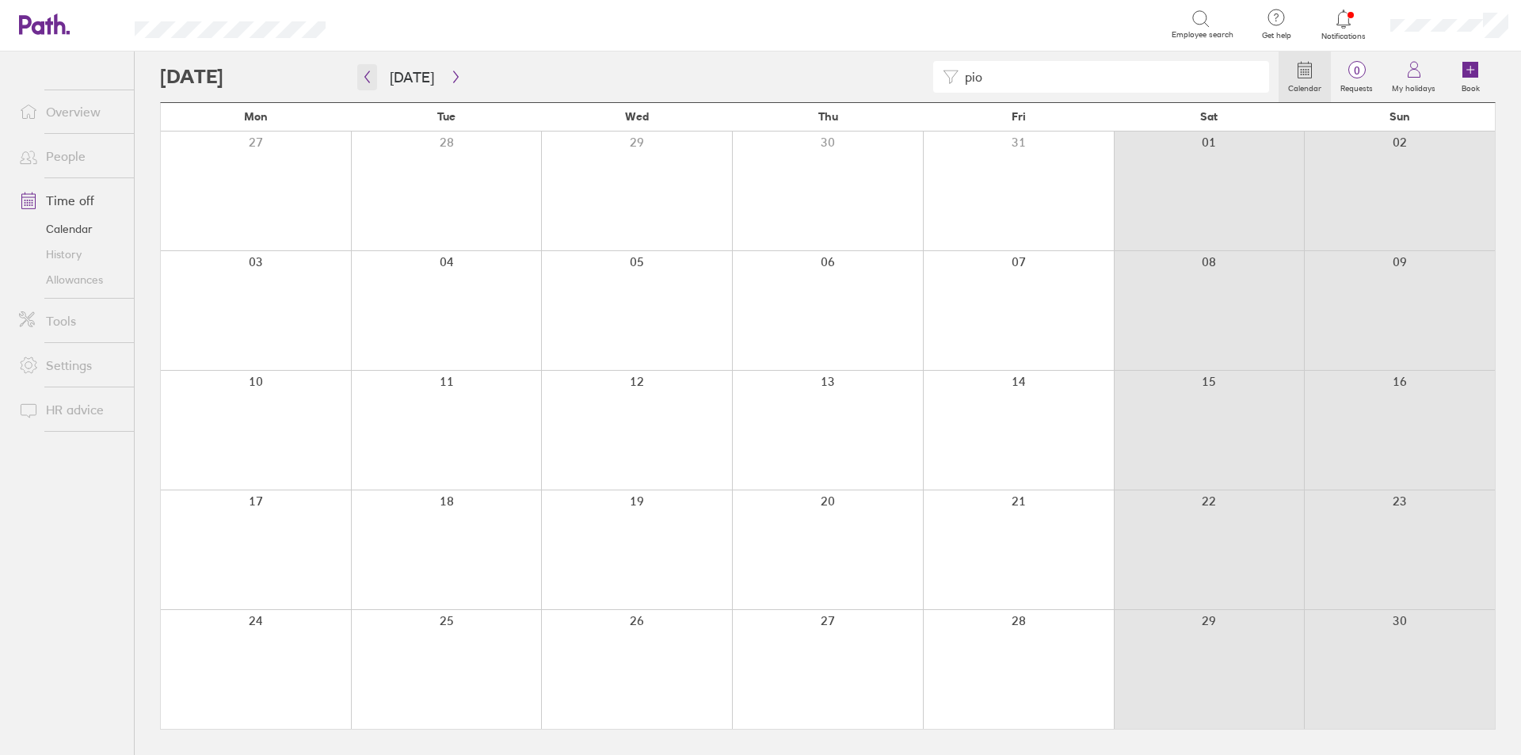
click at [372, 83] on button "button" at bounding box center [367, 77] width 20 height 26
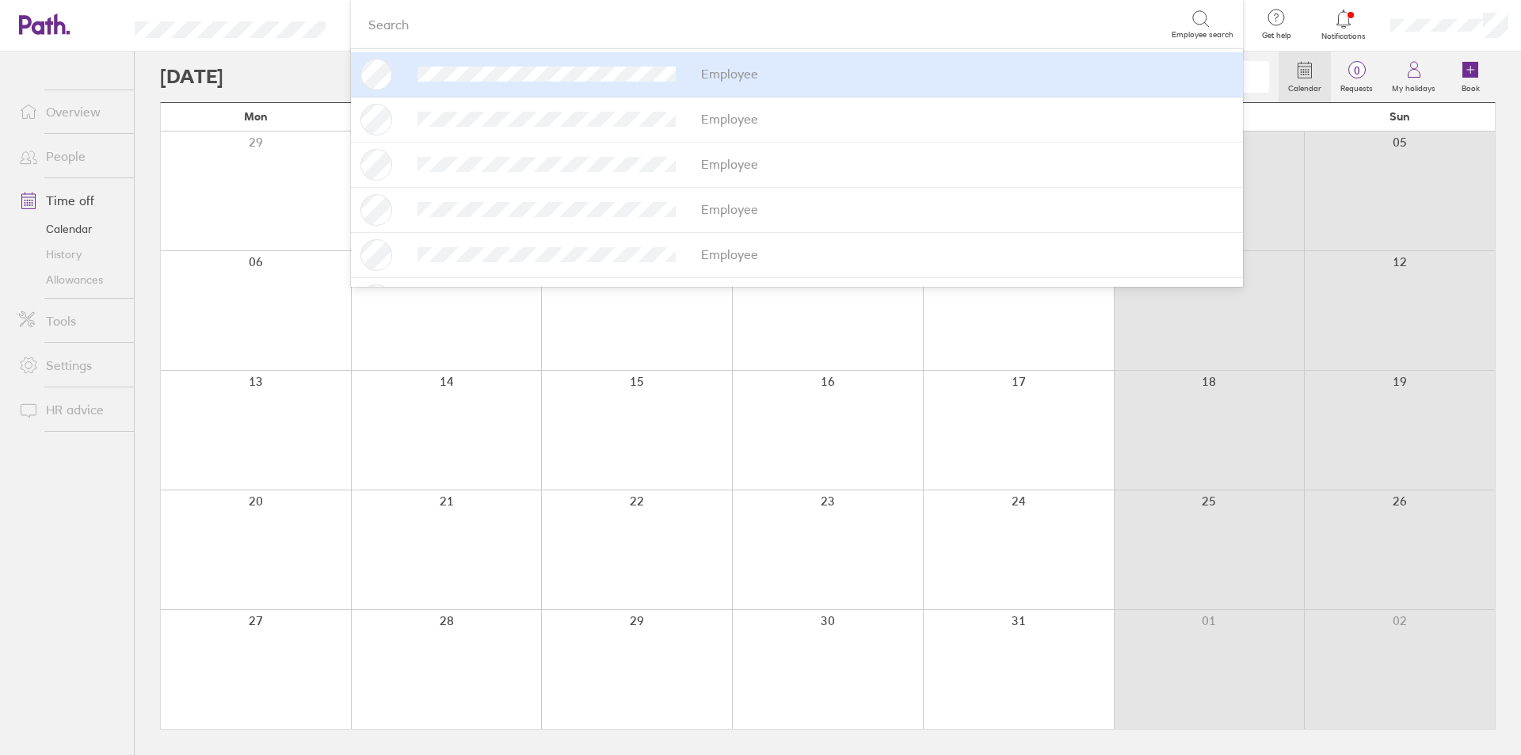
click at [1000, 25] on div "Search" at bounding box center [765, 24] width 810 height 25
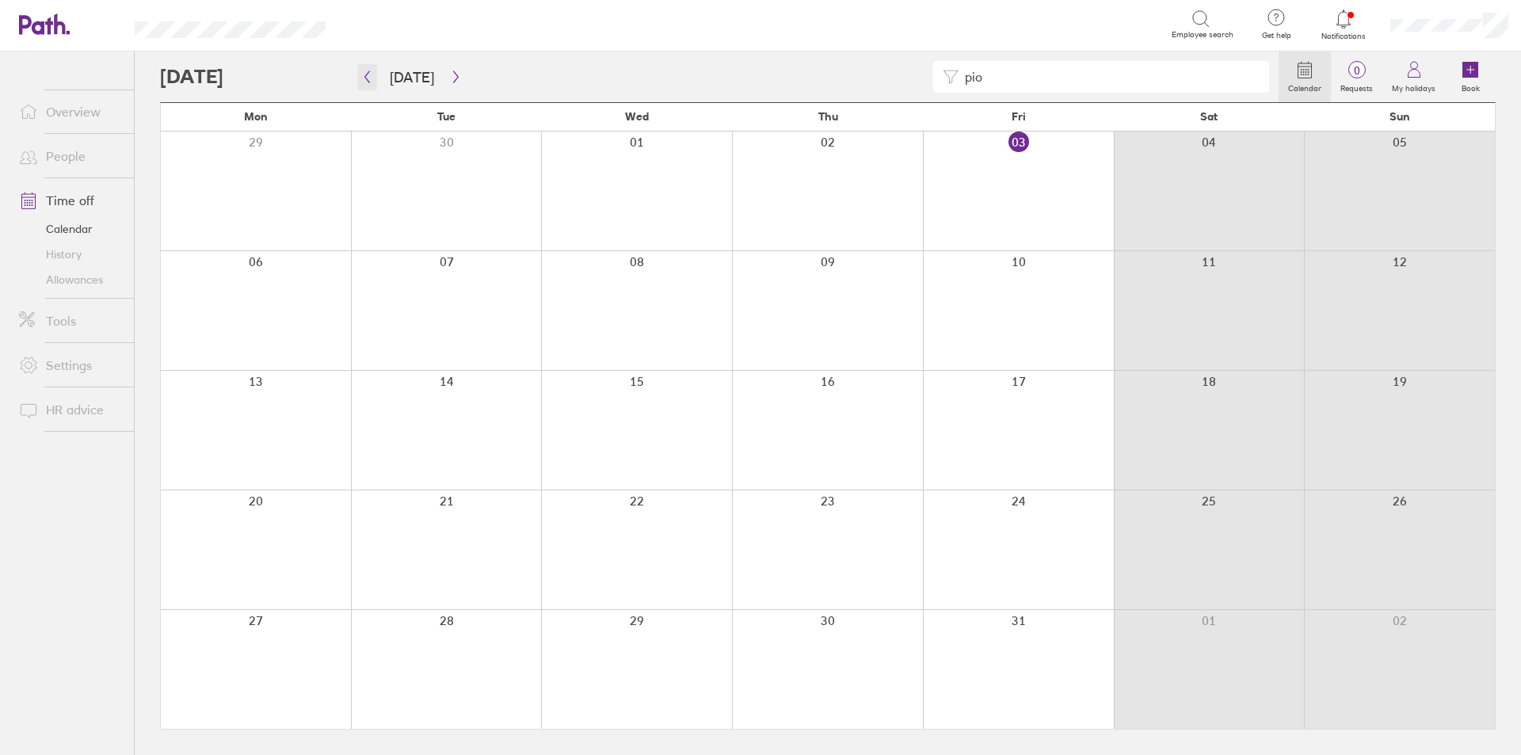
click at [376, 75] on button "button" at bounding box center [367, 77] width 20 height 26
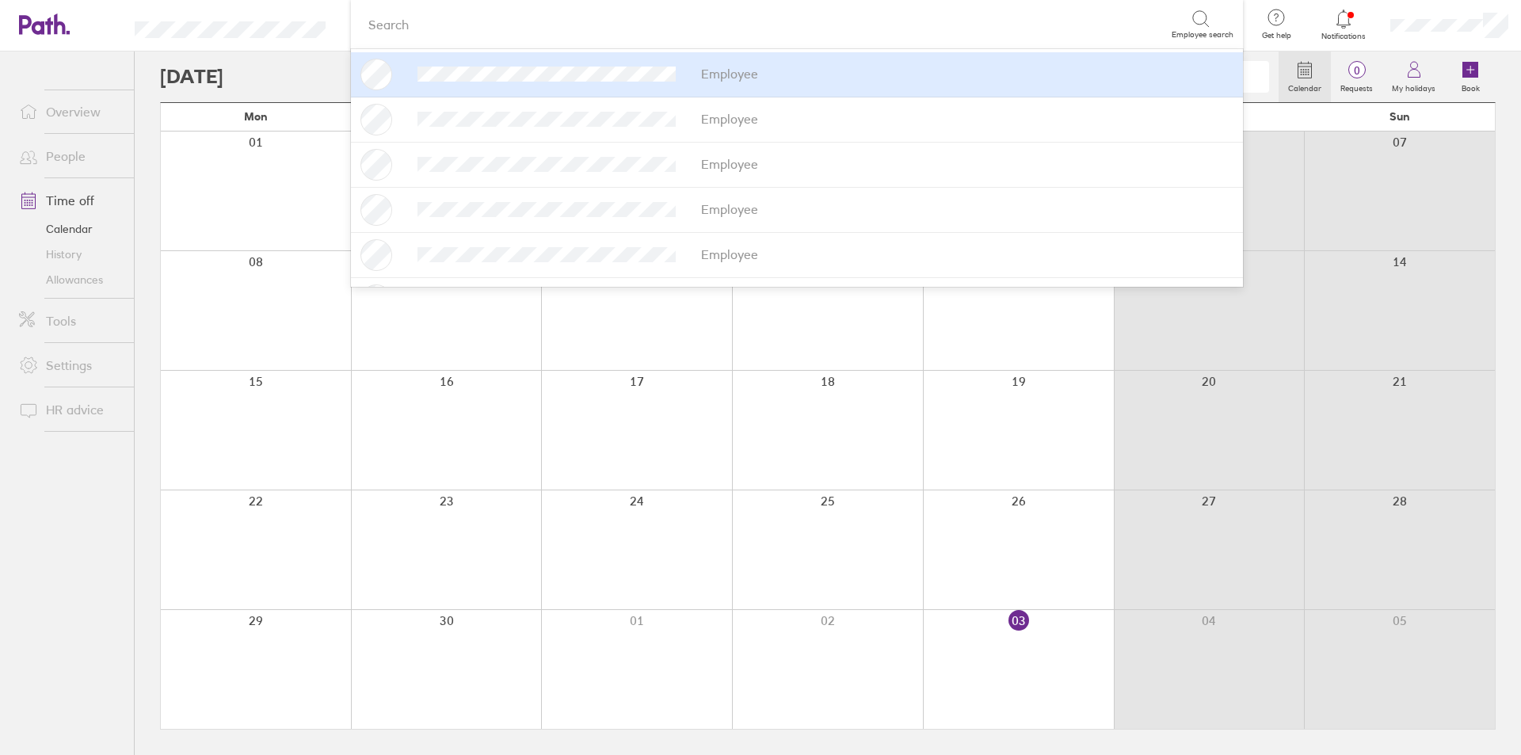
click at [1055, 20] on div "Search" at bounding box center [765, 24] width 810 height 25
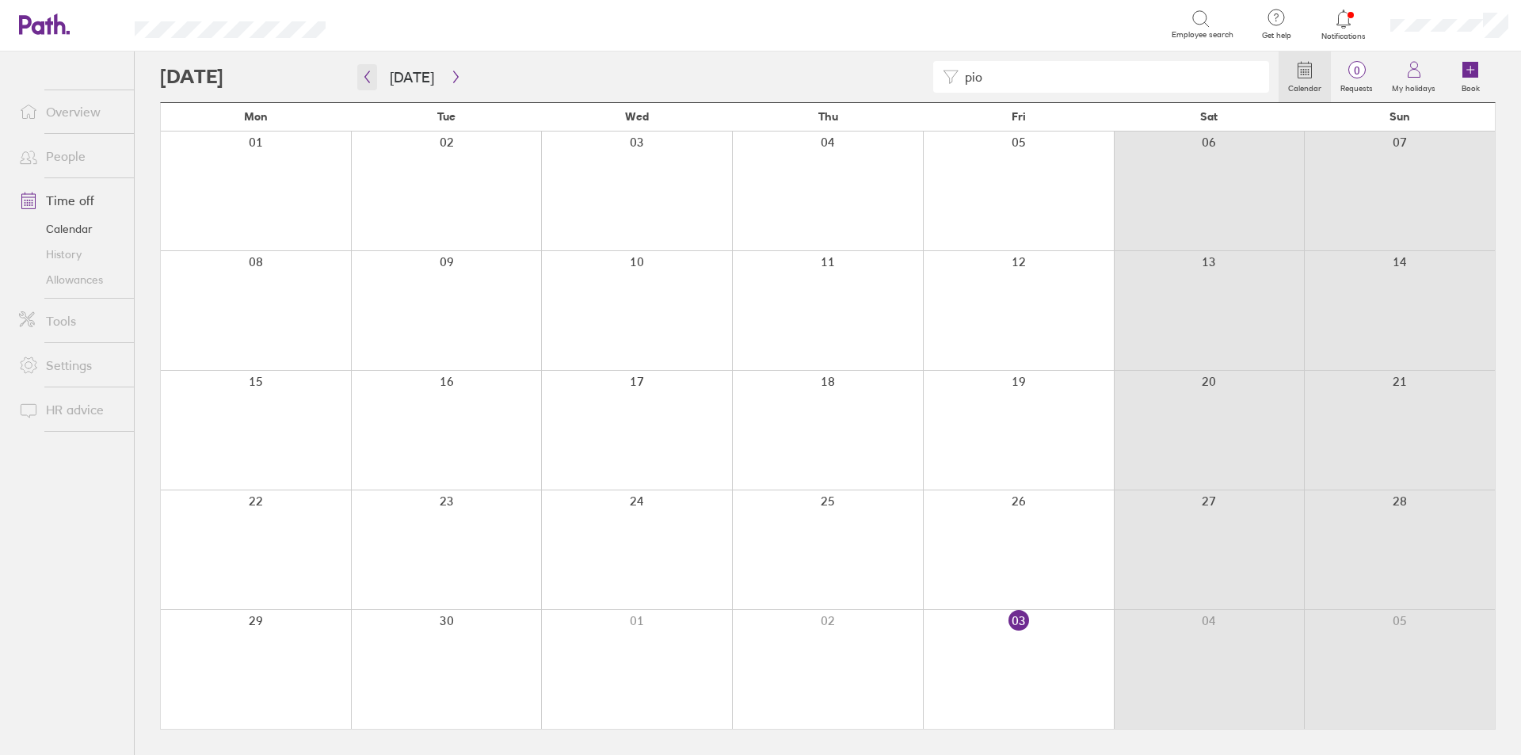
click at [365, 84] on button "button" at bounding box center [367, 77] width 20 height 26
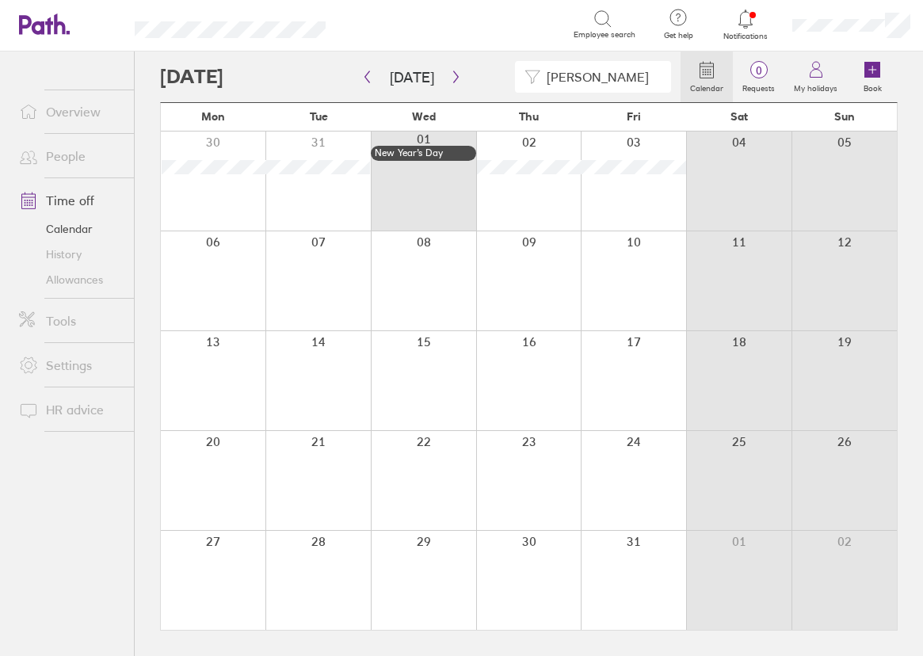
drag, startPoint x: 581, startPoint y: 79, endPoint x: 514, endPoint y: 82, distance: 66.6
click at [514, 82] on div "[PERSON_NAME]" at bounding box center [420, 77] width 520 height 32
click at [451, 81] on icon "button" at bounding box center [456, 77] width 12 height 13
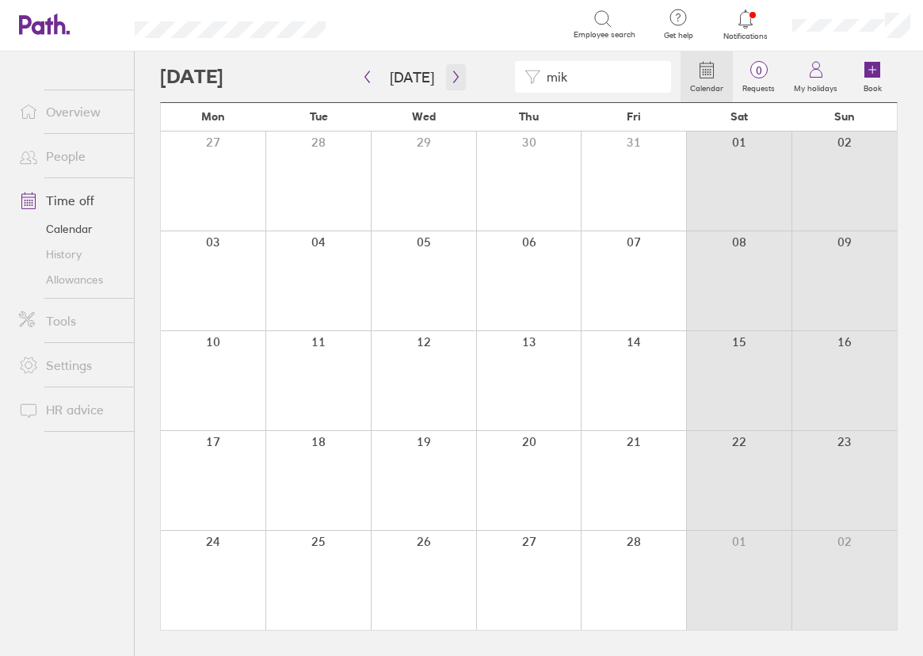
click at [453, 77] on icon "button" at bounding box center [455, 77] width 5 height 12
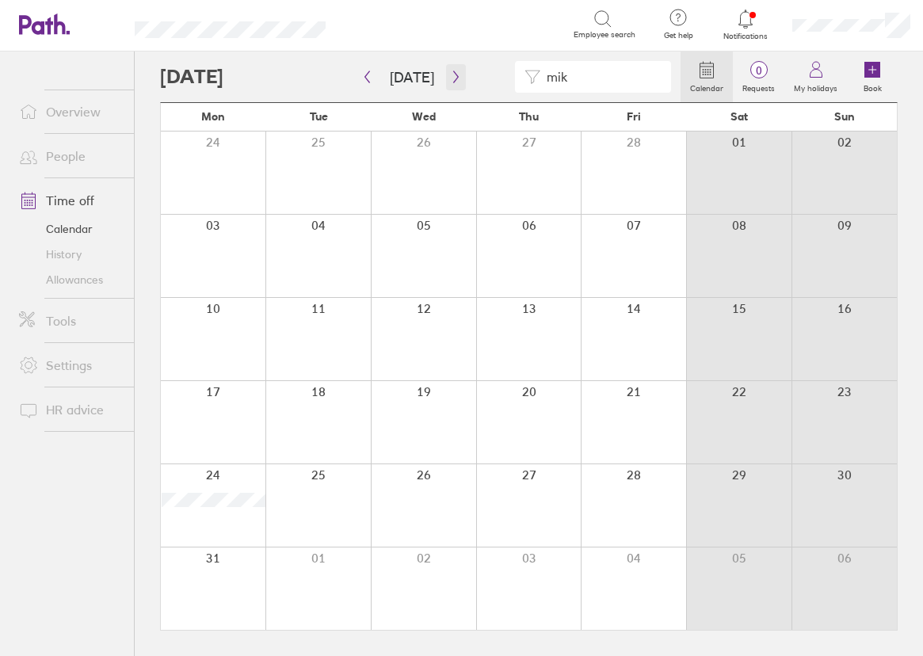
click at [450, 81] on icon "button" at bounding box center [456, 77] width 12 height 13
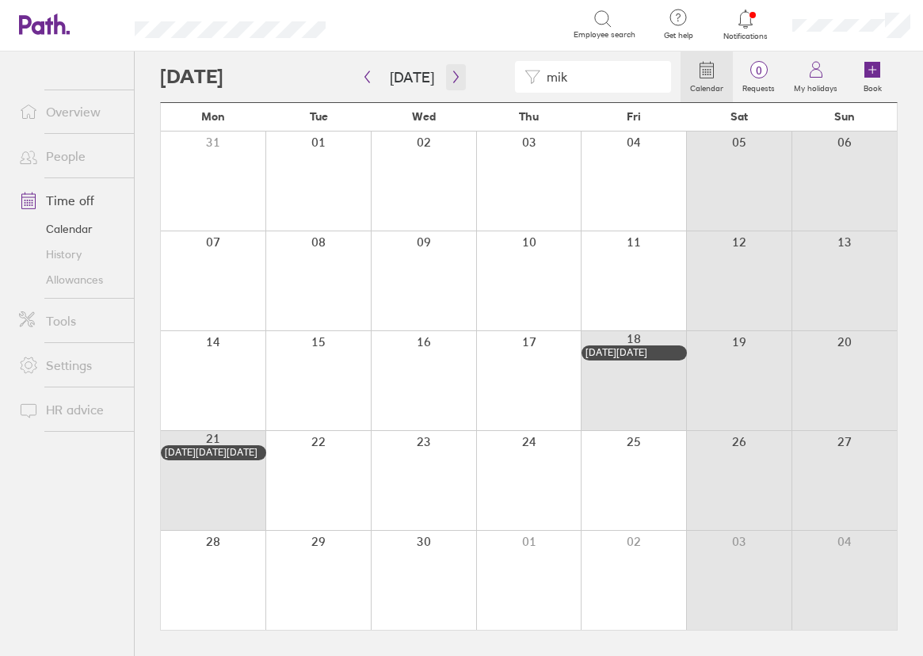
click at [454, 81] on icon "button" at bounding box center [456, 77] width 12 height 13
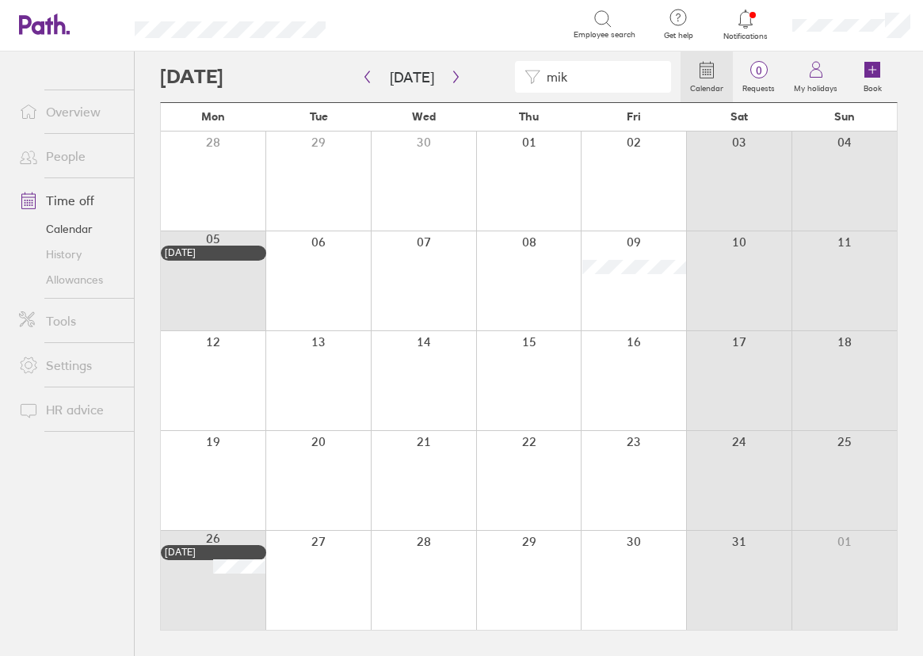
click at [583, 74] on input "mik" at bounding box center [600, 77] width 121 height 30
click at [364, 71] on icon "button" at bounding box center [367, 77] width 12 height 13
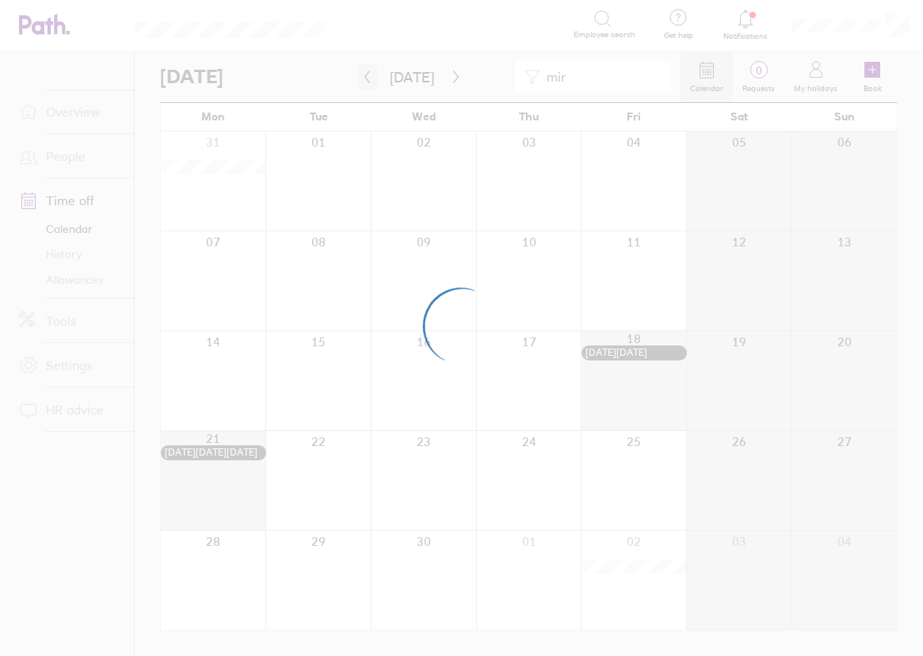
click at [364, 71] on div at bounding box center [461, 328] width 923 height 656
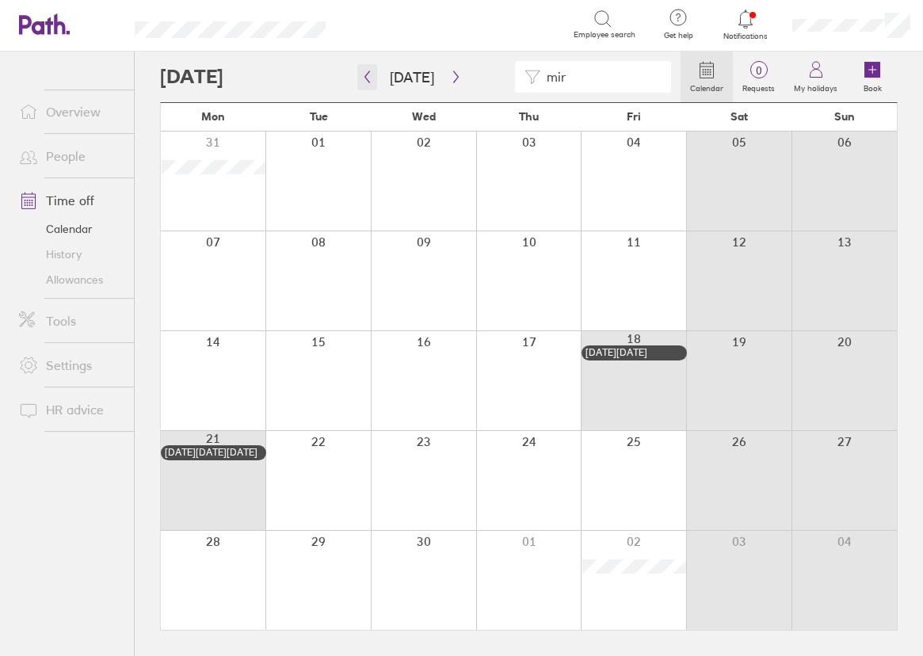
click at [368, 68] on button "button" at bounding box center [367, 77] width 20 height 26
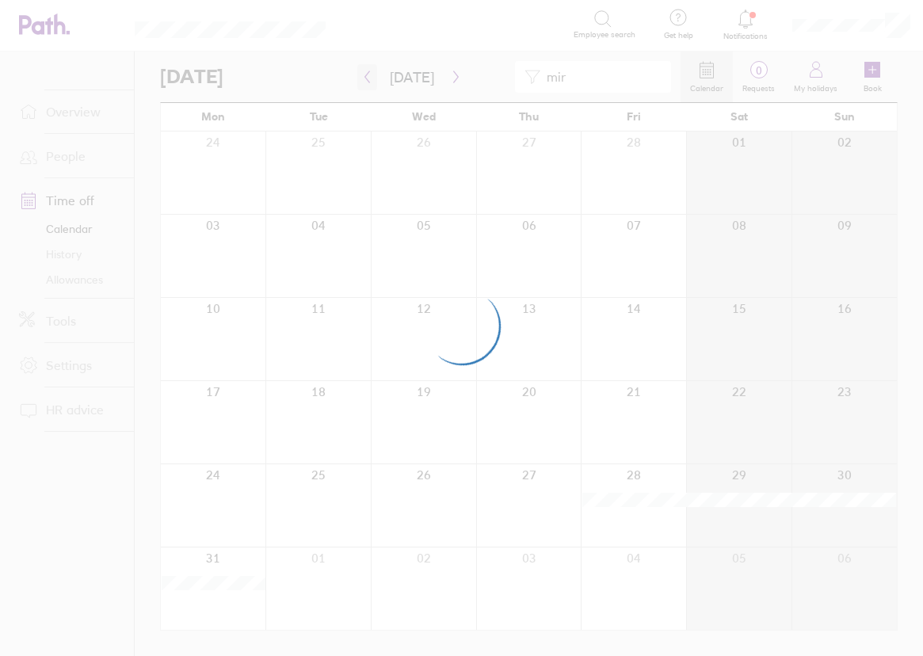
click at [368, 68] on div at bounding box center [461, 328] width 923 height 656
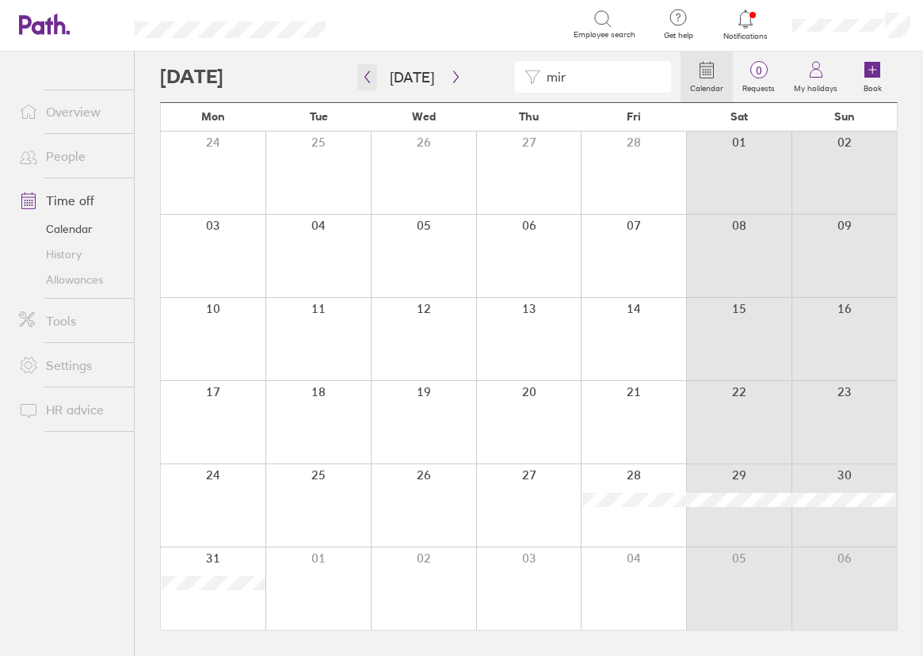
click at [361, 82] on icon "button" at bounding box center [367, 77] width 12 height 13
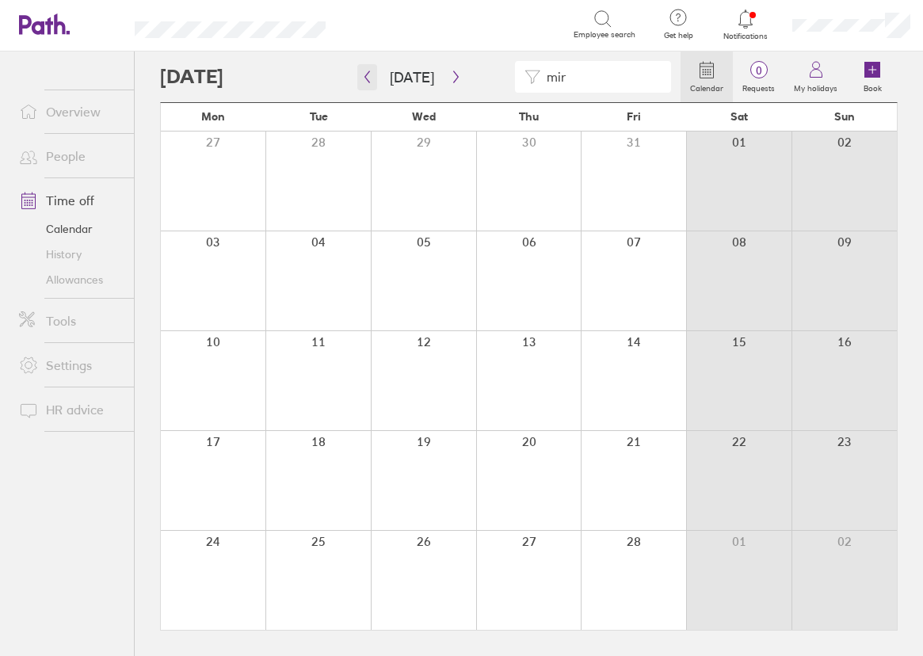
click at [368, 80] on icon "button" at bounding box center [367, 77] width 12 height 13
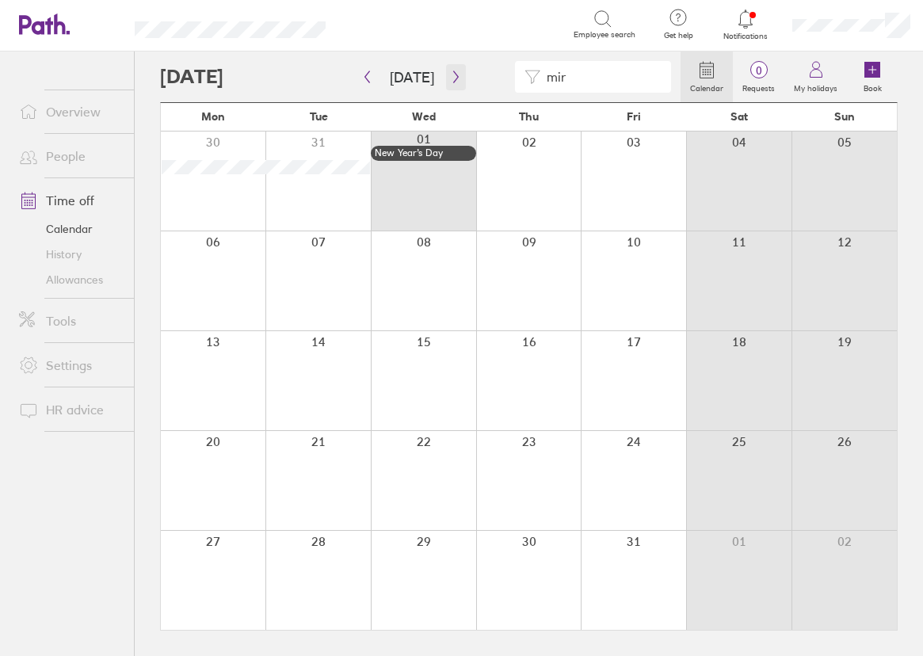
click at [450, 74] on icon "button" at bounding box center [456, 77] width 12 height 13
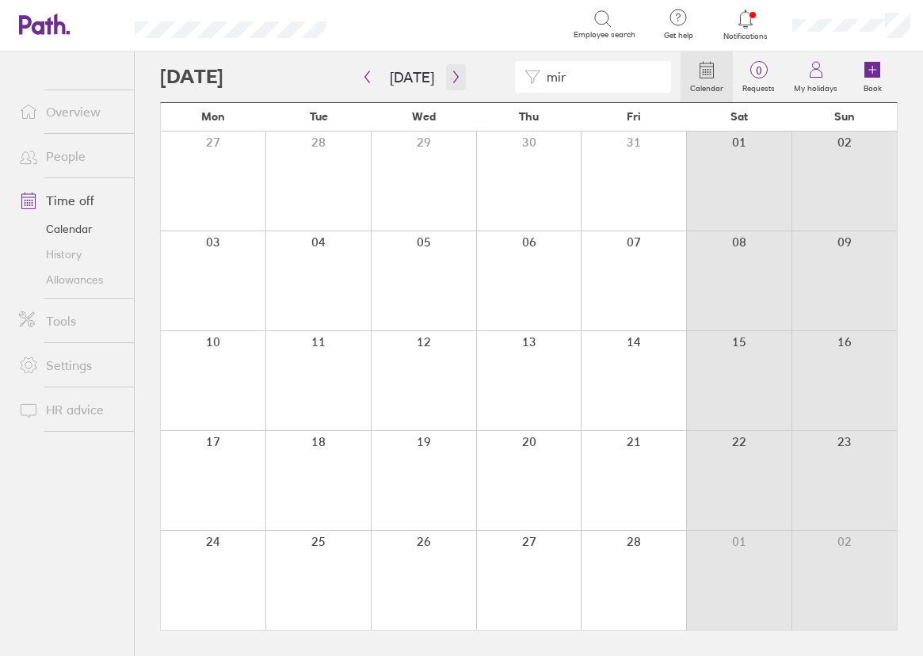
click at [450, 73] on icon "button" at bounding box center [456, 77] width 12 height 13
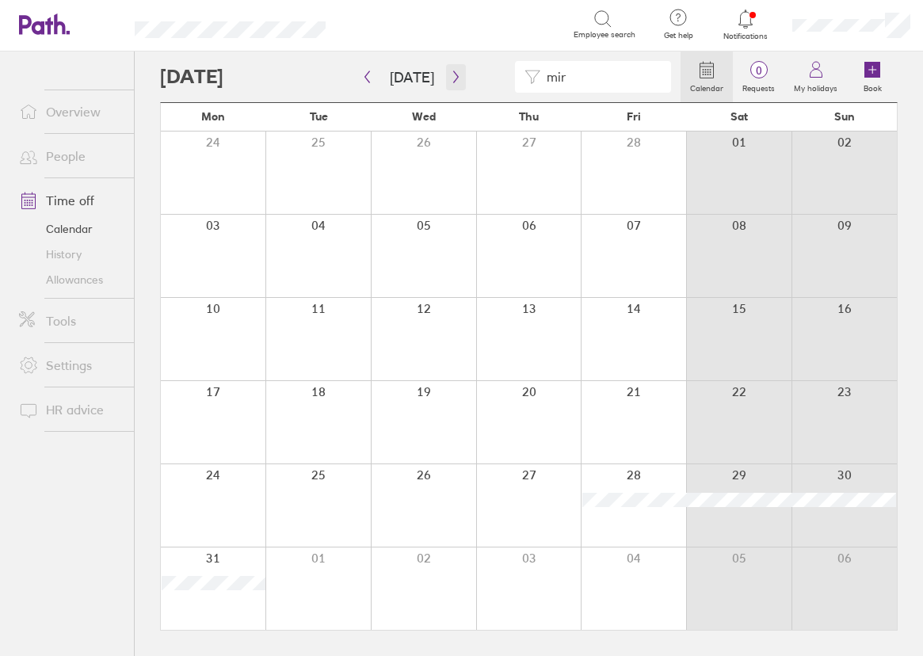
click at [446, 68] on button "button" at bounding box center [456, 77] width 20 height 26
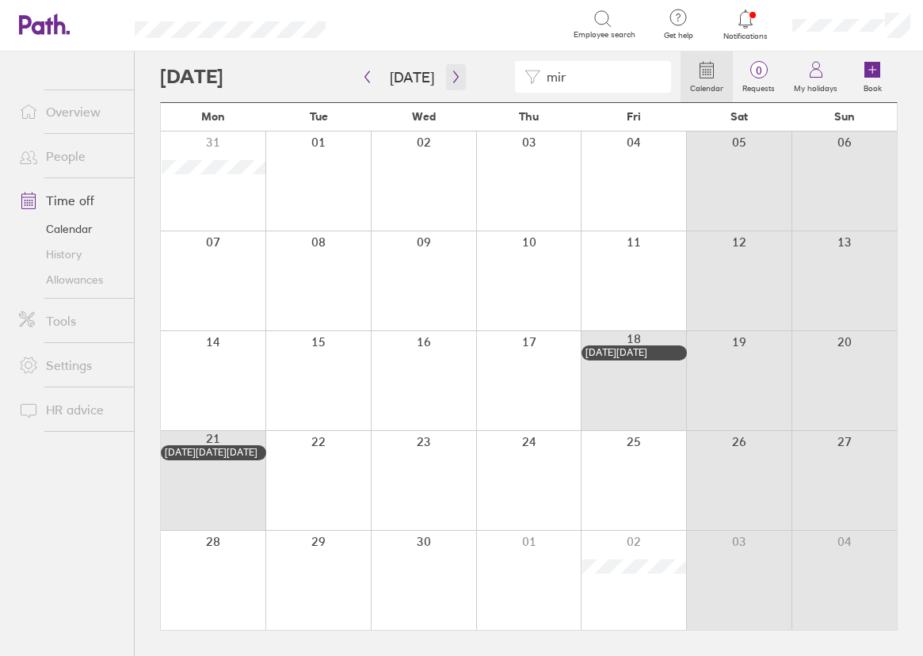
click at [457, 70] on button "button" at bounding box center [456, 77] width 20 height 26
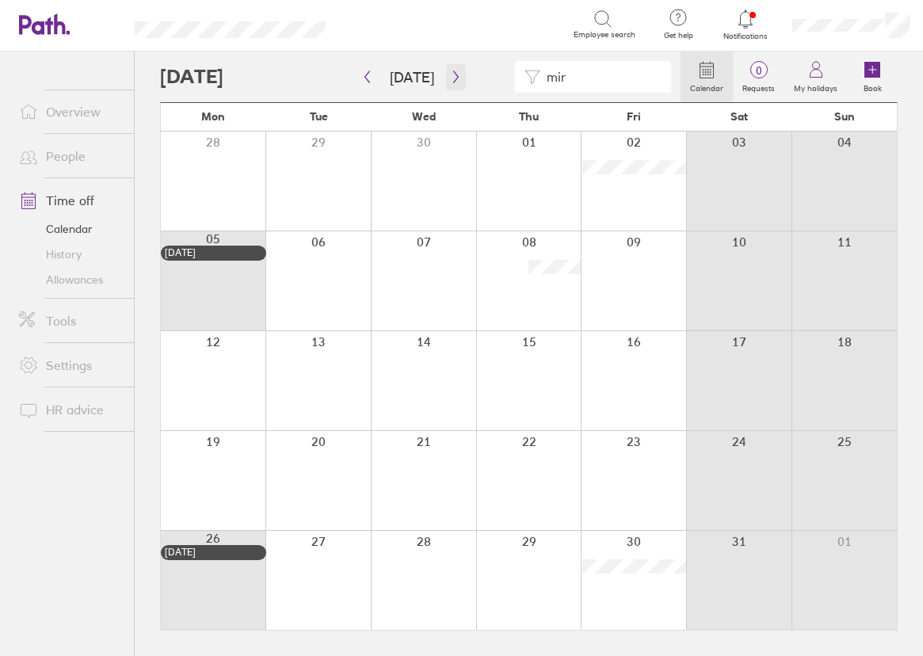
click at [450, 75] on icon "button" at bounding box center [456, 77] width 12 height 13
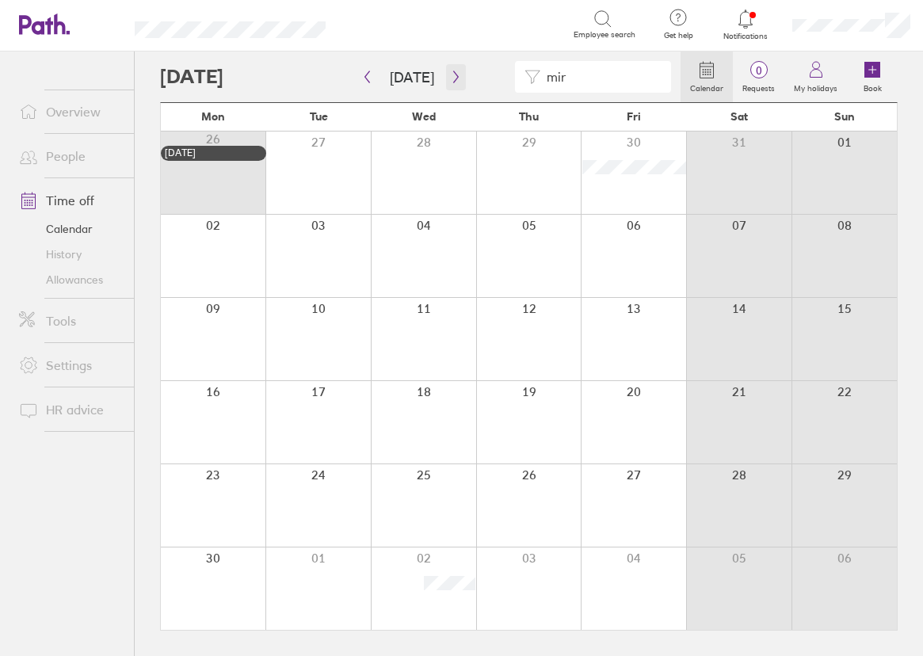
click at [452, 78] on icon "button" at bounding box center [456, 77] width 12 height 13
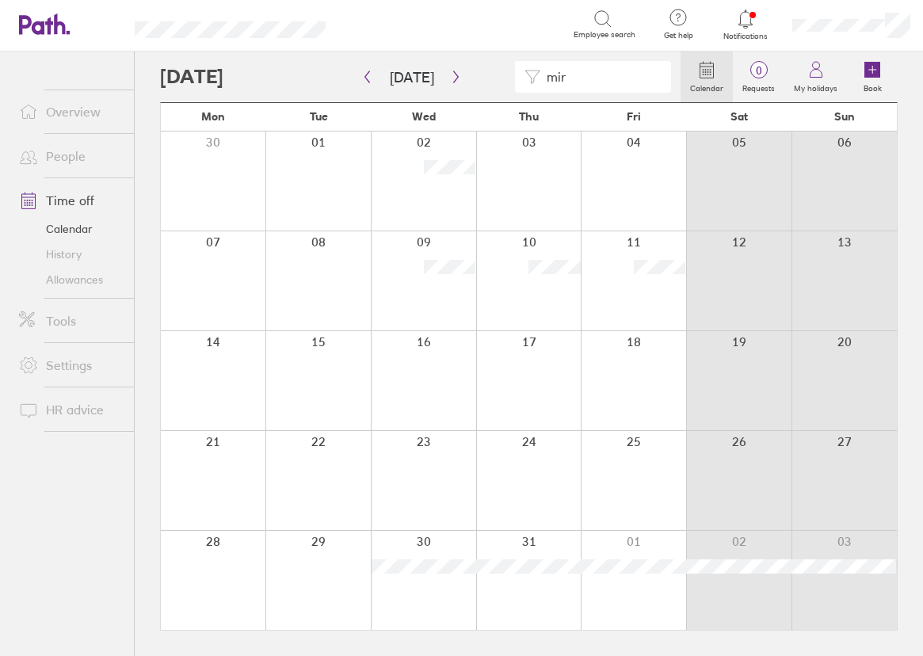
drag, startPoint x: 612, startPoint y: 78, endPoint x: 480, endPoint y: 82, distance: 132.3
click at [480, 82] on div "mir" at bounding box center [420, 77] width 520 height 32
click at [374, 76] on button "button" at bounding box center [367, 77] width 20 height 26
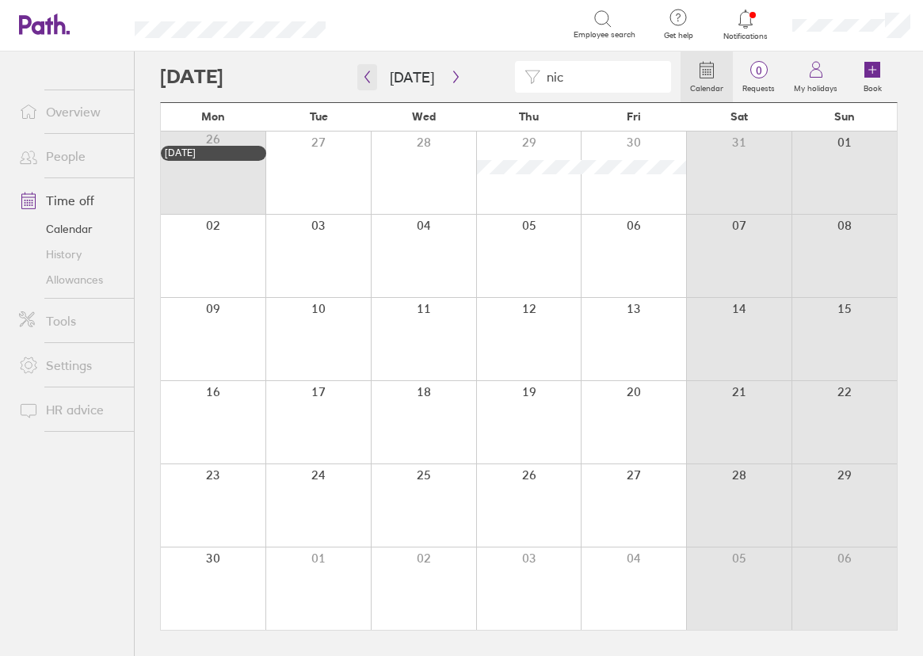
click at [370, 84] on button "button" at bounding box center [367, 77] width 20 height 26
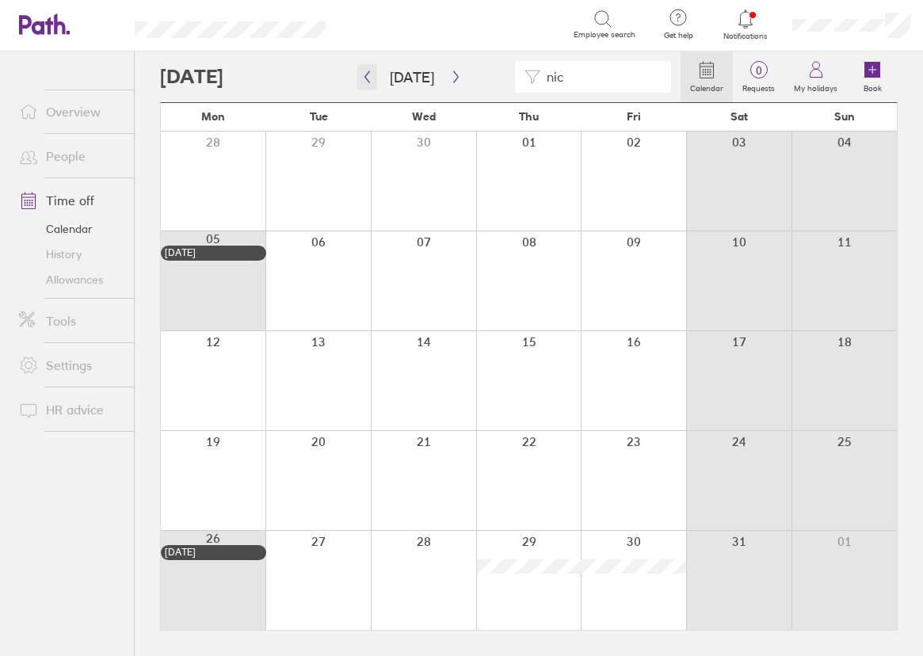
click at [364, 75] on icon "button" at bounding box center [367, 77] width 12 height 13
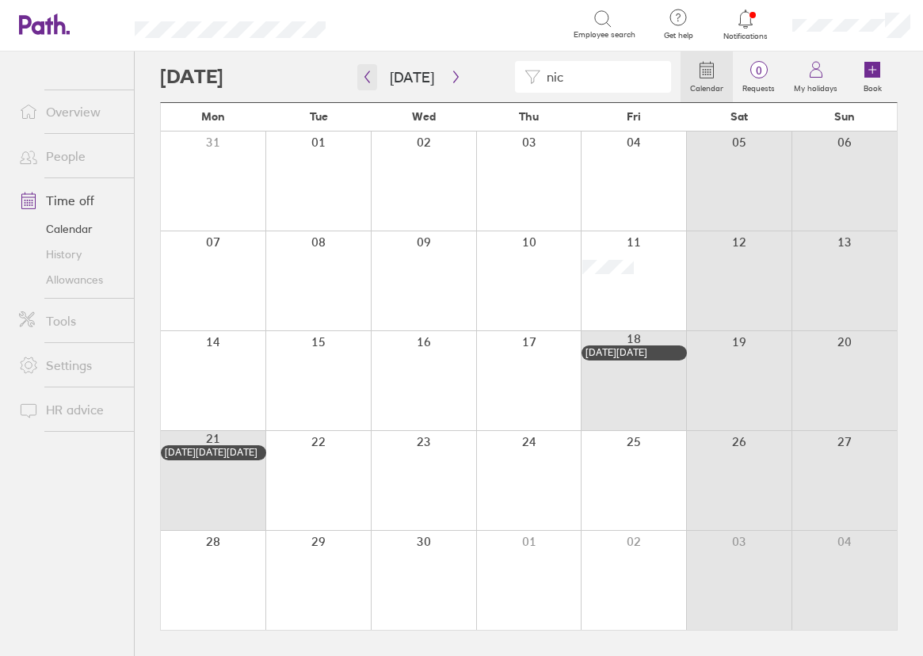
click at [372, 68] on button "button" at bounding box center [367, 77] width 20 height 26
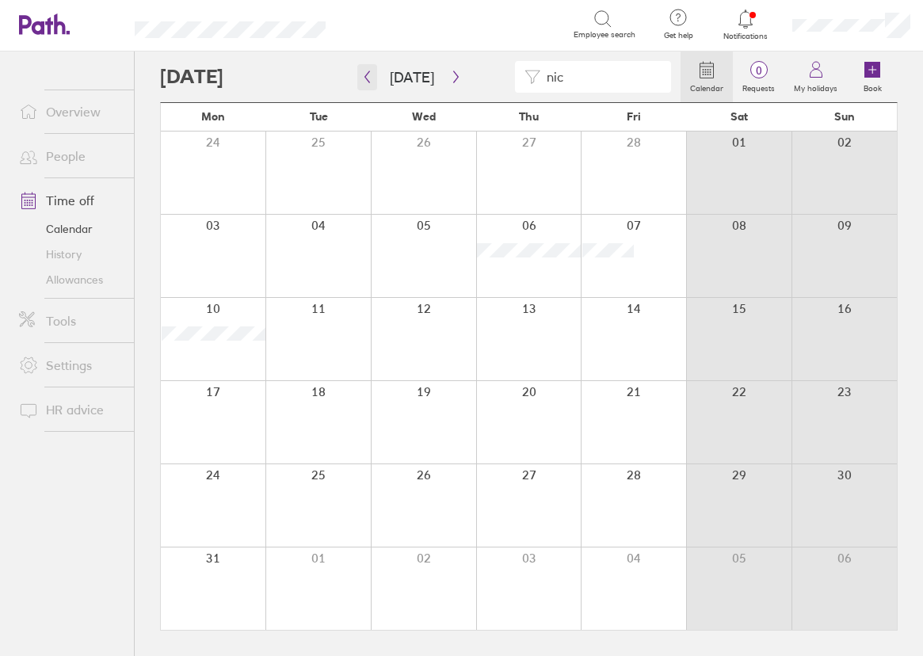
click at [373, 76] on button "button" at bounding box center [367, 77] width 20 height 26
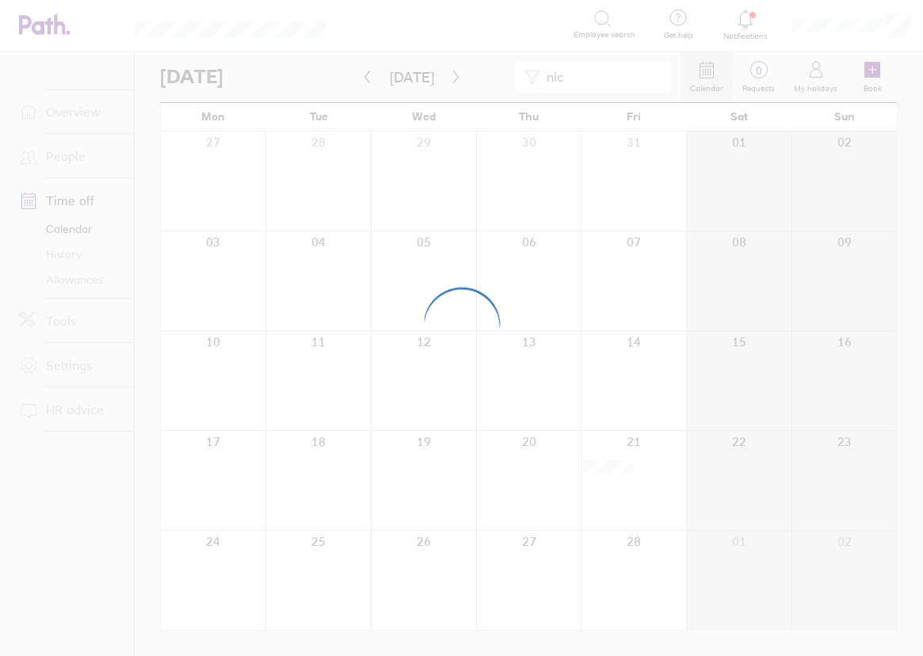
click at [372, 83] on div at bounding box center [461, 328] width 923 height 656
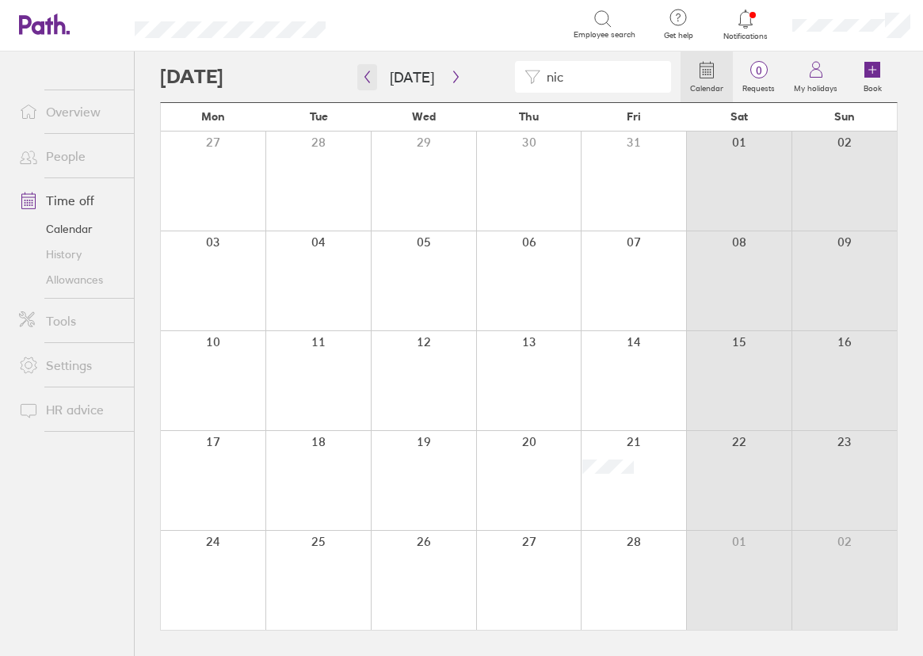
click at [369, 74] on icon "button" at bounding box center [367, 77] width 12 height 13
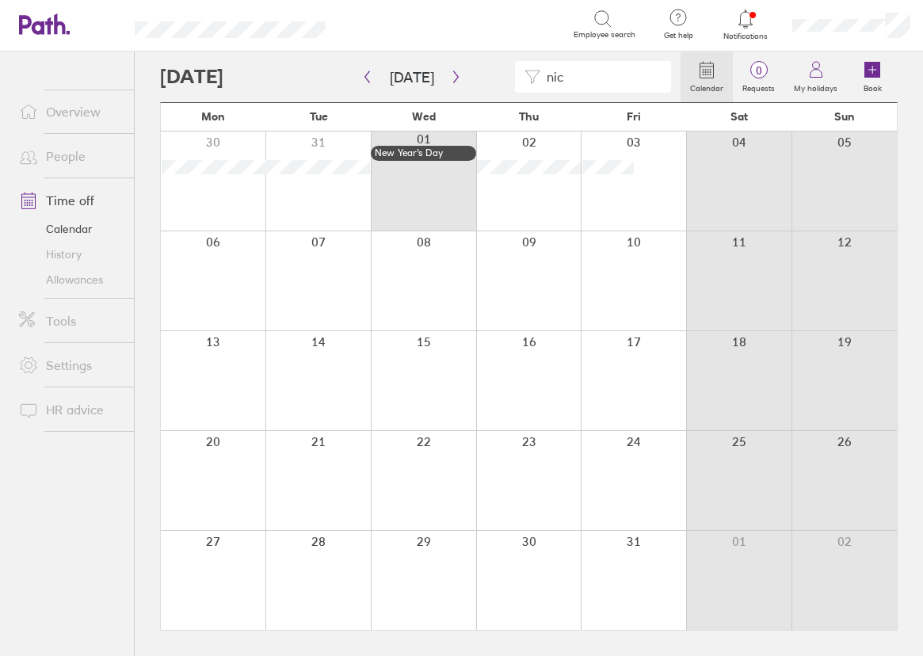
click at [591, 73] on input "nic" at bounding box center [600, 77] width 121 height 30
click at [450, 77] on icon "button" at bounding box center [456, 77] width 12 height 13
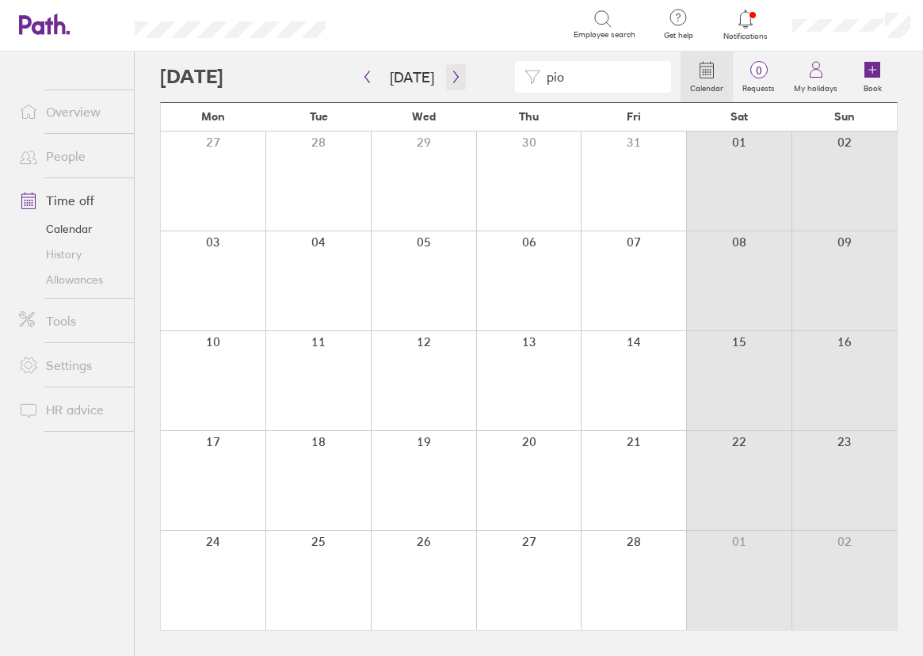
click at [453, 76] on icon "button" at bounding box center [456, 77] width 12 height 13
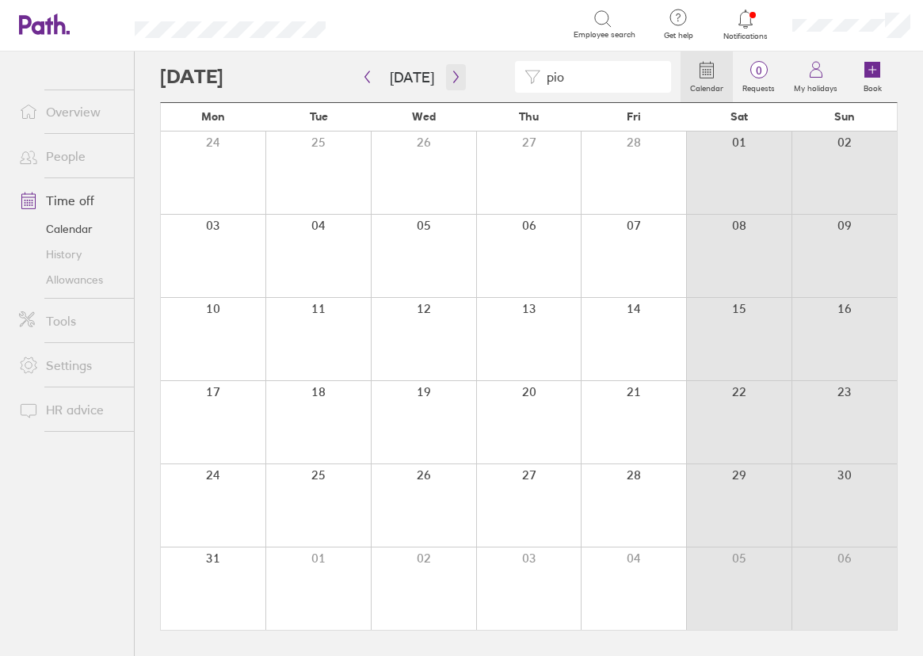
click at [450, 82] on icon "button" at bounding box center [456, 77] width 12 height 13
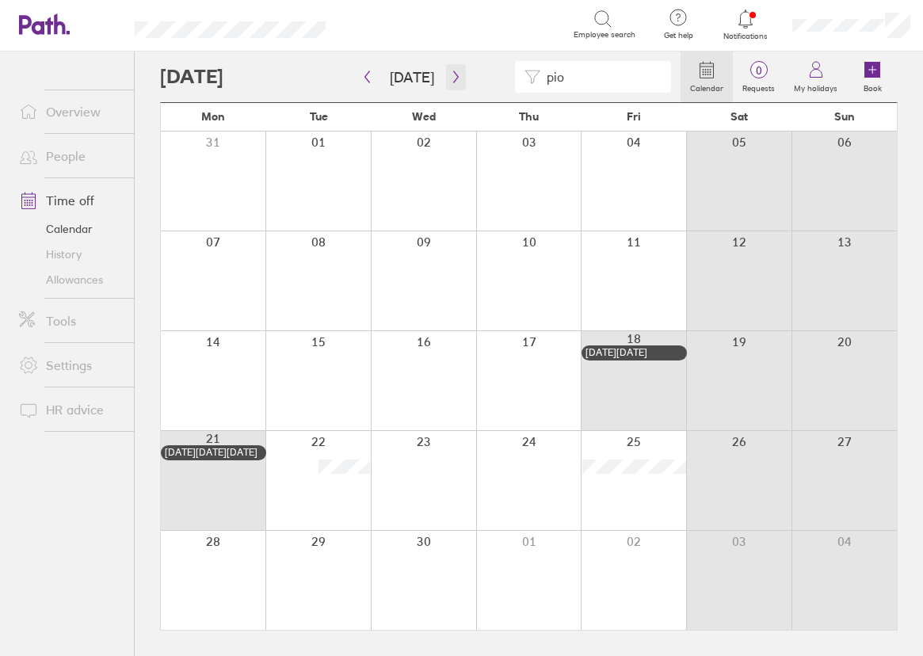
click at [450, 75] on icon "button" at bounding box center [456, 77] width 12 height 13
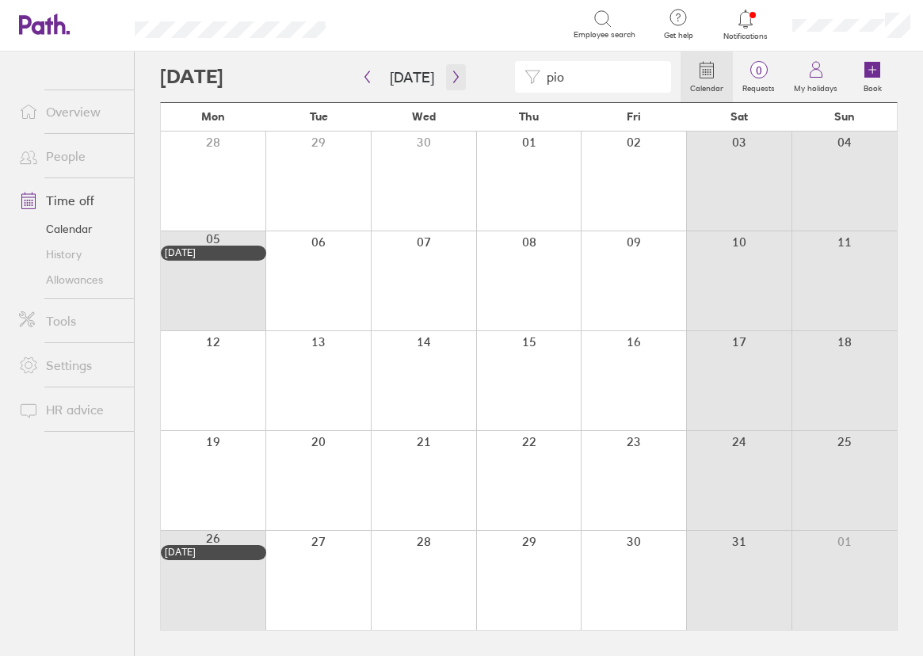
click at [455, 81] on icon "button" at bounding box center [456, 77] width 12 height 13
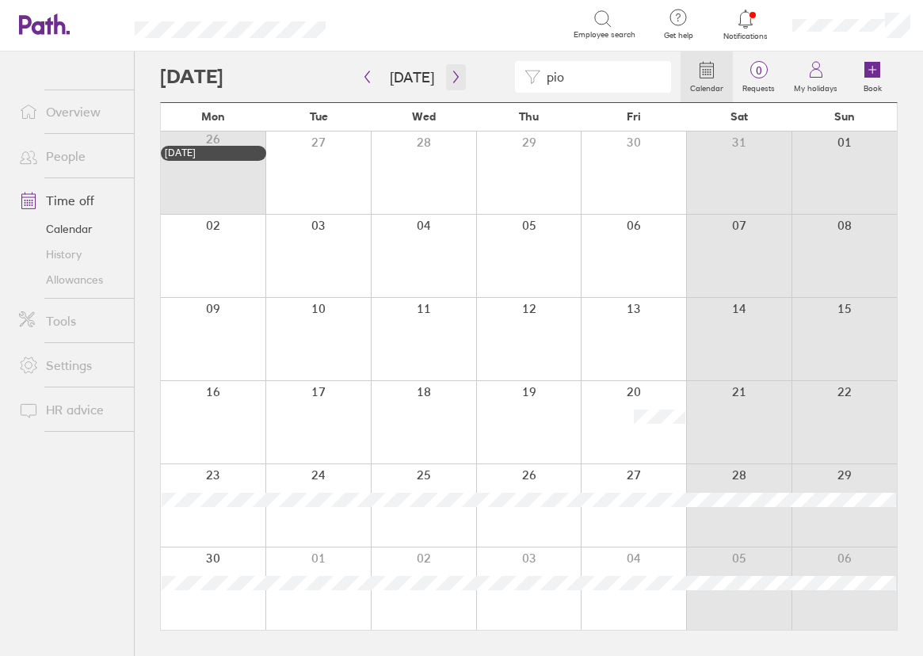
click at [453, 77] on icon "button" at bounding box center [455, 77] width 5 height 12
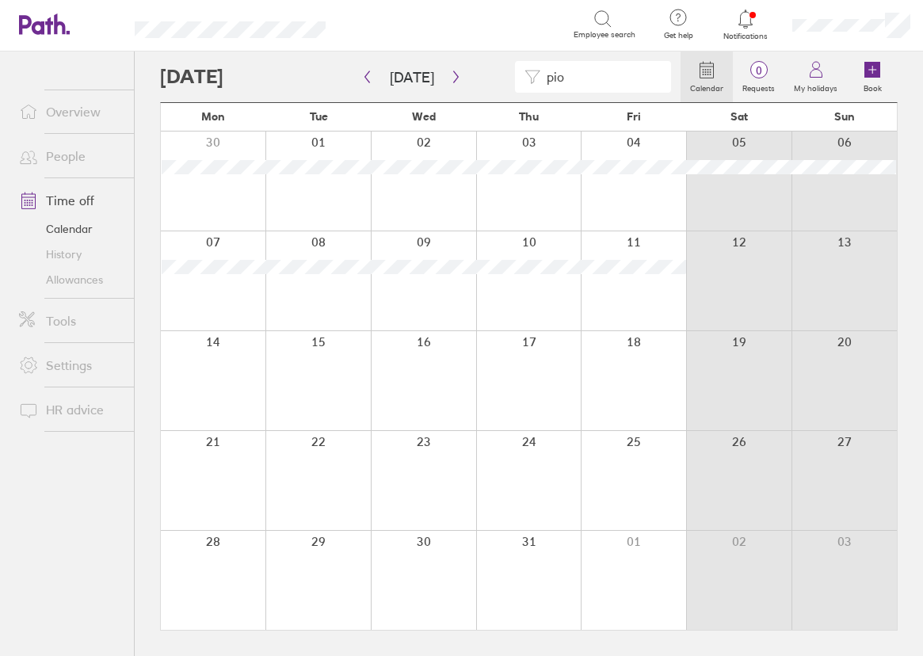
click at [580, 80] on input "pio" at bounding box center [600, 77] width 121 height 30
type input "tan"
click at [448, 68] on button "button" at bounding box center [456, 77] width 20 height 26
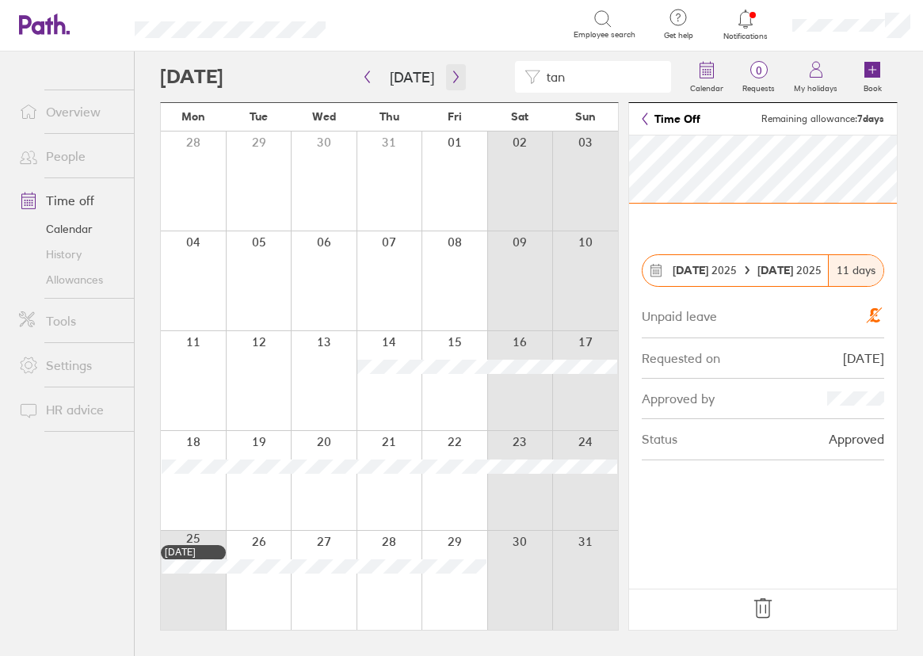
click at [453, 71] on icon "button" at bounding box center [456, 77] width 12 height 13
